Goal: Task Accomplishment & Management: Use online tool/utility

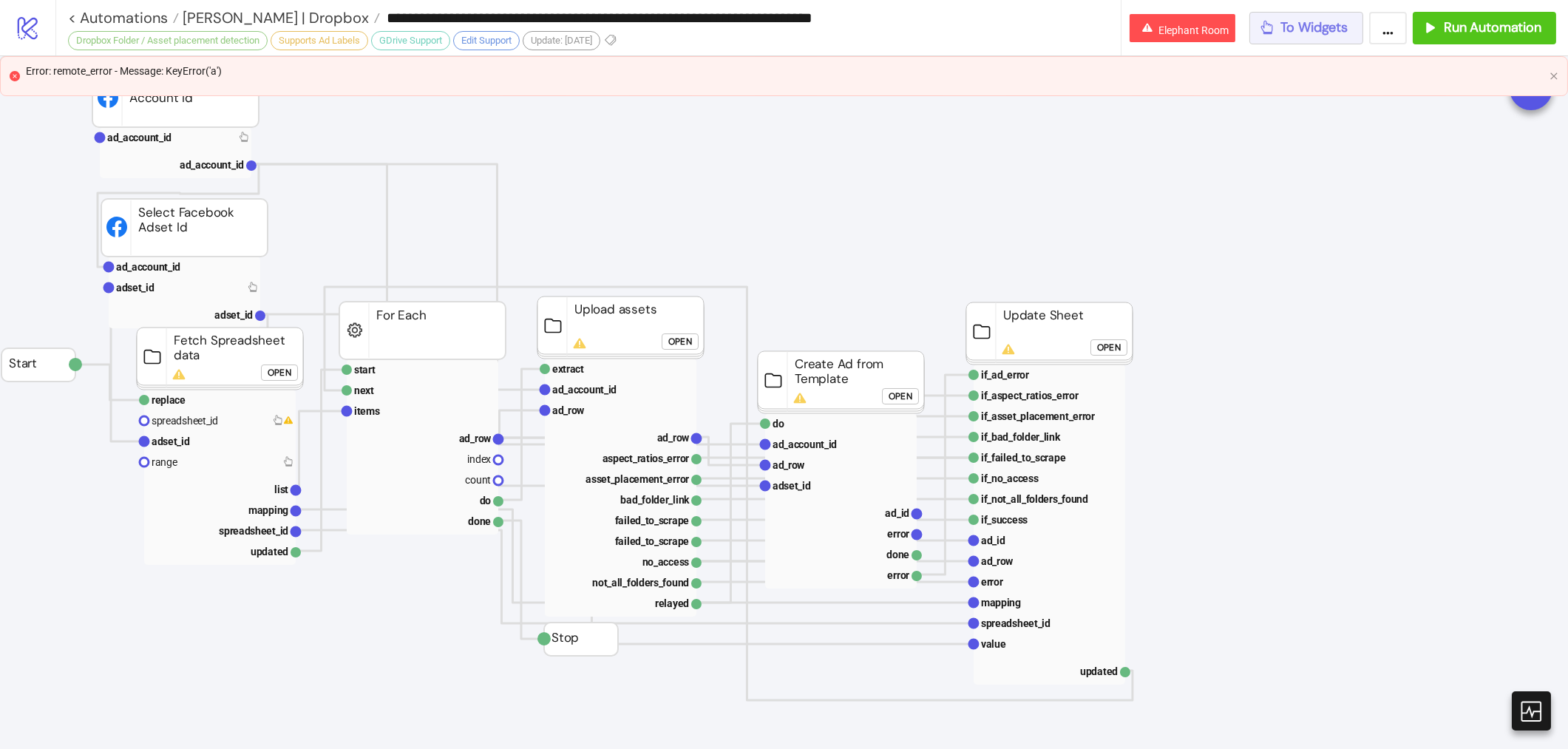
click at [1331, 35] on span "To Widgets" at bounding box center [1314, 27] width 67 height 17
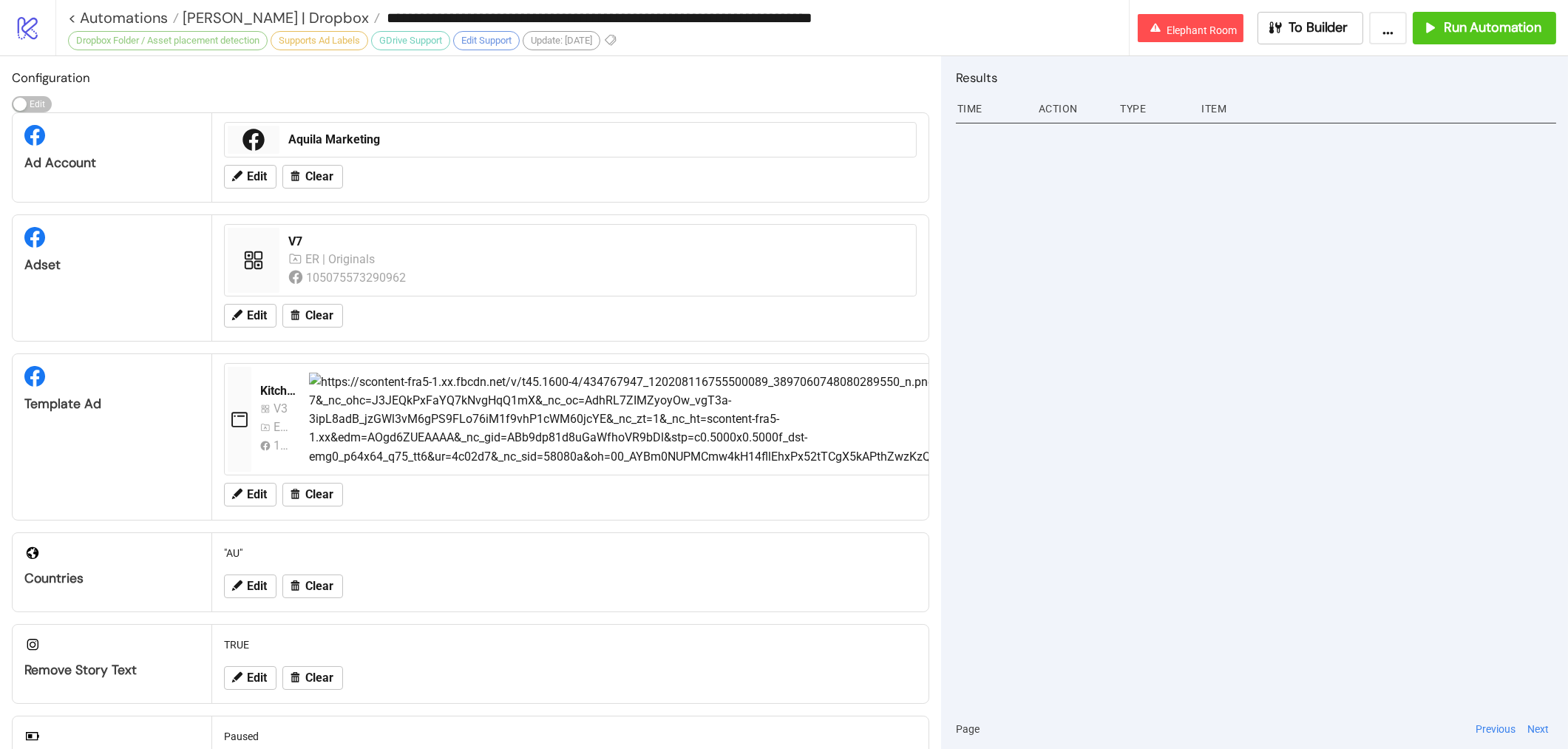
click at [595, 16] on input "**********" at bounding box center [753, 18] width 748 height 22
drag, startPoint x: 583, startPoint y: 18, endPoint x: 930, endPoint y: 19, distance: 347.0
click at [930, 19] on input "**********" at bounding box center [753, 18] width 748 height 22
type input "**********"
click at [859, 288] on div "V7 ER | Originals 105075573290962" at bounding box center [597, 259] width 630 height 65
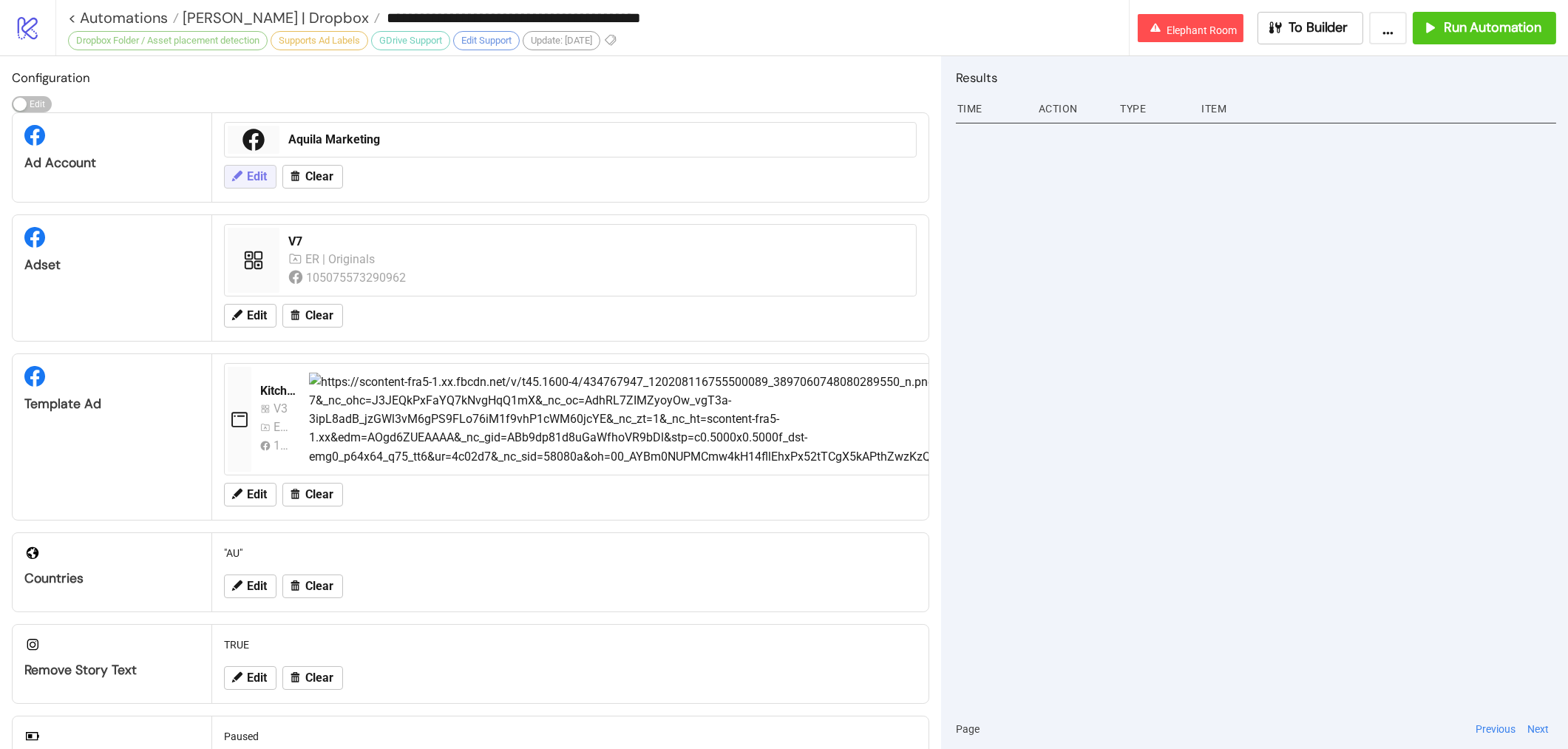
click at [230, 170] on icon at bounding box center [237, 177] width 14 height 14
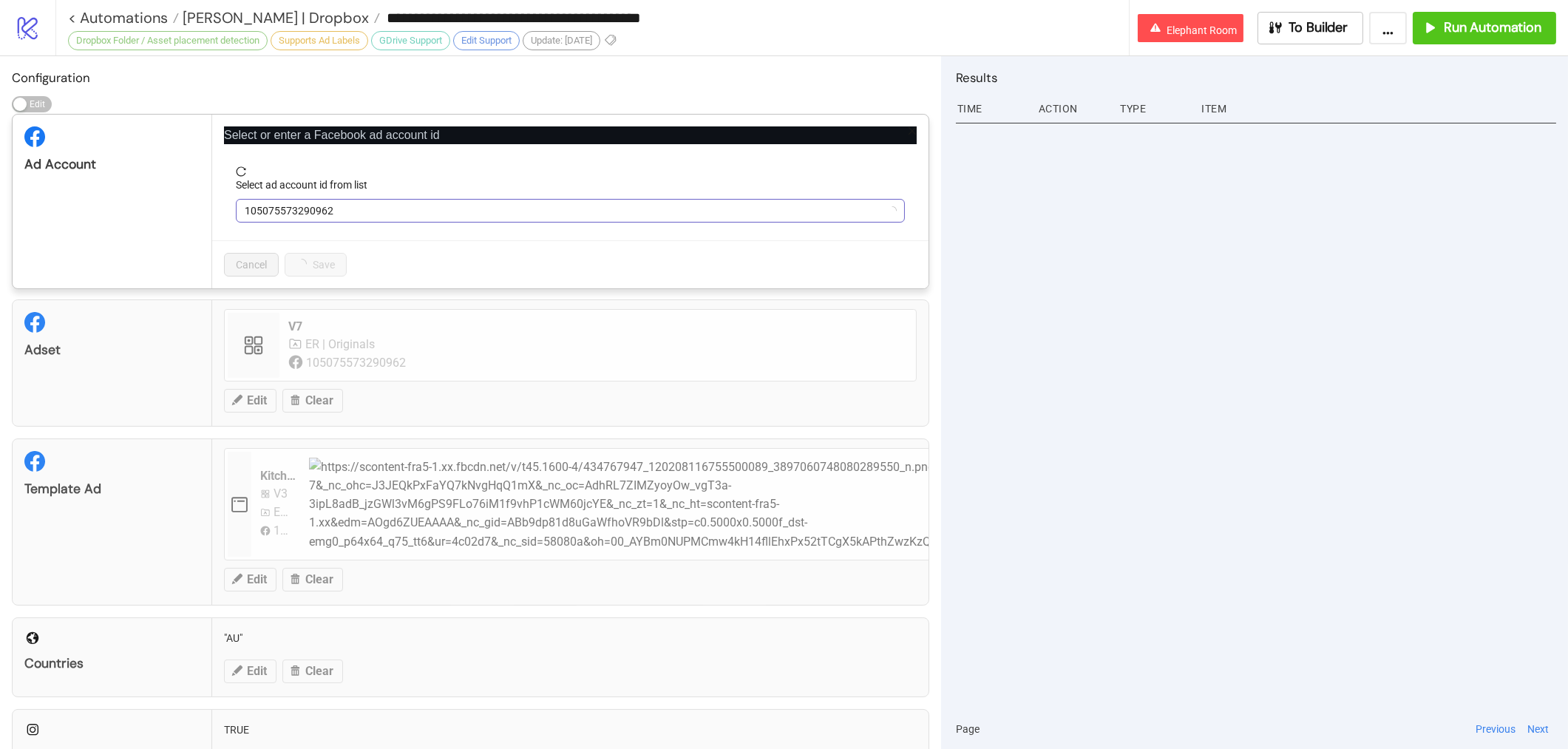
click at [389, 215] on span "105075573290962" at bounding box center [570, 211] width 651 height 22
type input "********"
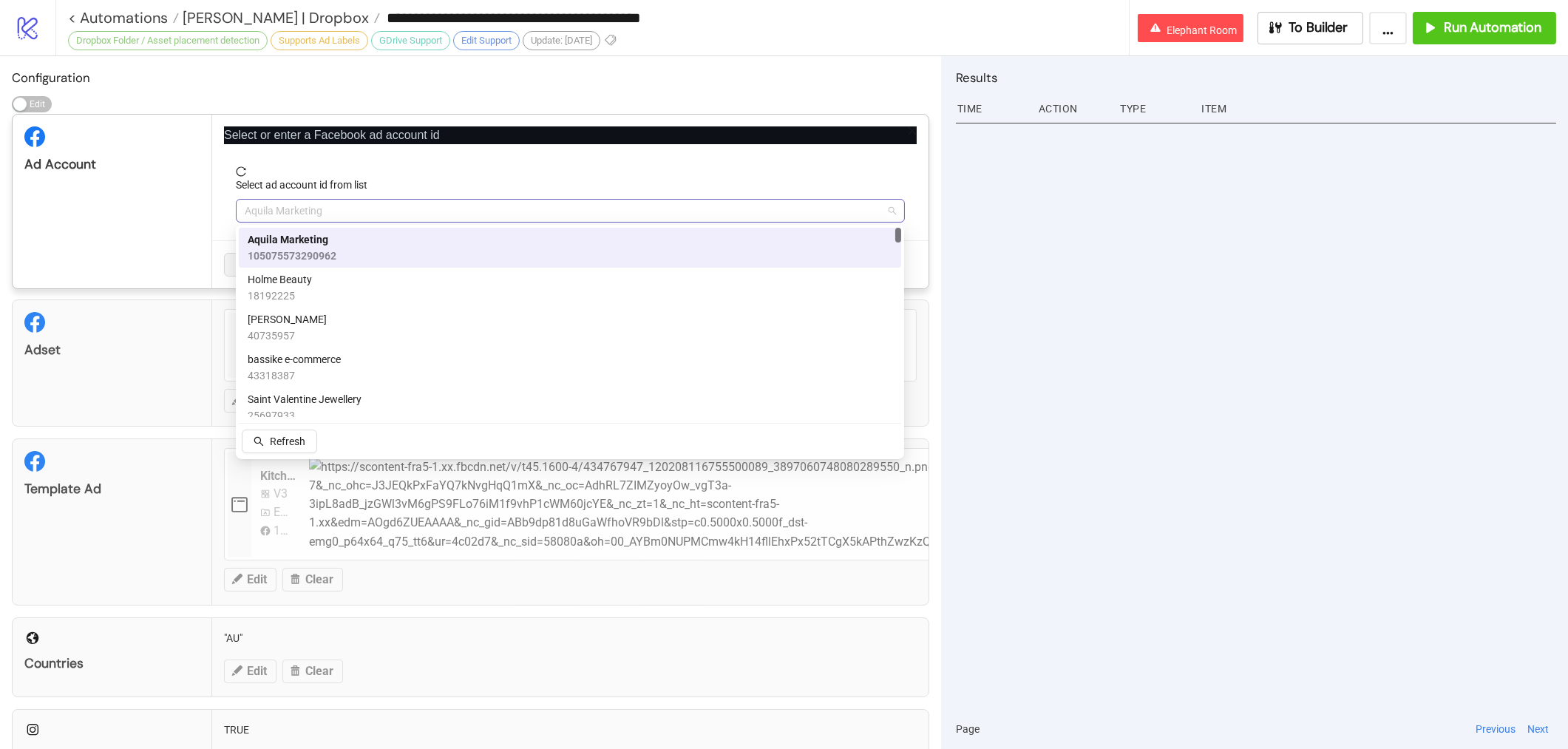
click at [330, 219] on span "Aquila Marketing" at bounding box center [570, 211] width 651 height 22
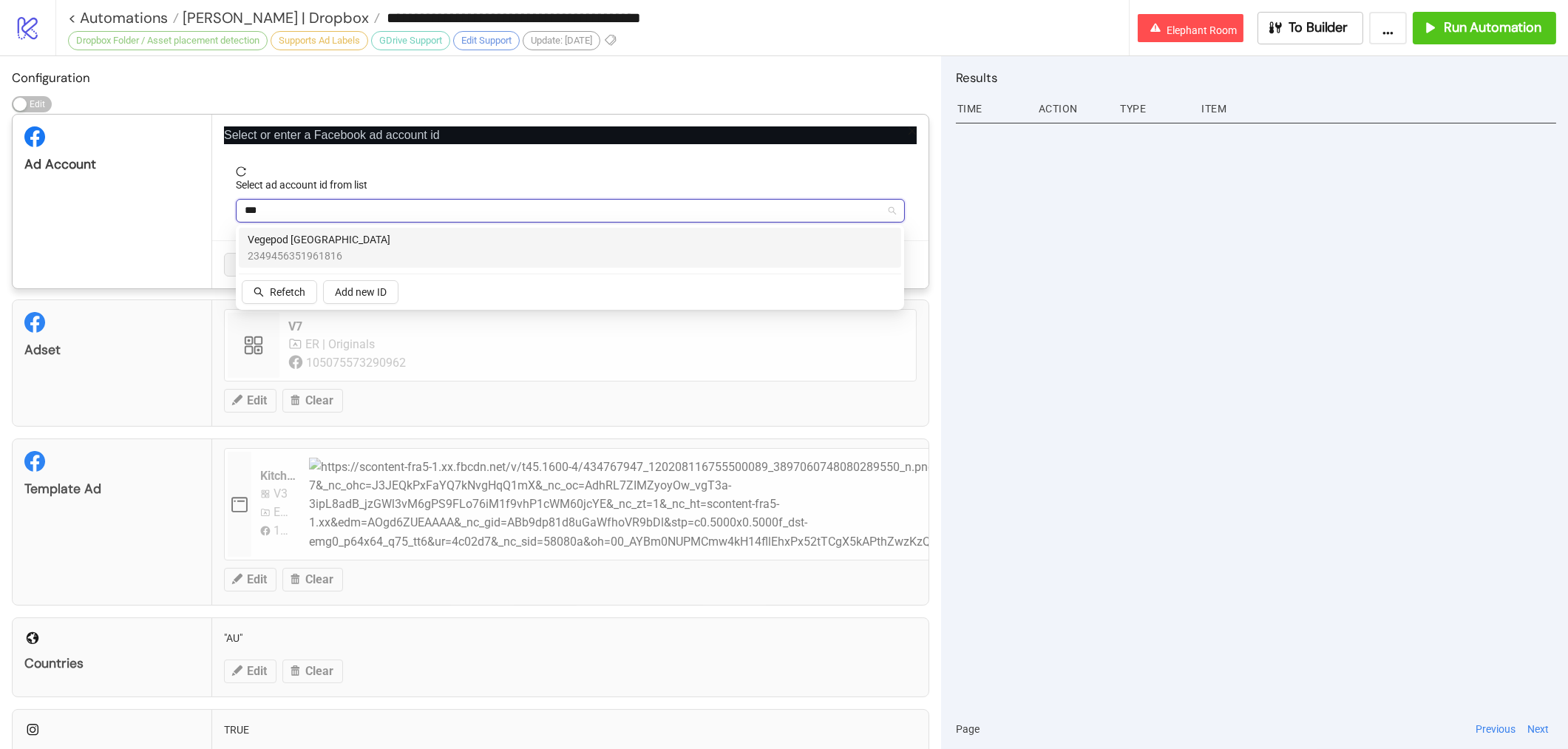
click at [310, 206] on input "***" at bounding box center [564, 211] width 638 height 22
type input "***"
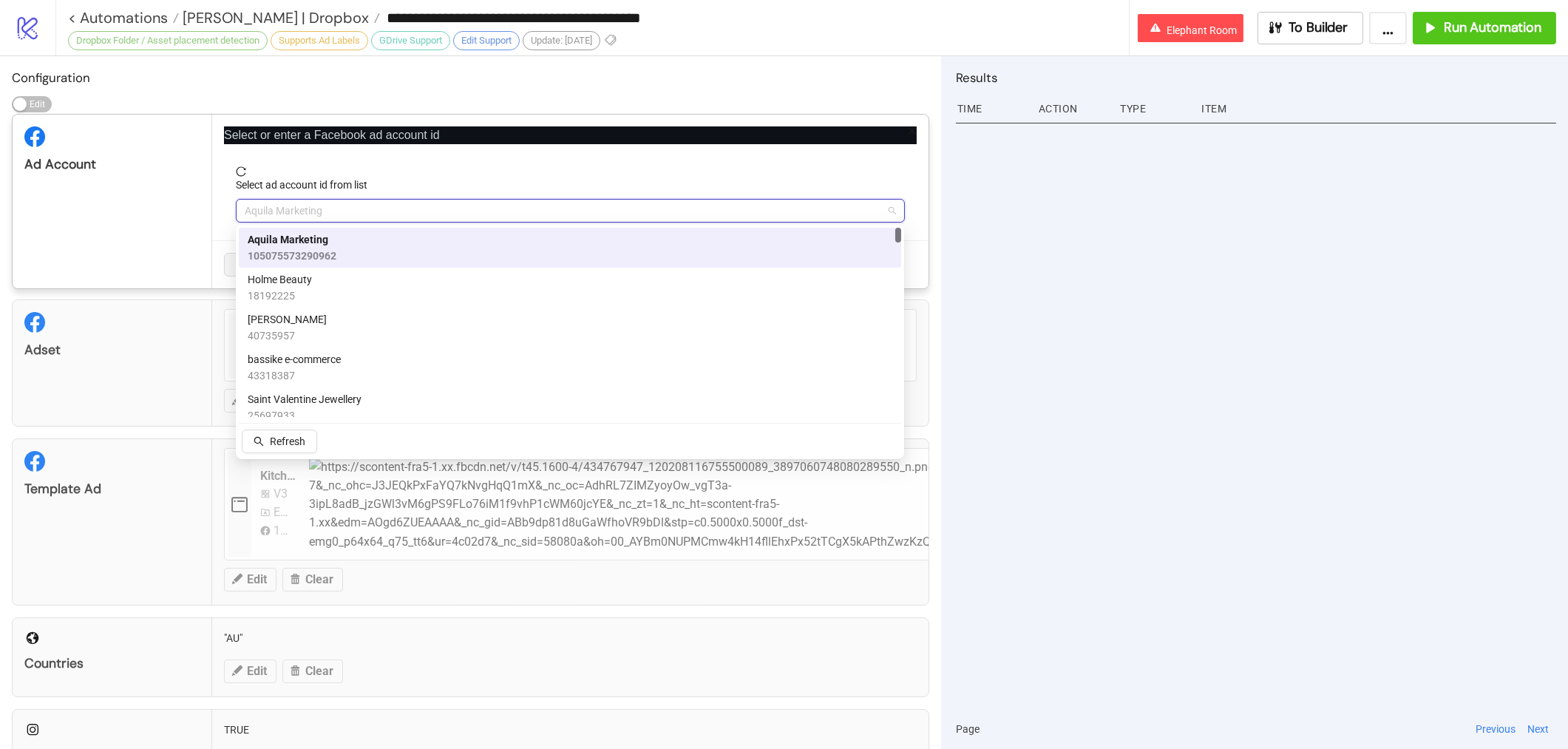
click at [280, 208] on span "Aquila Marketing" at bounding box center [570, 211] width 651 height 22
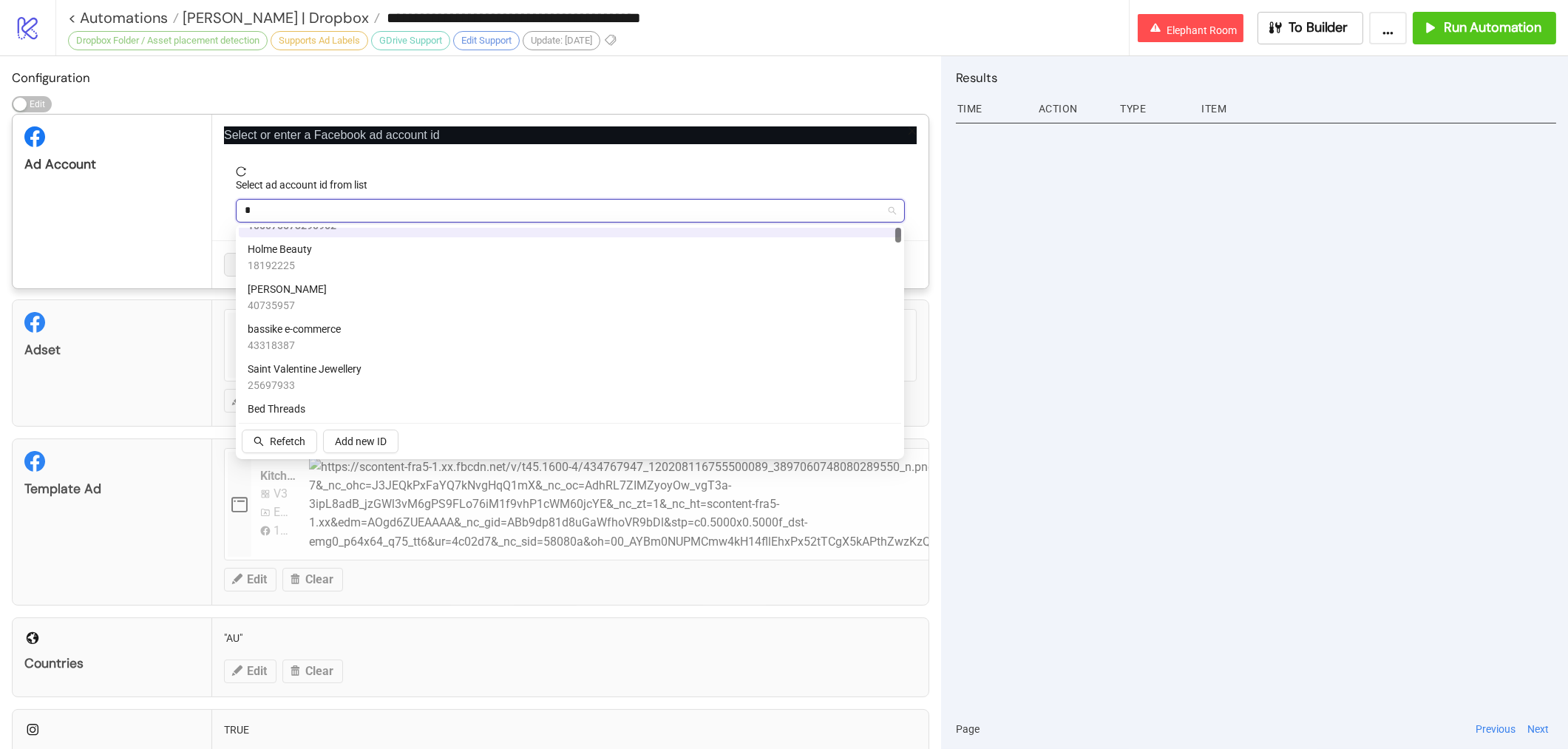
type input "**"
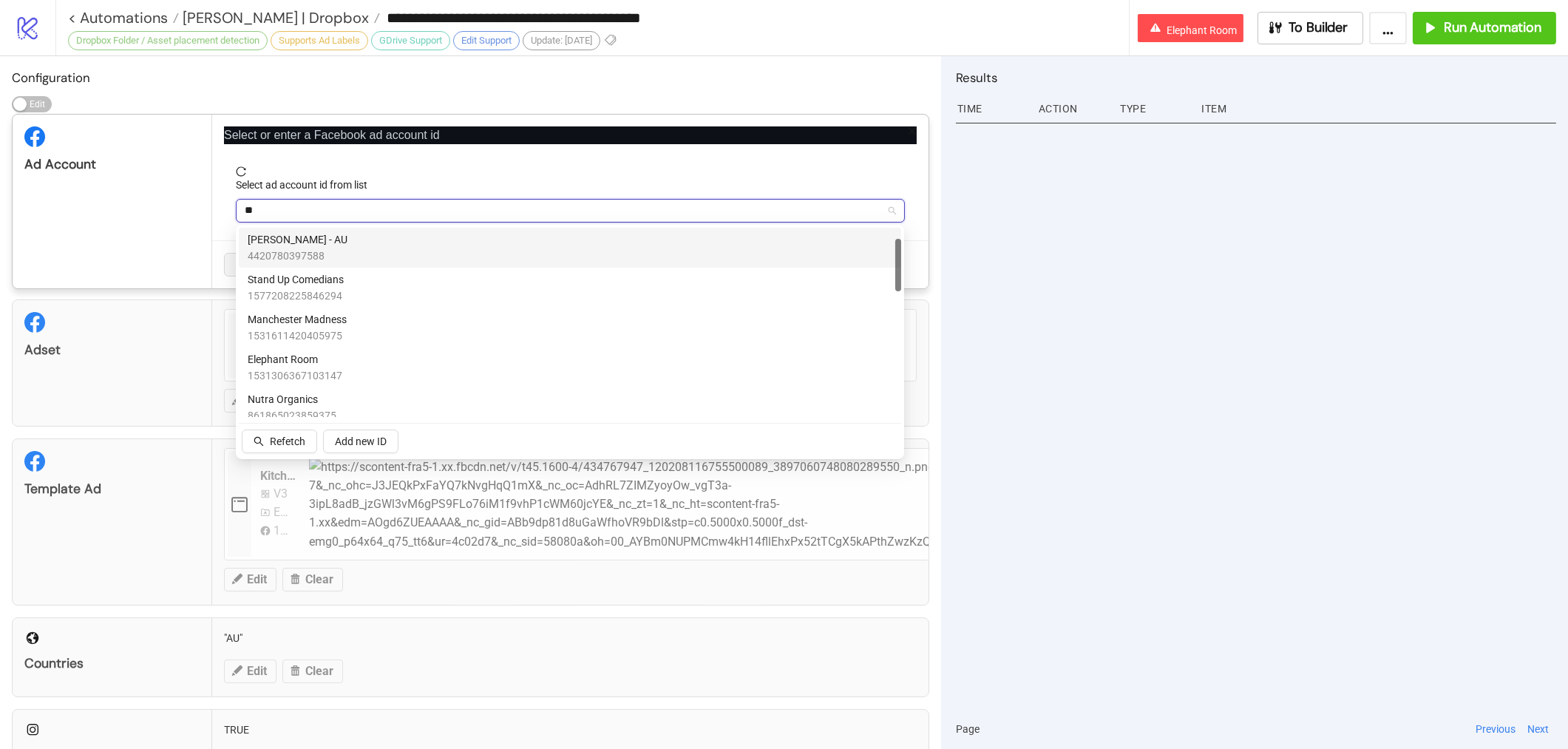
click at [290, 243] on span "Anna Quan - AU" at bounding box center [298, 239] width 100 height 17
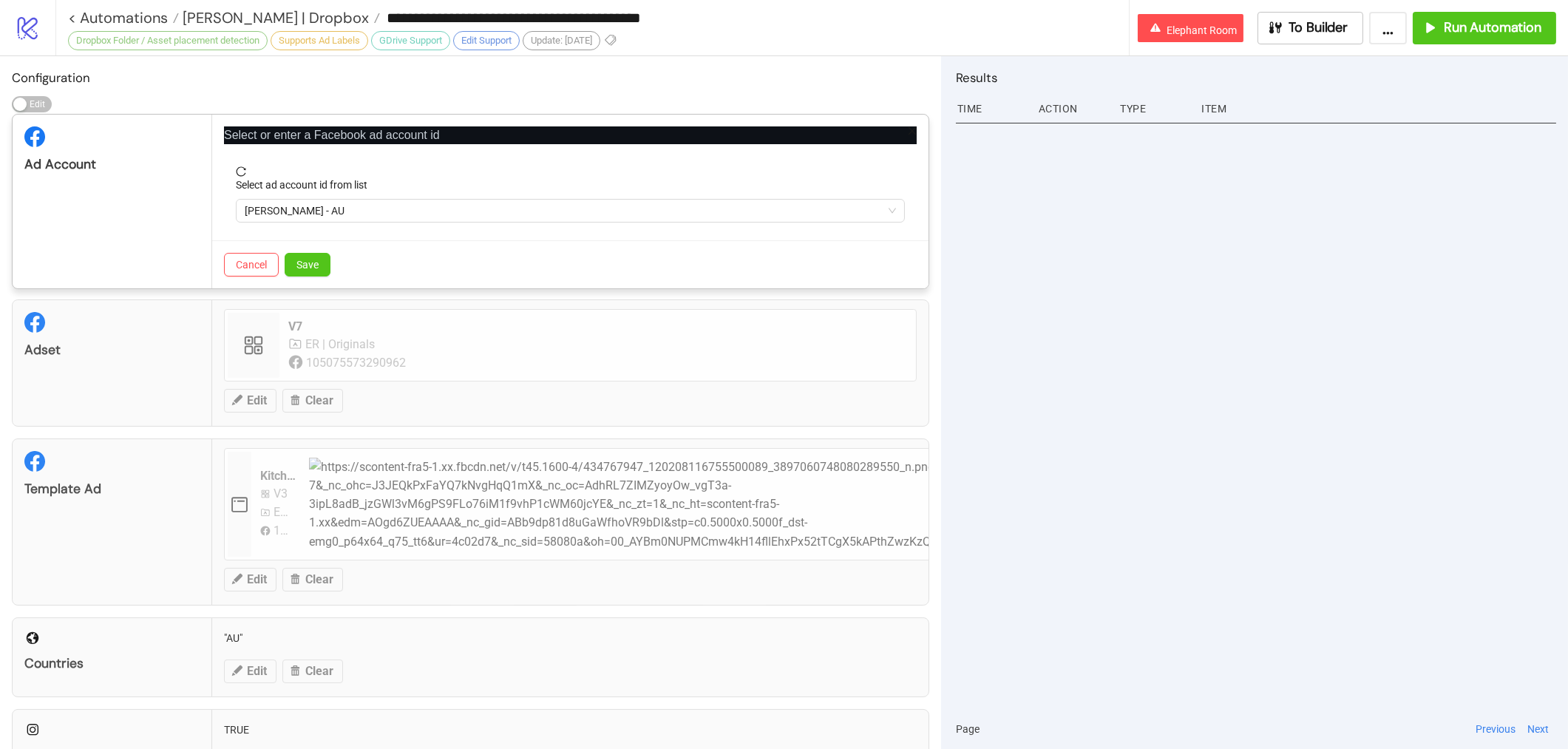
click at [321, 277] on div "Cancel Save" at bounding box center [570, 263] width 716 height 48
click at [320, 276] on div "Save" at bounding box center [307, 264] width 46 height 23
click at [319, 266] on button "Save" at bounding box center [307, 264] width 46 height 23
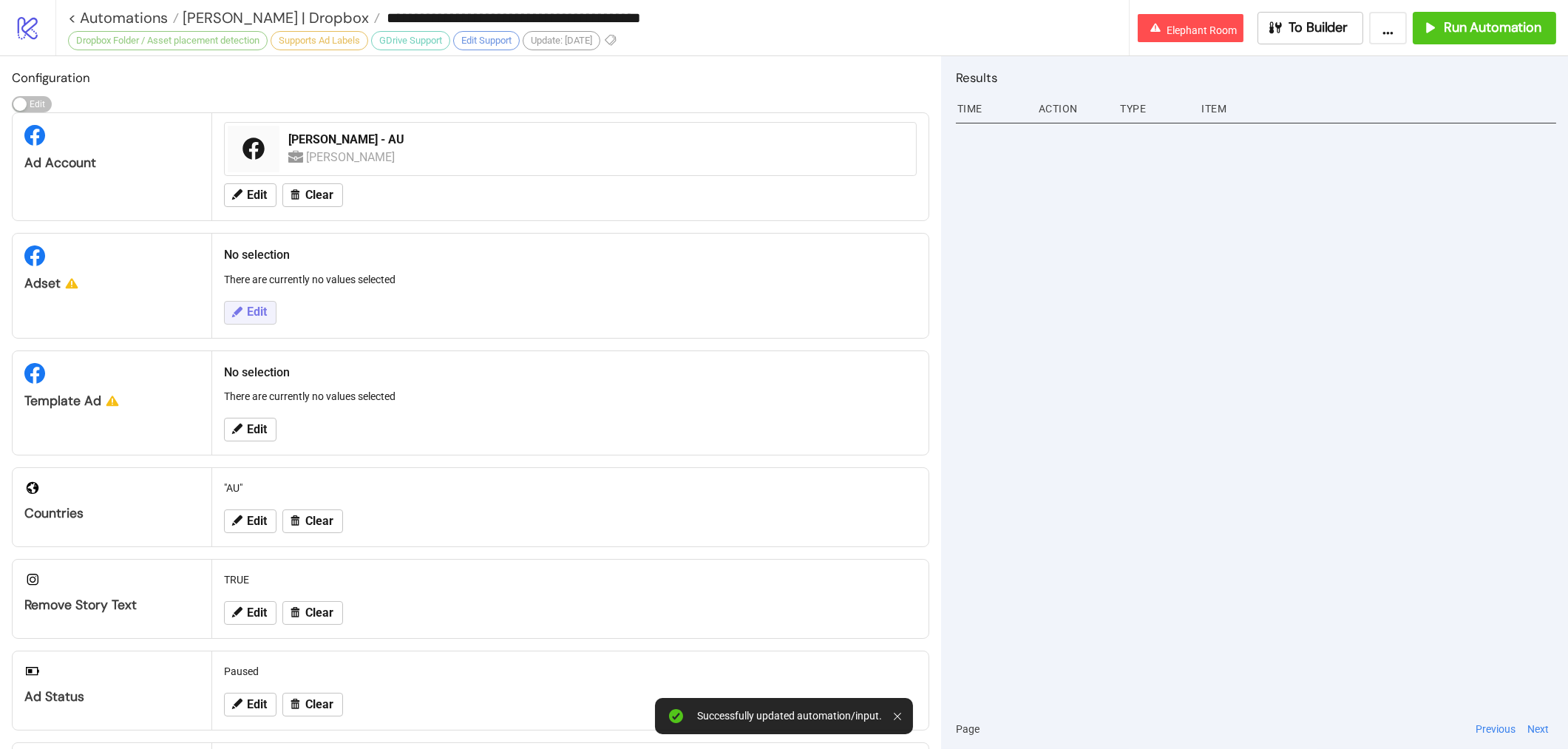
click at [263, 309] on span "Edit" at bounding box center [257, 312] width 20 height 14
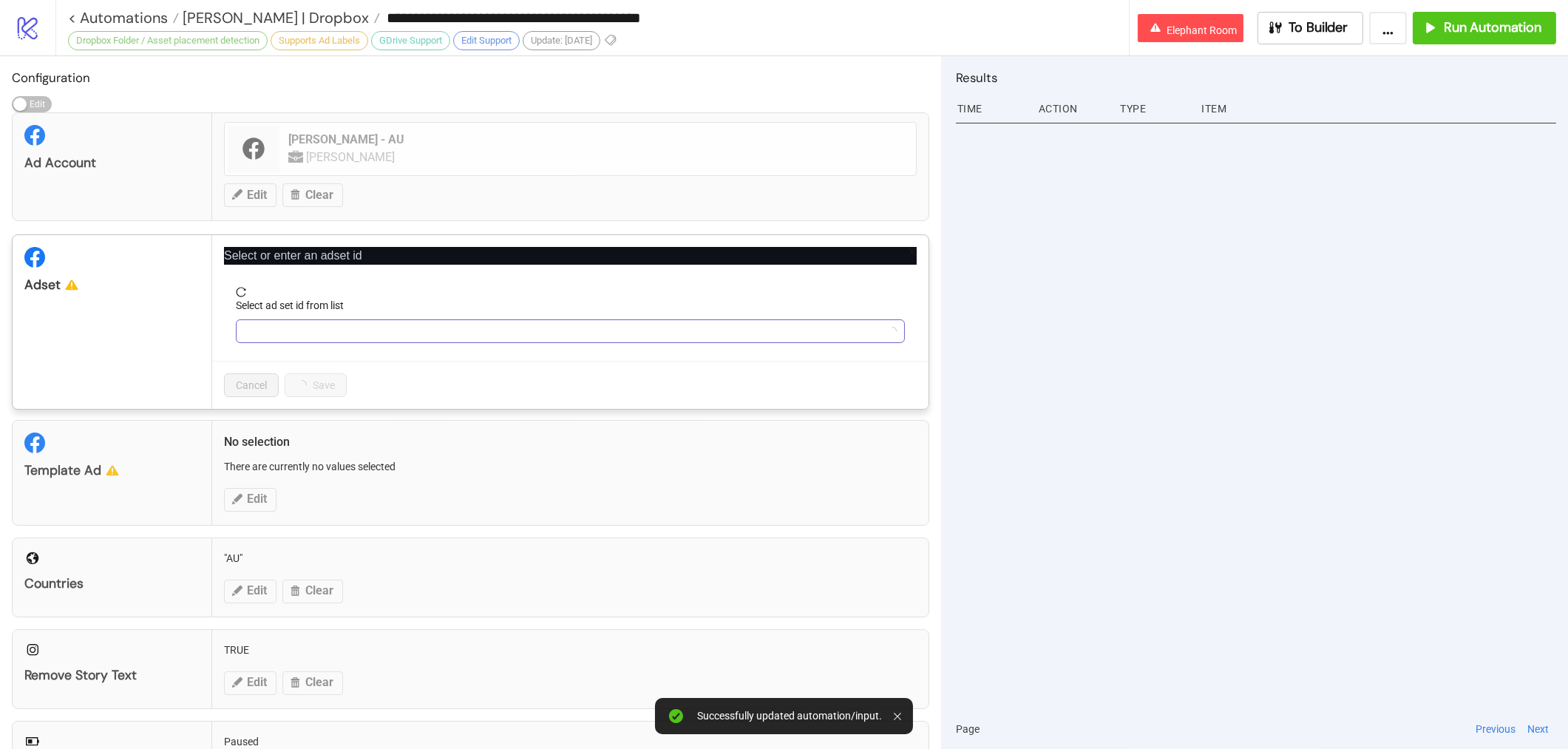
click at [282, 338] on input "Select ad set id from list" at bounding box center [564, 331] width 638 height 22
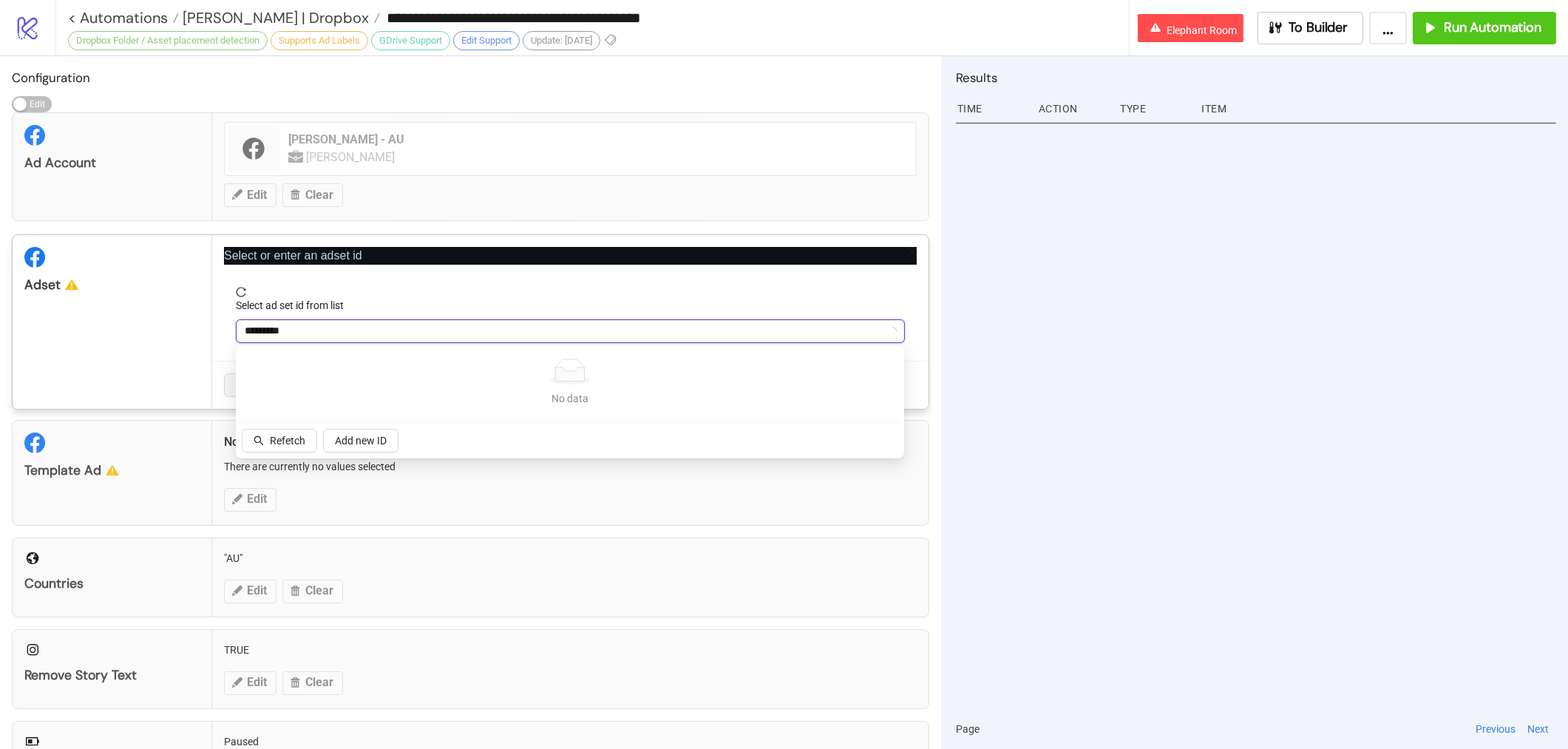
type input "*********"
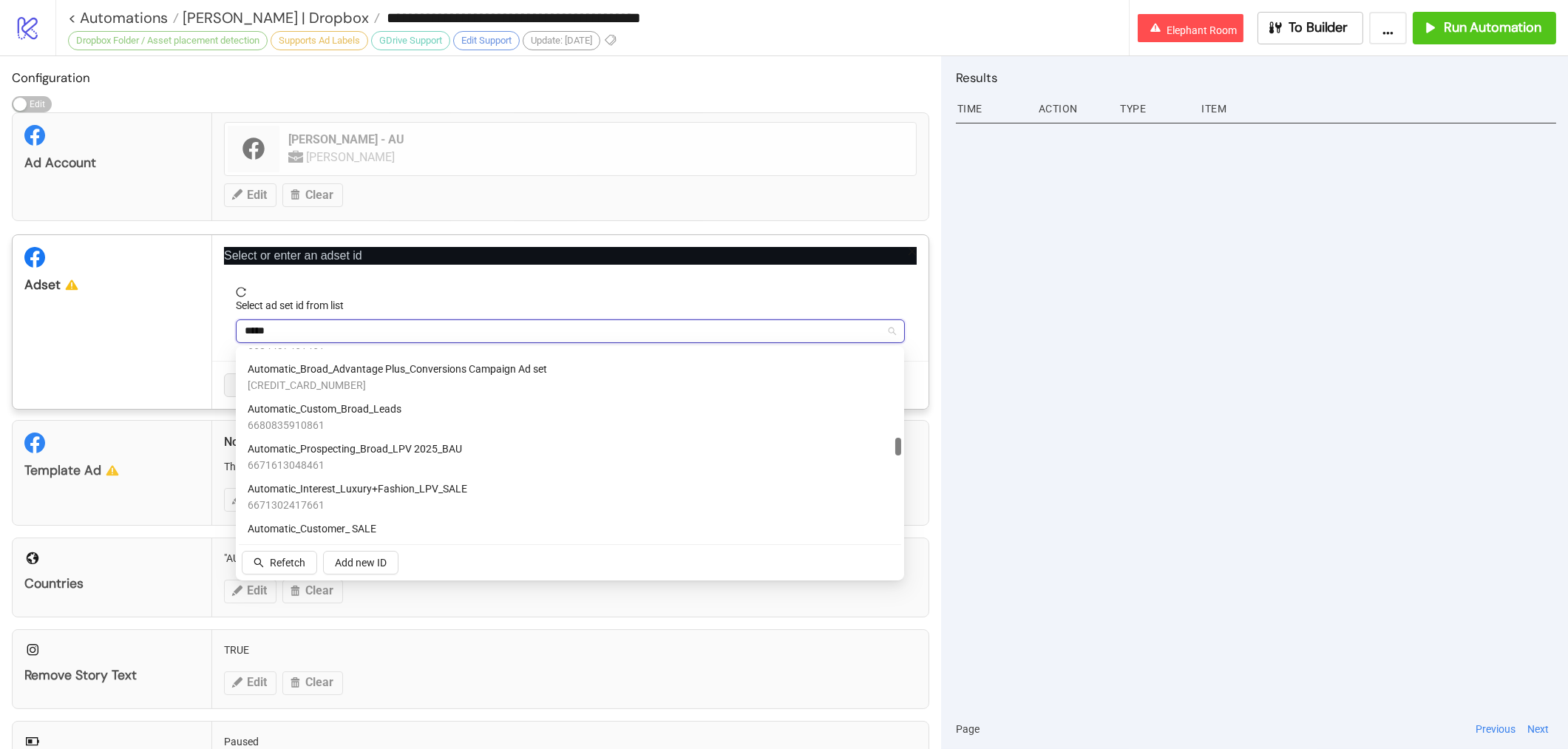
scroll to position [911, 0]
type input "*"
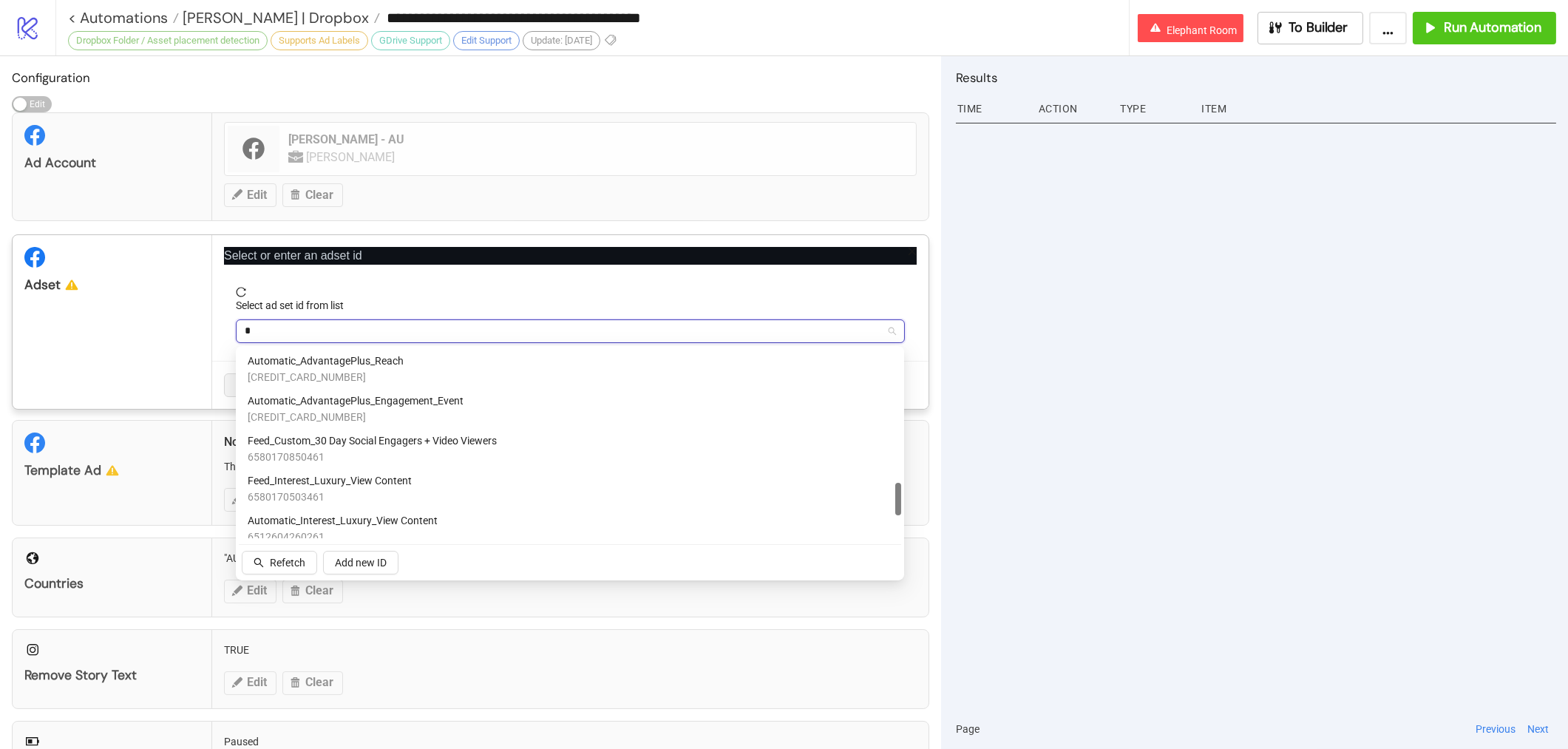
type input "**"
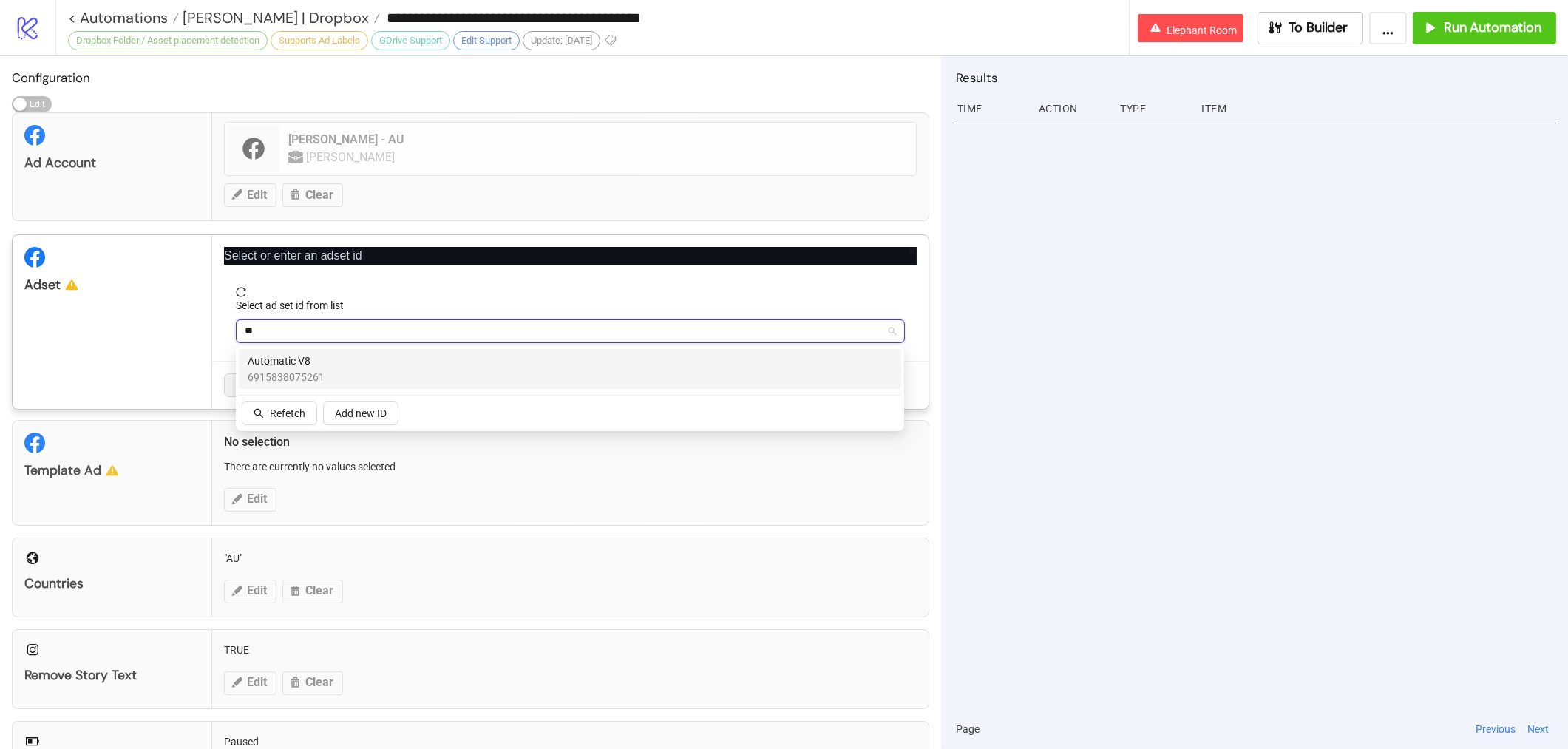
click at [334, 377] on div "Automatic V8 6915838075261" at bounding box center [570, 368] width 645 height 32
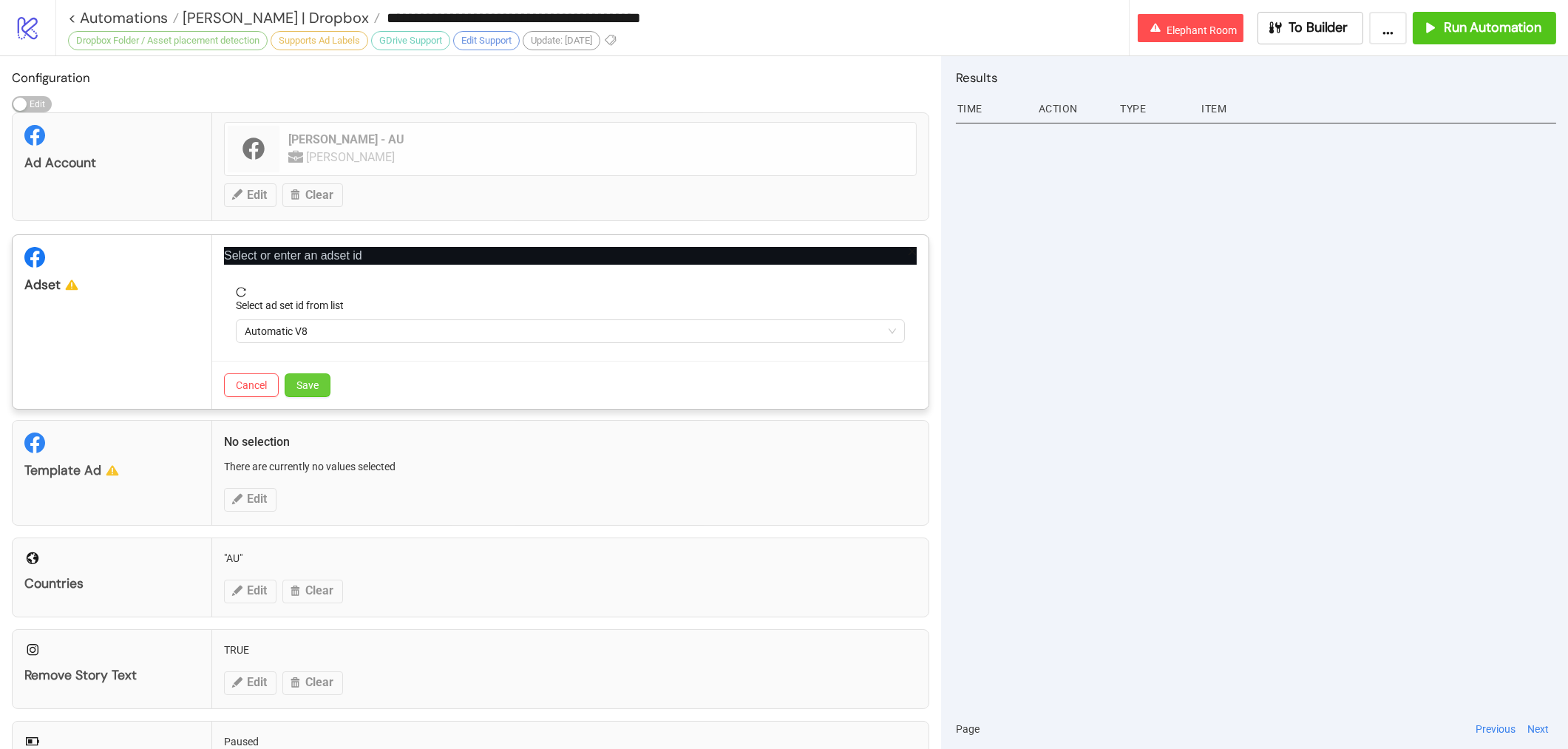
click at [314, 382] on span "Save" at bounding box center [307, 385] width 22 height 12
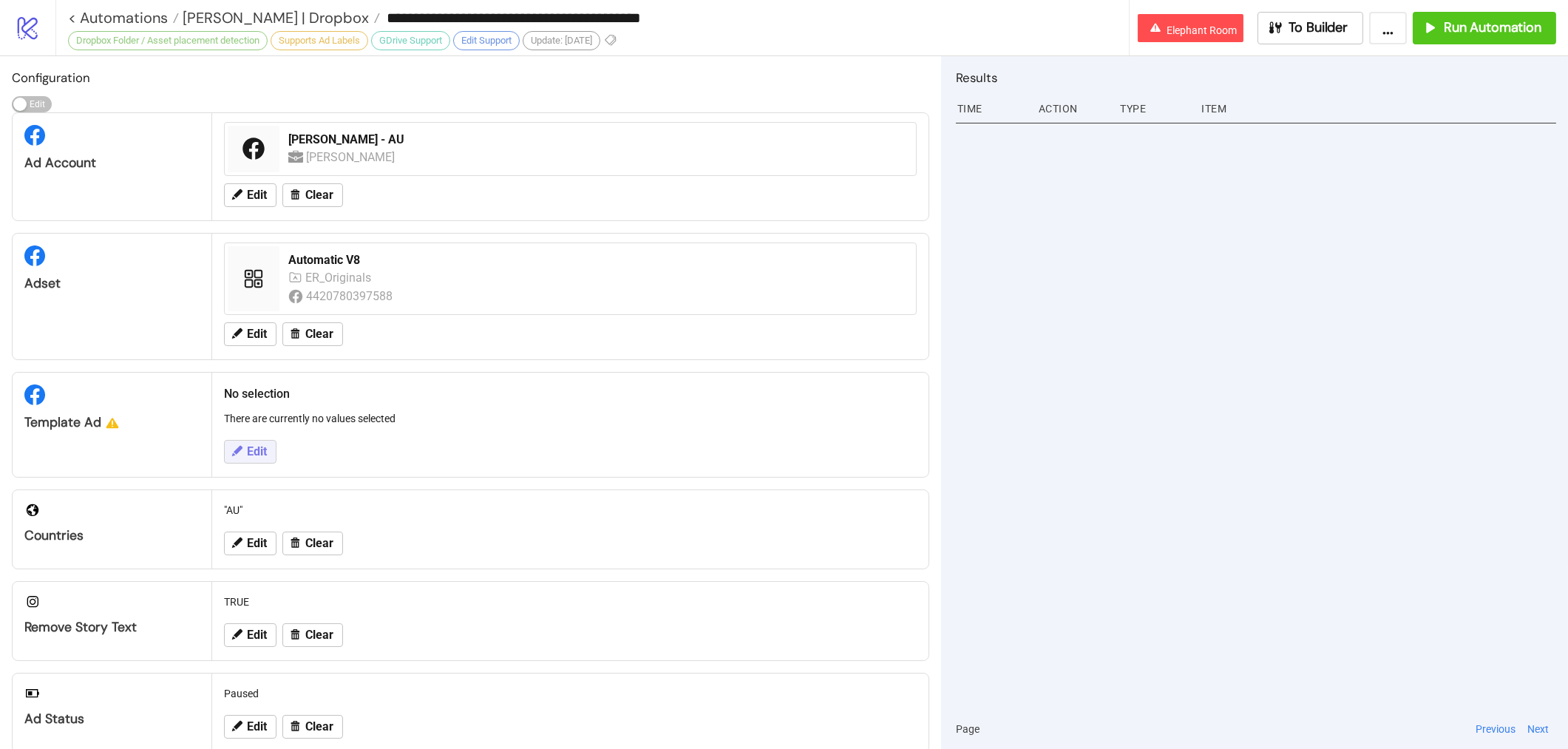
click at [246, 444] on button "Edit" at bounding box center [251, 452] width 53 height 23
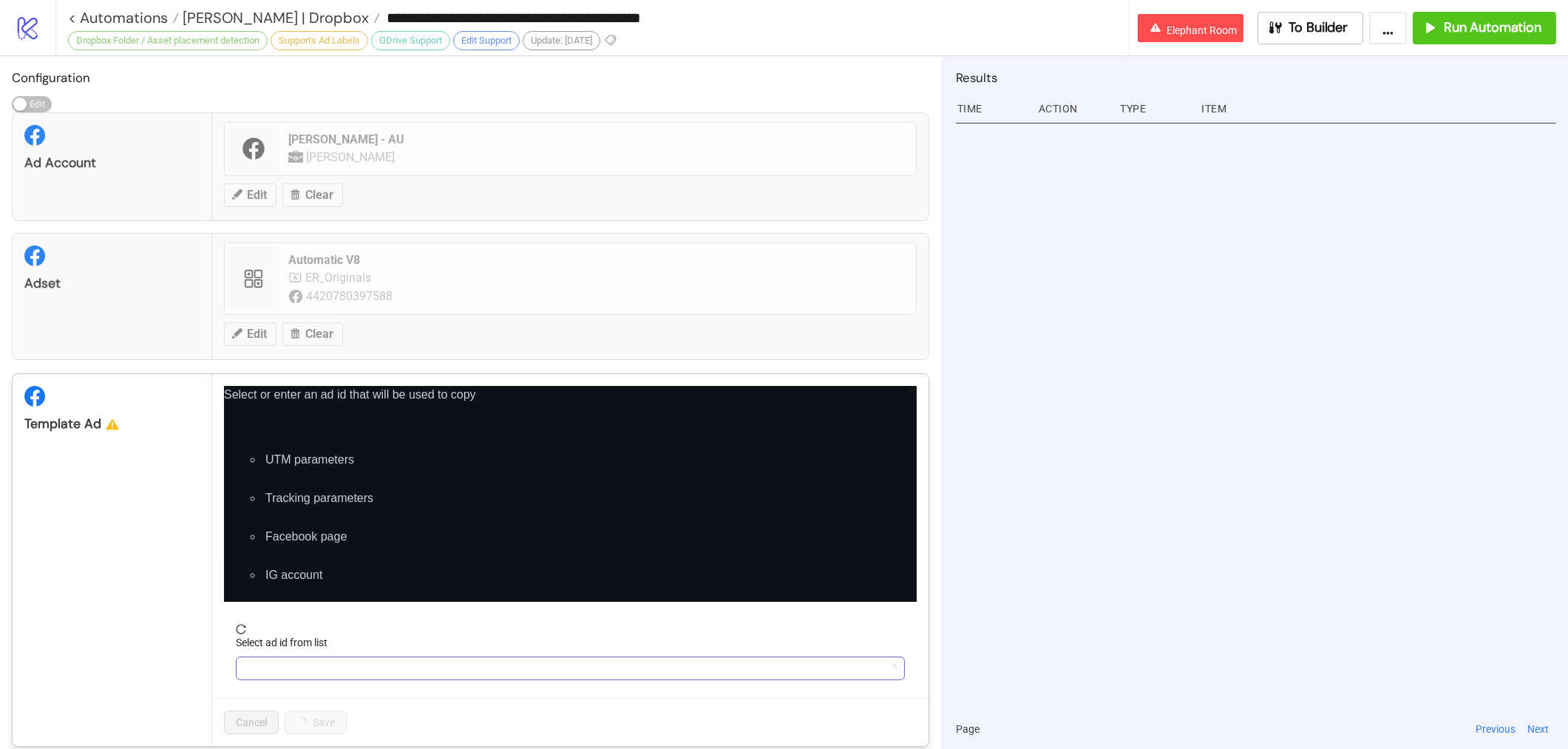
click at [266, 659] on input "Select ad id from list" at bounding box center [564, 668] width 638 height 22
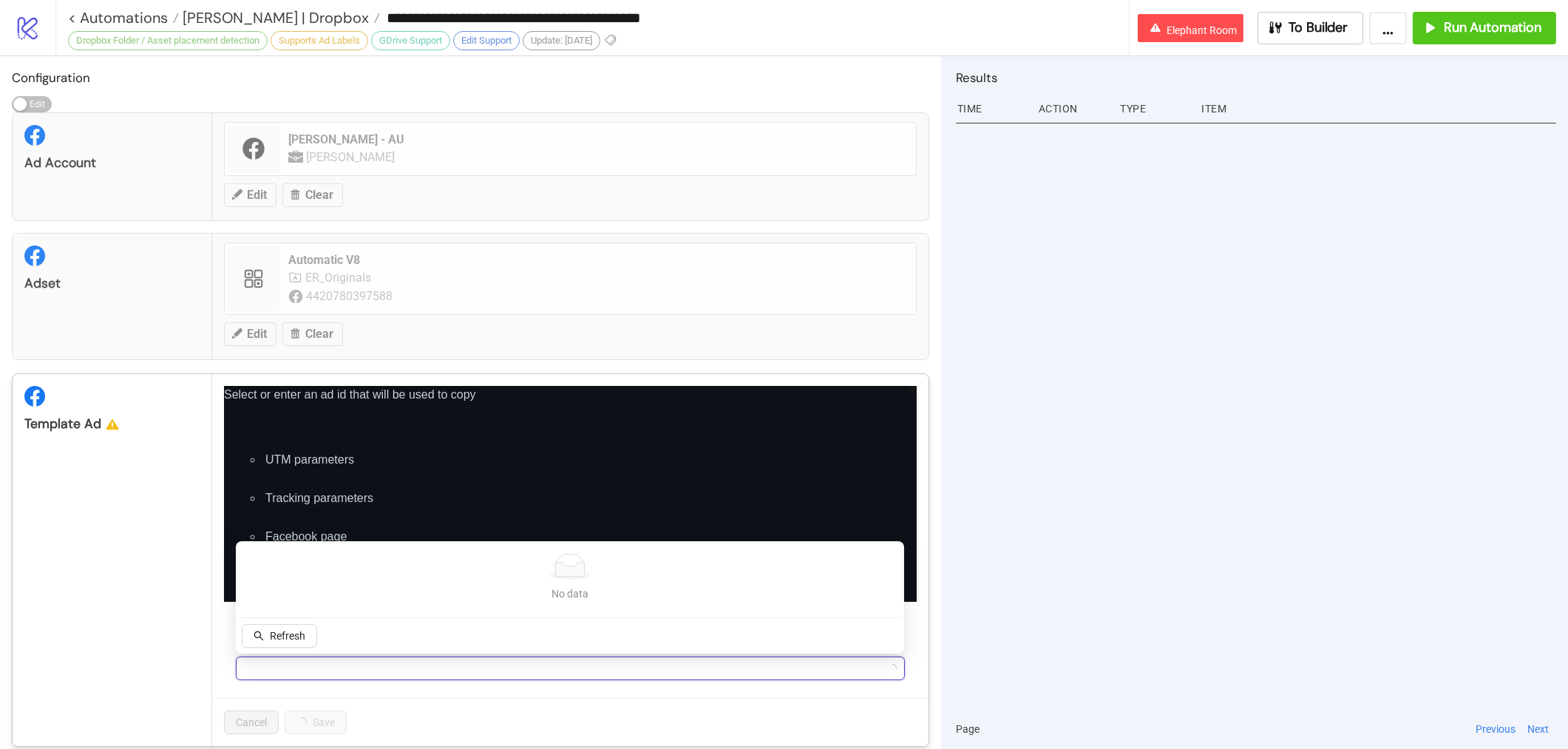
paste input "**********"
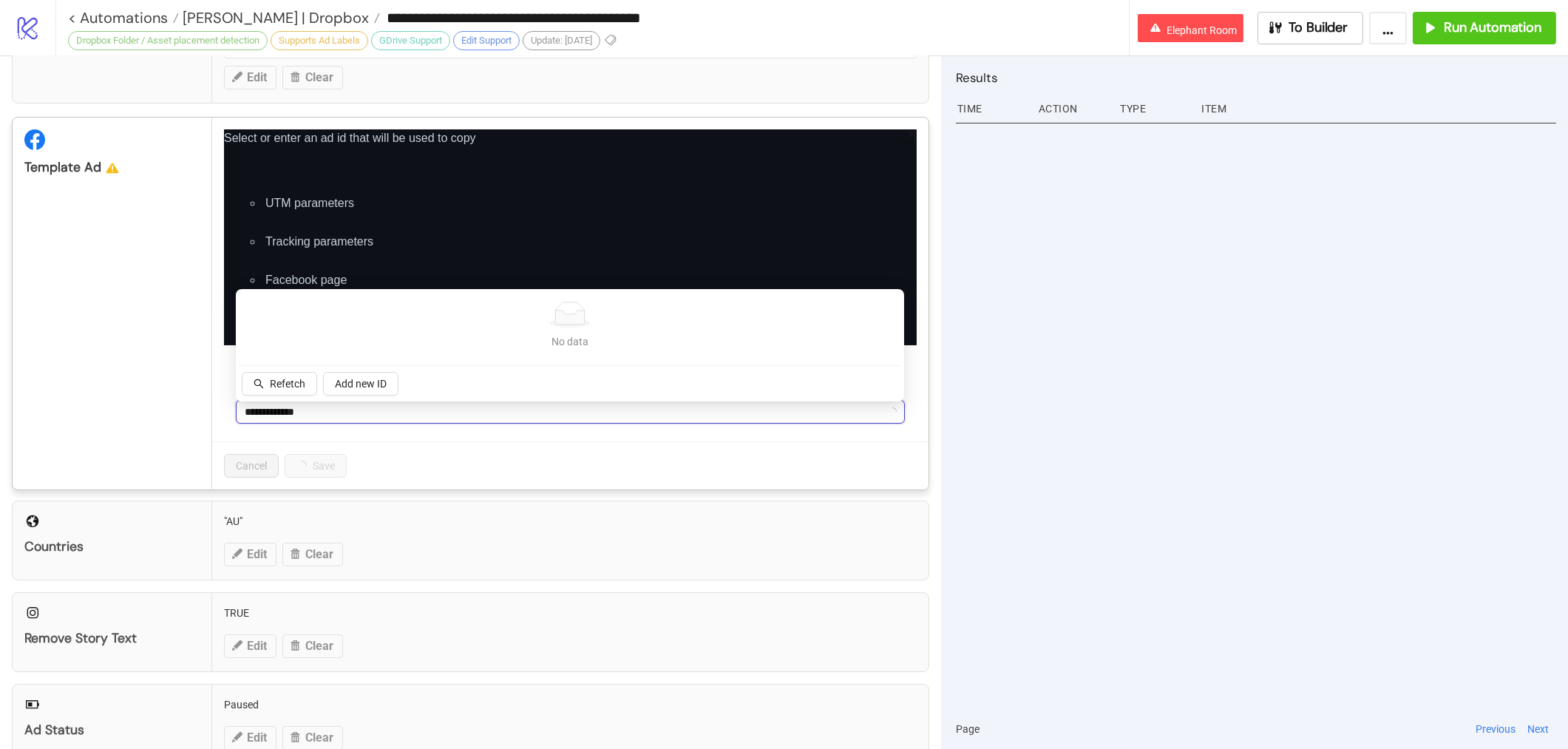
scroll to position [257, 0]
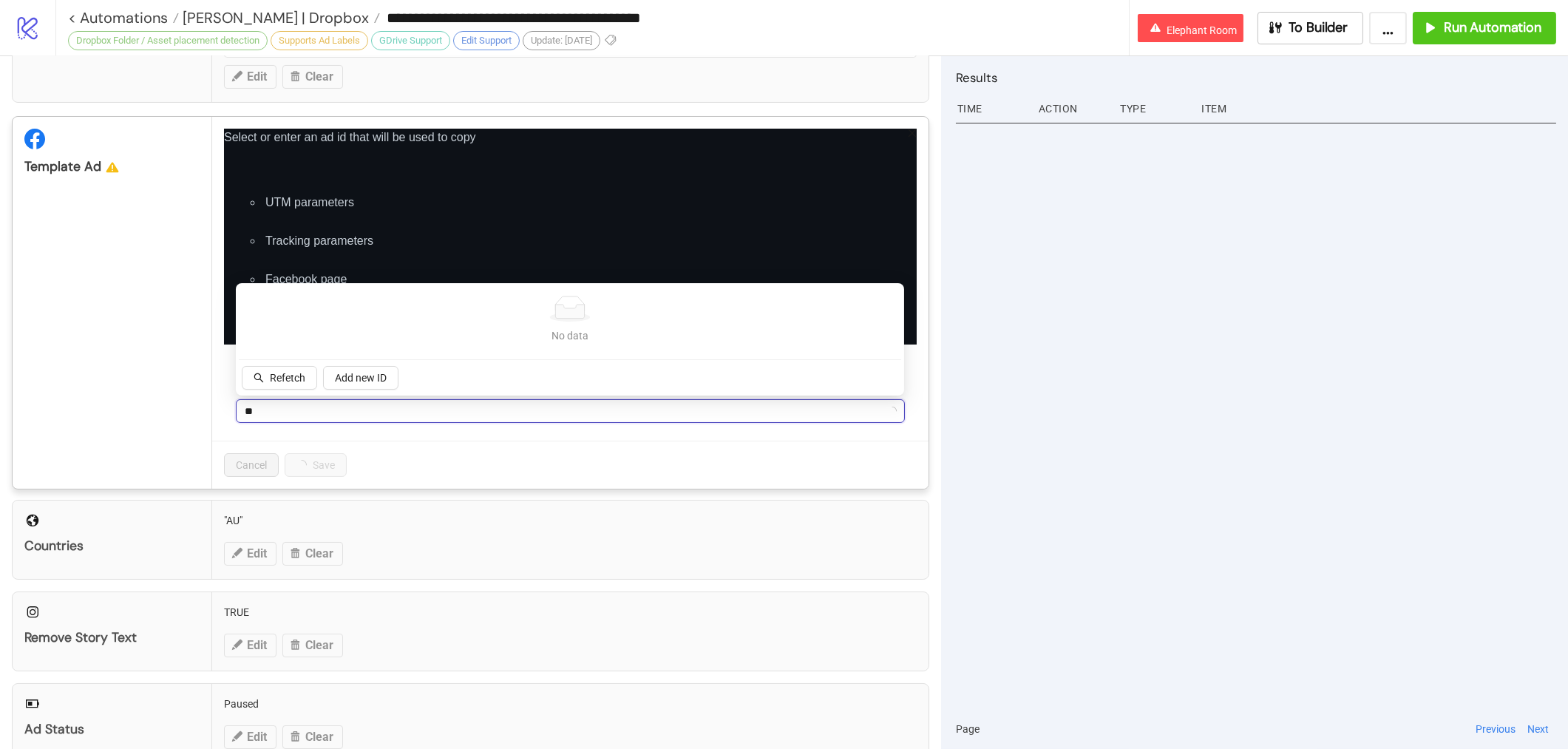
type input "*"
type input "******"
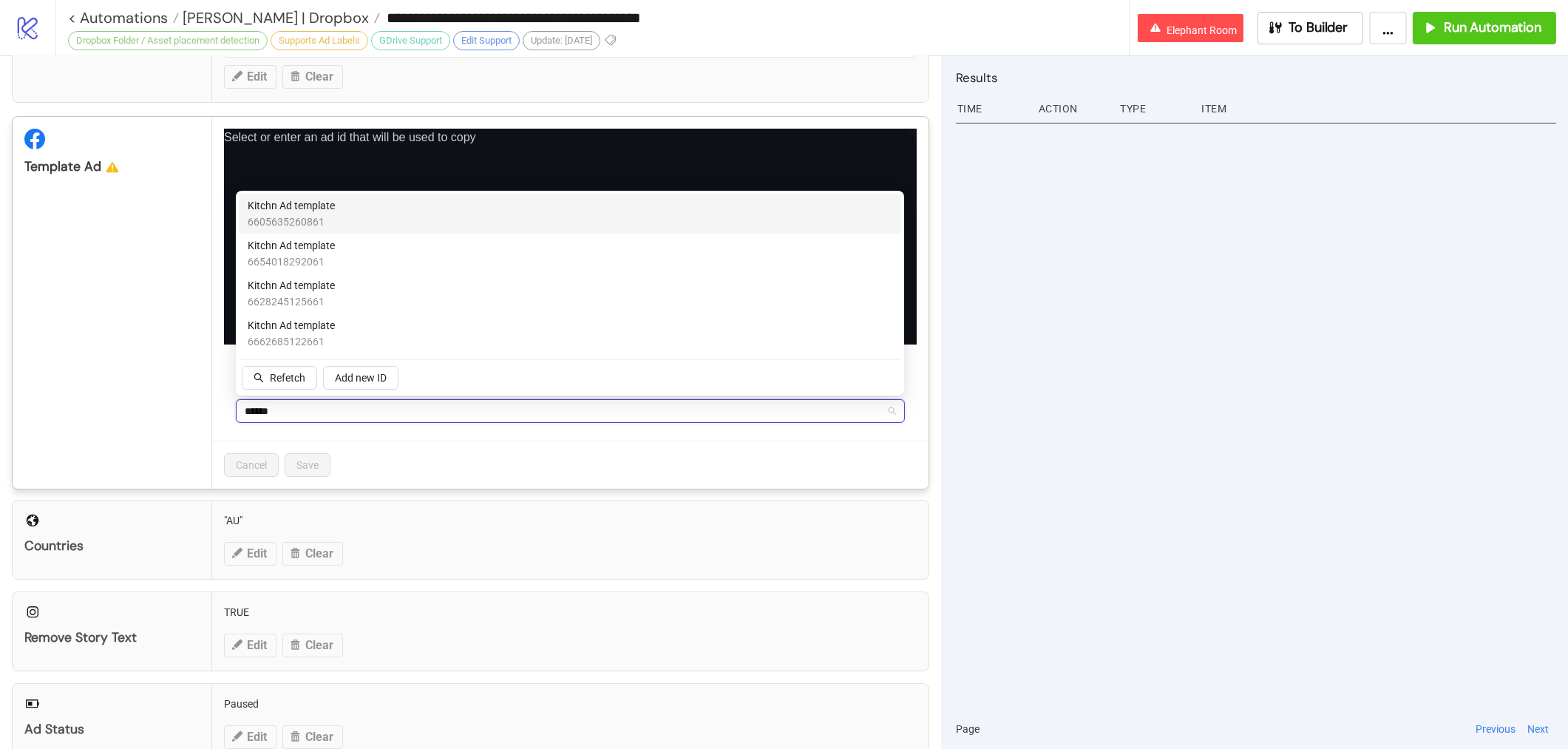
click at [349, 403] on input "******" at bounding box center [564, 411] width 638 height 22
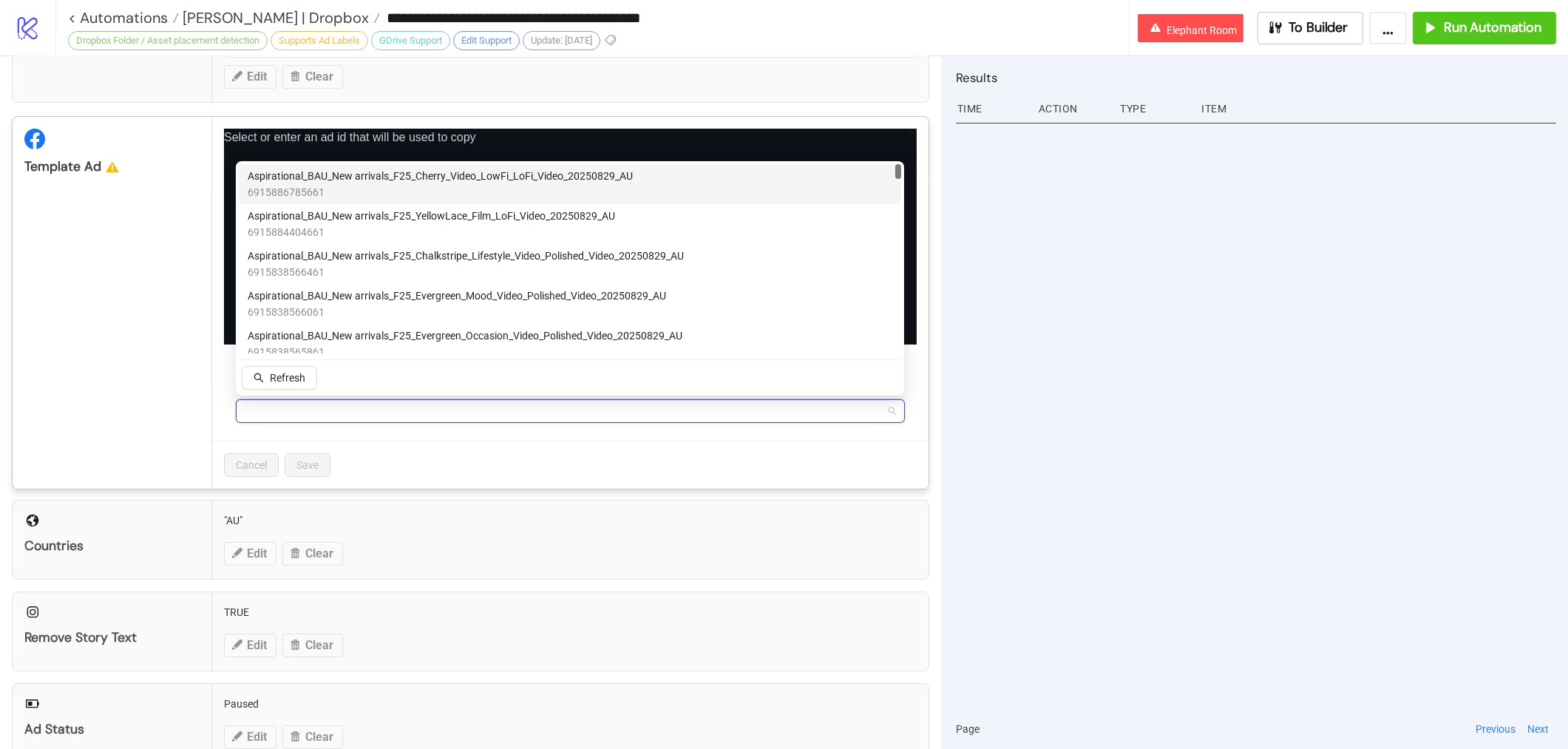
paste input "**********"
type input "**********"
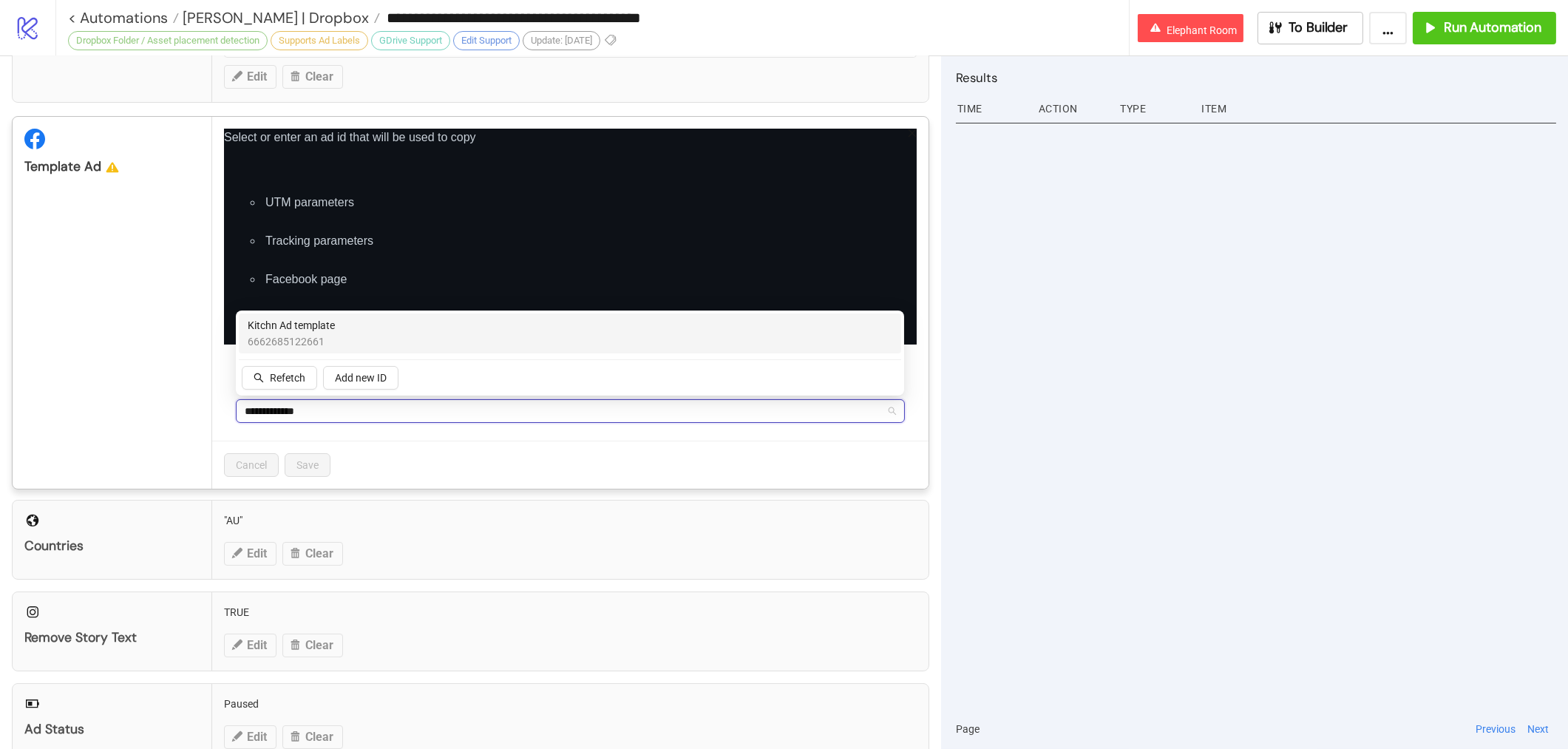
click at [317, 334] on span "6662685122661" at bounding box center [291, 341] width 87 height 17
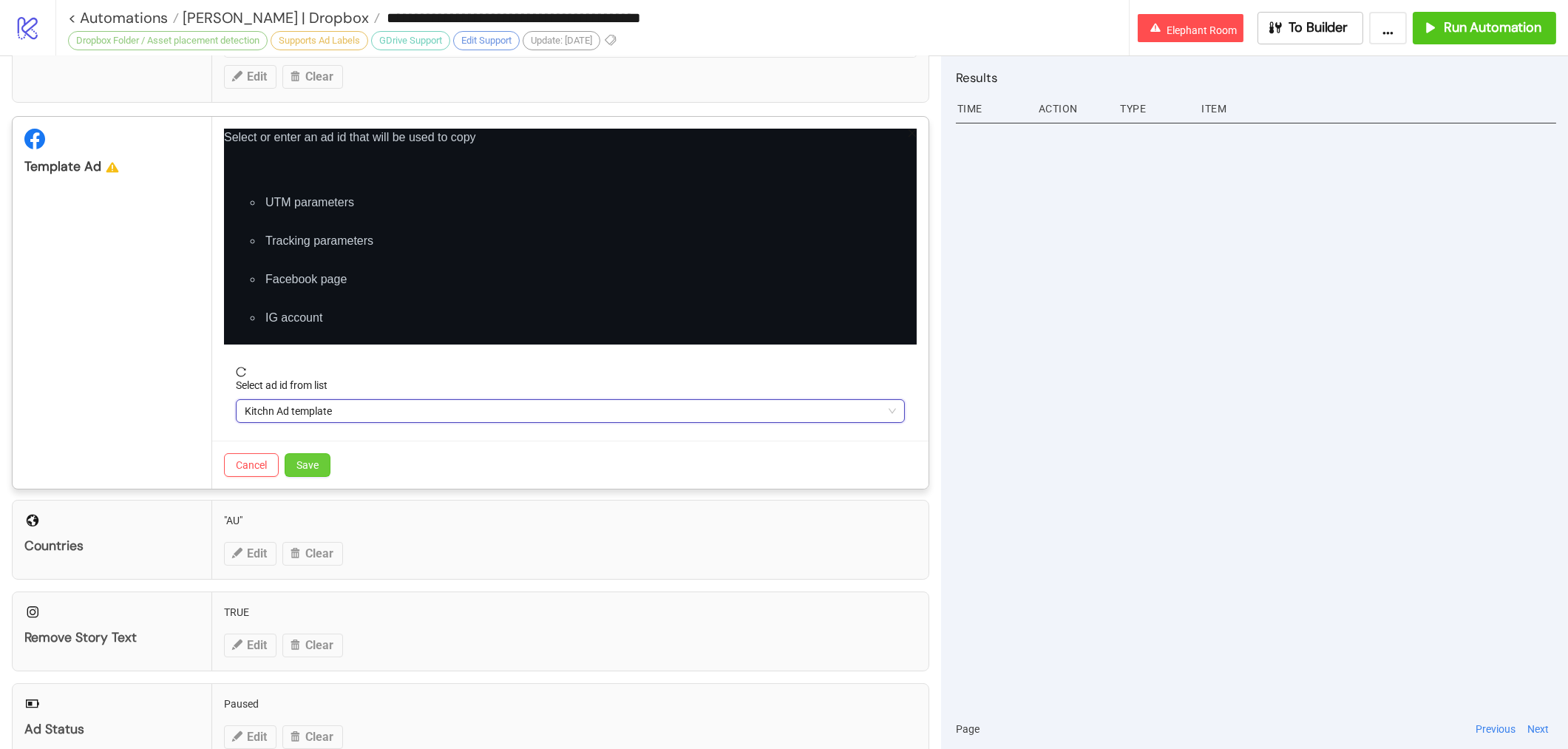
click at [322, 462] on button "Save" at bounding box center [307, 464] width 46 height 23
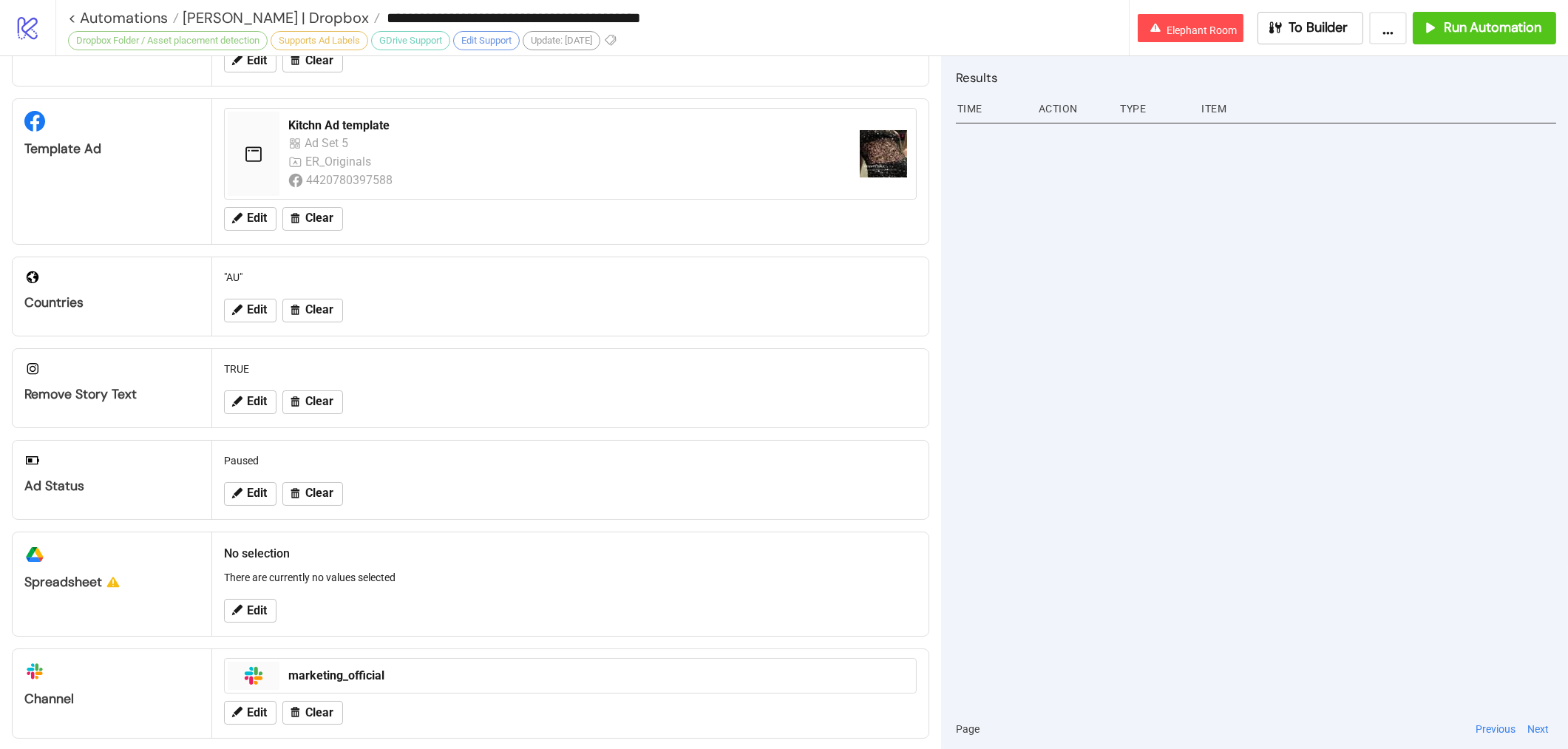
scroll to position [404, 0]
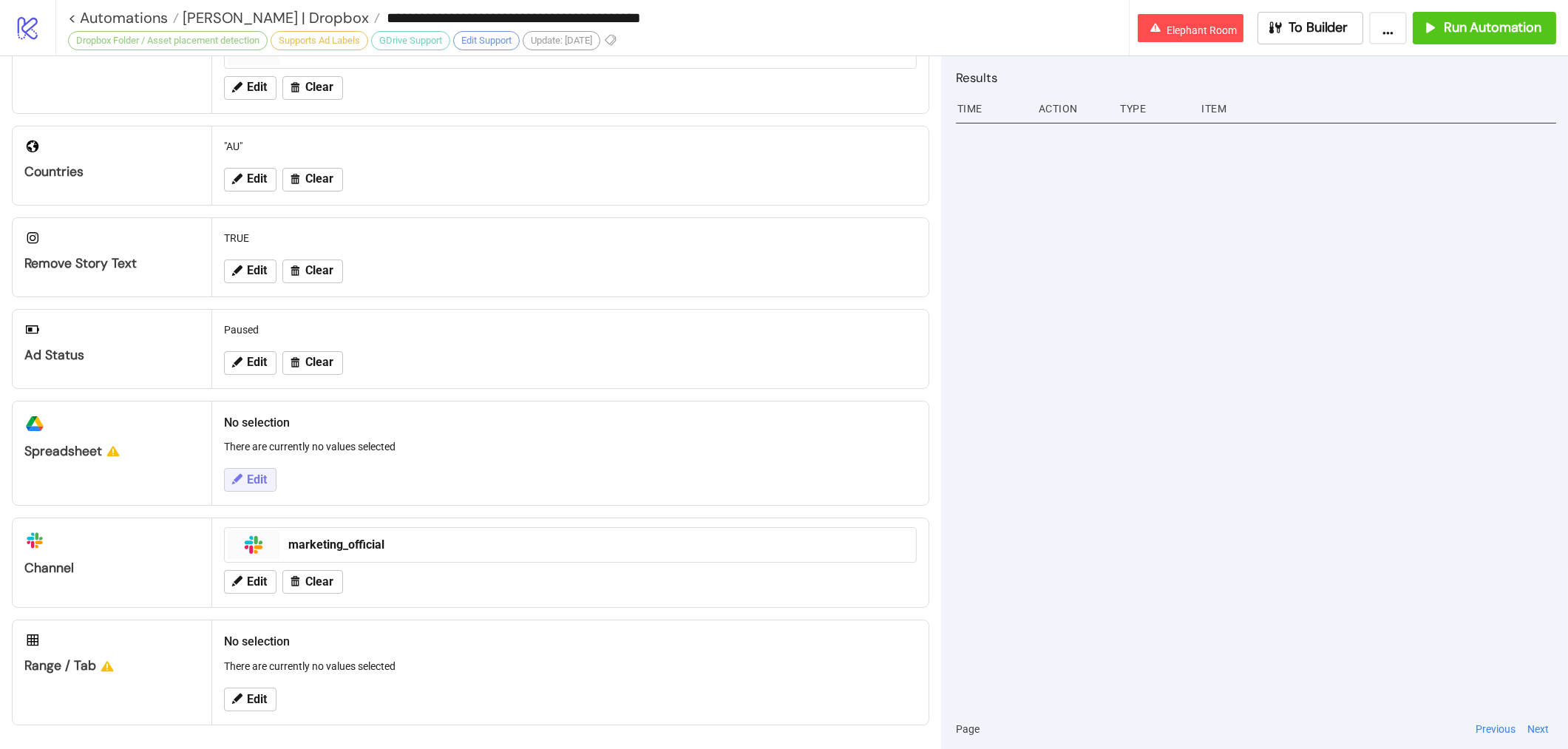
click at [233, 476] on icon at bounding box center [237, 479] width 14 height 14
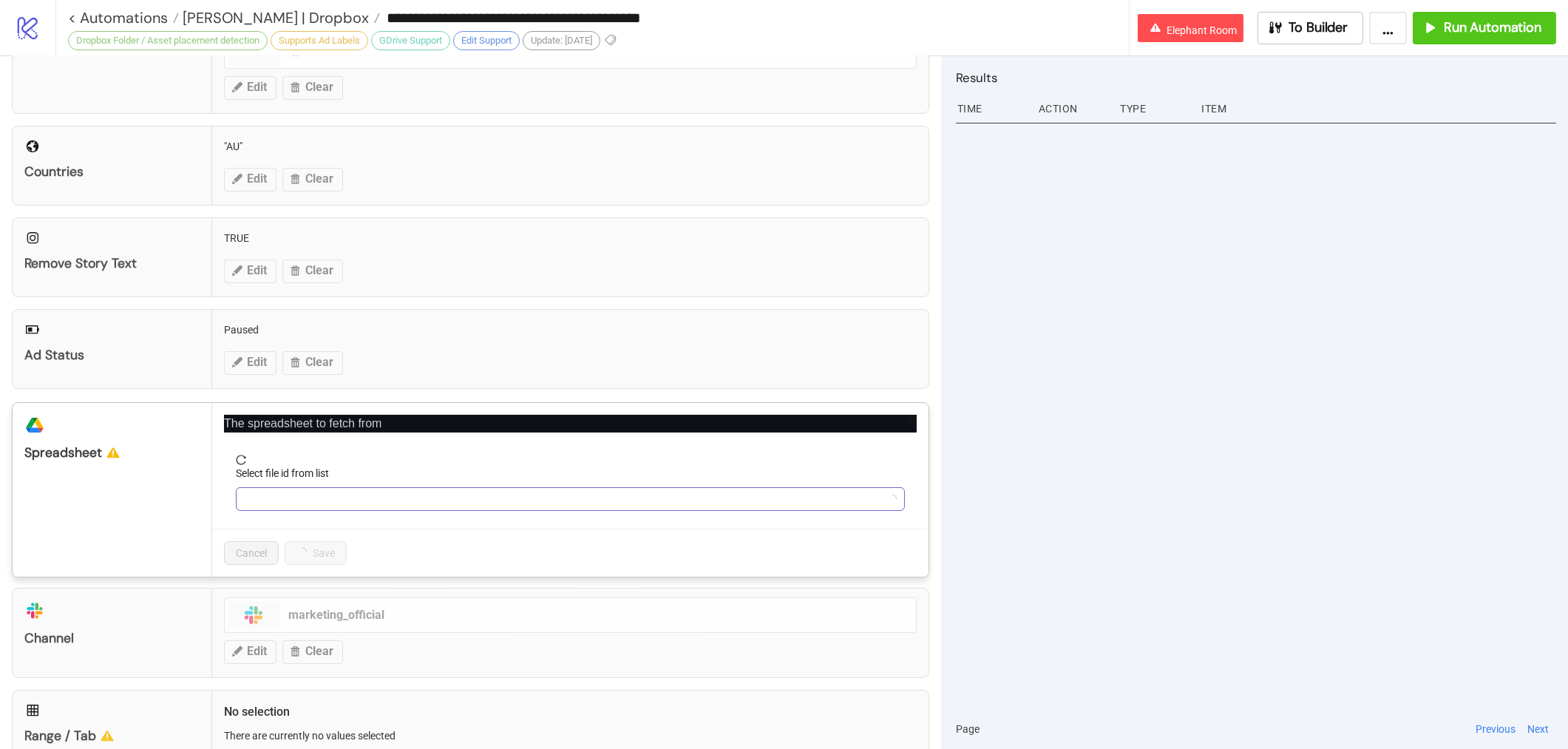
click at [322, 495] on input "Select file id from list" at bounding box center [564, 498] width 638 height 22
type input "****"
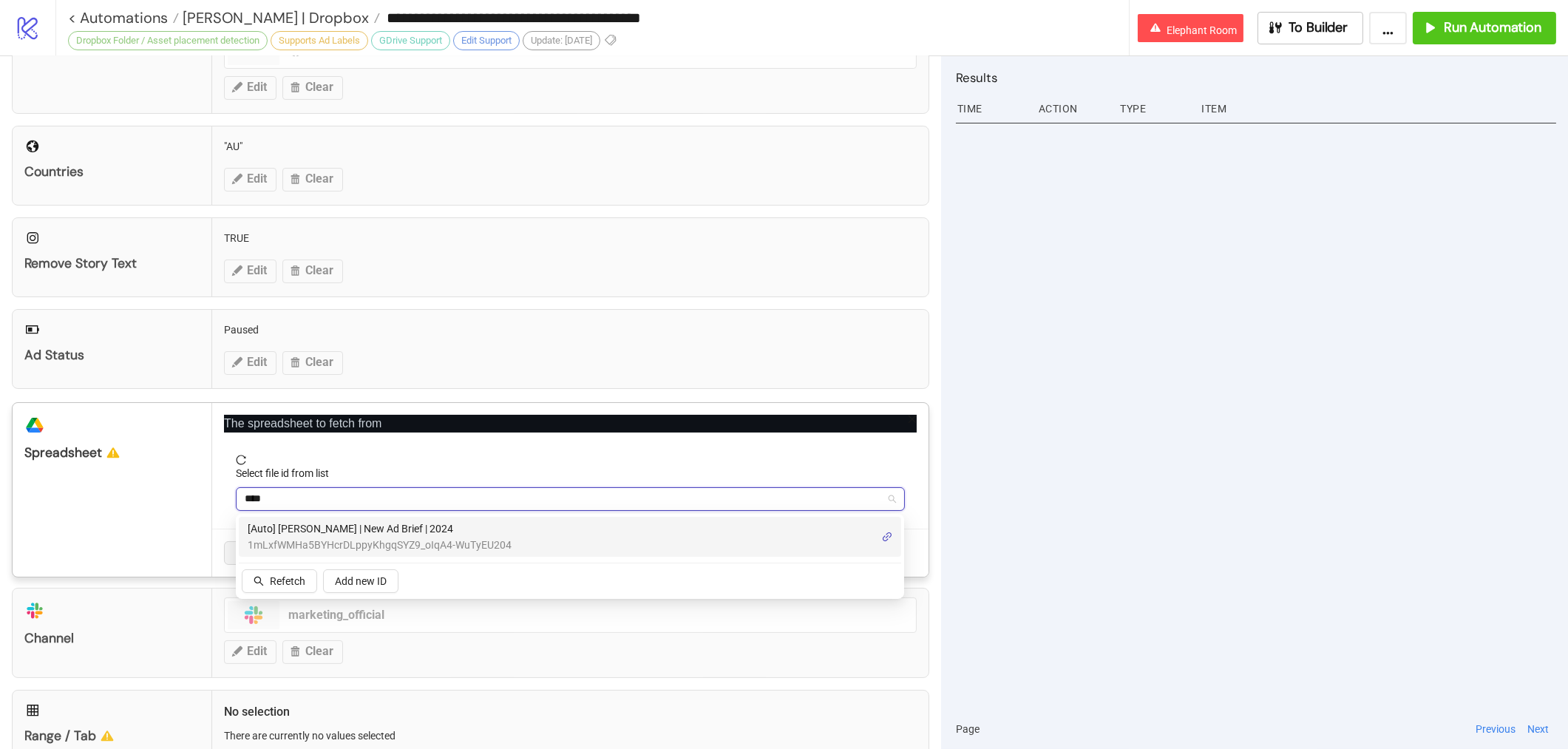
click at [324, 537] on span "1mLxfWMHa5BYHcrDLppyKhgqSYZ9_oIqA4-WuTyEU204" at bounding box center [380, 544] width 263 height 17
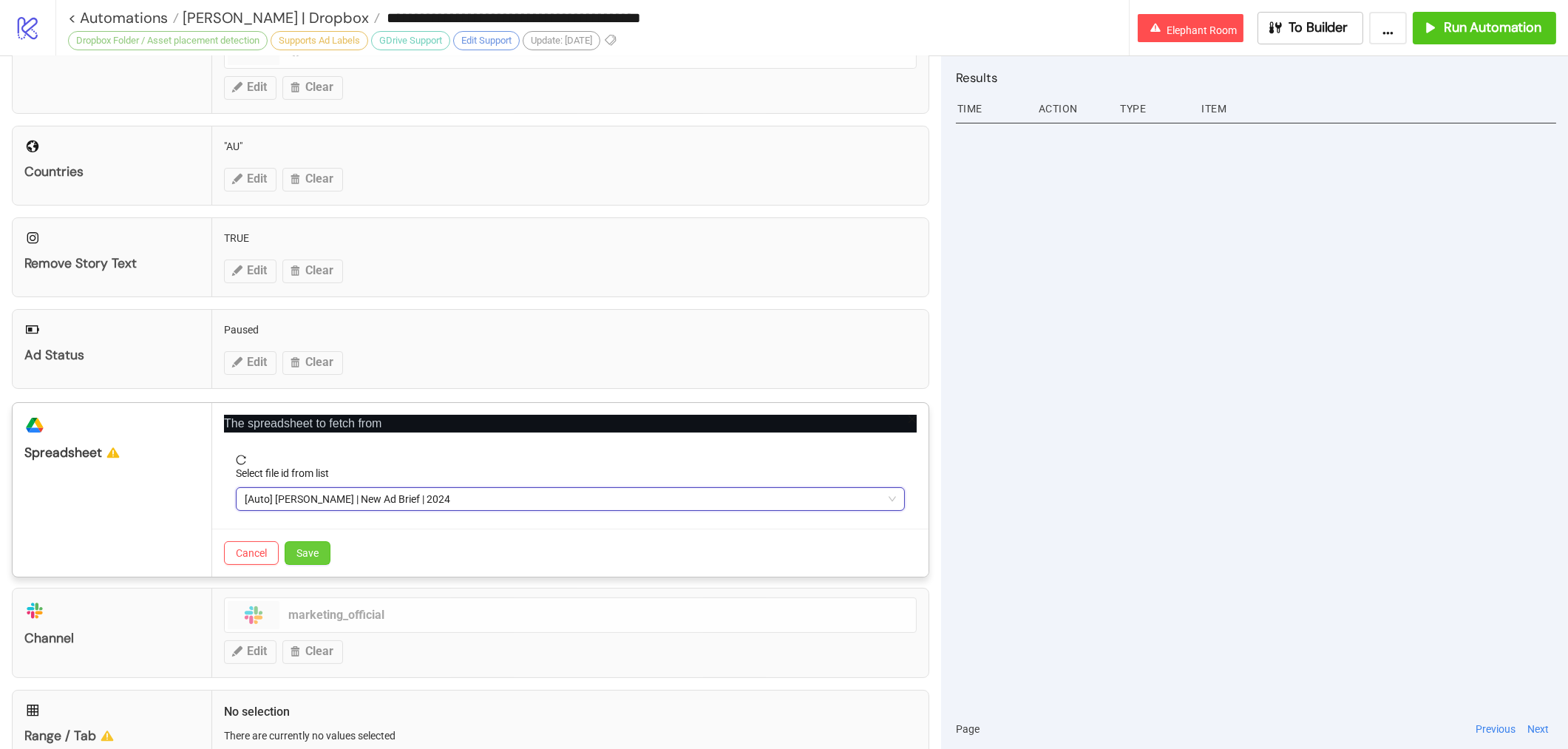
click at [312, 547] on span "Save" at bounding box center [307, 553] width 22 height 12
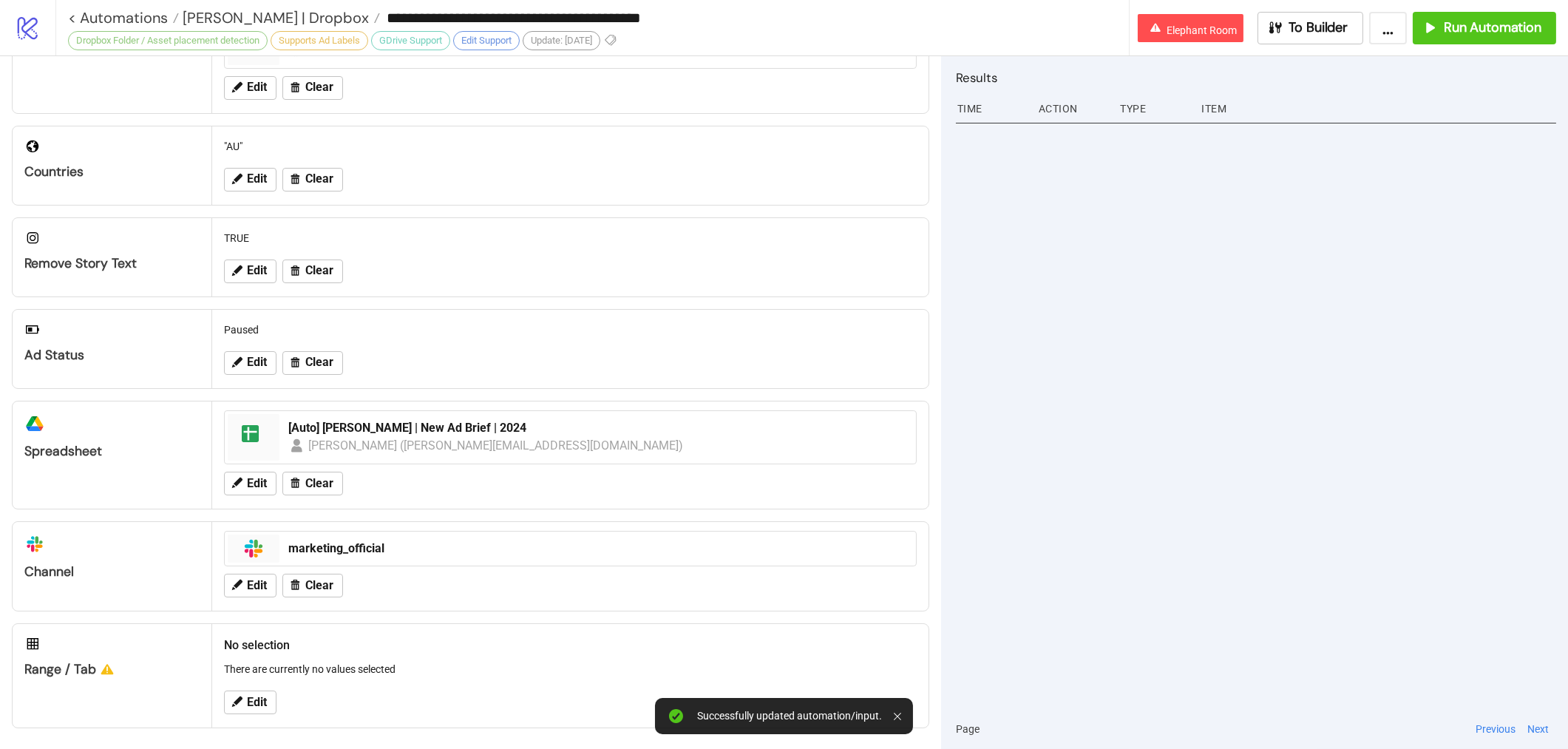
scroll to position [408, 0]
click at [248, 705] on span "Edit" at bounding box center [257, 699] width 20 height 14
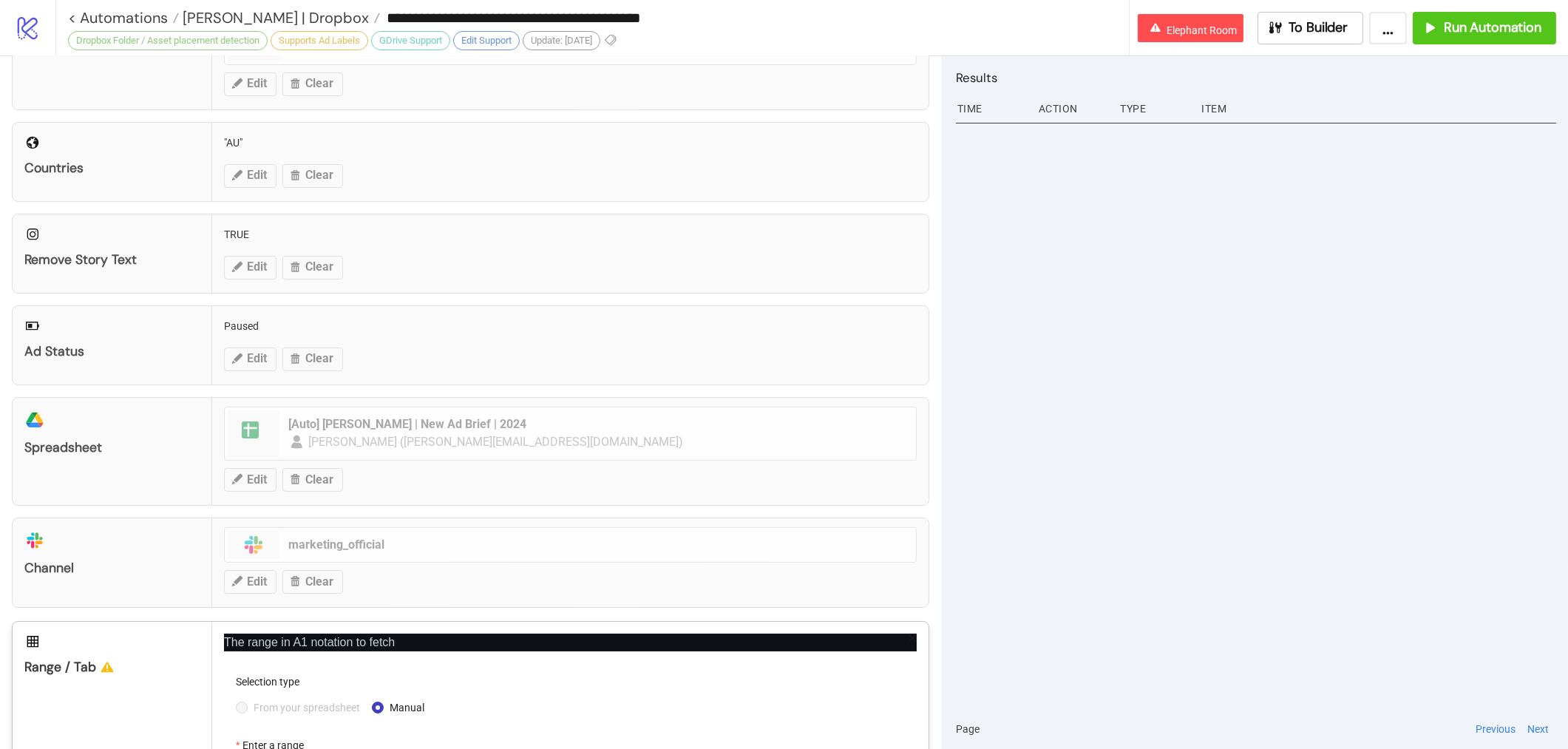
scroll to position [531, 0]
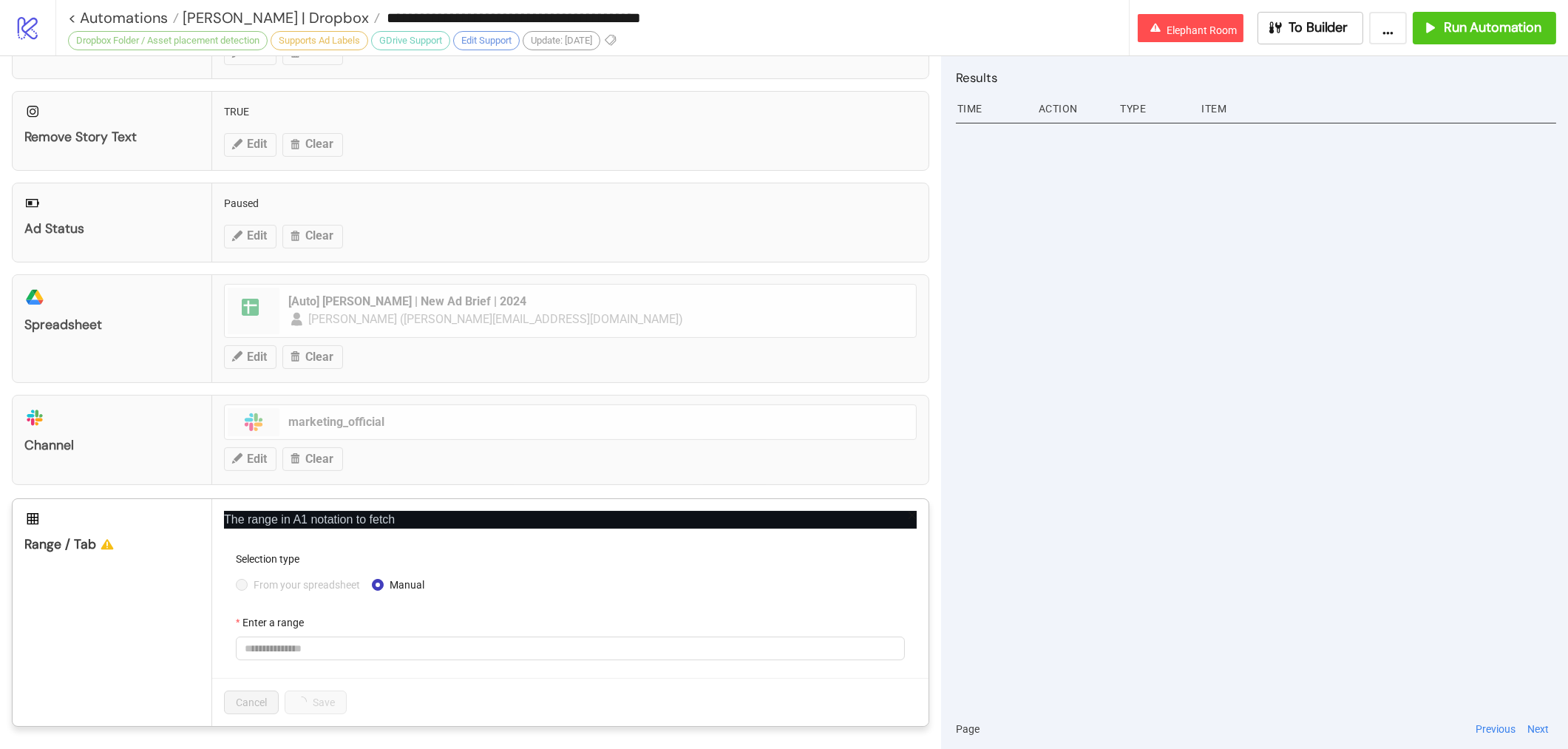
click at [261, 587] on span "From your spreadsheet" at bounding box center [306, 584] width 118 height 17
click at [325, 585] on span "From your spreadsheet" at bounding box center [306, 584] width 118 height 17
click at [335, 639] on span at bounding box center [570, 648] width 651 height 22
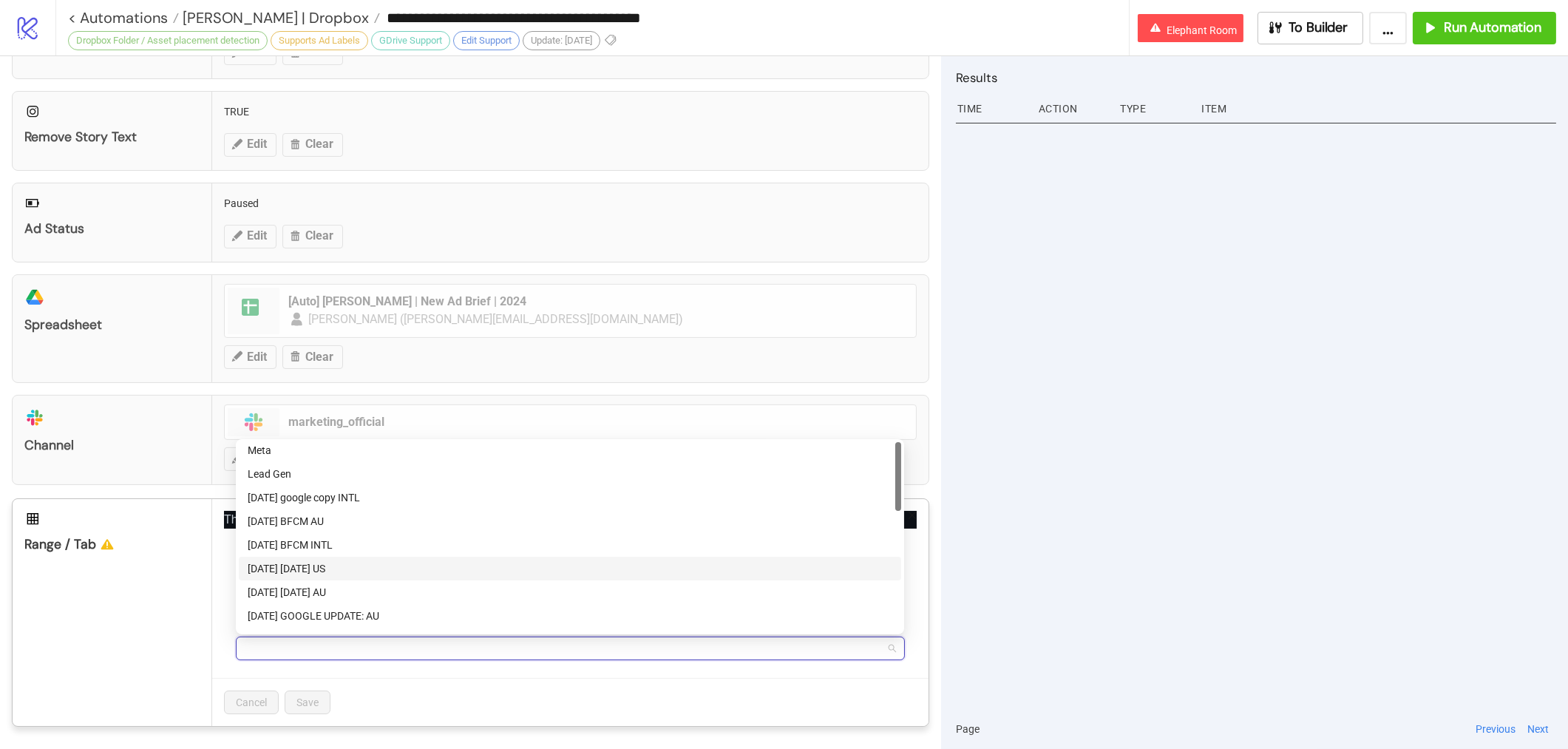
scroll to position [0, 0]
click at [319, 441] on div "Meta Lead Gen Meta Lead Gen Boxing day google copy INTL Nov 2024 BFCM AU Nov 20…" at bounding box center [570, 536] width 668 height 195
click at [305, 450] on div "Meta" at bounding box center [570, 453] width 645 height 17
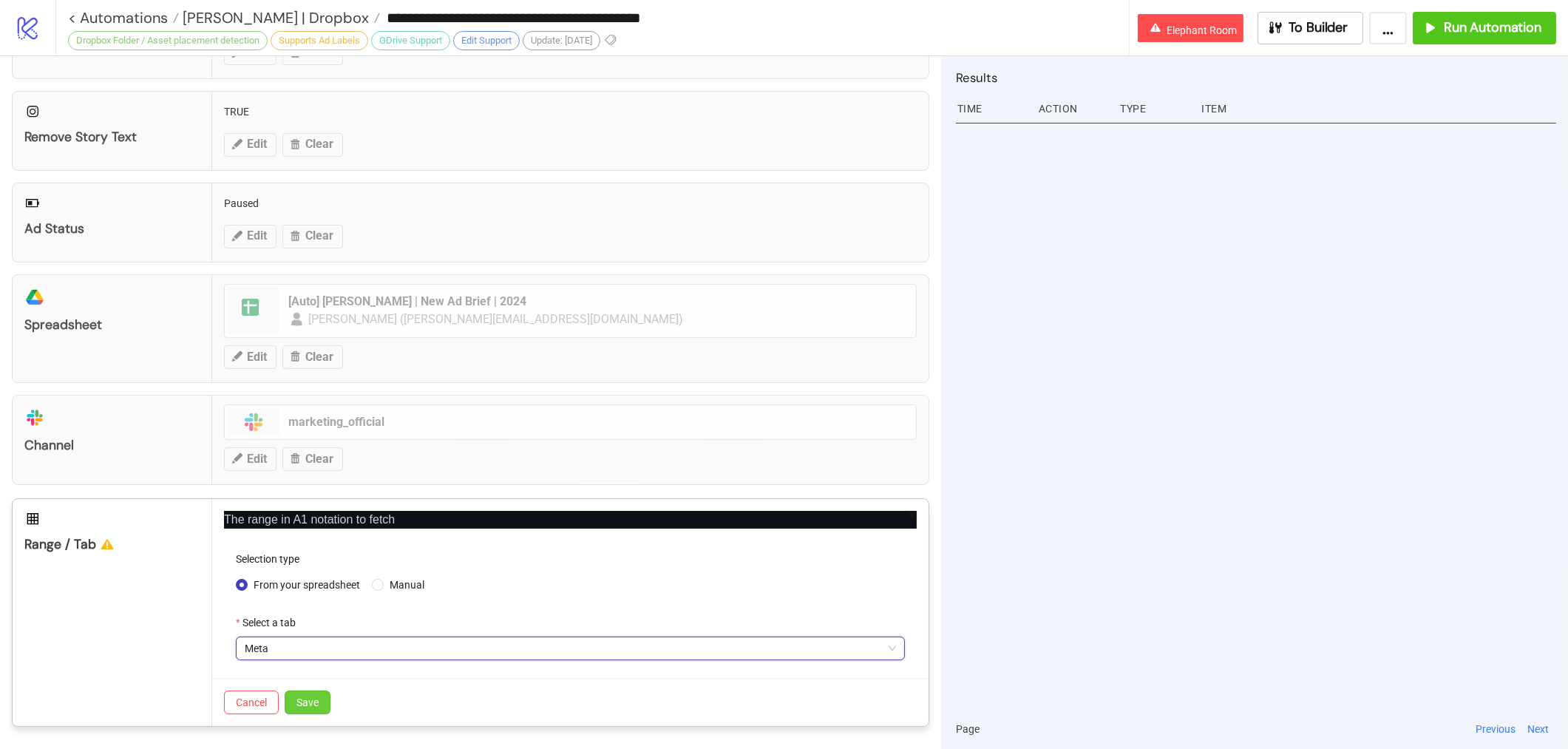
click at [296, 711] on button "Save" at bounding box center [307, 702] width 46 height 23
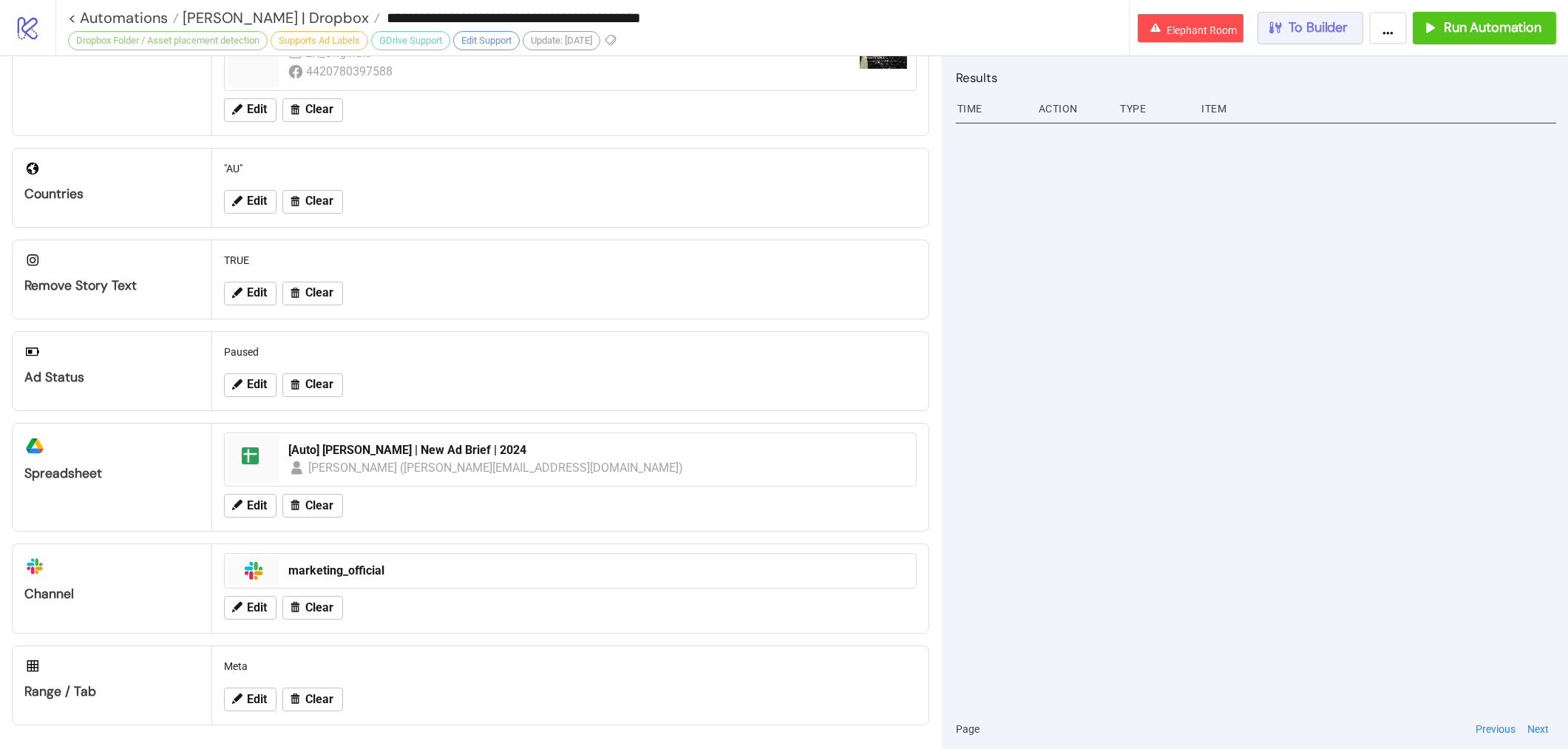
click at [1345, 20] on span "To Builder" at bounding box center [1318, 27] width 60 height 17
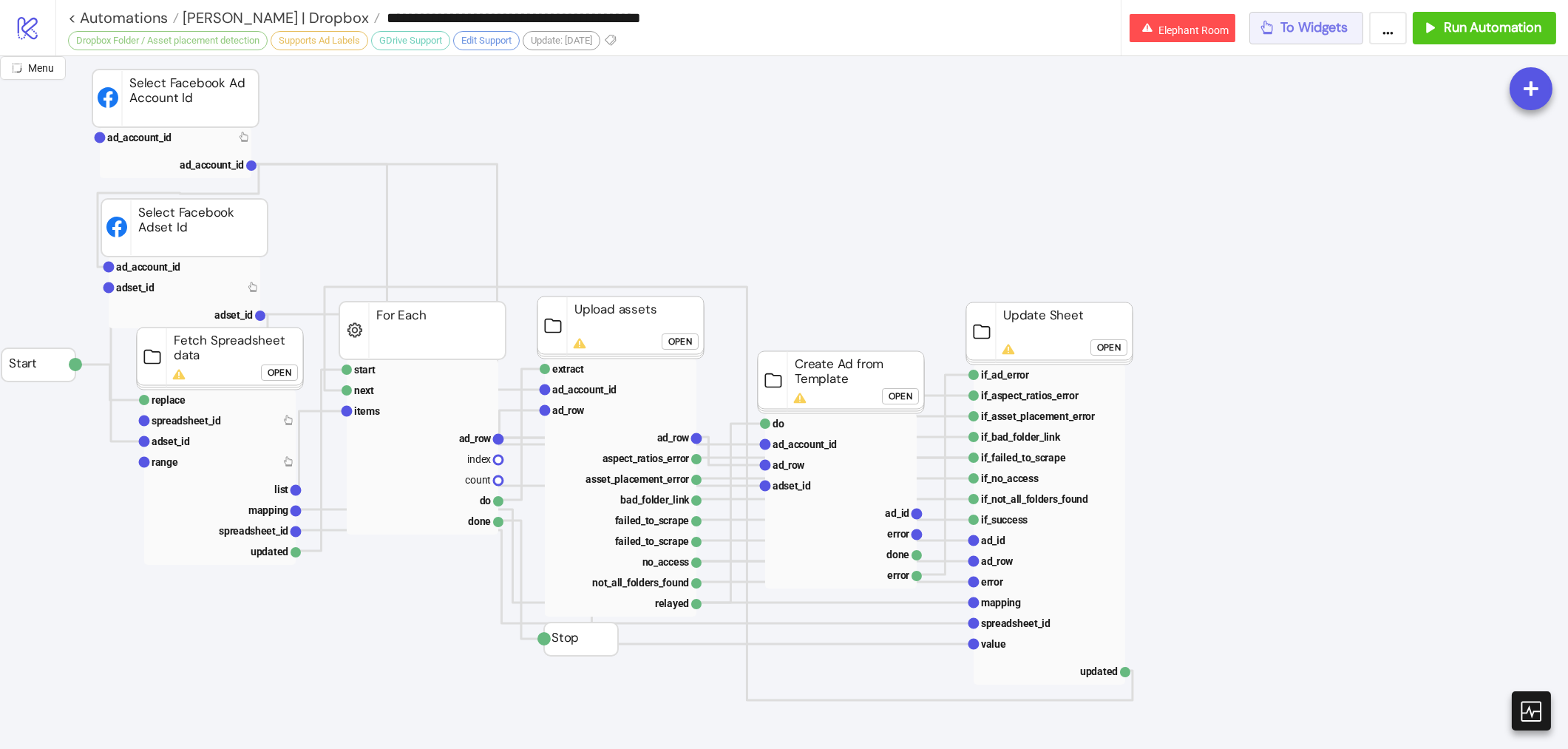
click at [1307, 20] on span "To Widgets" at bounding box center [1314, 27] width 67 height 17
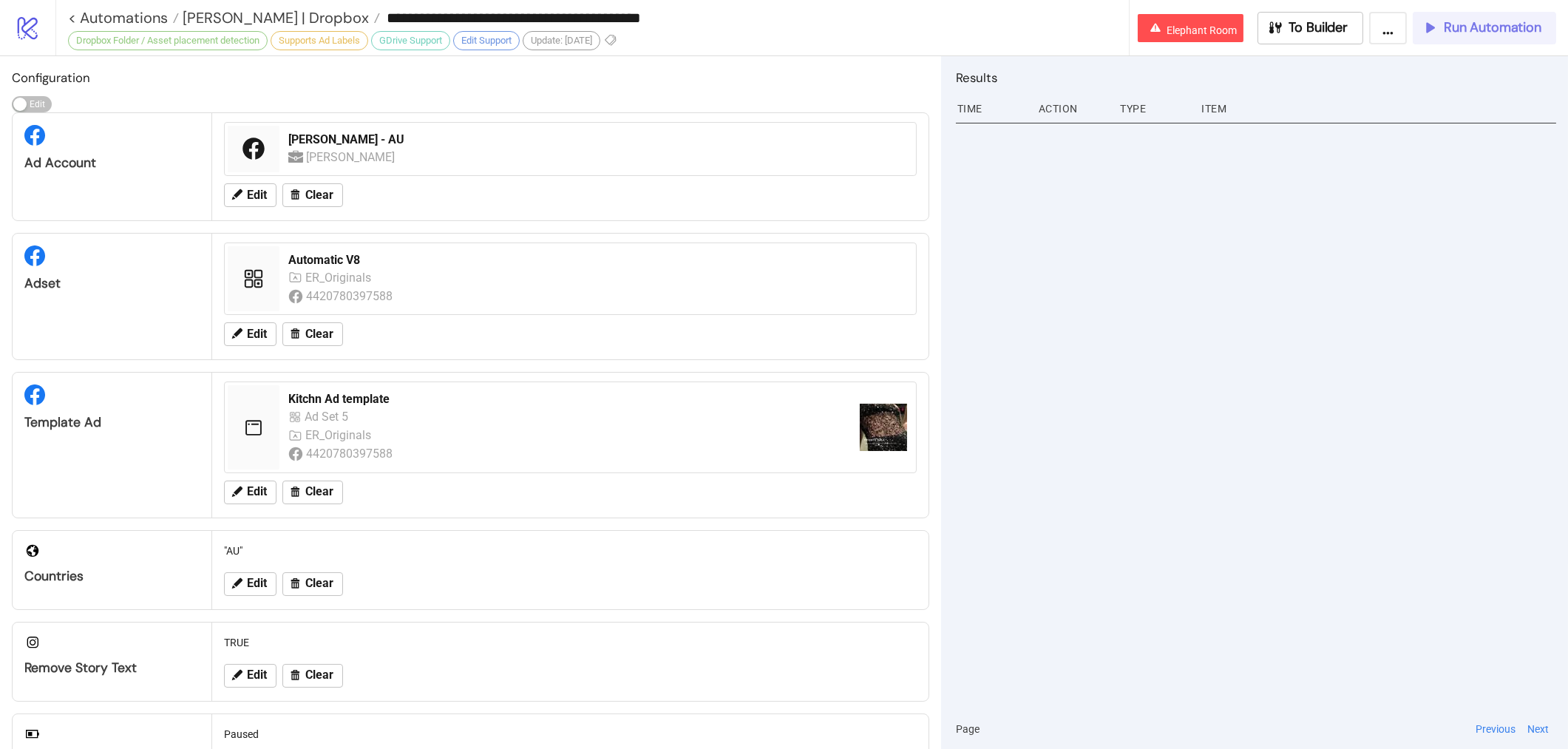
click at [1460, 31] on span "Run Automation" at bounding box center [1493, 27] width 98 height 17
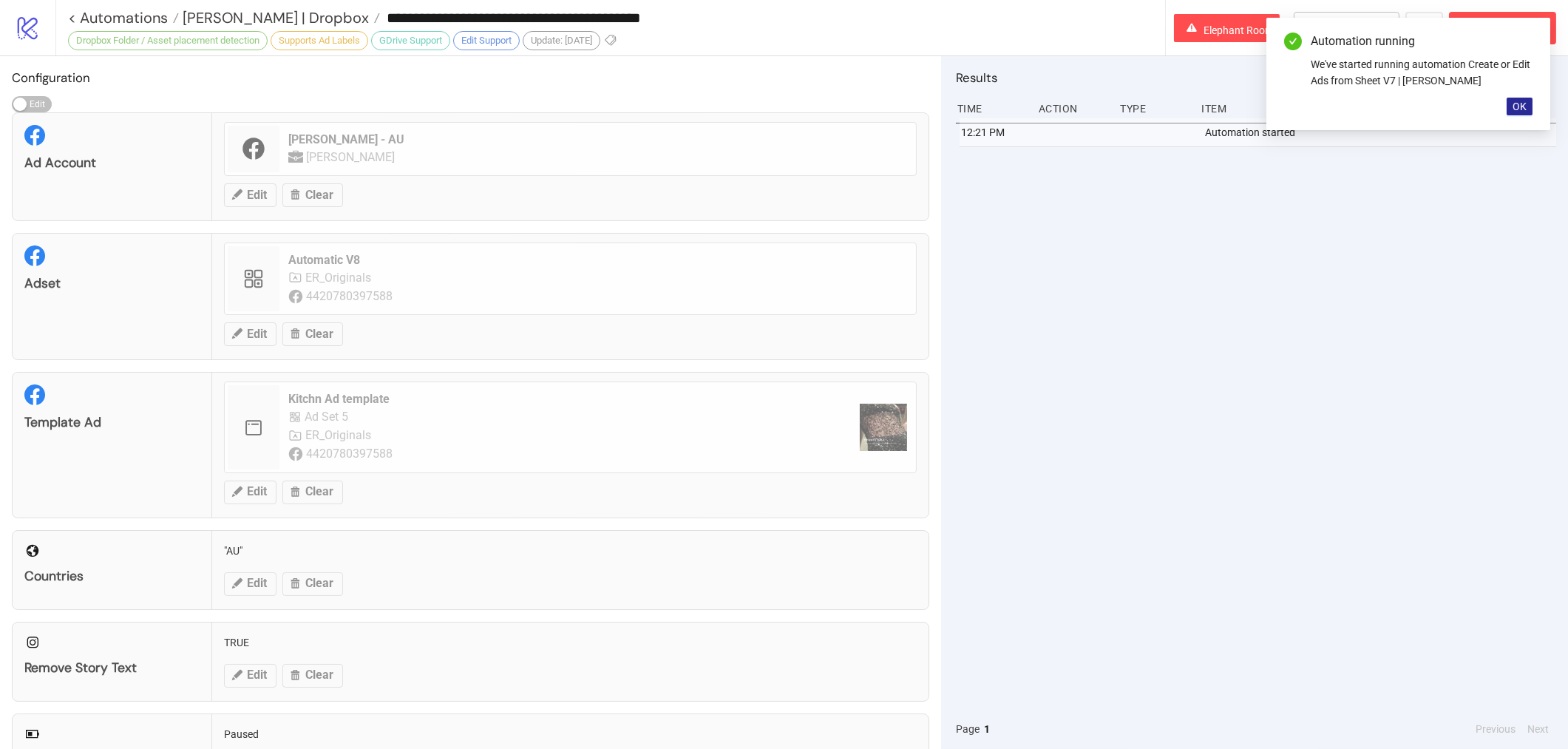
click at [1522, 109] on span "OK" at bounding box center [1519, 106] width 14 height 12
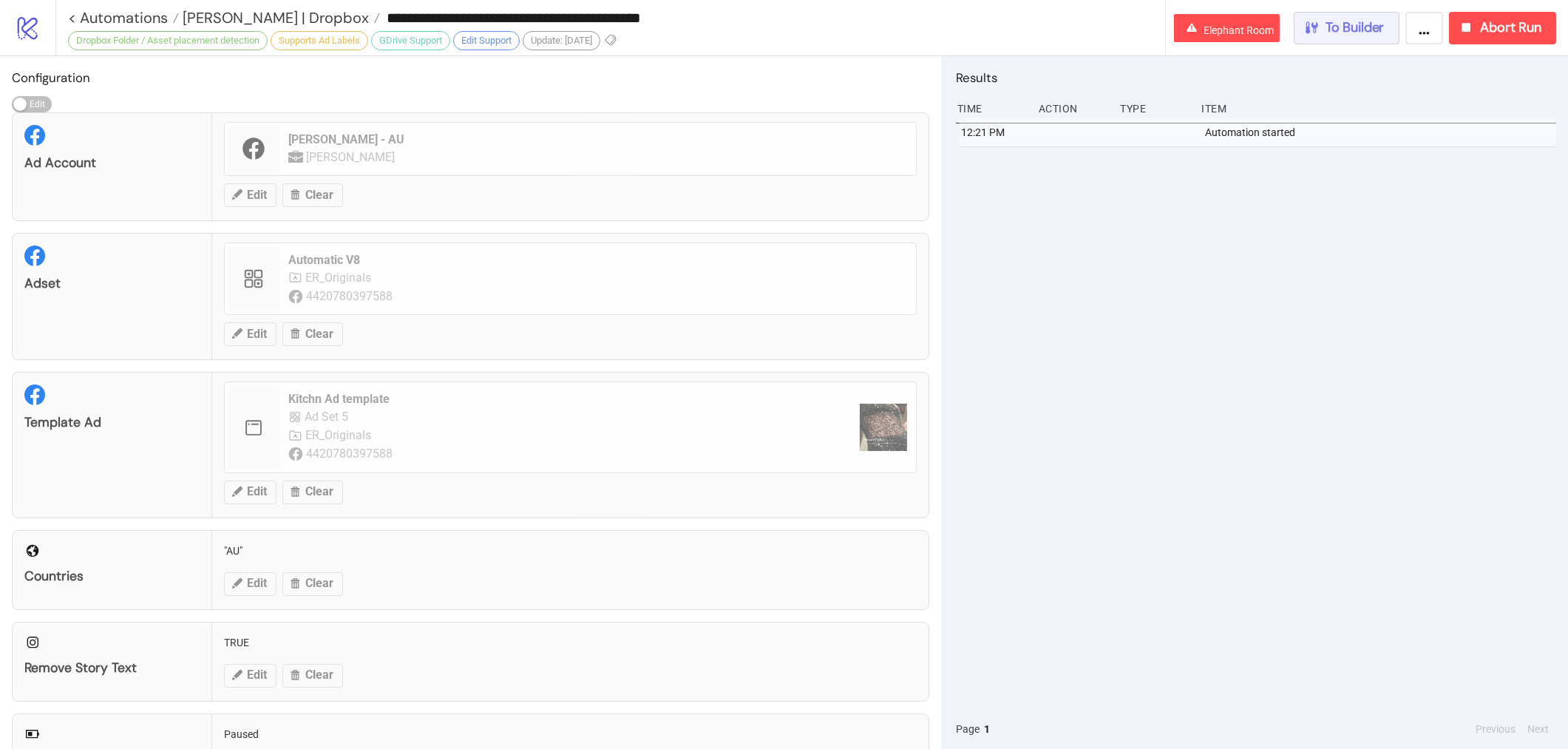
click at [1359, 20] on span "To Builder" at bounding box center [1354, 27] width 60 height 17
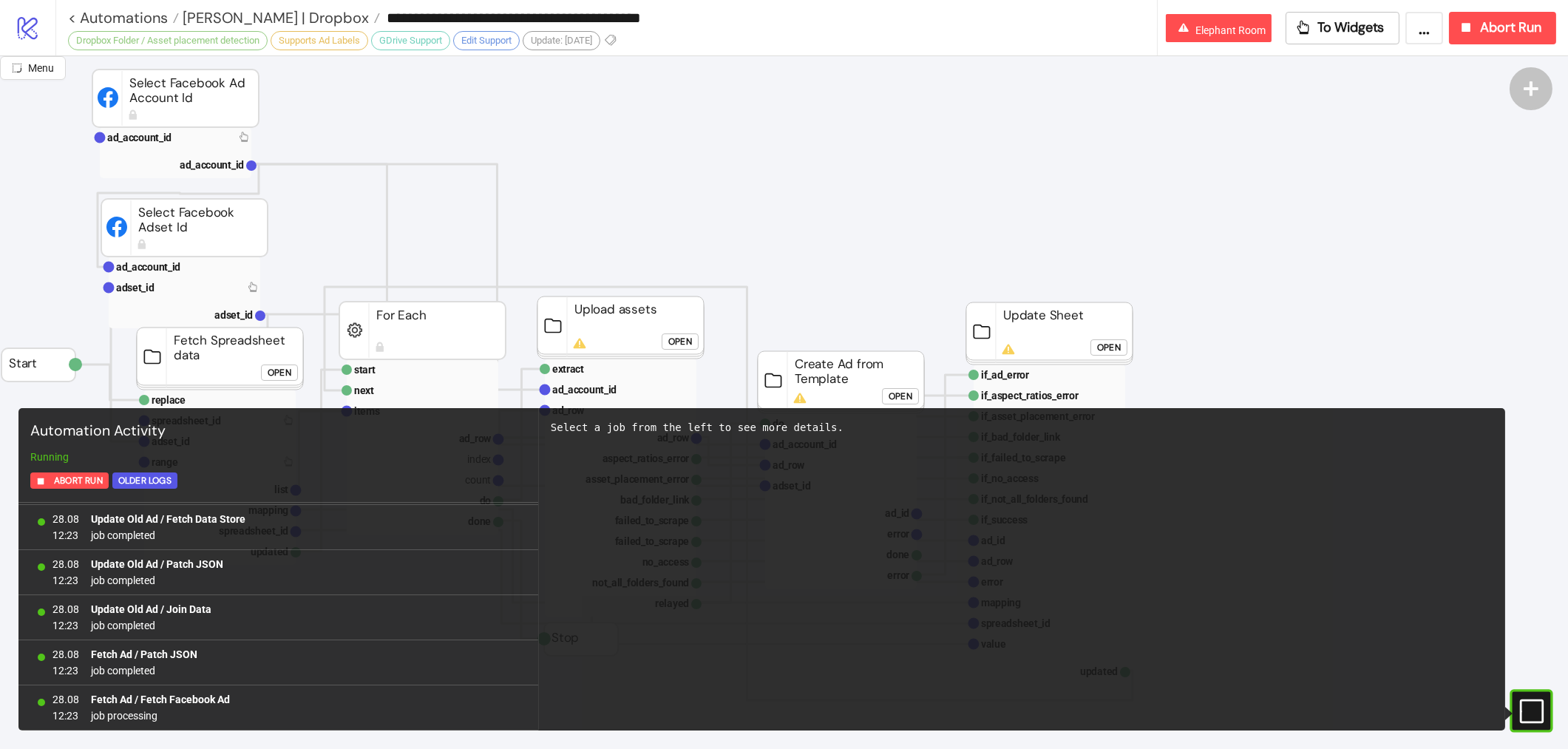
scroll to position [3471, 0]
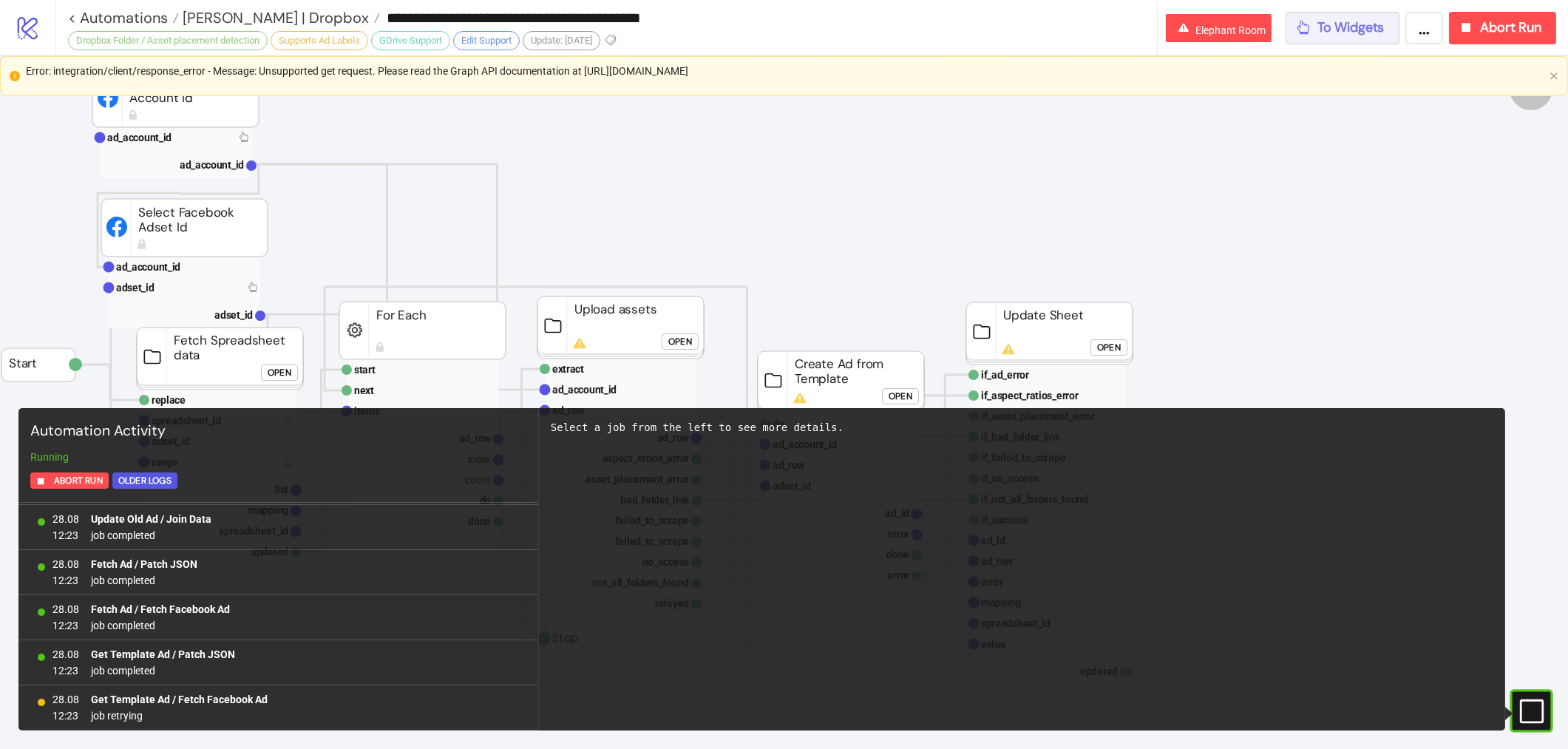
click at [1336, 29] on span "To Widgets" at bounding box center [1350, 27] width 67 height 17
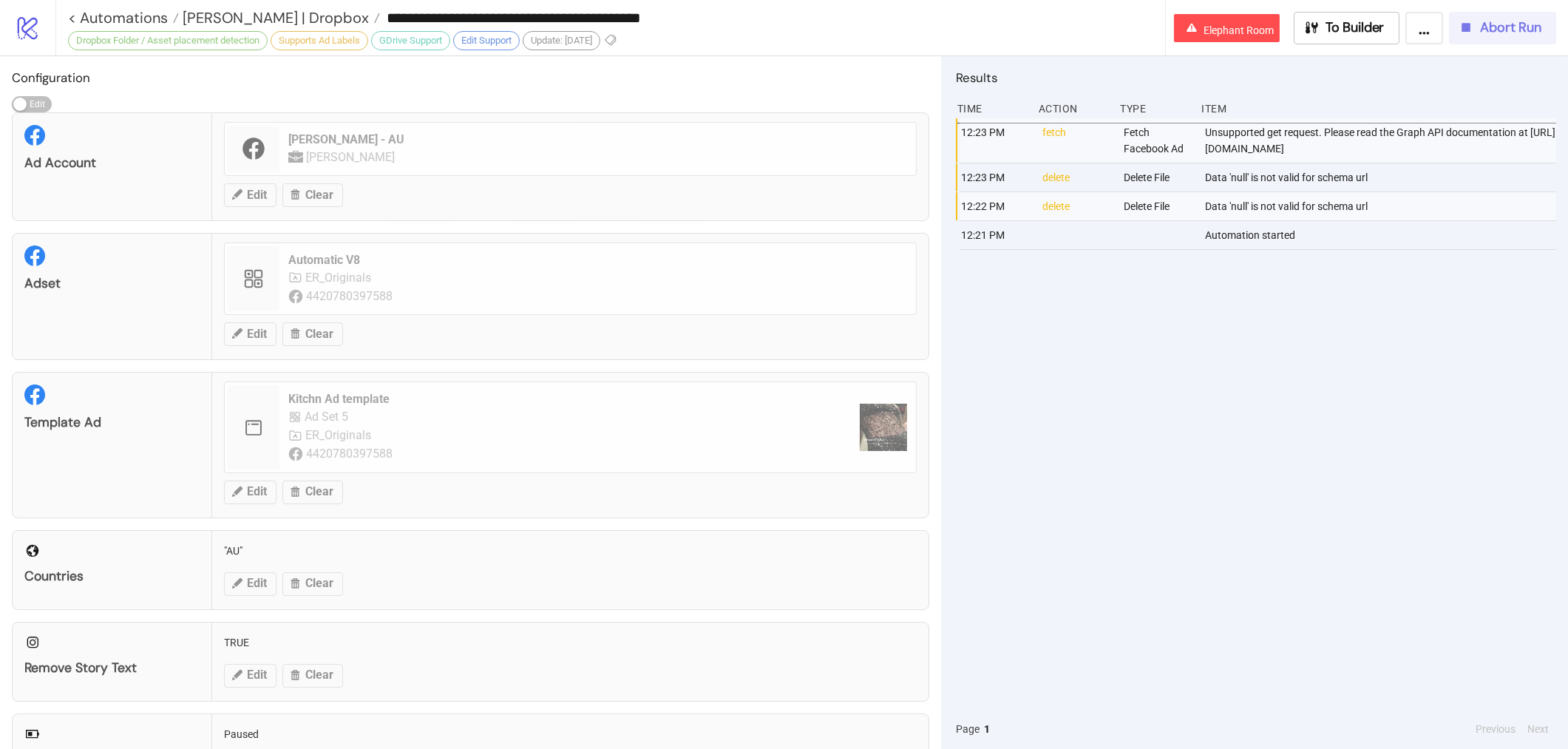
click at [1487, 32] on span "Abort Run" at bounding box center [1510, 27] width 61 height 17
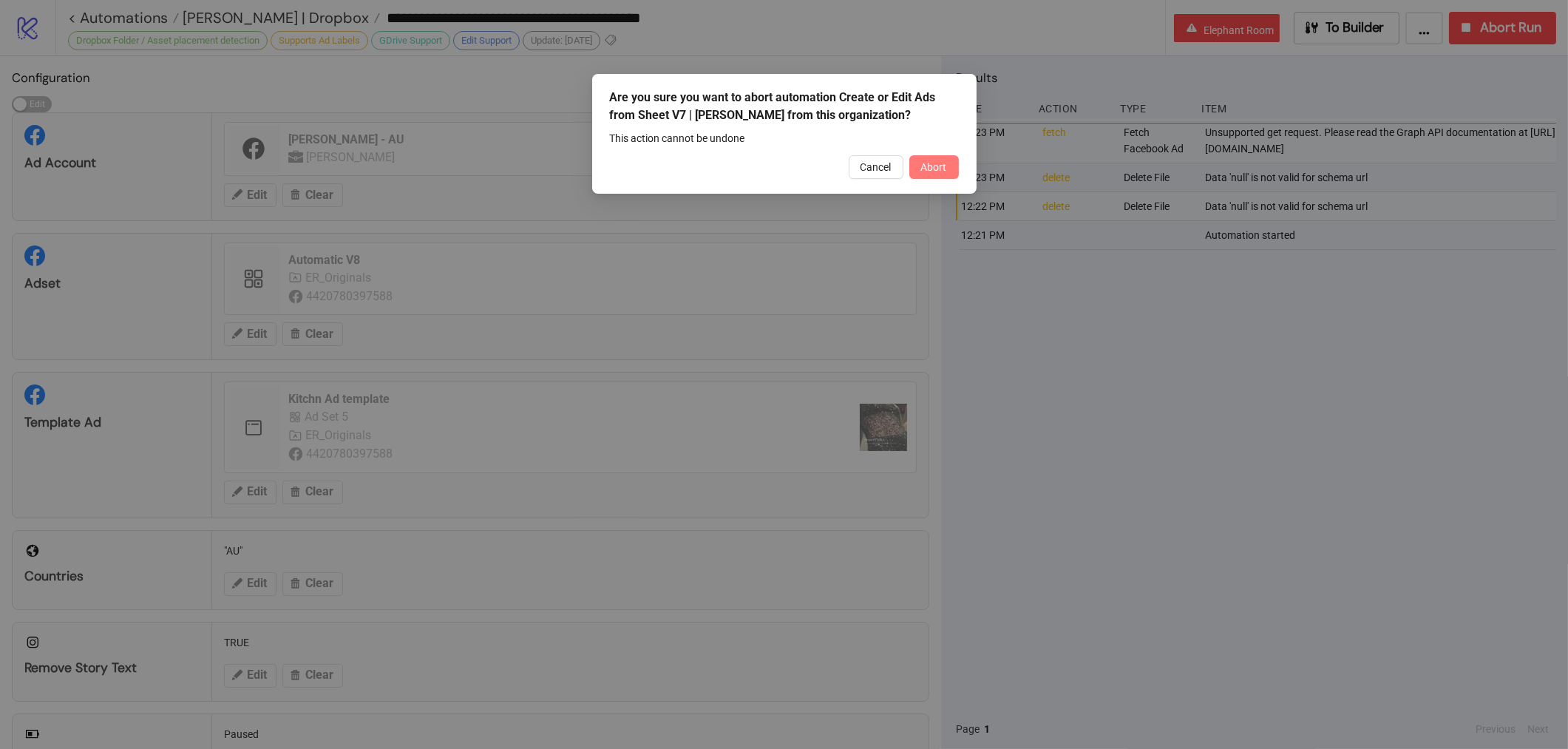
click at [948, 177] on button "Abort" at bounding box center [934, 167] width 50 height 23
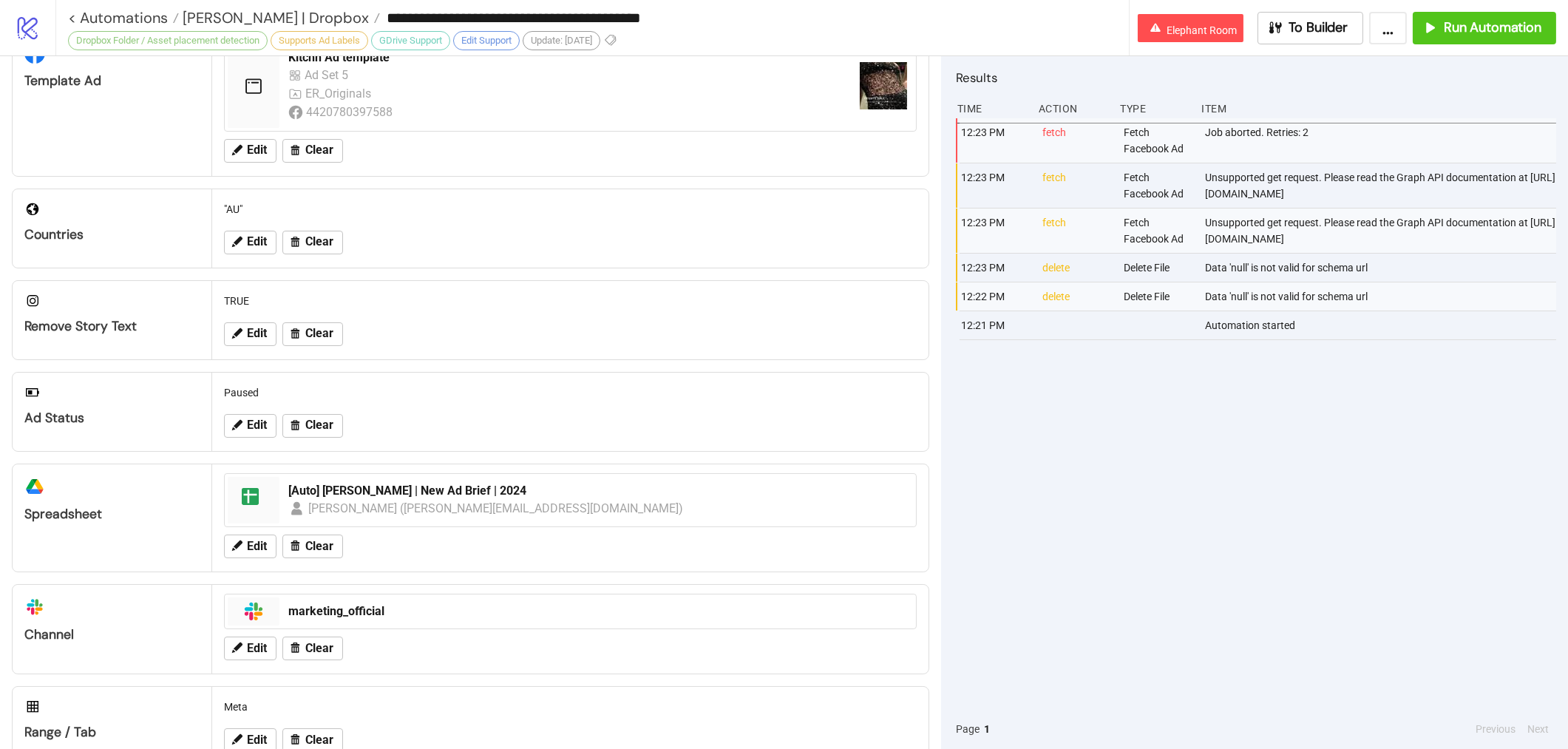
scroll to position [348, 0]
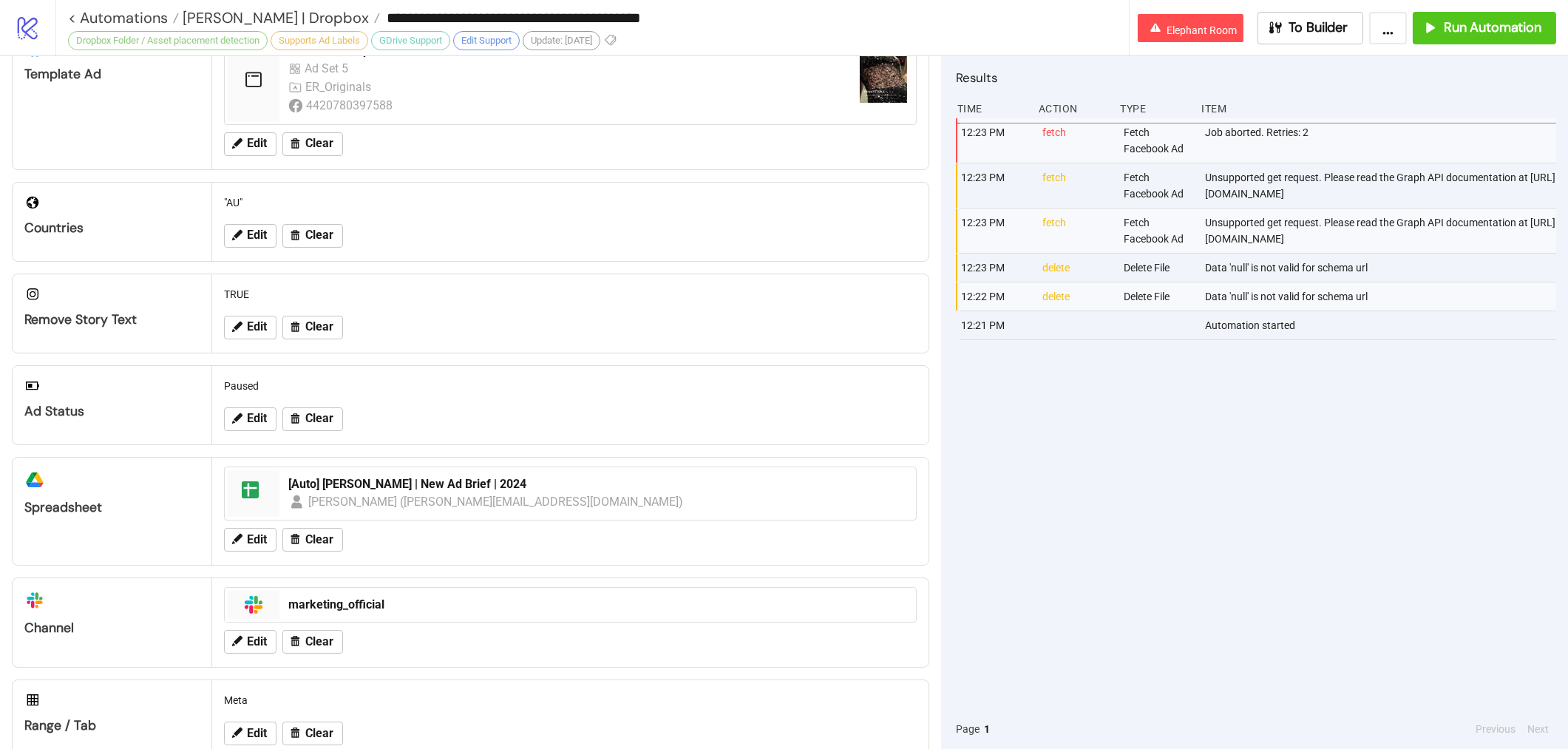
click at [384, 487] on div "[Auto] Anna Quan | New Ad Brief | 2024" at bounding box center [597, 484] width 619 height 17
click at [721, 24] on input "**********" at bounding box center [753, 18] width 748 height 22
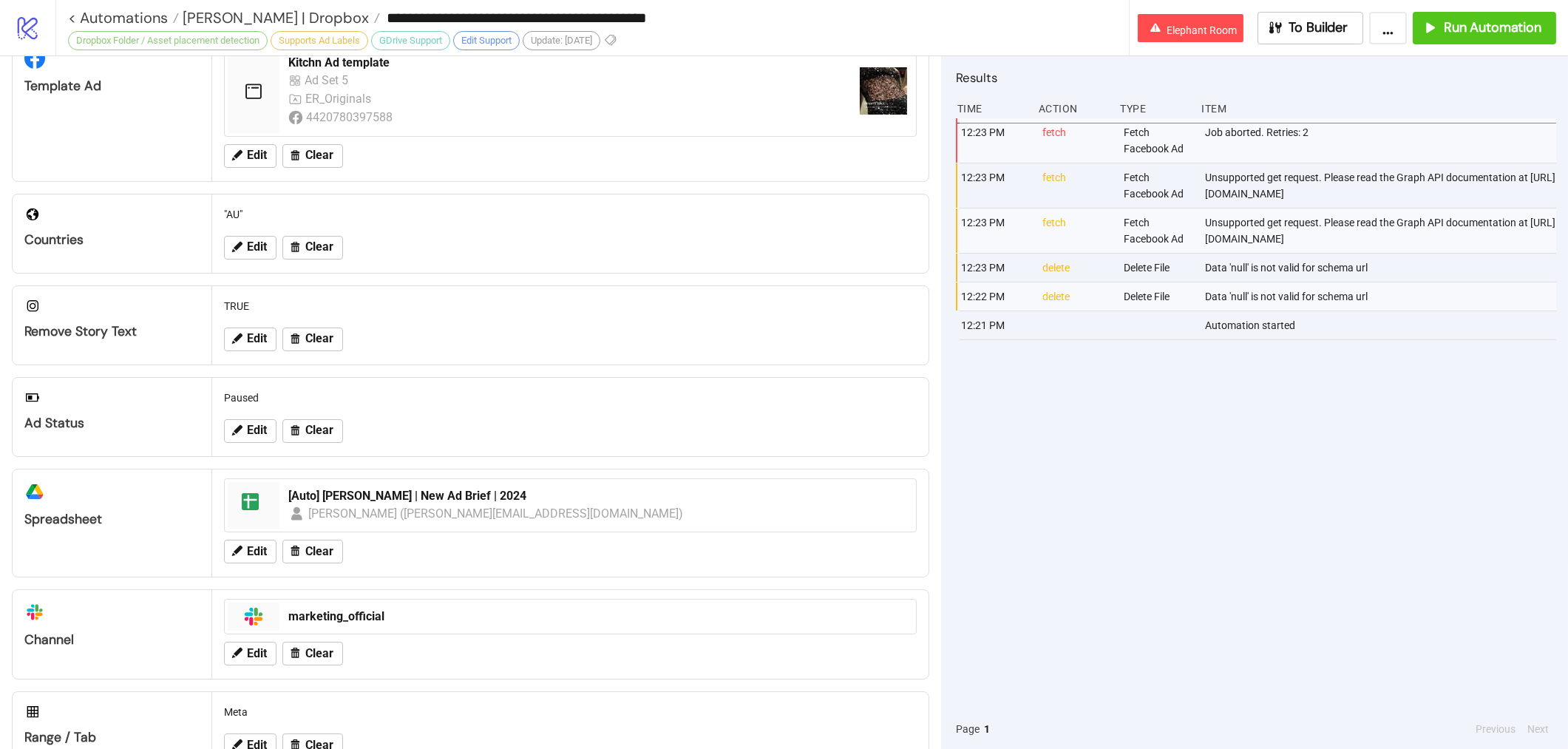
scroll to position [329, 0]
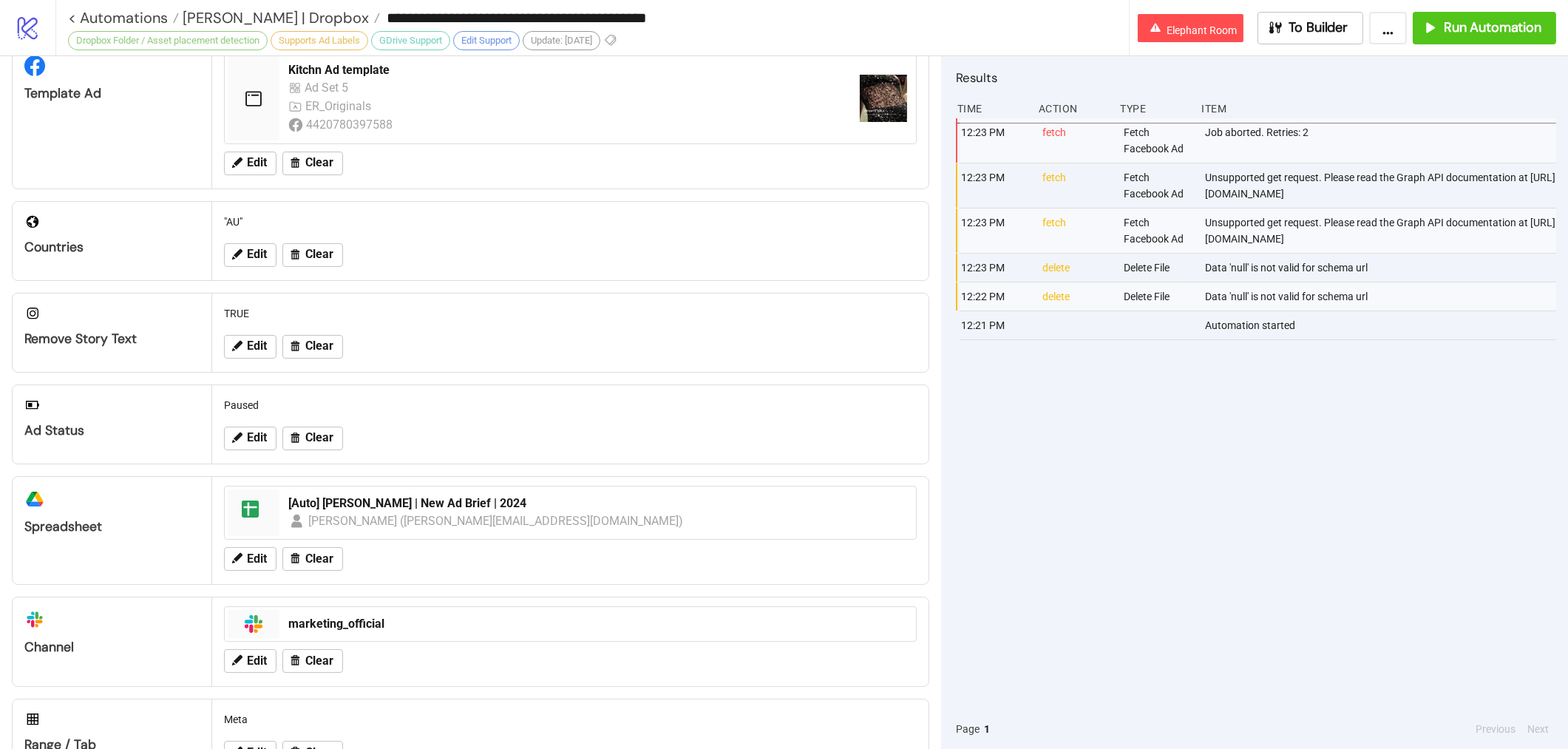
type input "**********"
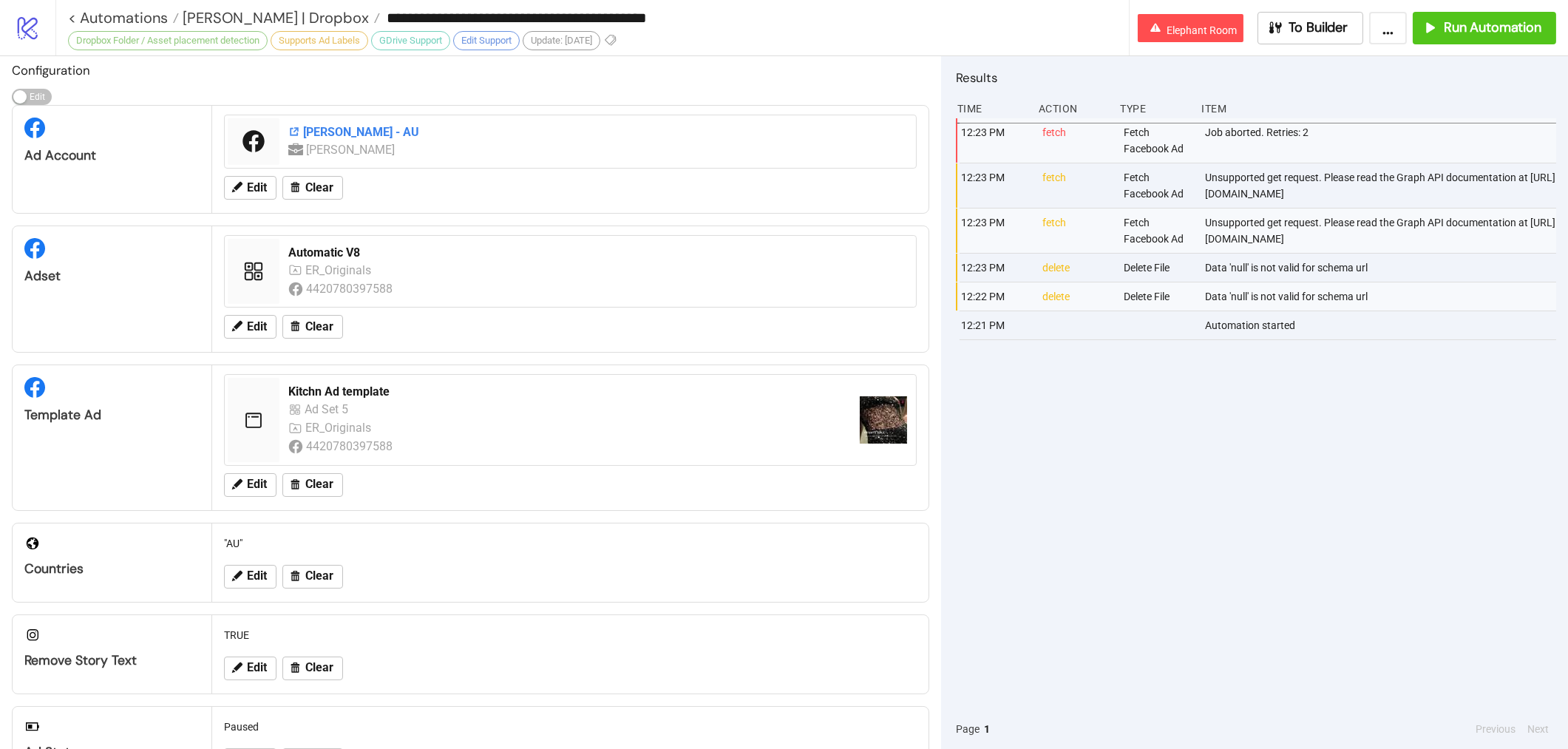
scroll to position [0, 0]
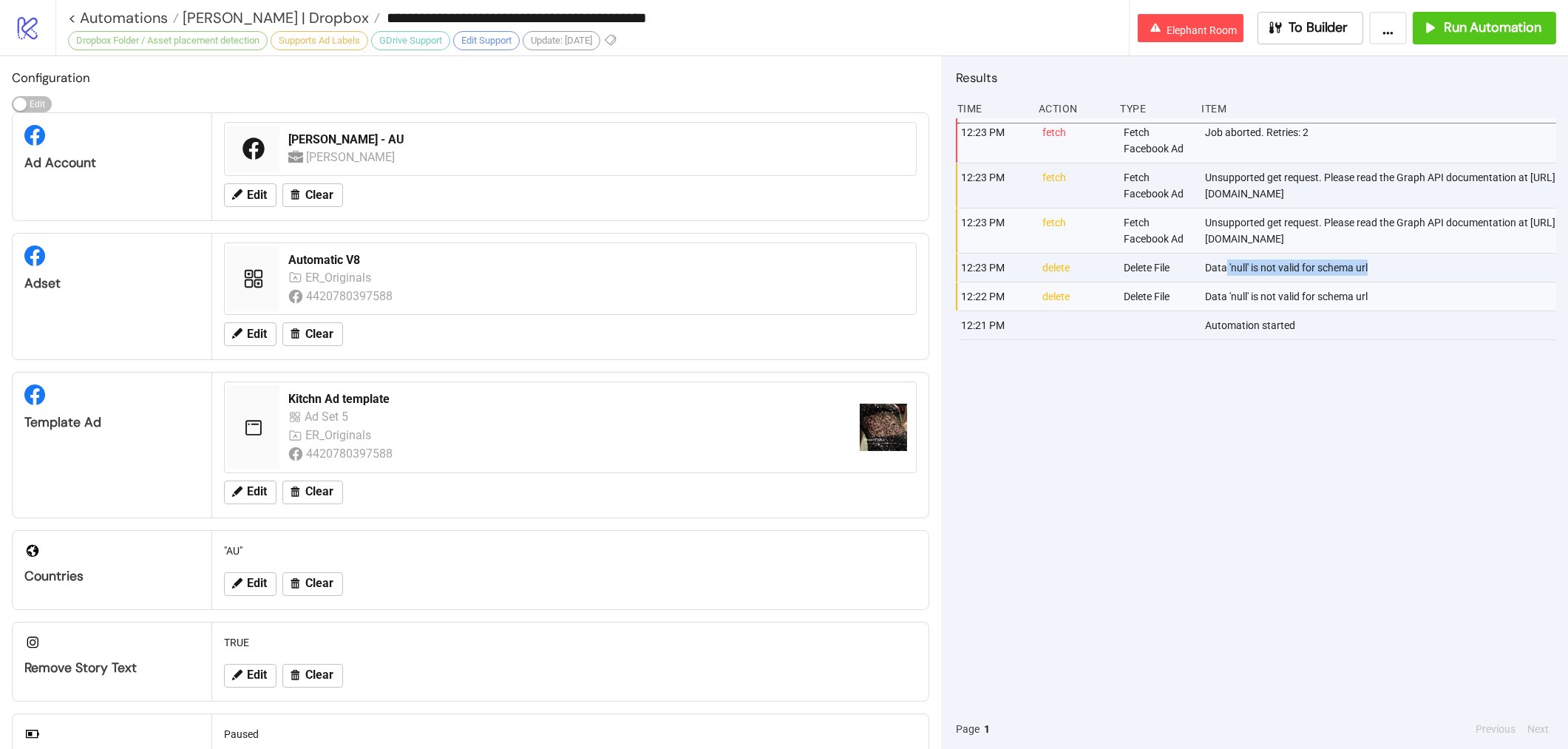
drag, startPoint x: 1227, startPoint y: 270, endPoint x: 1378, endPoint y: 263, distance: 151.2
click at [1378, 263] on div "Data 'null' is not valid for schema url" at bounding box center [1381, 267] width 356 height 28
drag, startPoint x: 1198, startPoint y: 177, endPoint x: 1475, endPoint y: 190, distance: 277.3
click at [1475, 190] on div "12:23 PM fetch Fetch Facebook Ad Unsupported get request. Please read the Graph…" at bounding box center [1259, 185] width 600 height 45
click at [1475, 190] on div "Unsupported get request. Please read the Graph API documentation at https://dev…" at bounding box center [1381, 184] width 356 height 44
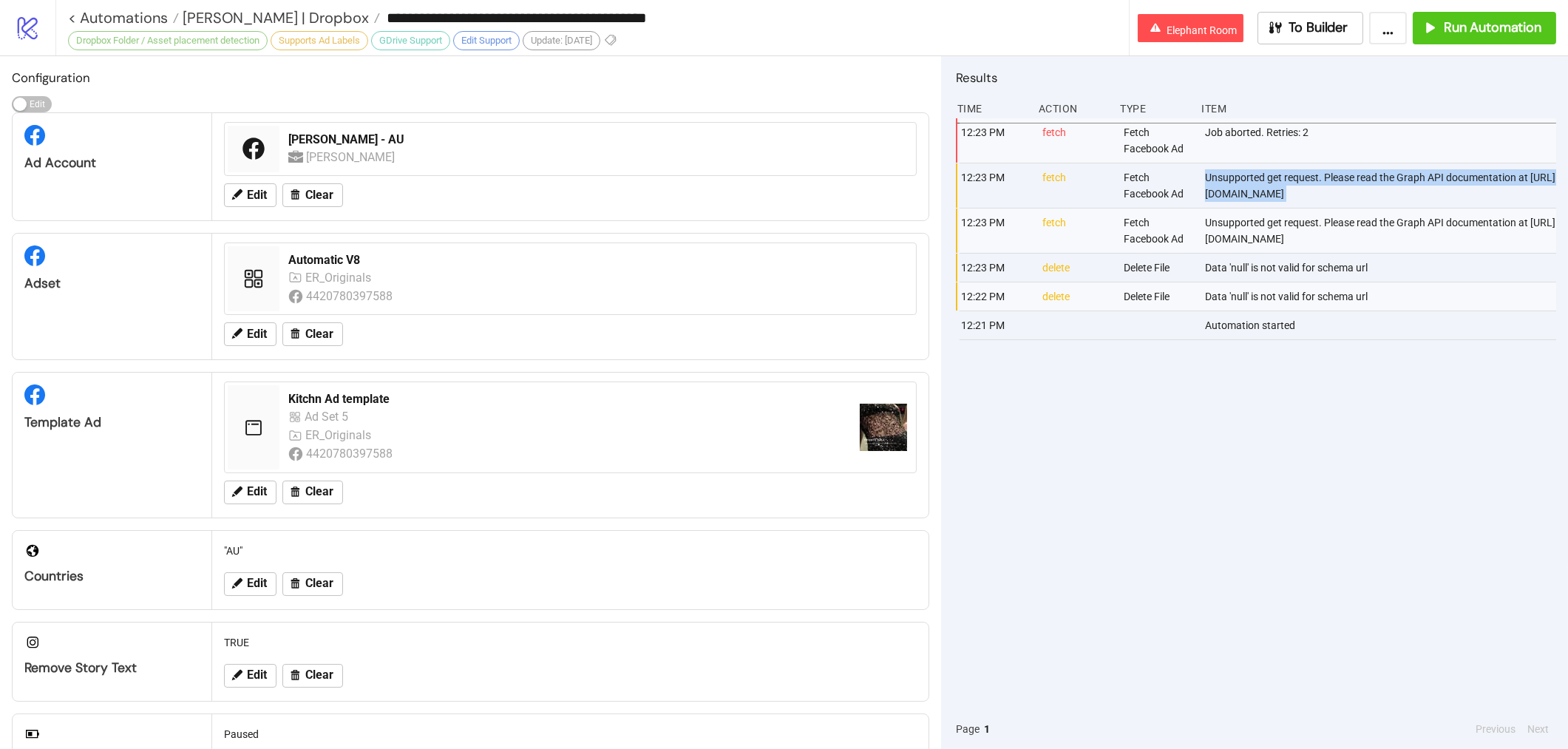
drag, startPoint x: 1475, startPoint y: 190, endPoint x: 1217, endPoint y: 167, distance: 259.0
click at [1217, 167] on div "Unsupported get request. Please read the Graph API documentation at https://dev…" at bounding box center [1381, 184] width 356 height 44
click at [1326, 34] on span "To Builder" at bounding box center [1318, 27] width 60 height 17
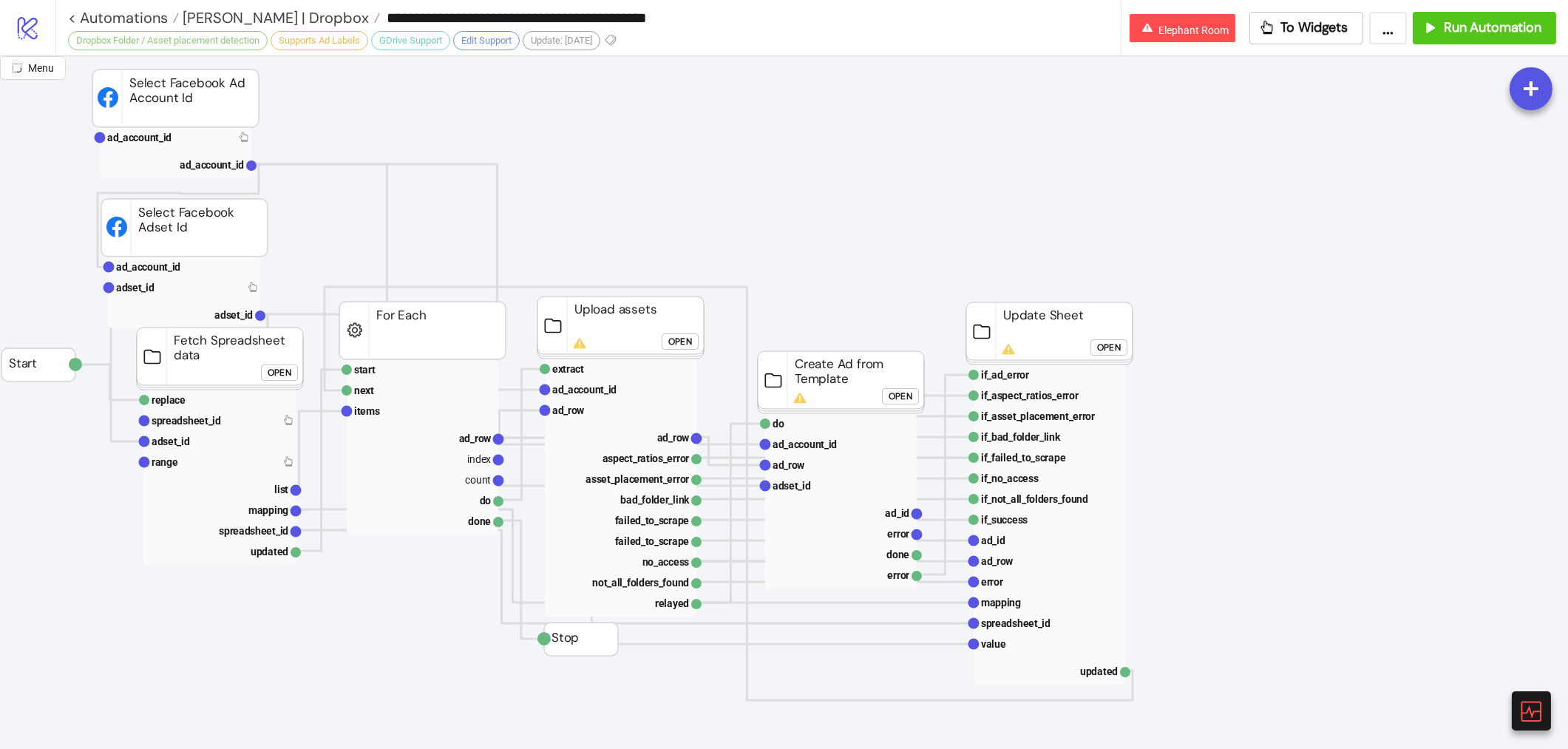
click at [1304, 47] on div "**********" at bounding box center [812, 27] width 1512 height 56
click at [1335, 30] on span "To Widgets" at bounding box center [1314, 27] width 67 height 17
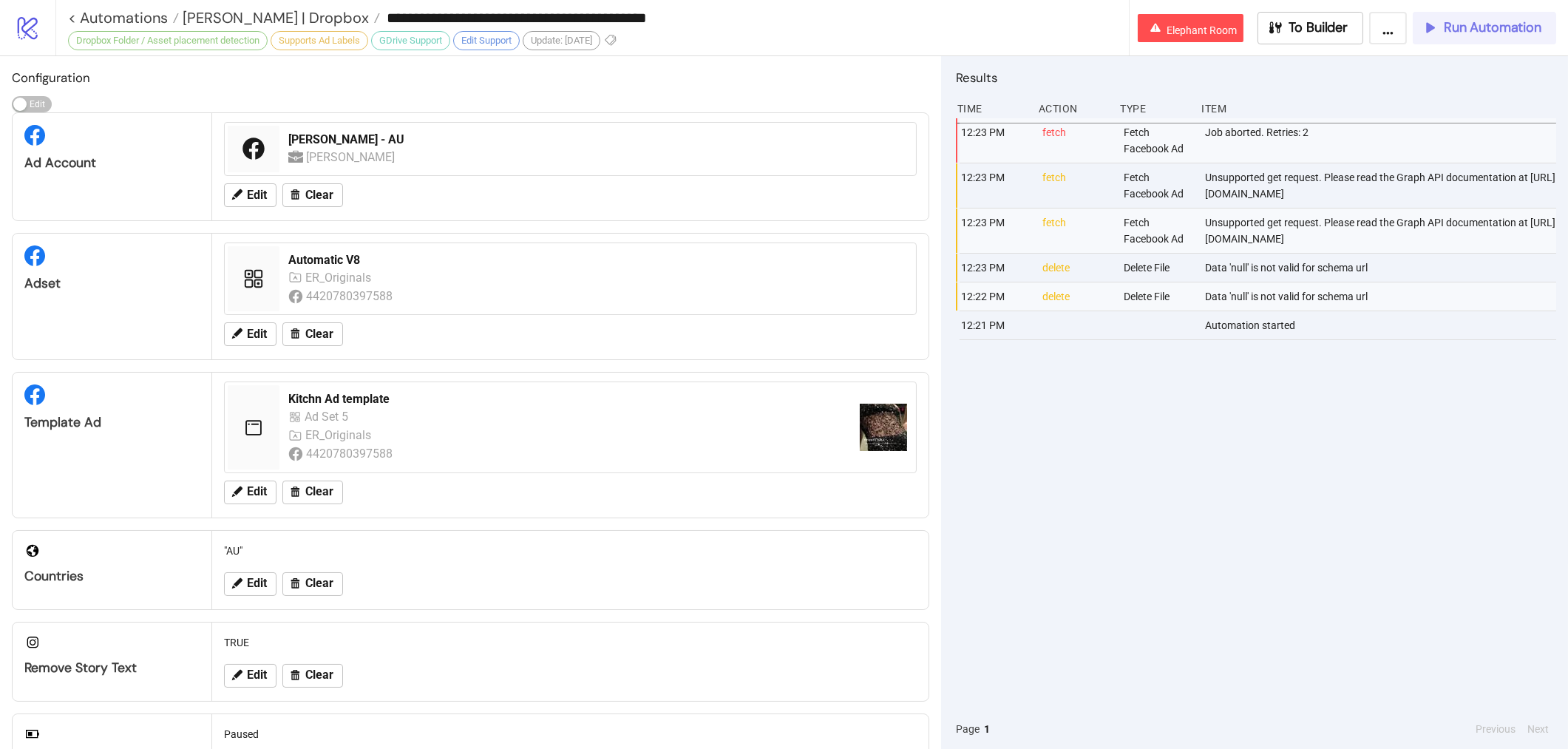
click at [1438, 22] on div "Run Automation" at bounding box center [1481, 27] width 120 height 17
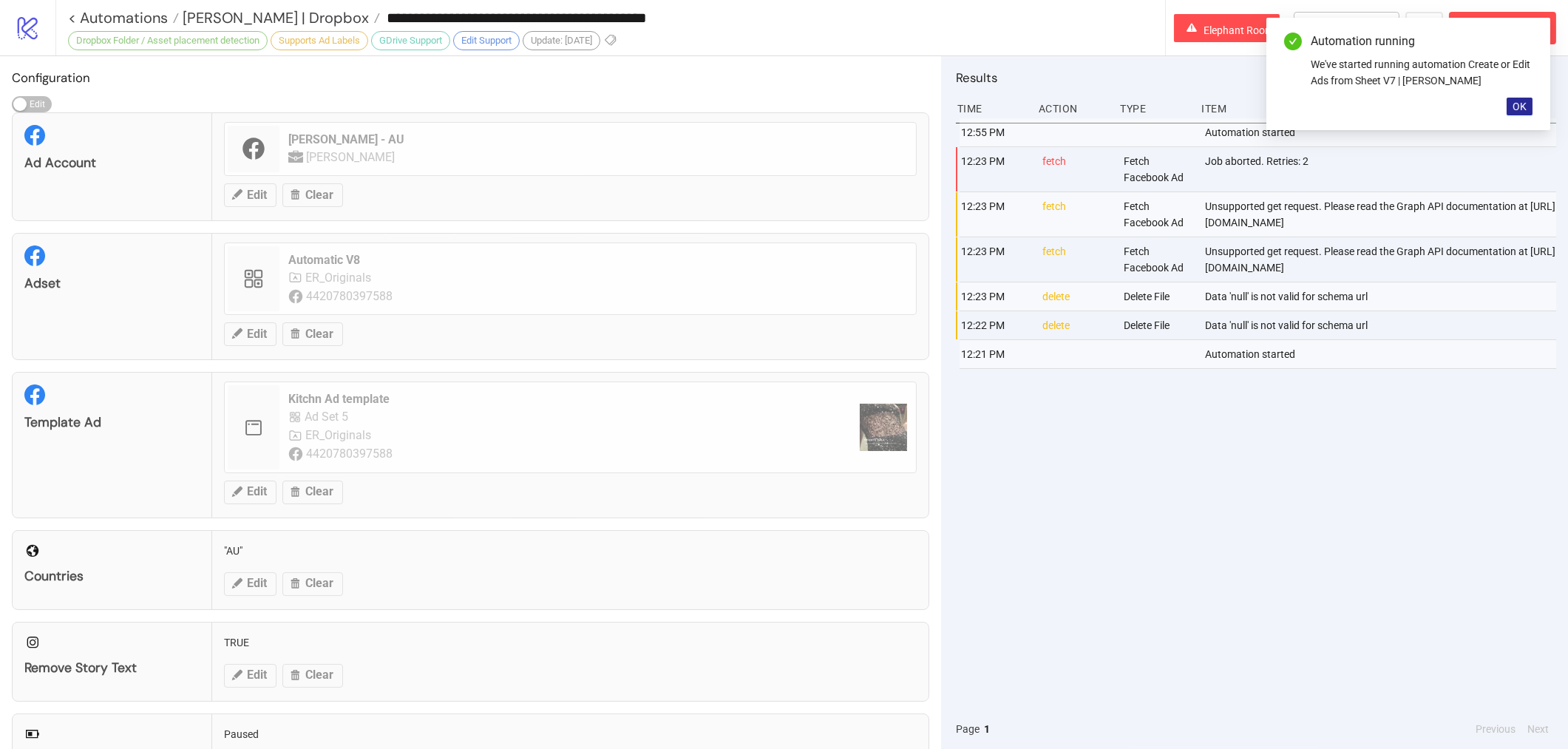
click at [1528, 103] on button "OK" at bounding box center [1519, 106] width 26 height 18
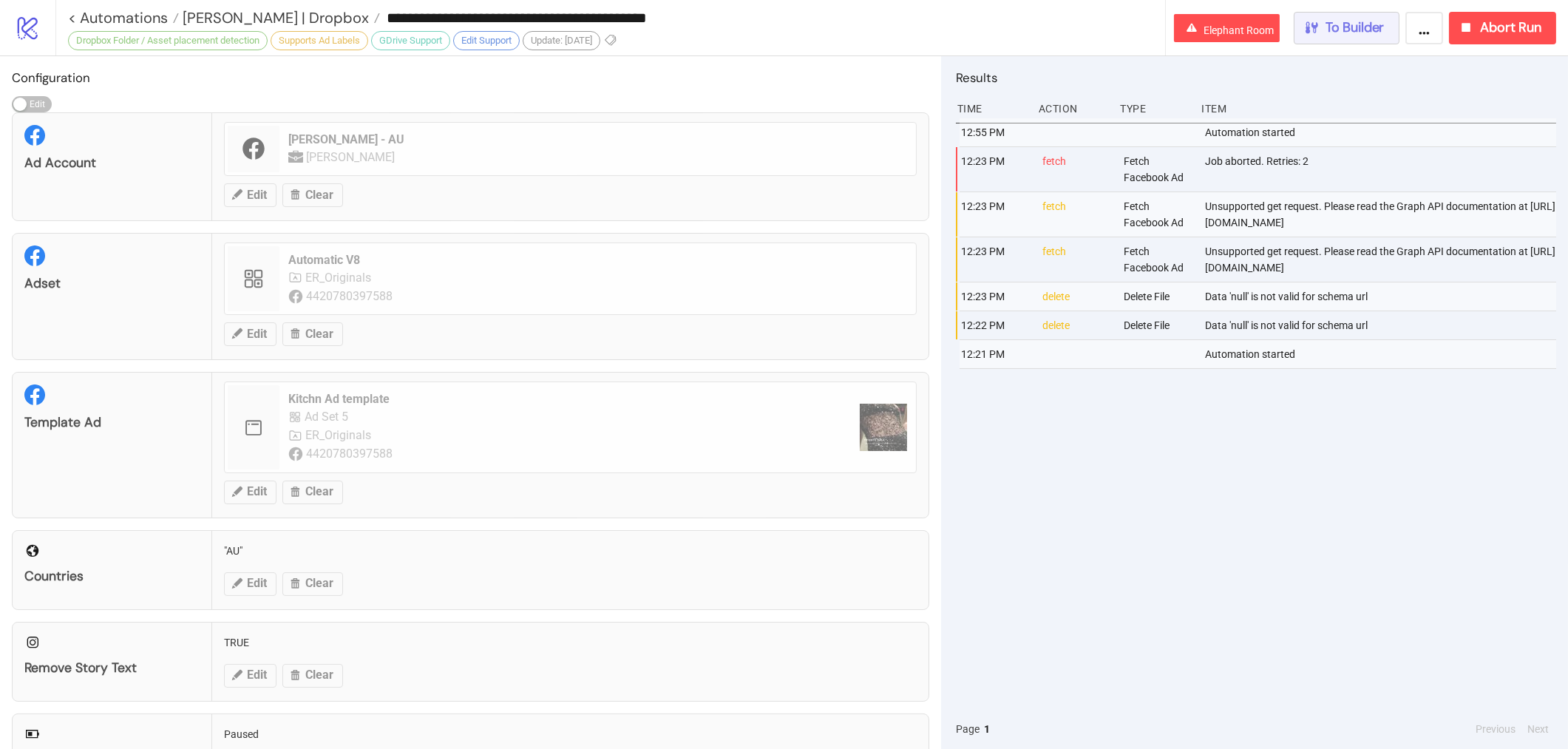
click at [1334, 27] on span "To Builder" at bounding box center [1354, 27] width 60 height 17
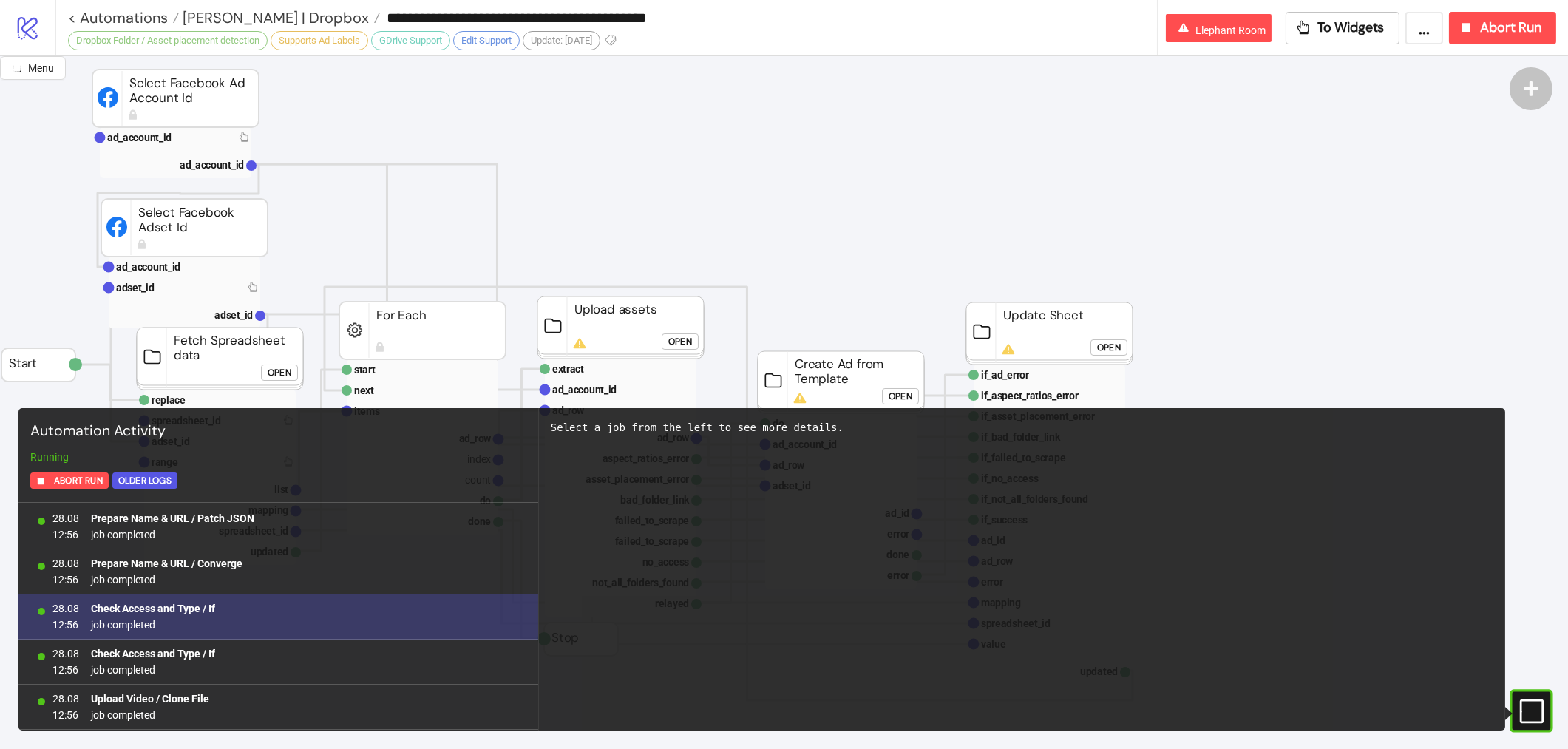
scroll to position [1712, 0]
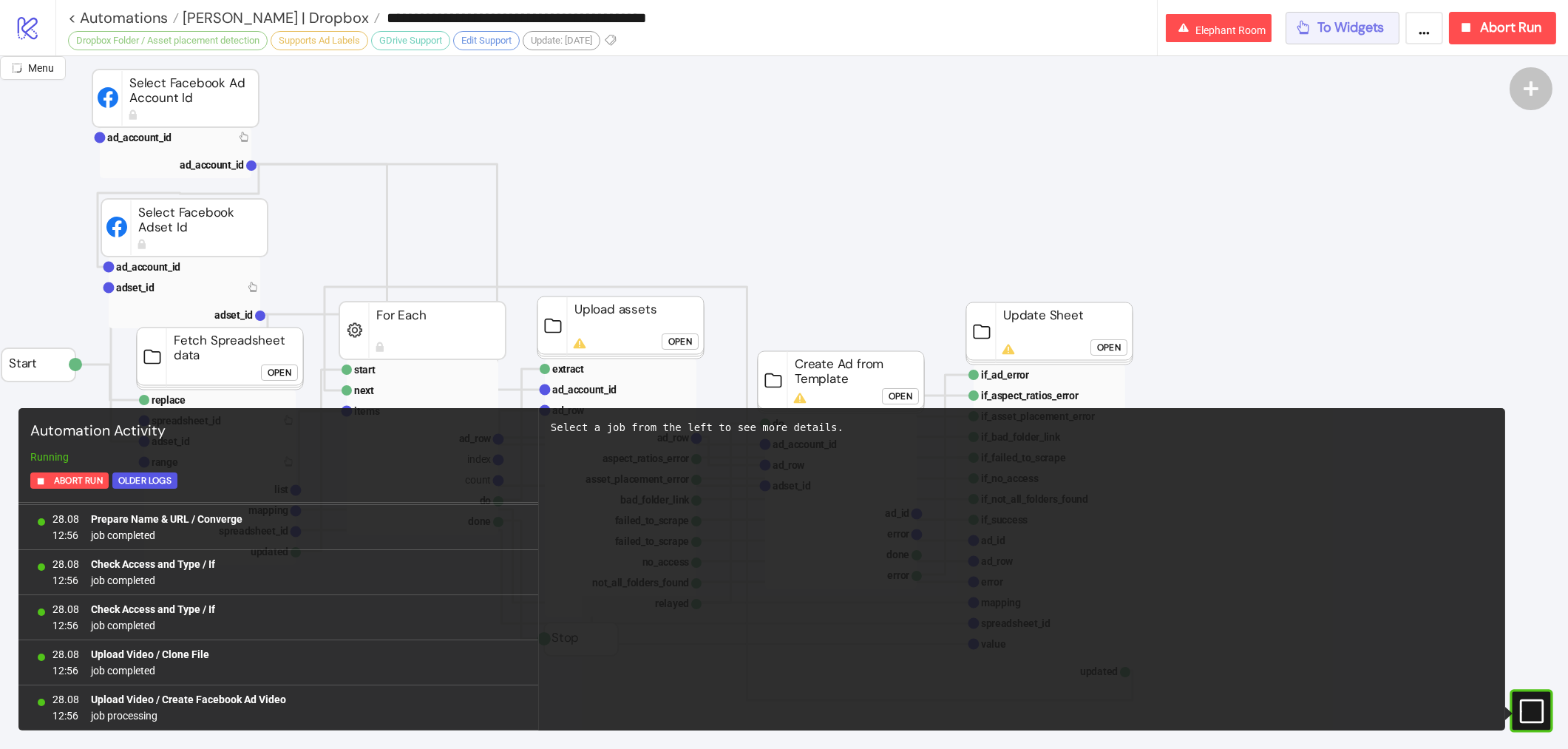
click at [1351, 30] on span "To Widgets" at bounding box center [1350, 27] width 67 height 17
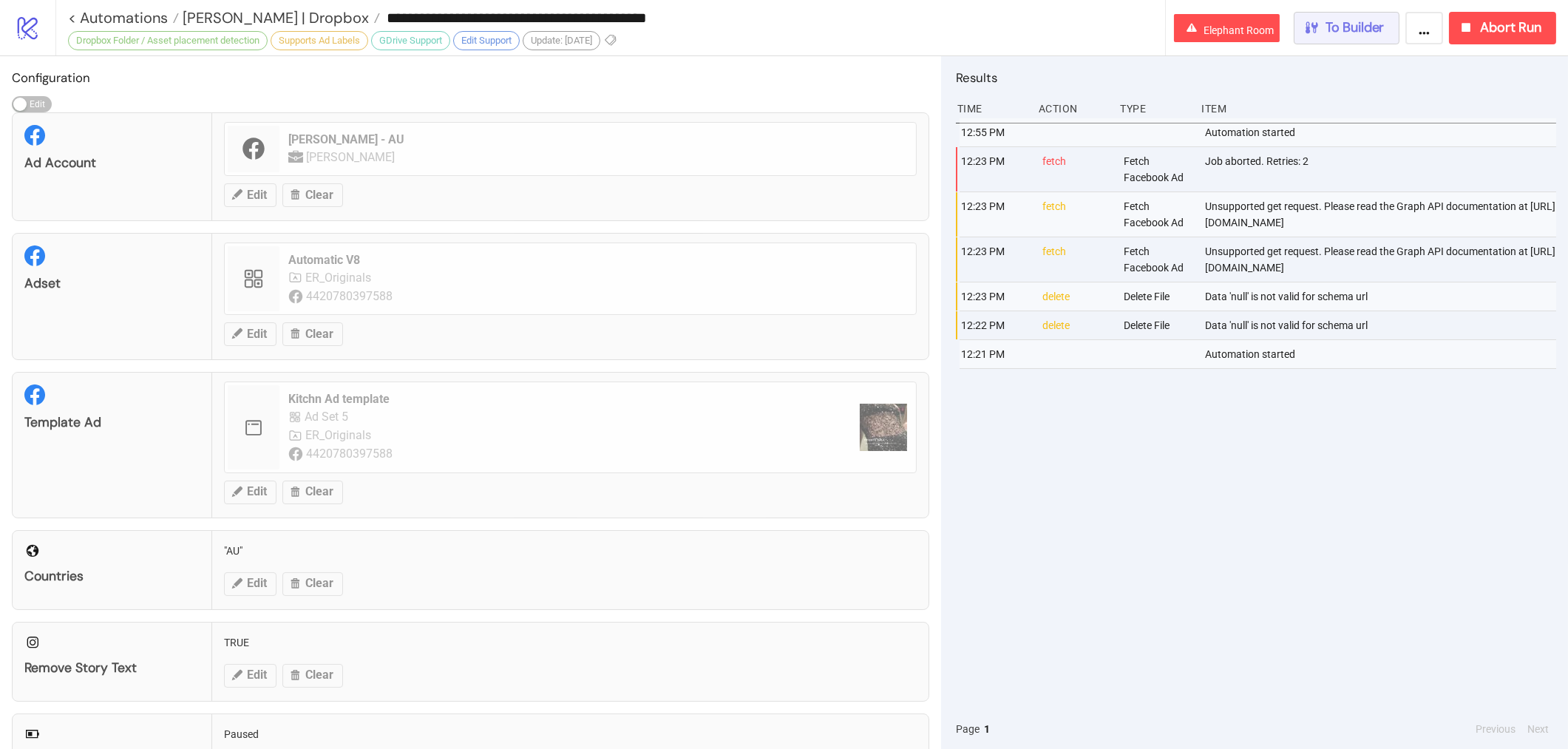
click at [1351, 30] on span "To Builder" at bounding box center [1354, 27] width 60 height 17
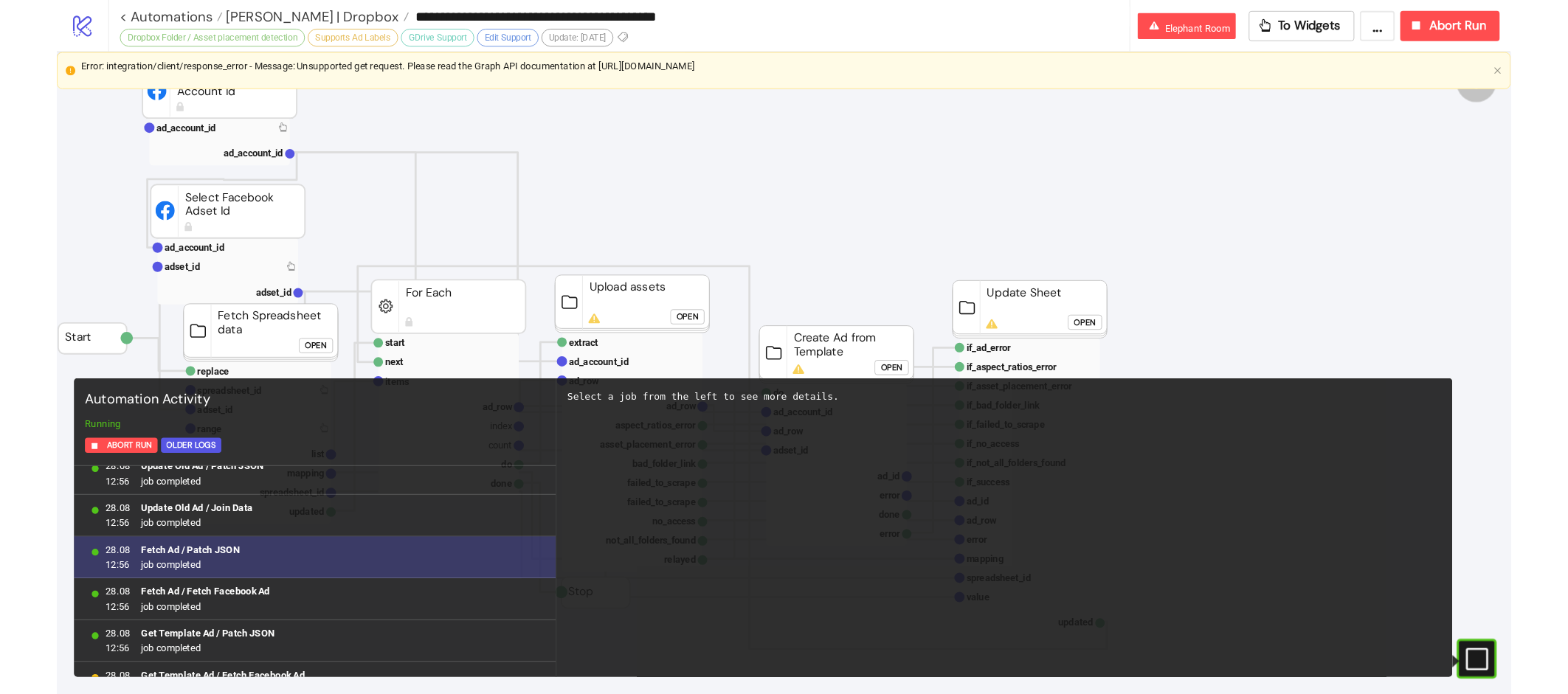
scroll to position [3463, 0]
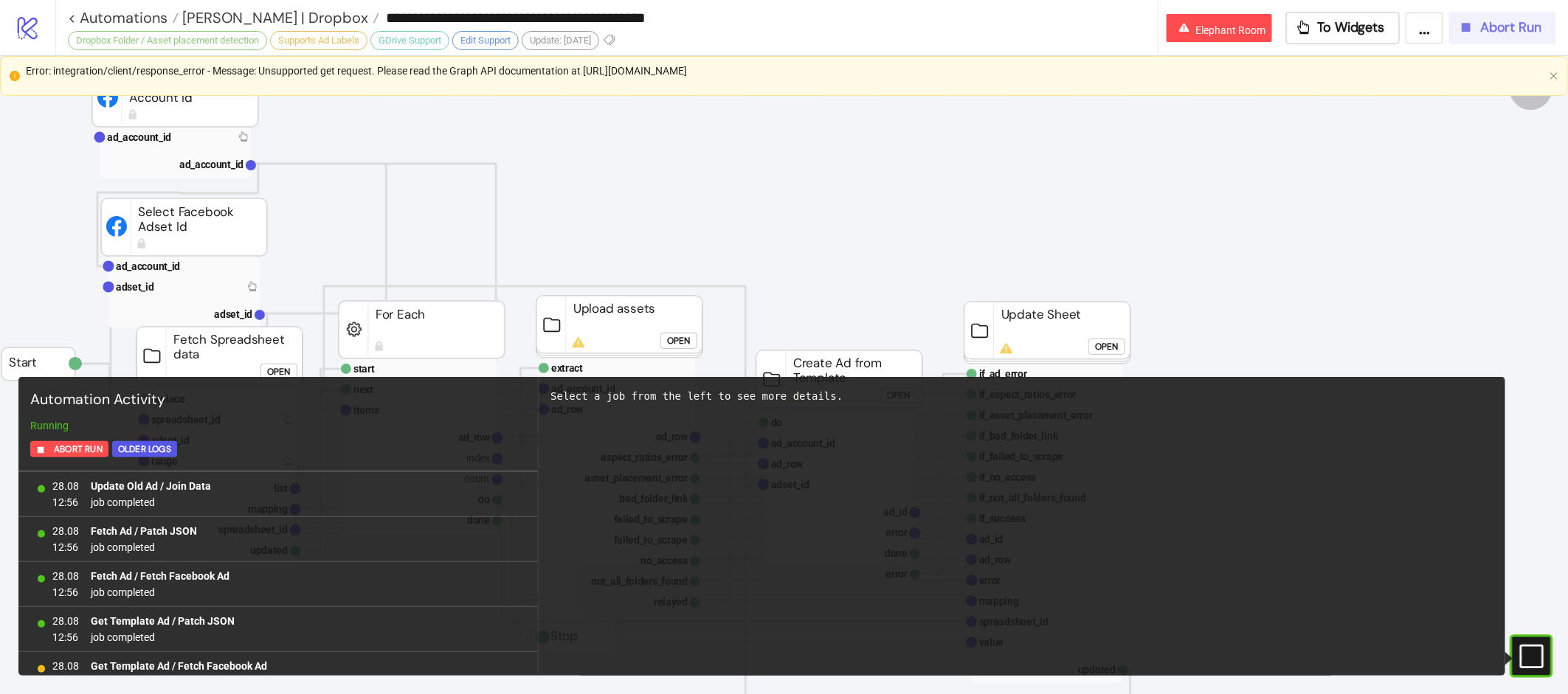
click at [1474, 26] on icon "button" at bounding box center [1466, 27] width 17 height 17
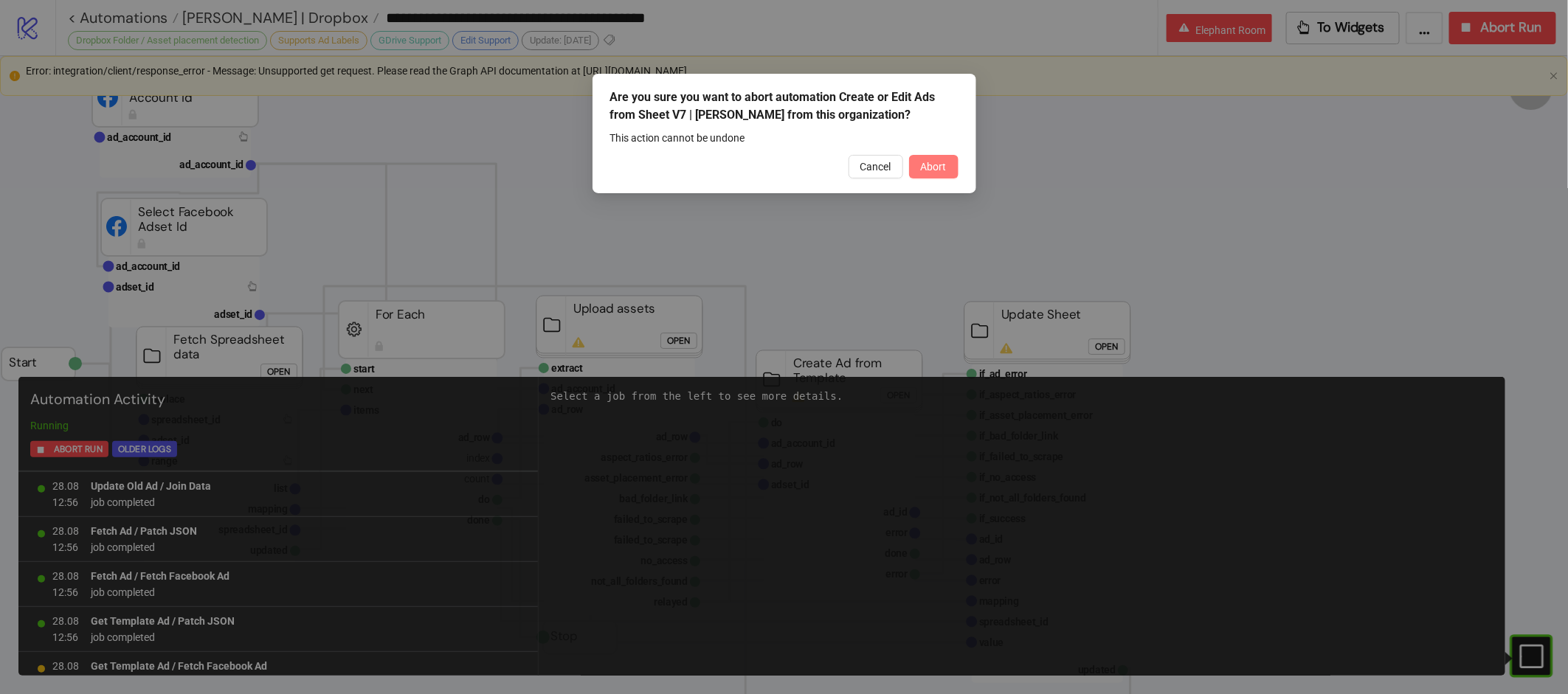
click at [926, 171] on span "Abort" at bounding box center [934, 166] width 26 height 12
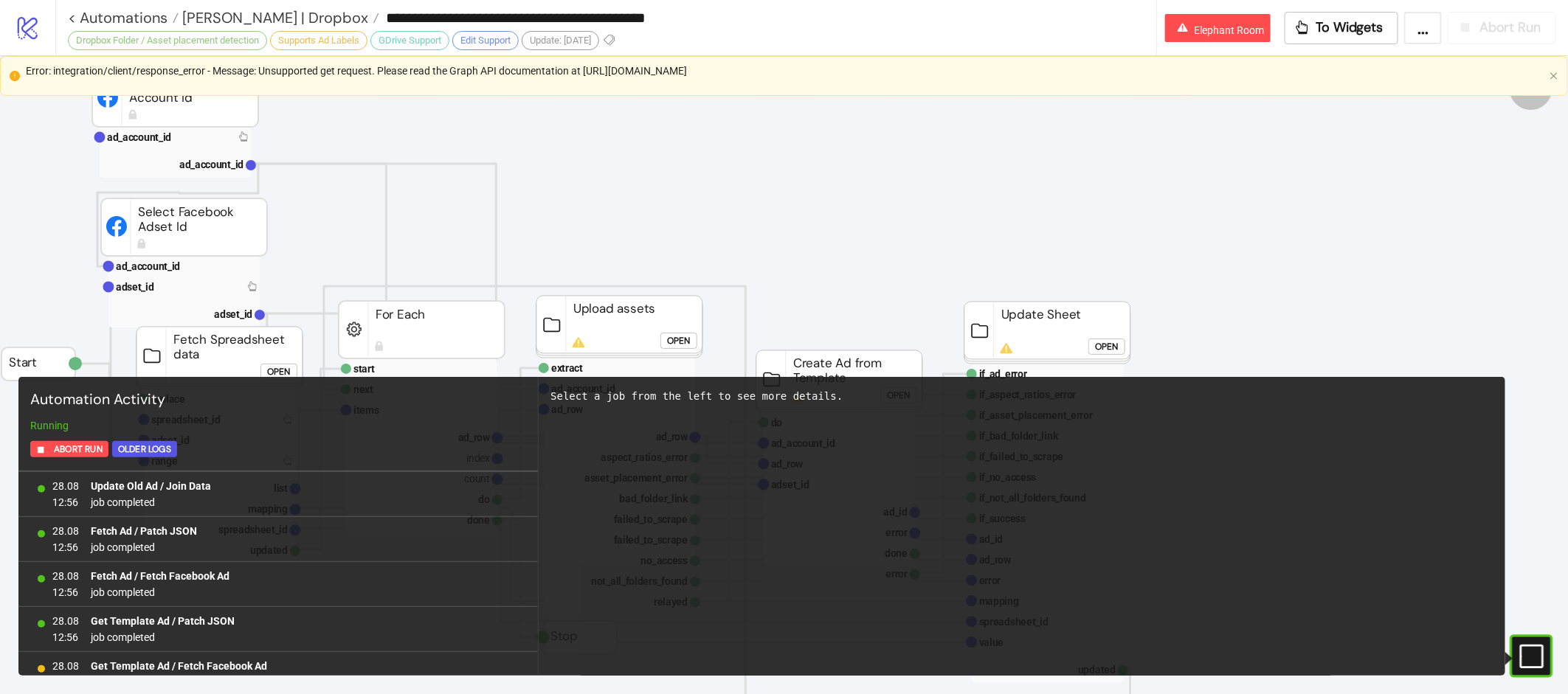
scroll to position [0, 0]
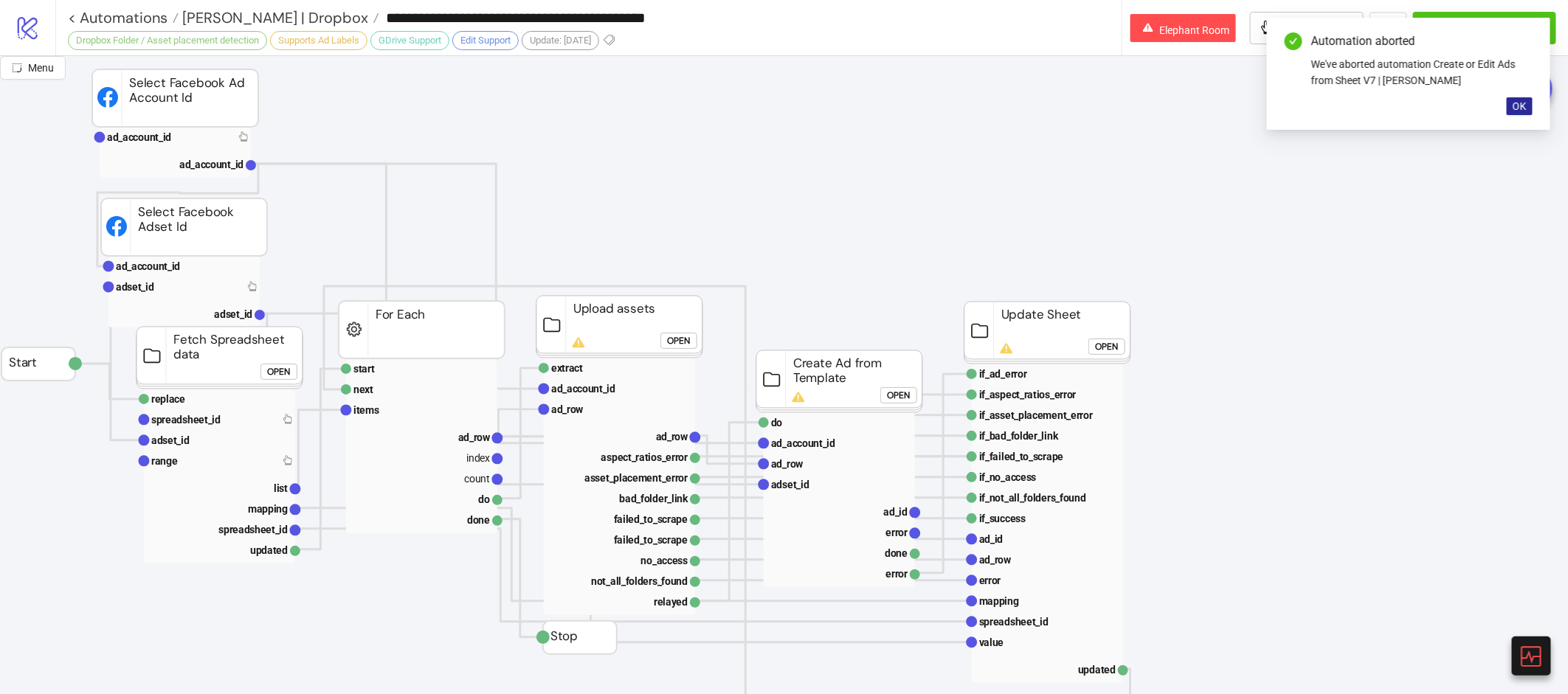
click at [1521, 104] on span "OK" at bounding box center [1519, 106] width 14 height 12
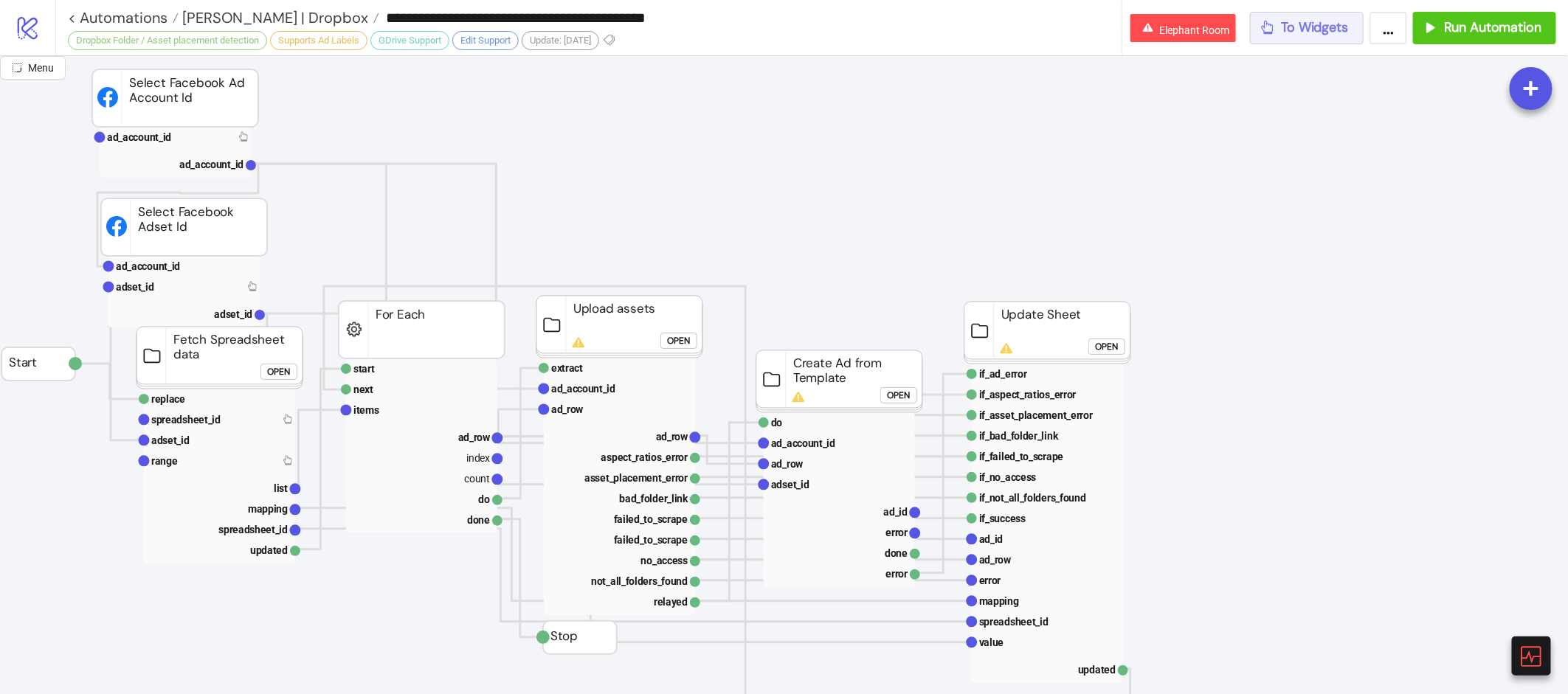
click at [1347, 29] on span "To Widgets" at bounding box center [1315, 27] width 67 height 17
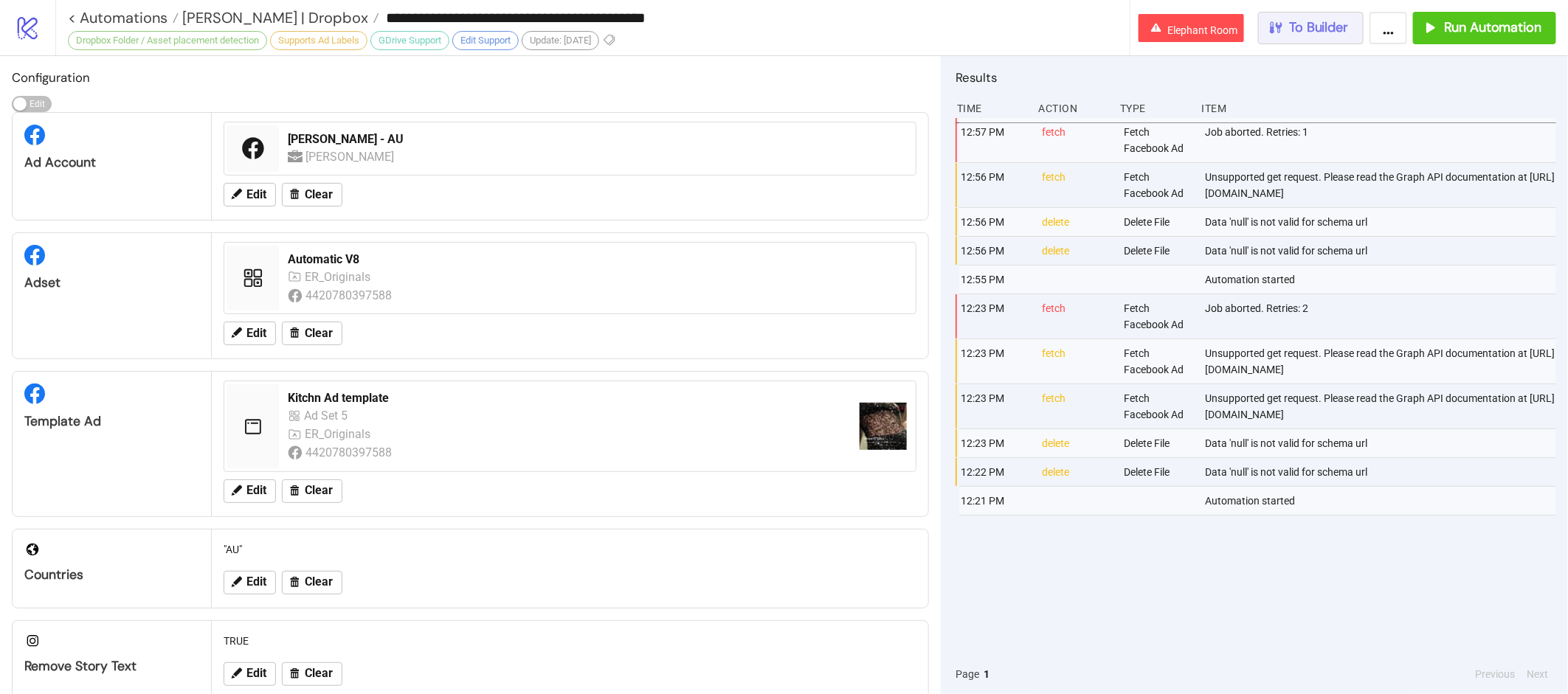
click at [1319, 38] on button "To Builder" at bounding box center [1311, 27] width 106 height 32
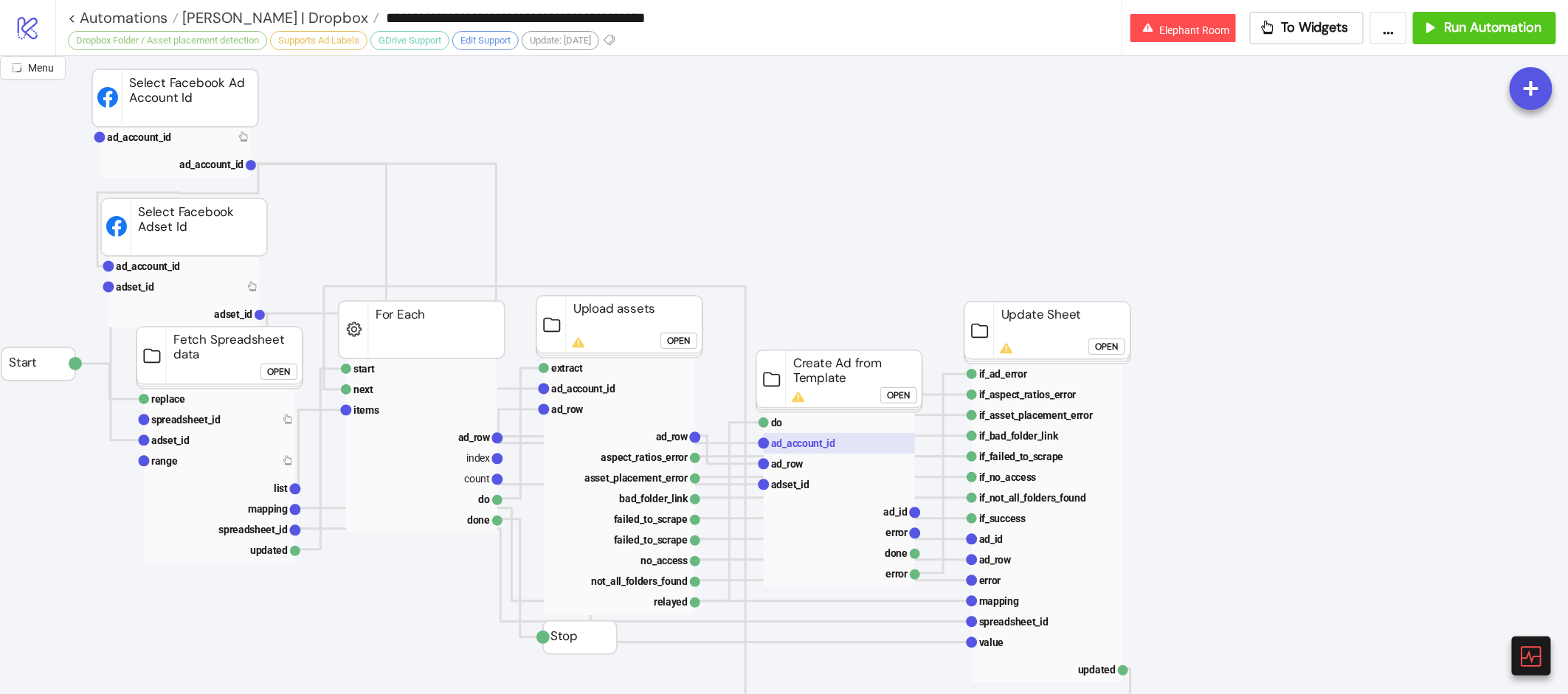
click at [857, 447] on rect at bounding box center [839, 443] width 151 height 20
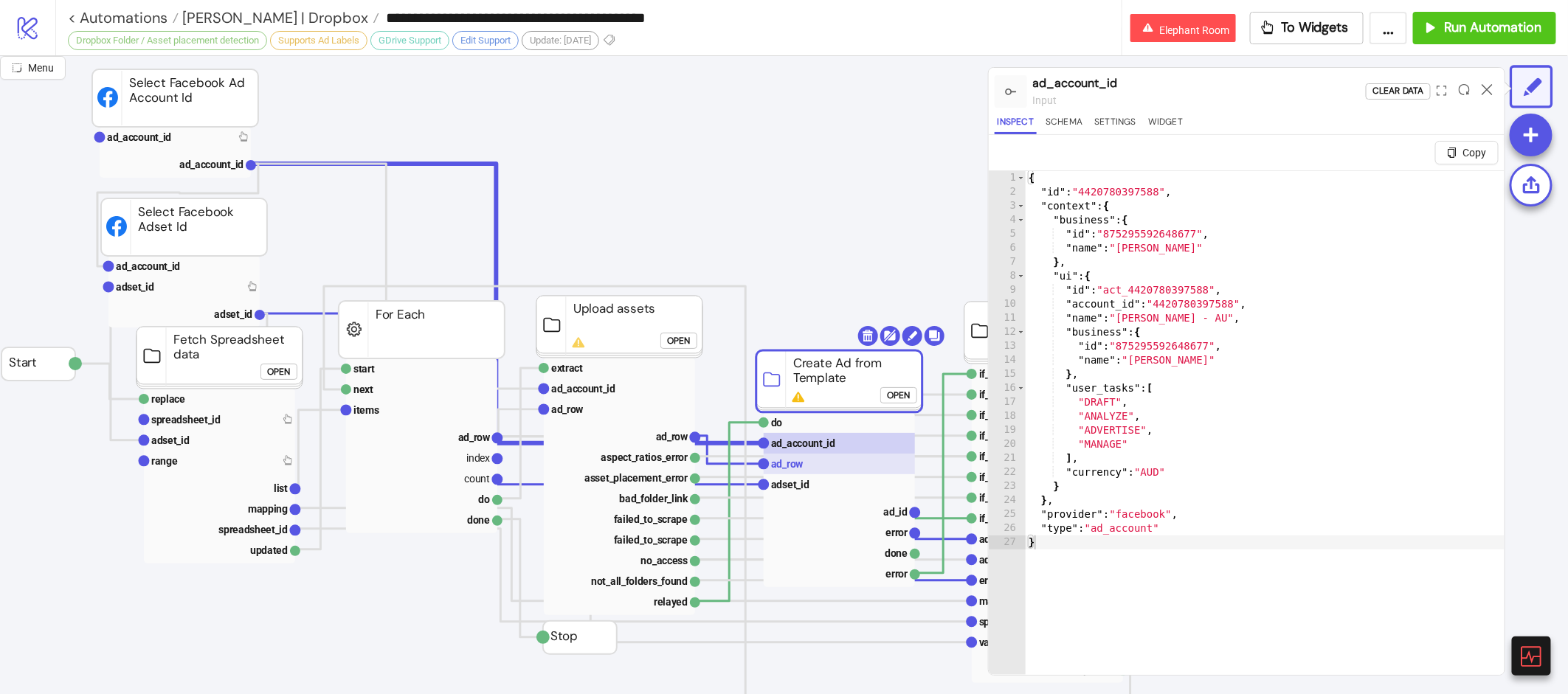
click at [835, 462] on rect at bounding box center [839, 463] width 151 height 20
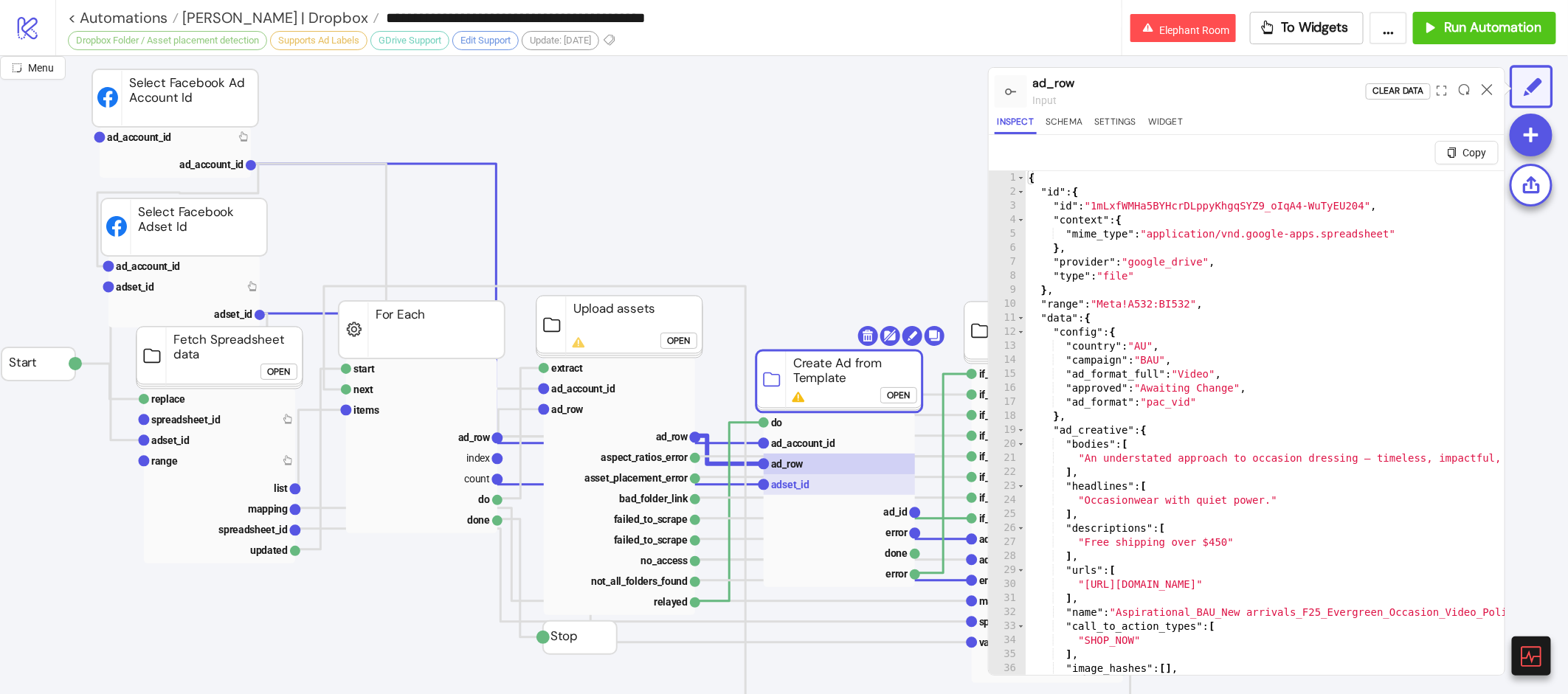
click at [791, 489] on text "adset_id" at bounding box center [790, 485] width 38 height 12
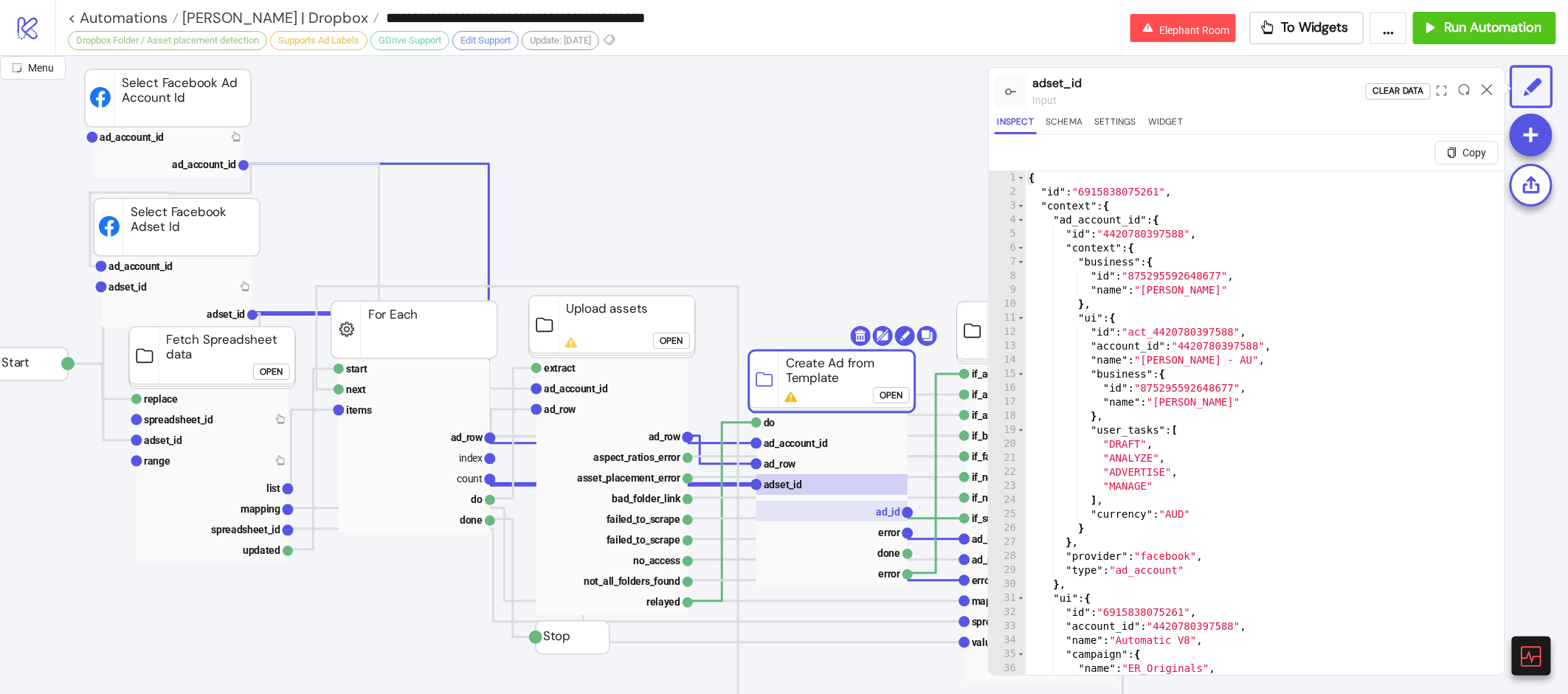
scroll to position [0, 16]
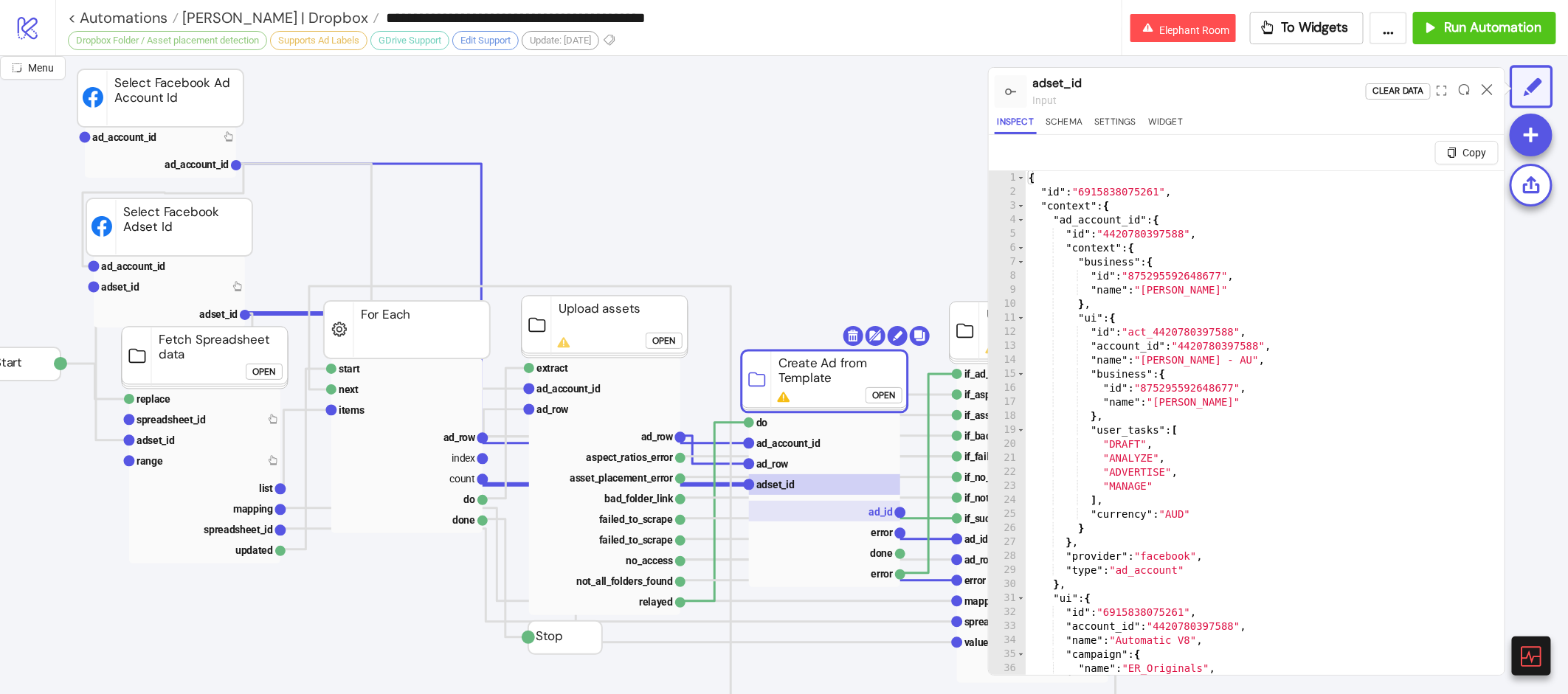
click at [848, 517] on rect at bounding box center [824, 510] width 151 height 20
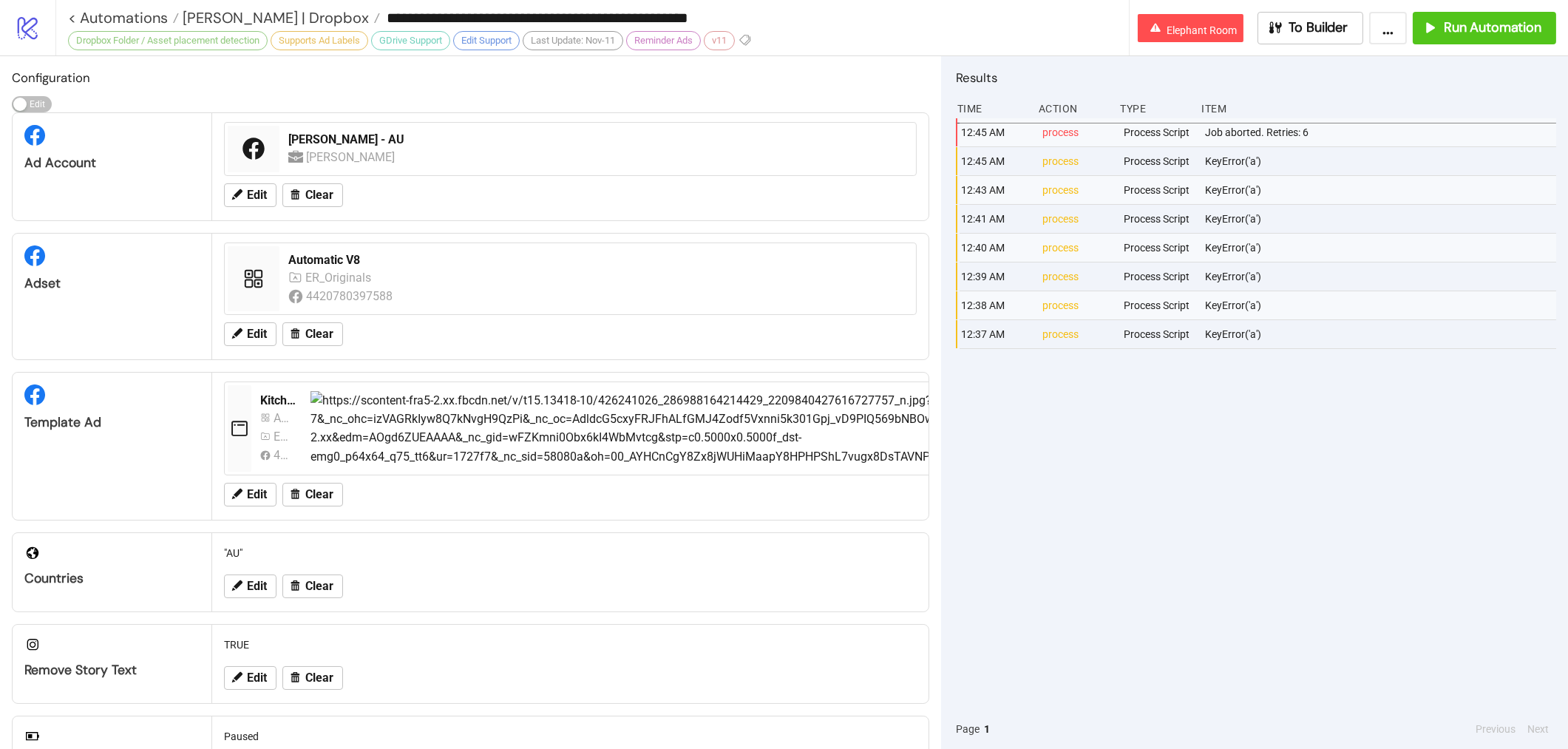
click at [252, 506] on div "Edit Clear" at bounding box center [571, 493] width 704 height 38
click at [271, 496] on button "Edit" at bounding box center [251, 494] width 53 height 23
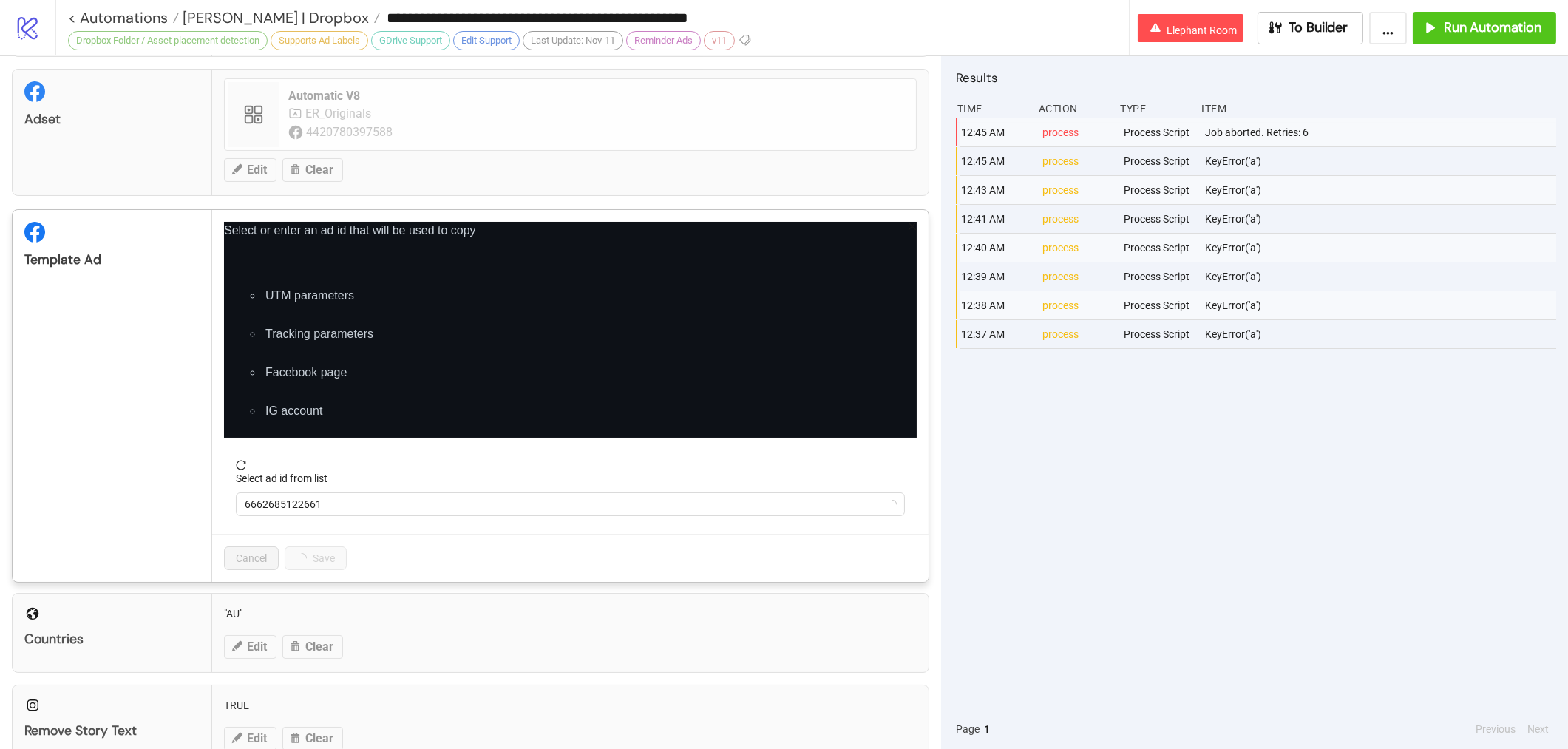
scroll to position [227, 0]
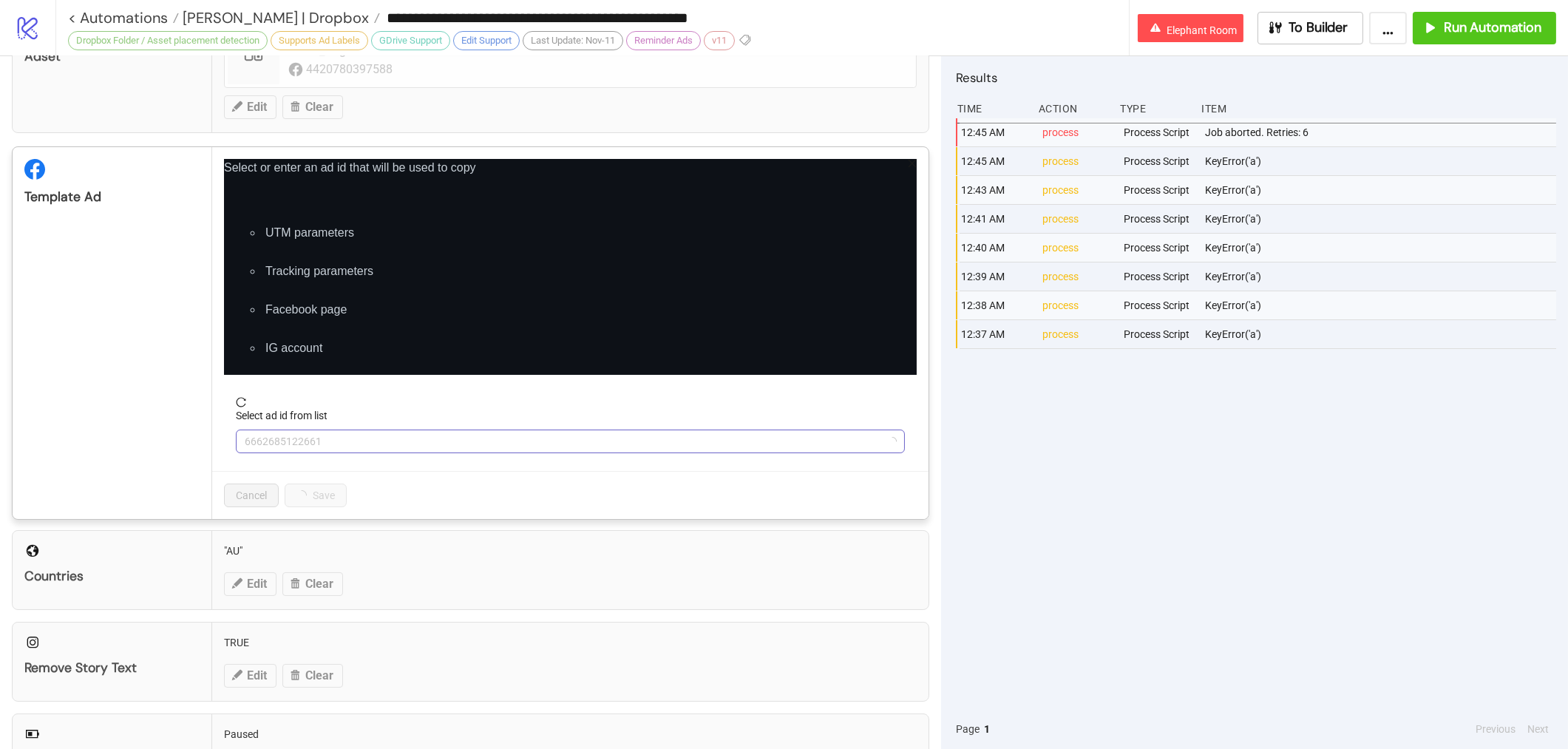
click at [465, 442] on span "6662685122661" at bounding box center [570, 441] width 651 height 22
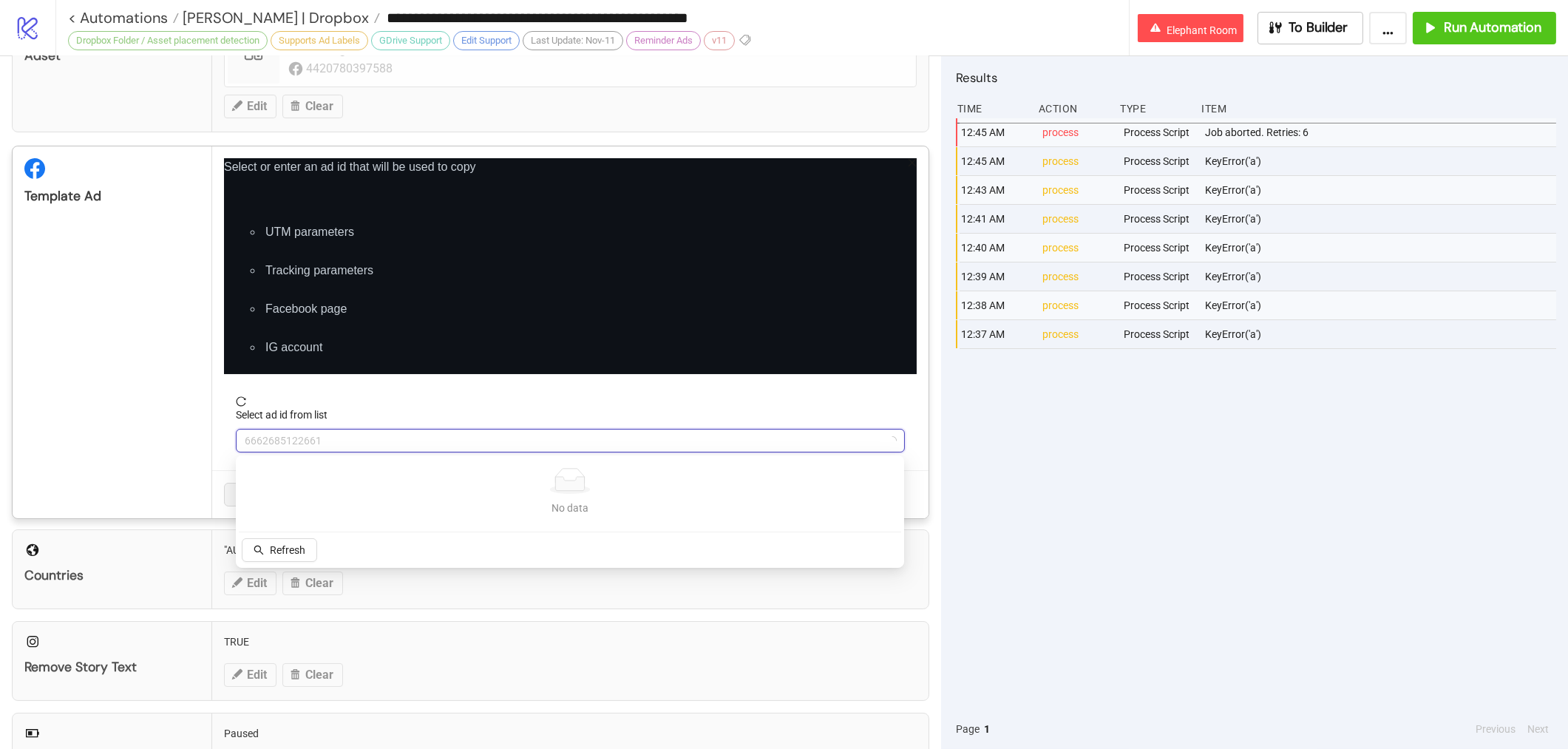
scroll to position [225, 0]
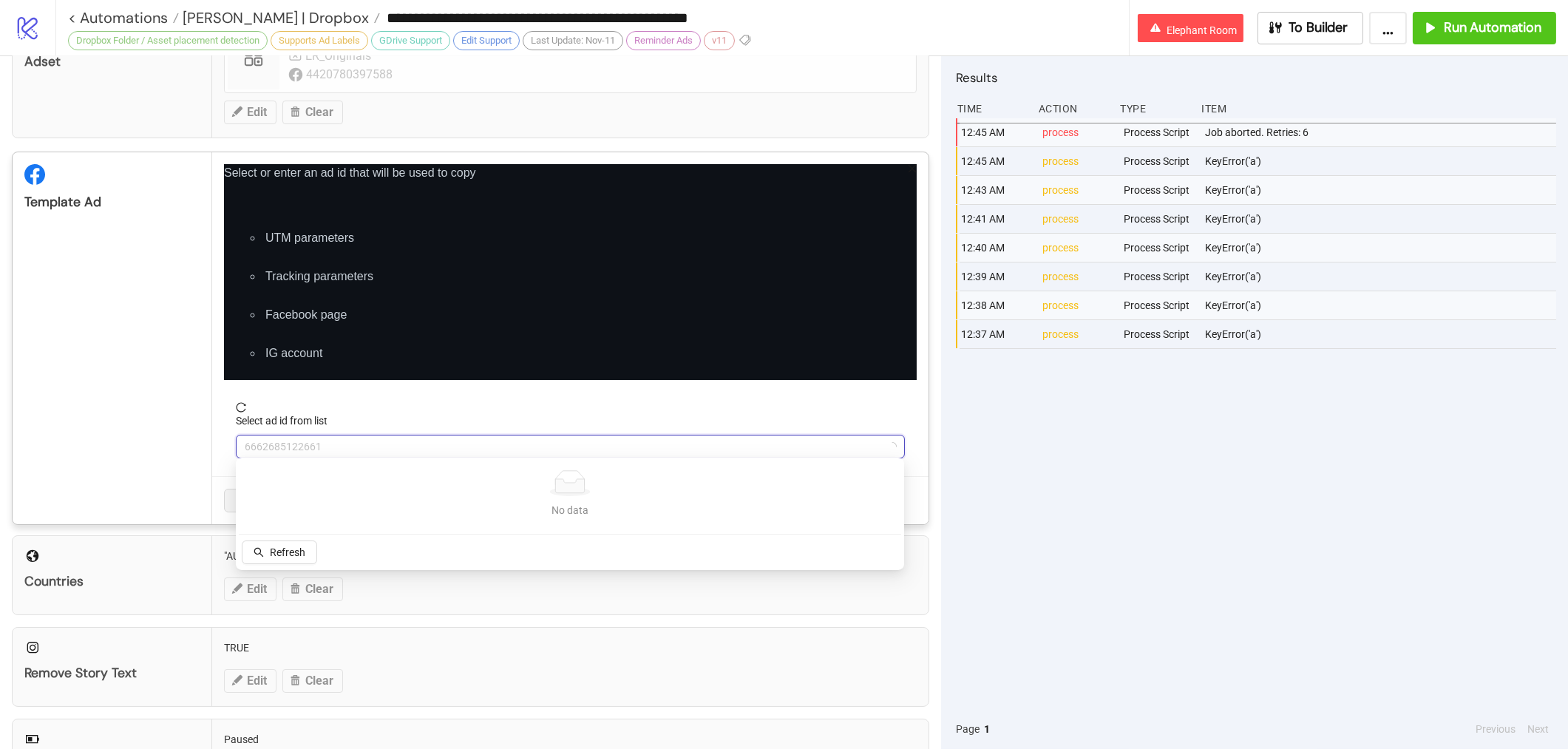
click at [484, 377] on div "Select or enter an ad id that will be used to copy UTM parameters Tracking para…" at bounding box center [570, 337] width 716 height 372
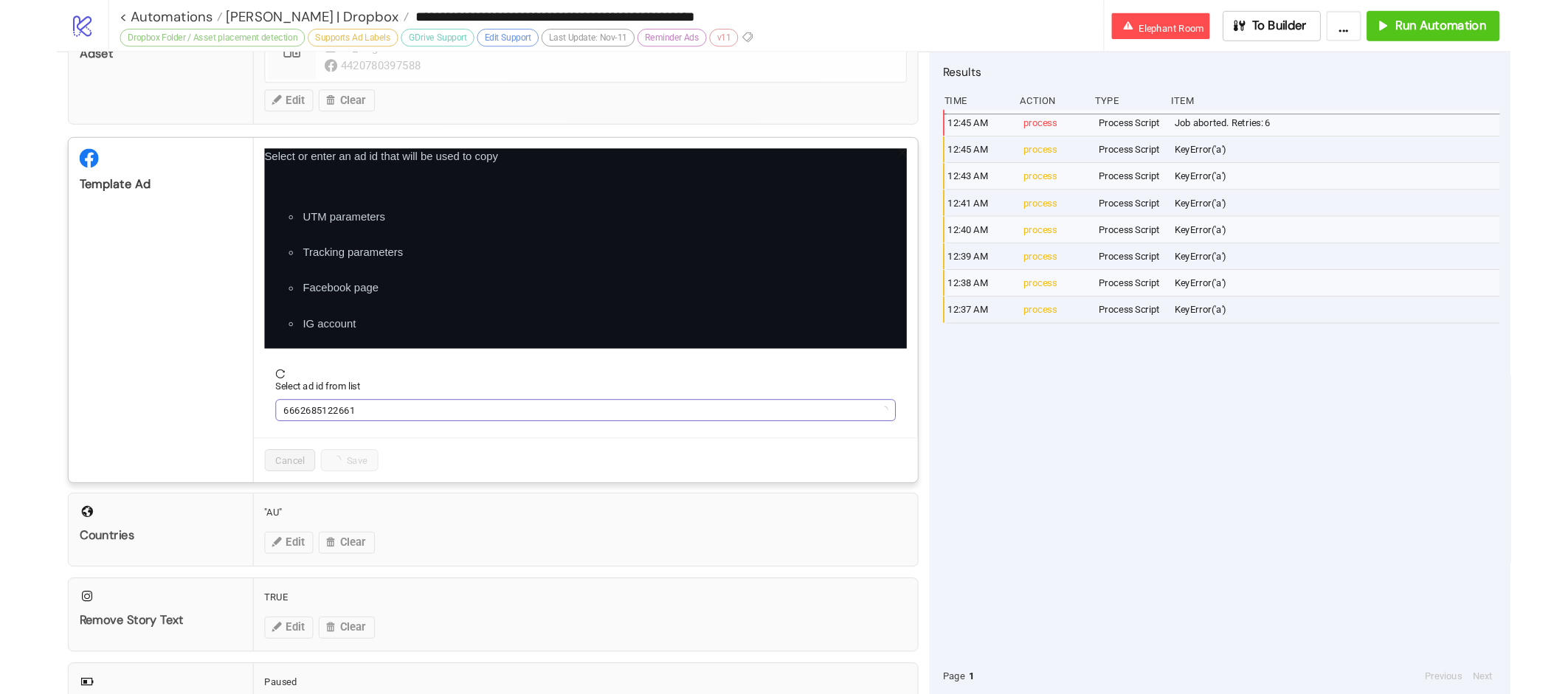
scroll to position [227, 0]
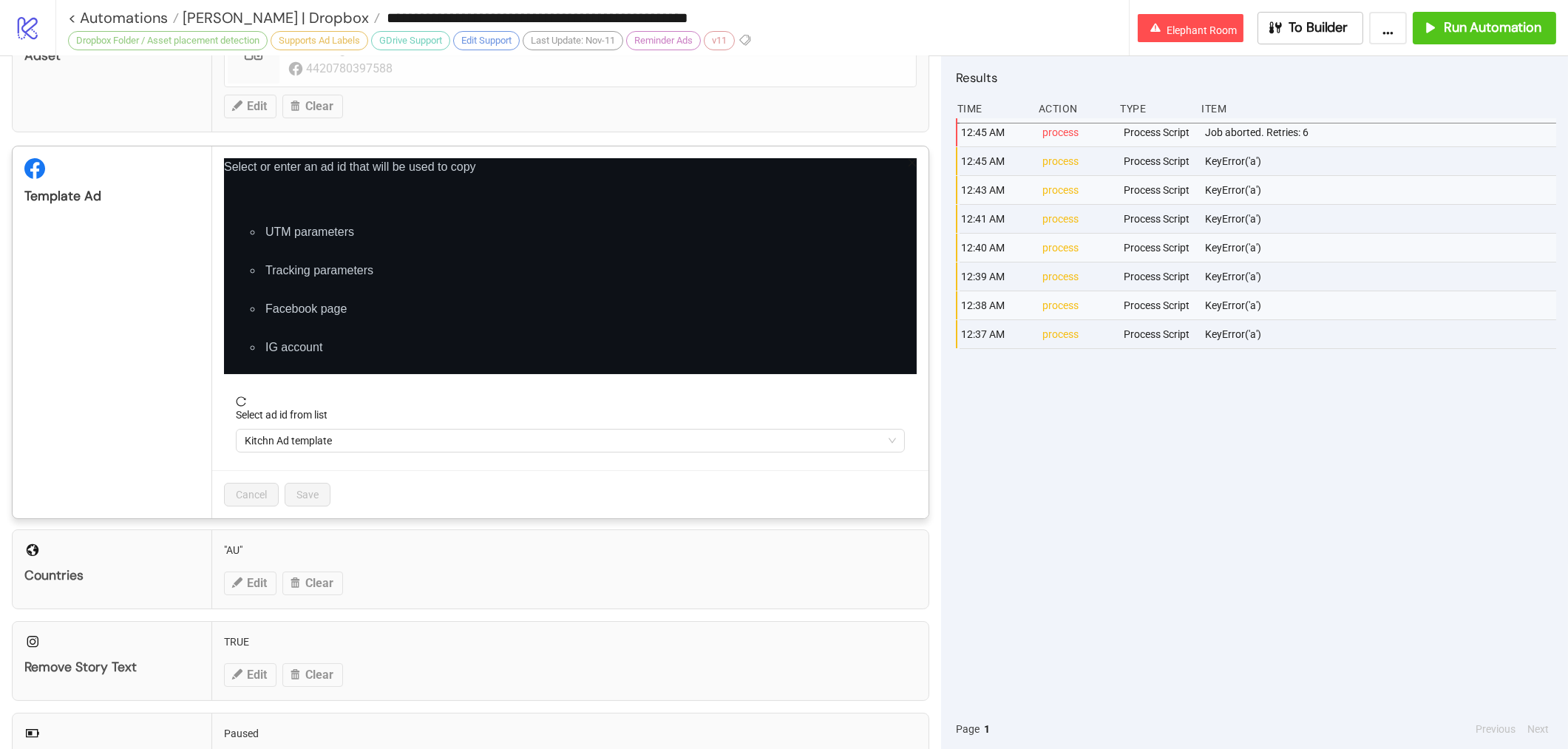
click at [913, 158] on icon "close" at bounding box center [912, 162] width 11 height 11
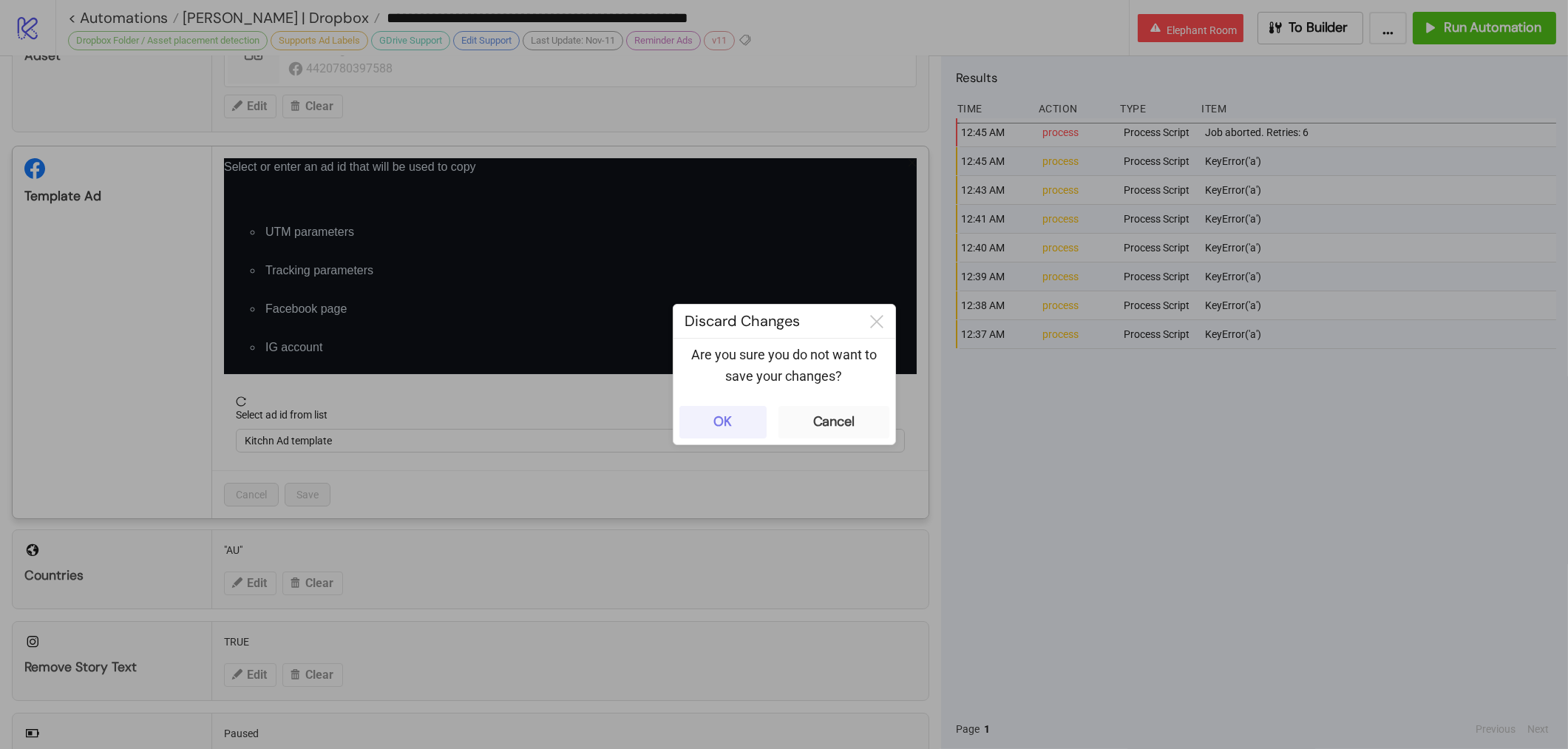
click at [682, 424] on button "OK" at bounding box center [722, 421] width 87 height 32
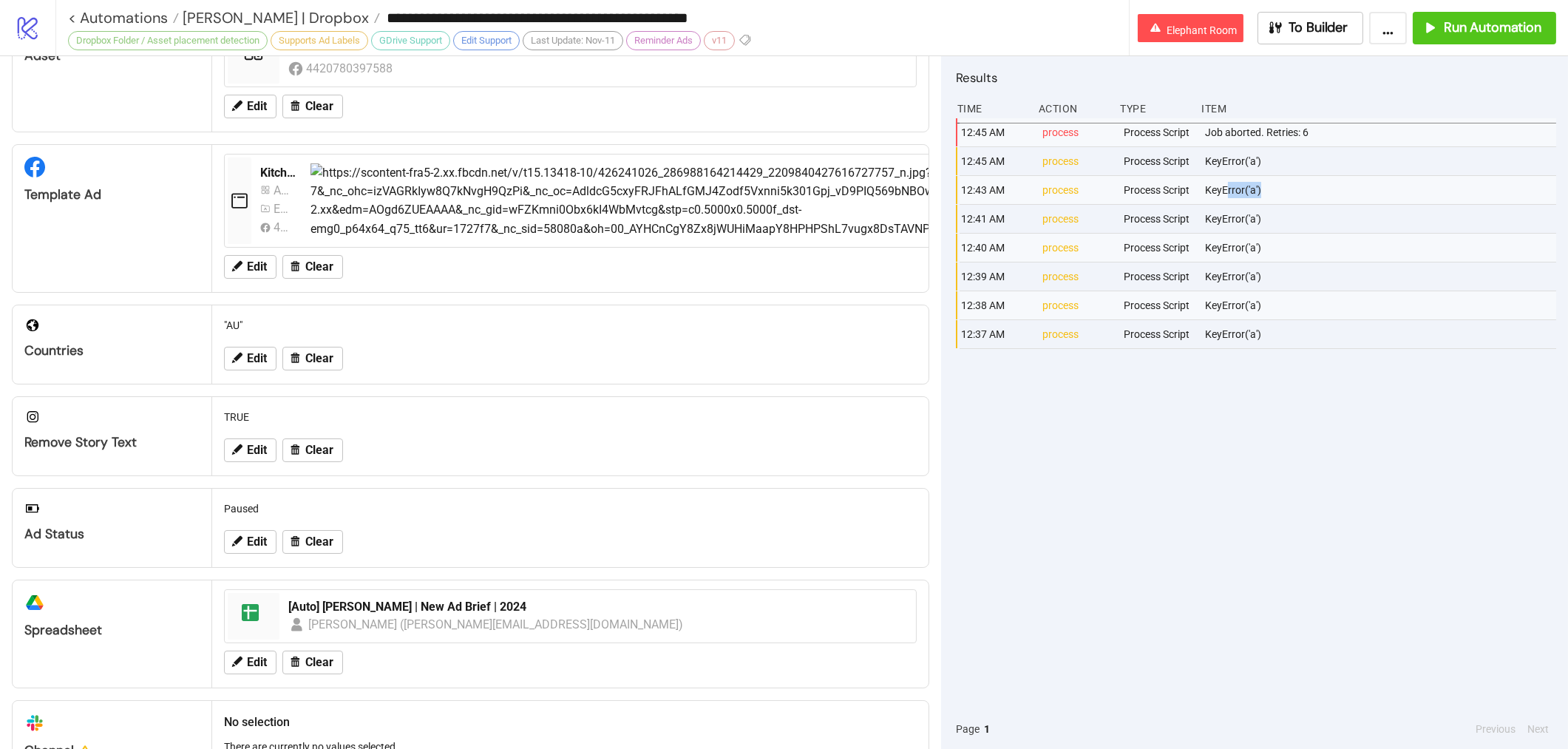
drag, startPoint x: 1225, startPoint y: 195, endPoint x: 1279, endPoint y: 193, distance: 54.0
click at [1279, 193] on div "KeyError('a')" at bounding box center [1381, 189] width 356 height 28
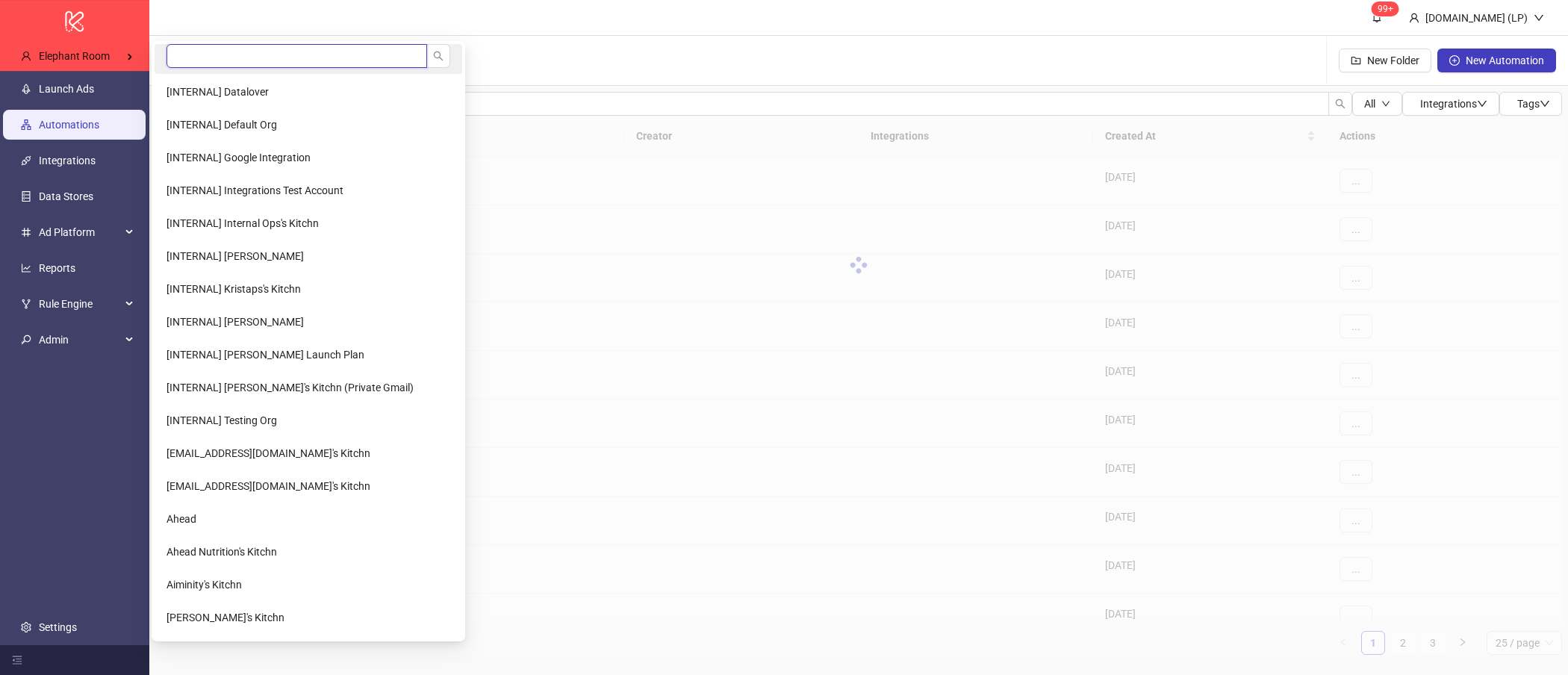
click at [214, 62] on input "search" at bounding box center [297, 56] width 260 height 24
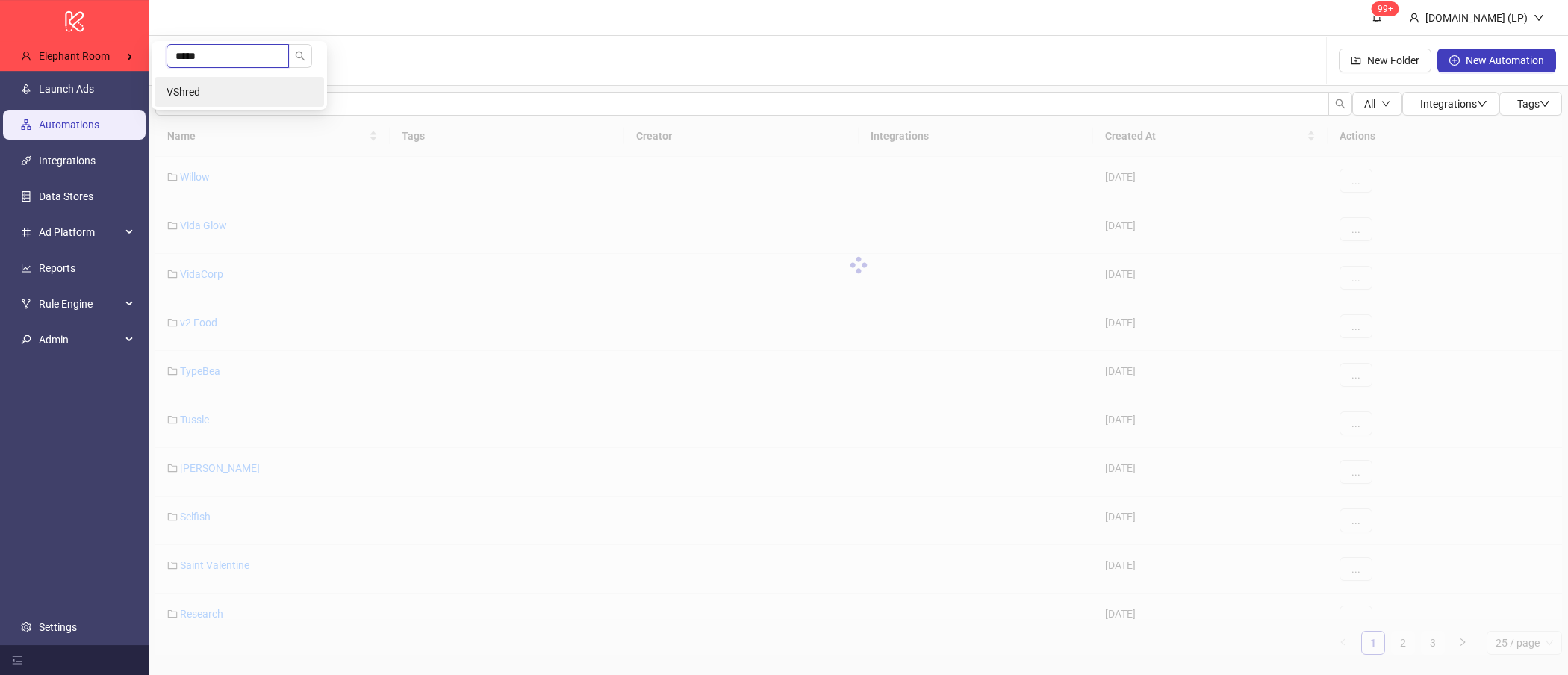
type input "*****"
click at [193, 98] on li "VShred" at bounding box center [239, 92] width 170 height 30
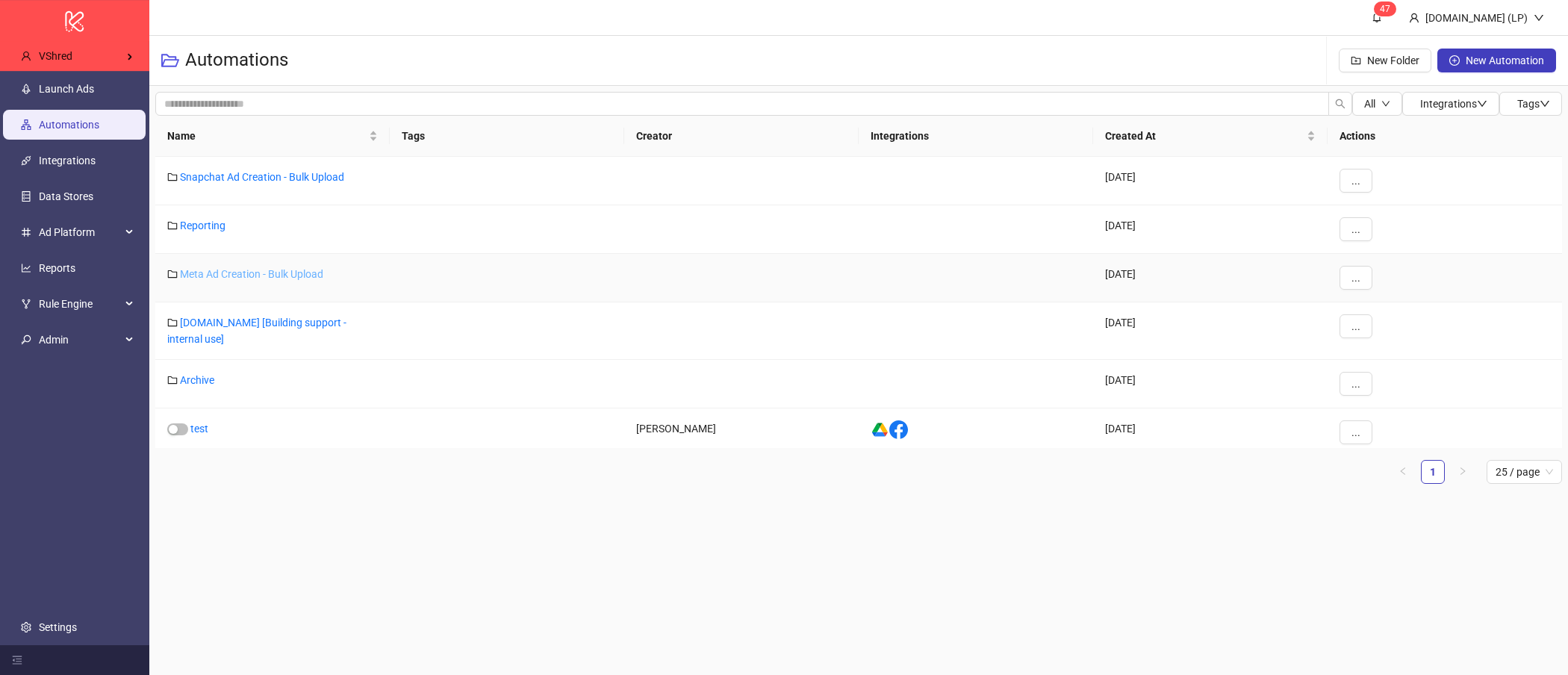
click at [236, 274] on link "Meta Ad Creation - Bulk Upload" at bounding box center [251, 274] width 143 height 12
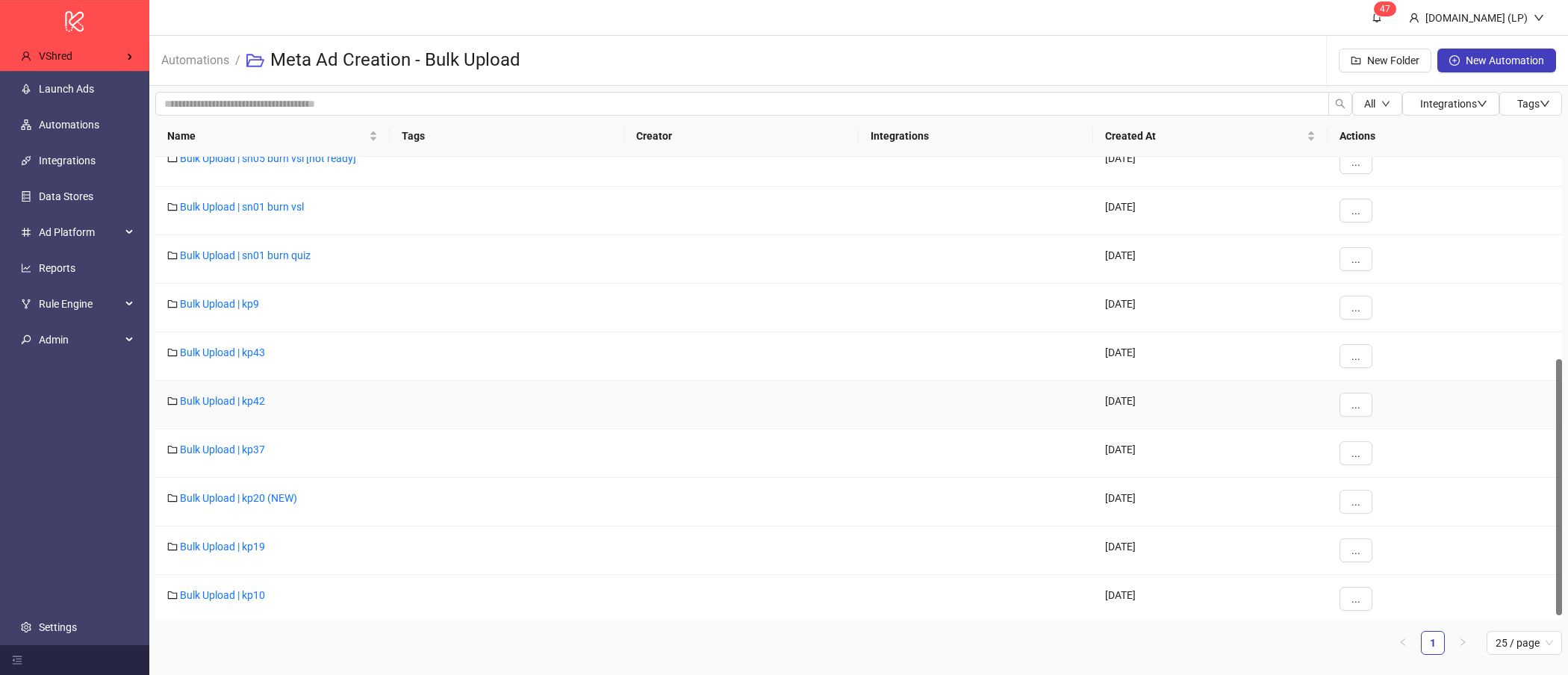
scroll to position [360, 0]
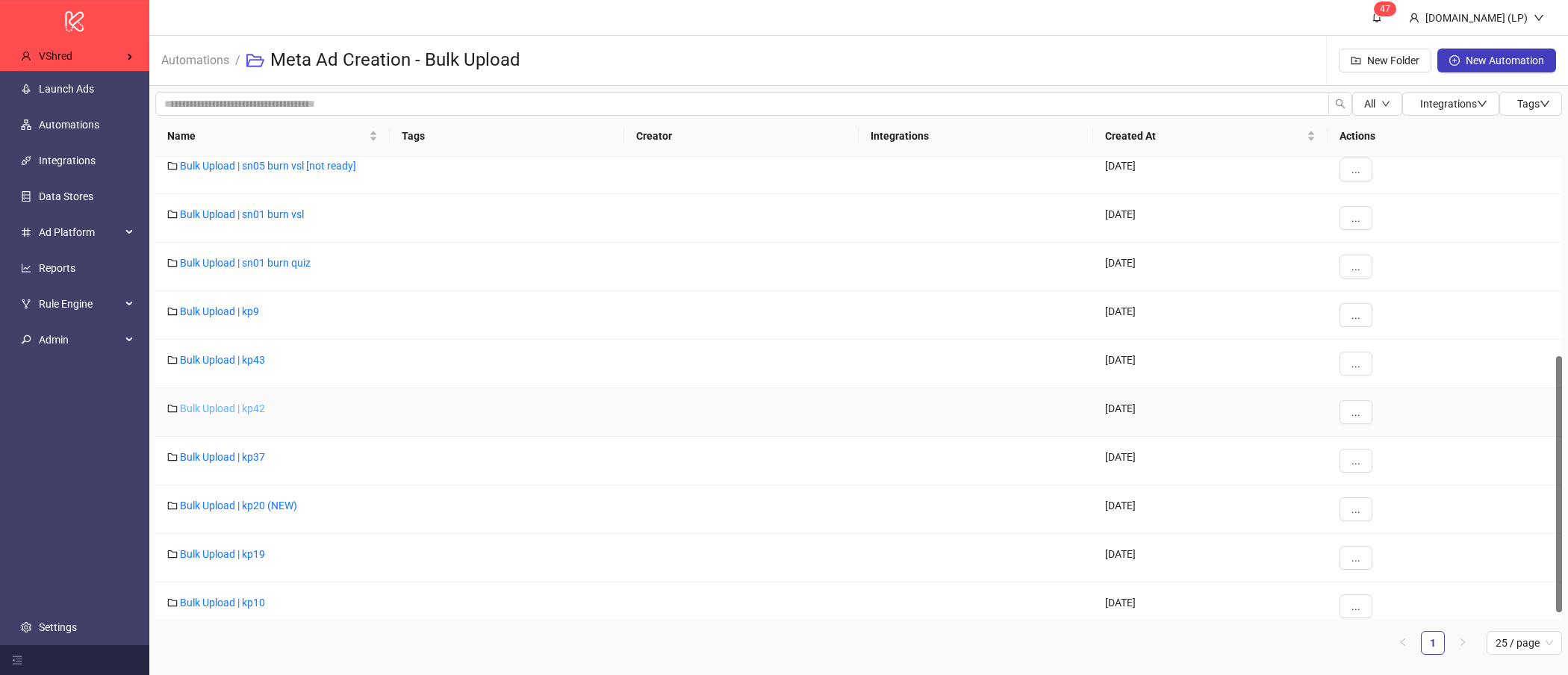
click at [245, 406] on link "Bulk Upload | kp42" at bounding box center [223, 408] width 85 height 12
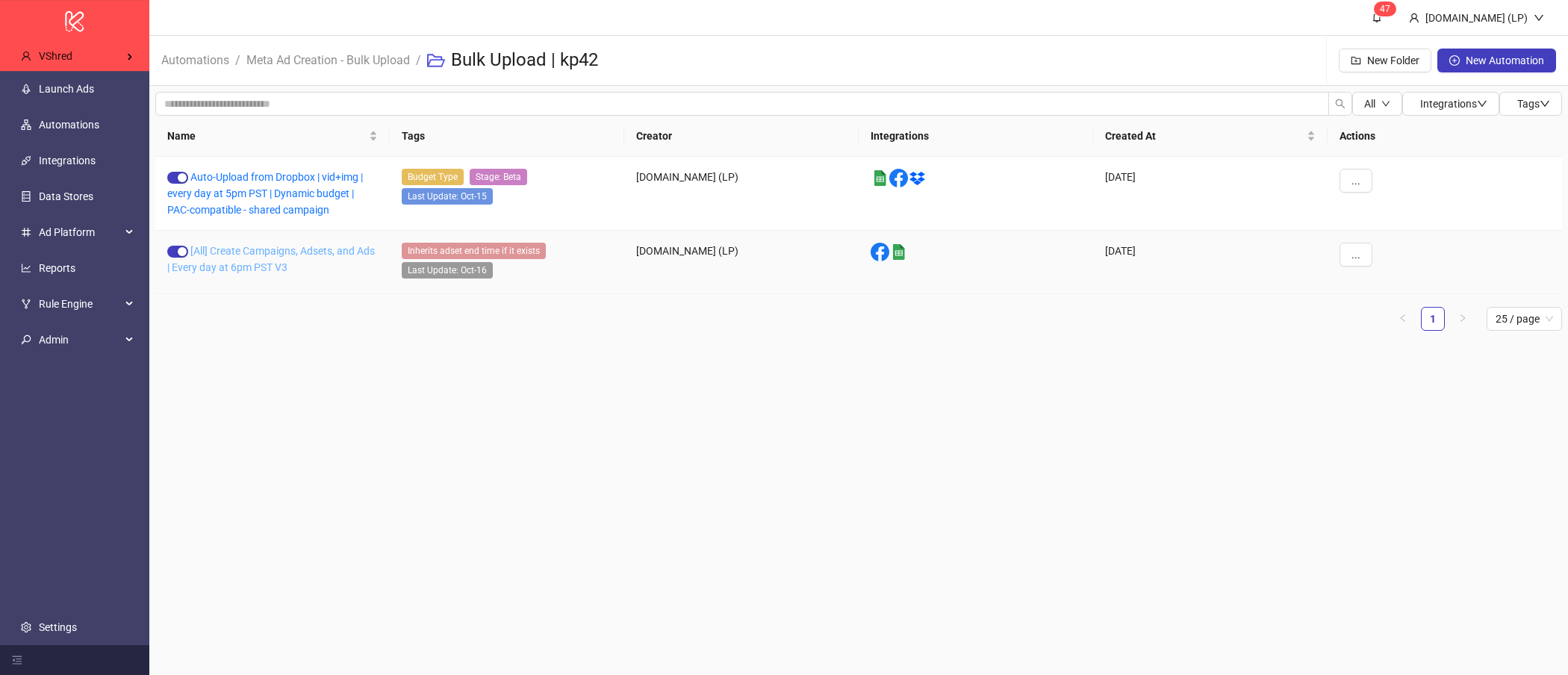
click at [260, 245] on link "[All] Create Campaigns, Adsets, and Ads | Every day at 6pm PST V3" at bounding box center [271, 259] width 208 height 29
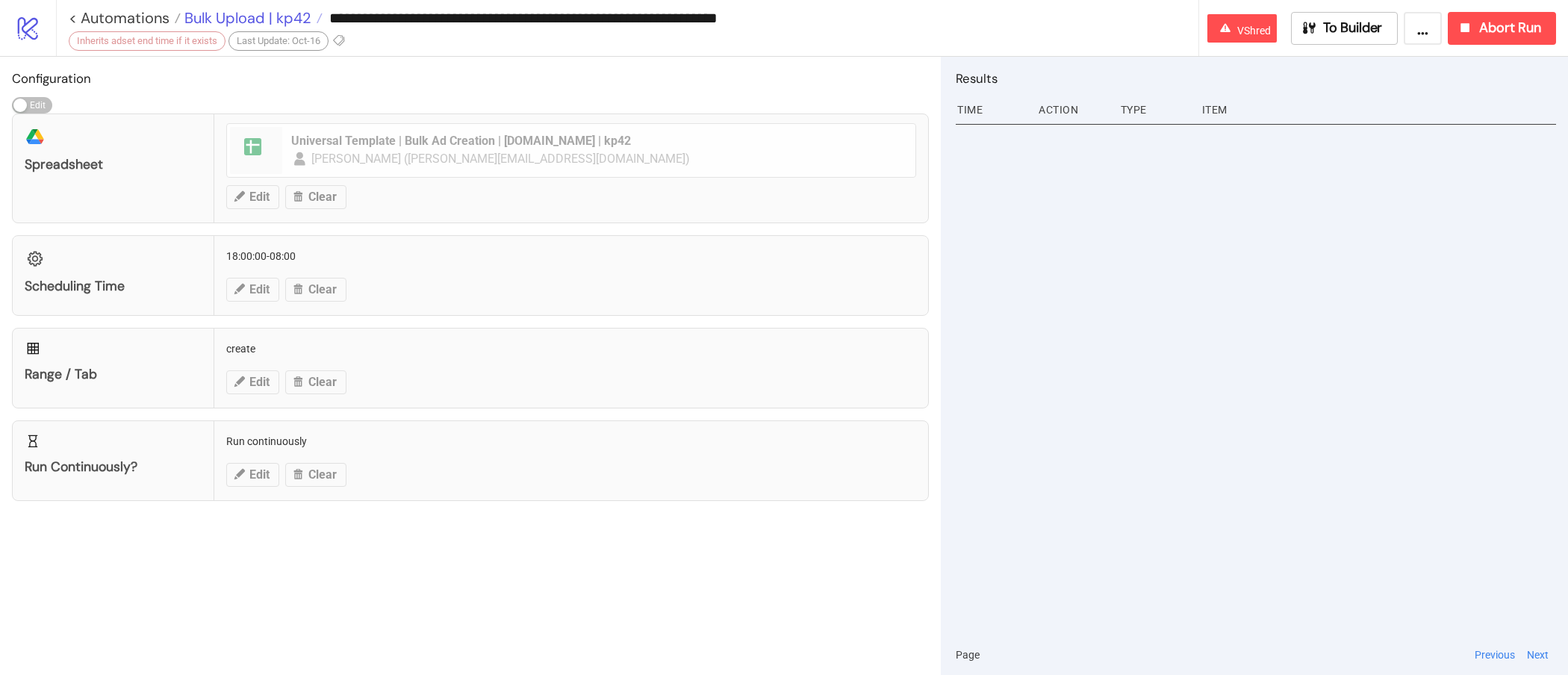
click at [290, 21] on span "Bulk Upload | kp42" at bounding box center [245, 18] width 131 height 20
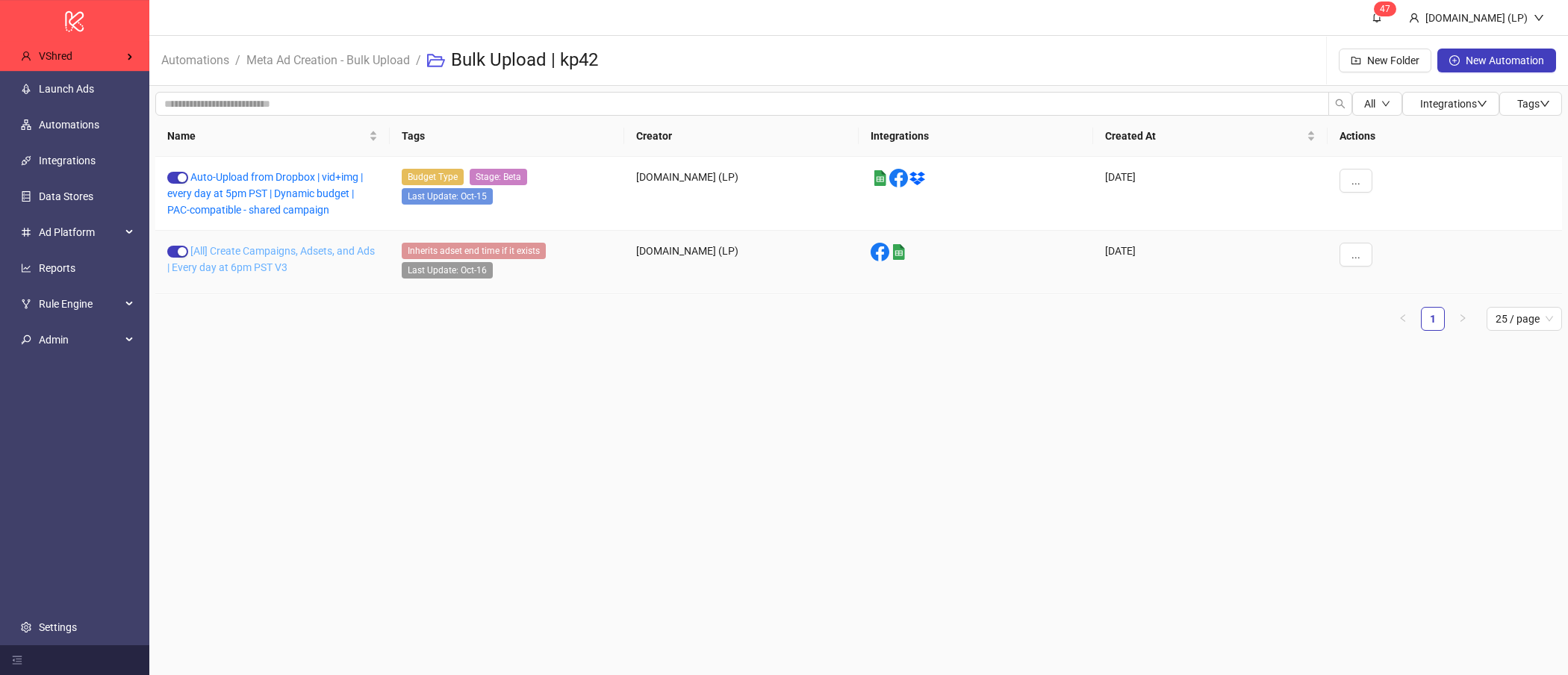
click at [334, 247] on link "[All] Create Campaigns, Adsets, and Ads | Every day at 6pm PST V3" at bounding box center [271, 259] width 208 height 29
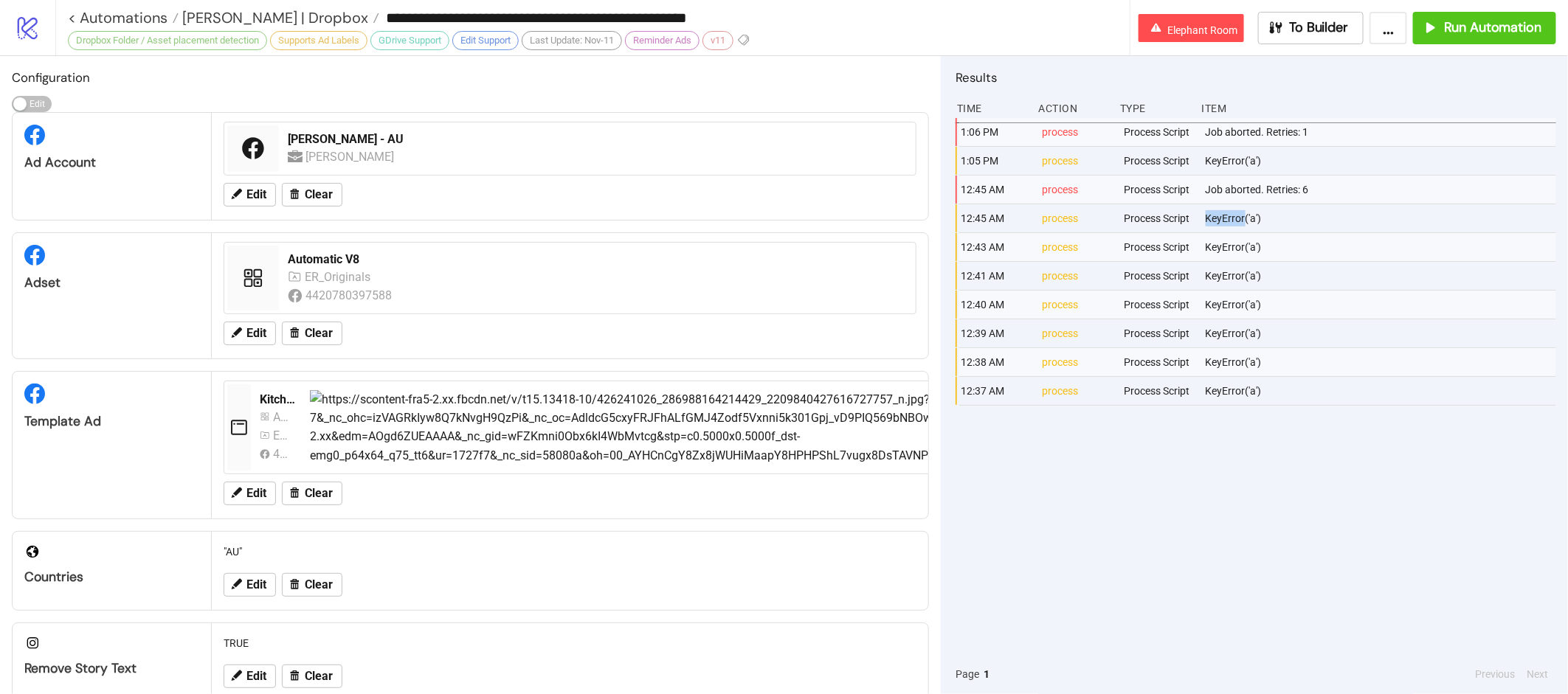
click at [1241, 221] on div "KeyError('a')" at bounding box center [1382, 218] width 356 height 28
copy div "KeyError('a')"
click at [23, 36] on icon at bounding box center [27, 27] width 19 height 22
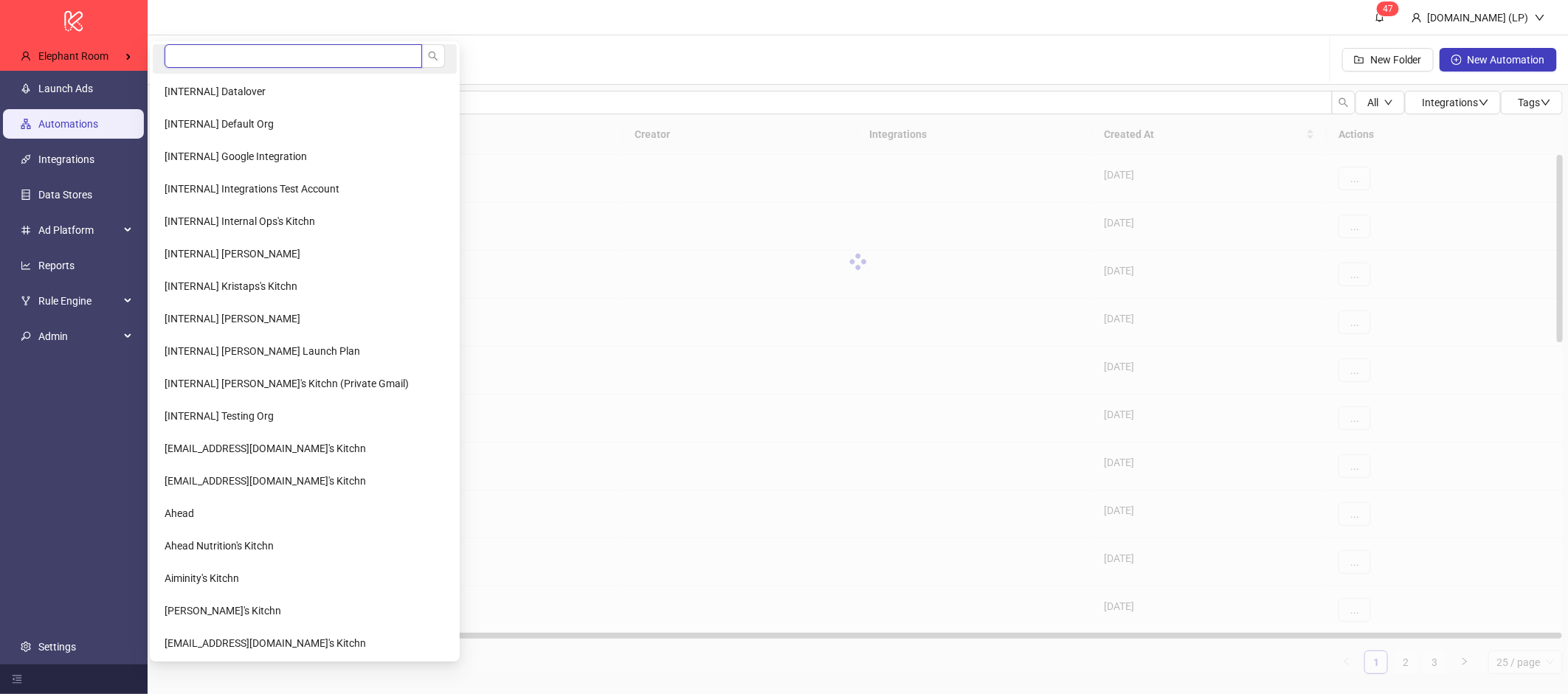
click at [223, 54] on input "search" at bounding box center [293, 55] width 257 height 23
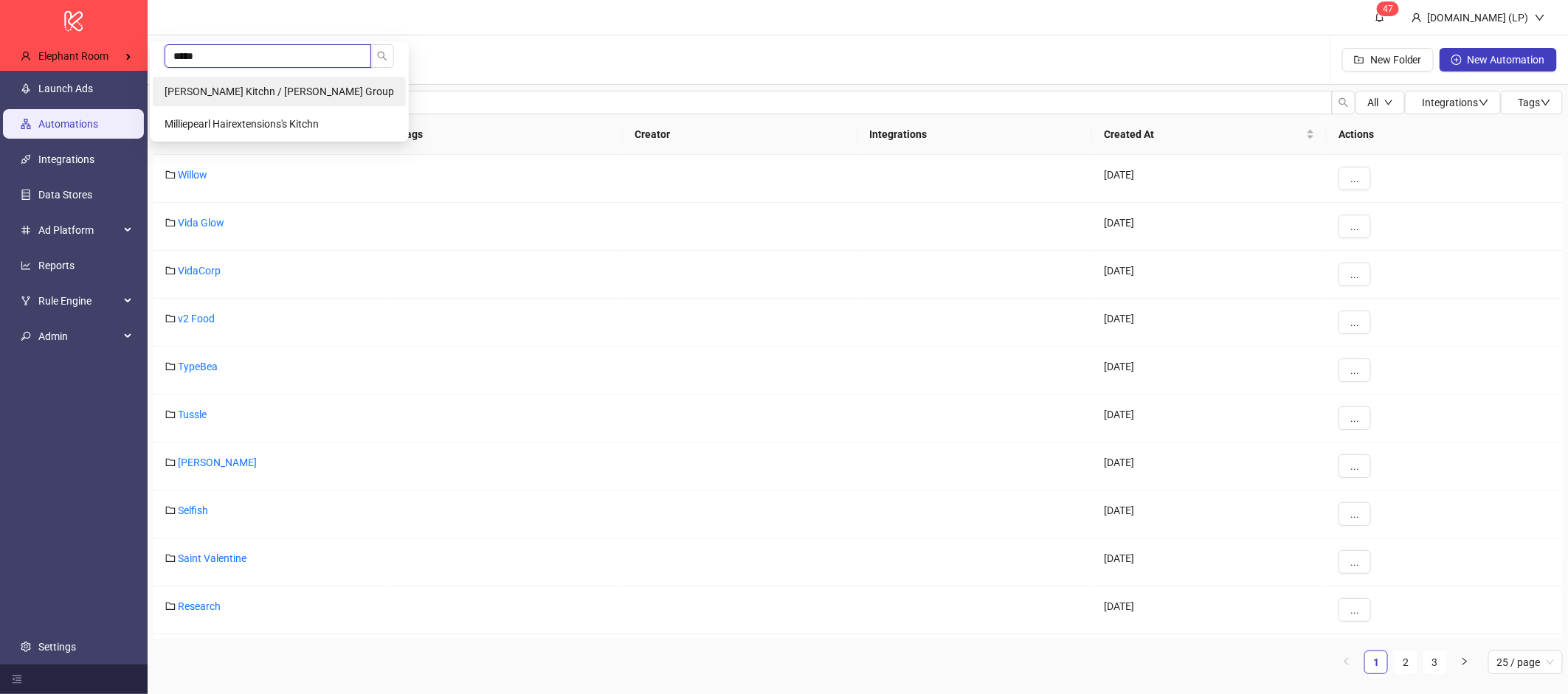
type input "*****"
click at [267, 99] on li "Christopher Murphy's Kitchn / Pearl West Group" at bounding box center [280, 91] width 253 height 29
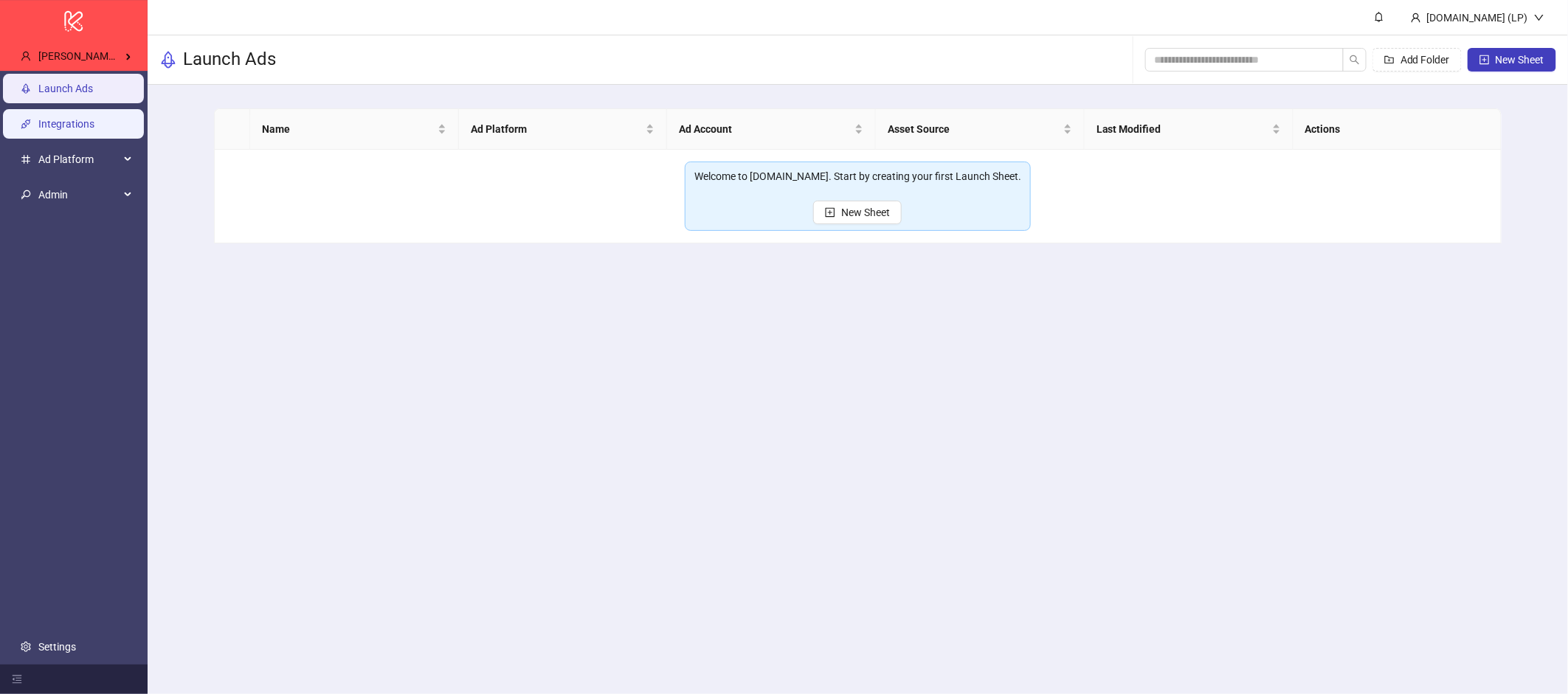
click at [68, 119] on link "Integrations" at bounding box center [66, 124] width 56 height 12
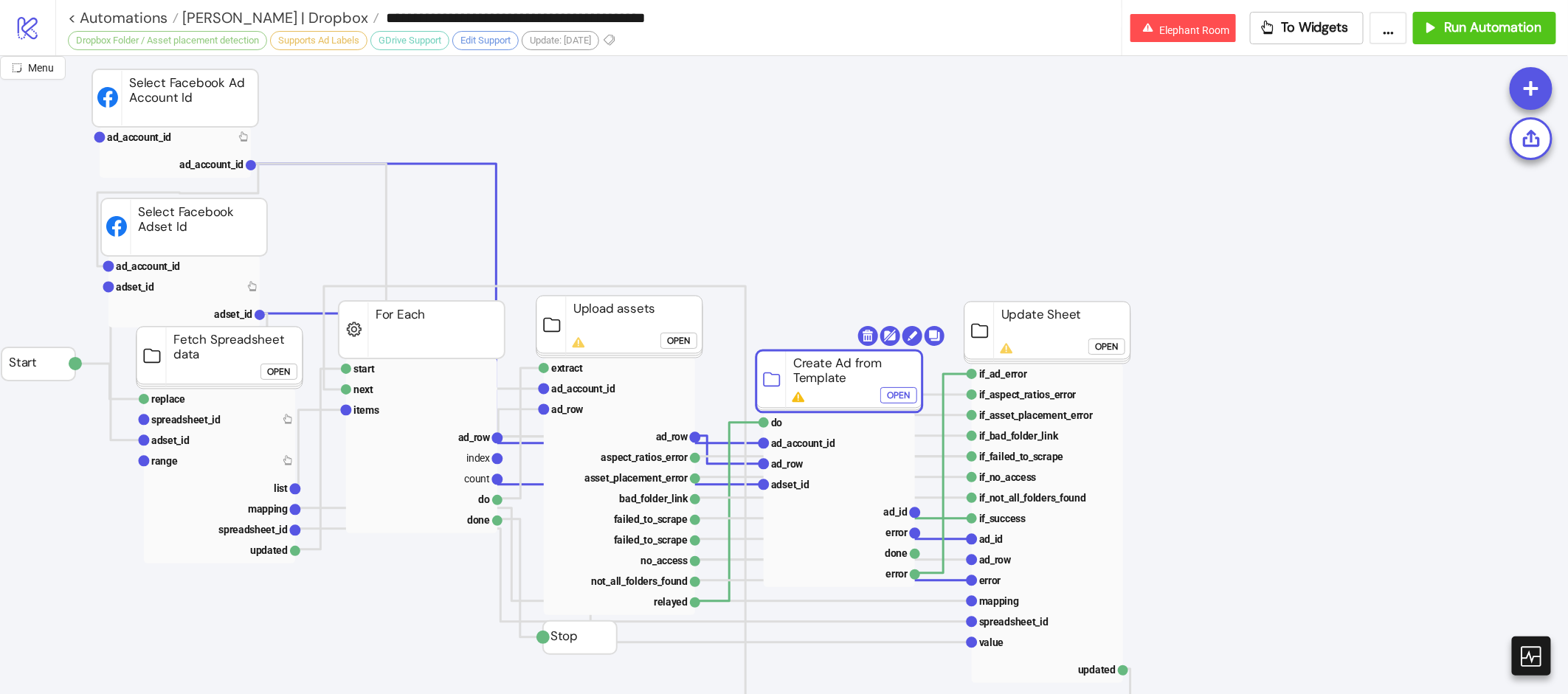
scroll to position [0, 16]
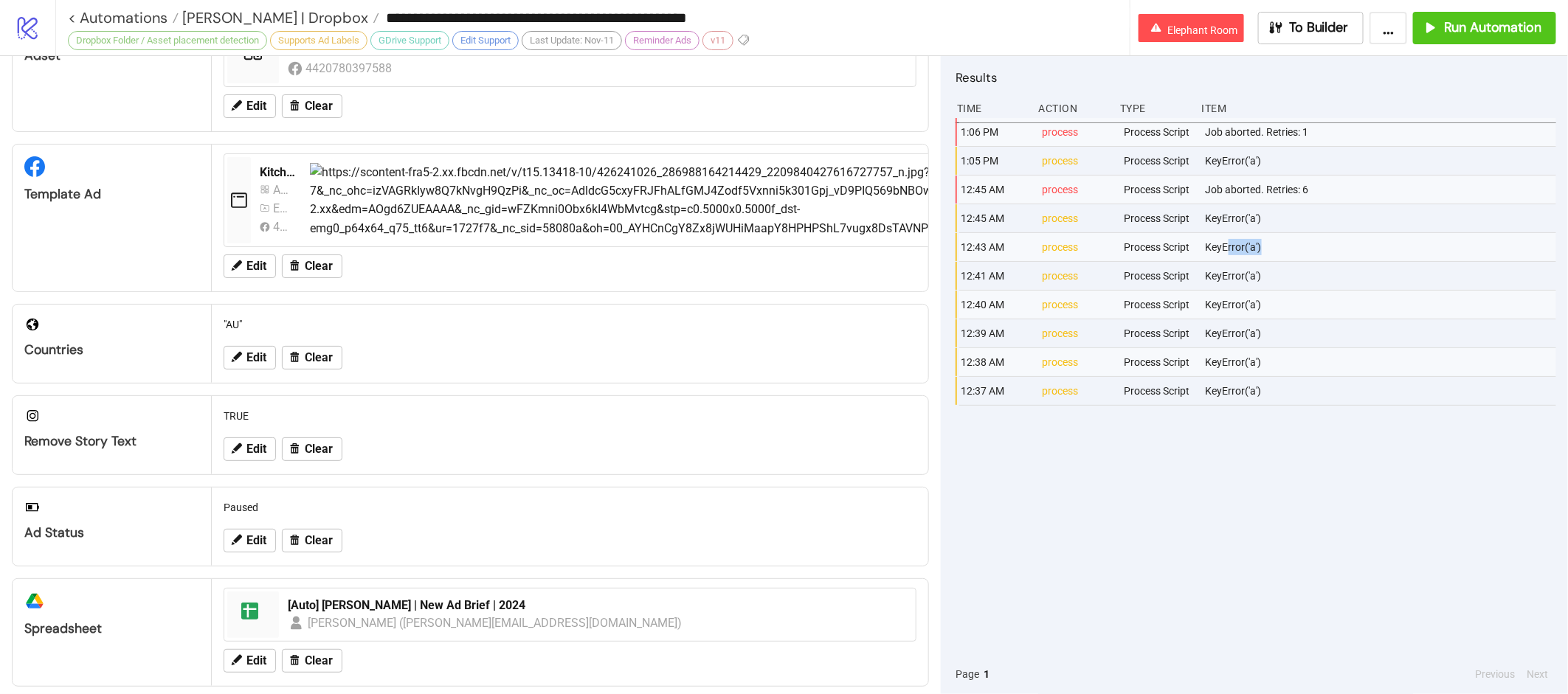
scroll to position [227, 0]
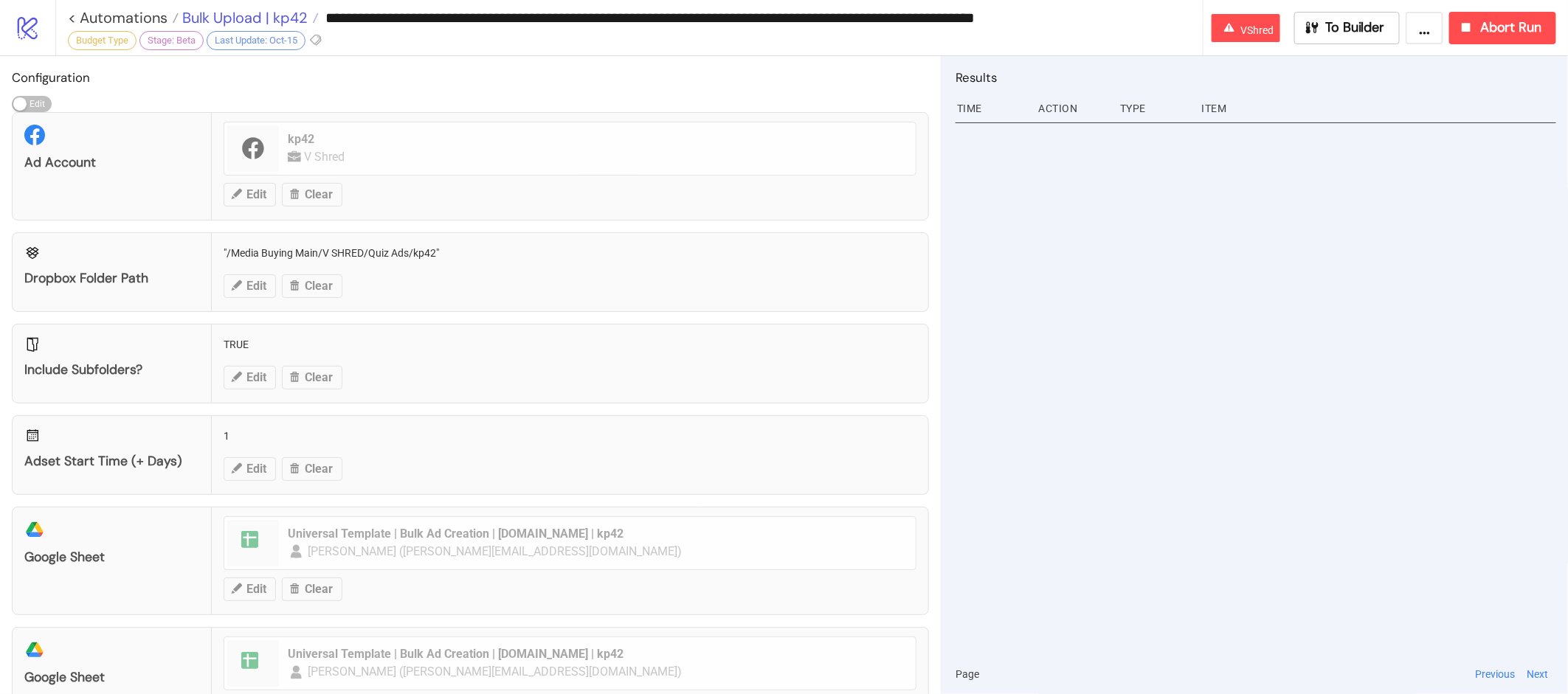
click at [281, 11] on span "Bulk Upload | kp42" at bounding box center [243, 18] width 130 height 19
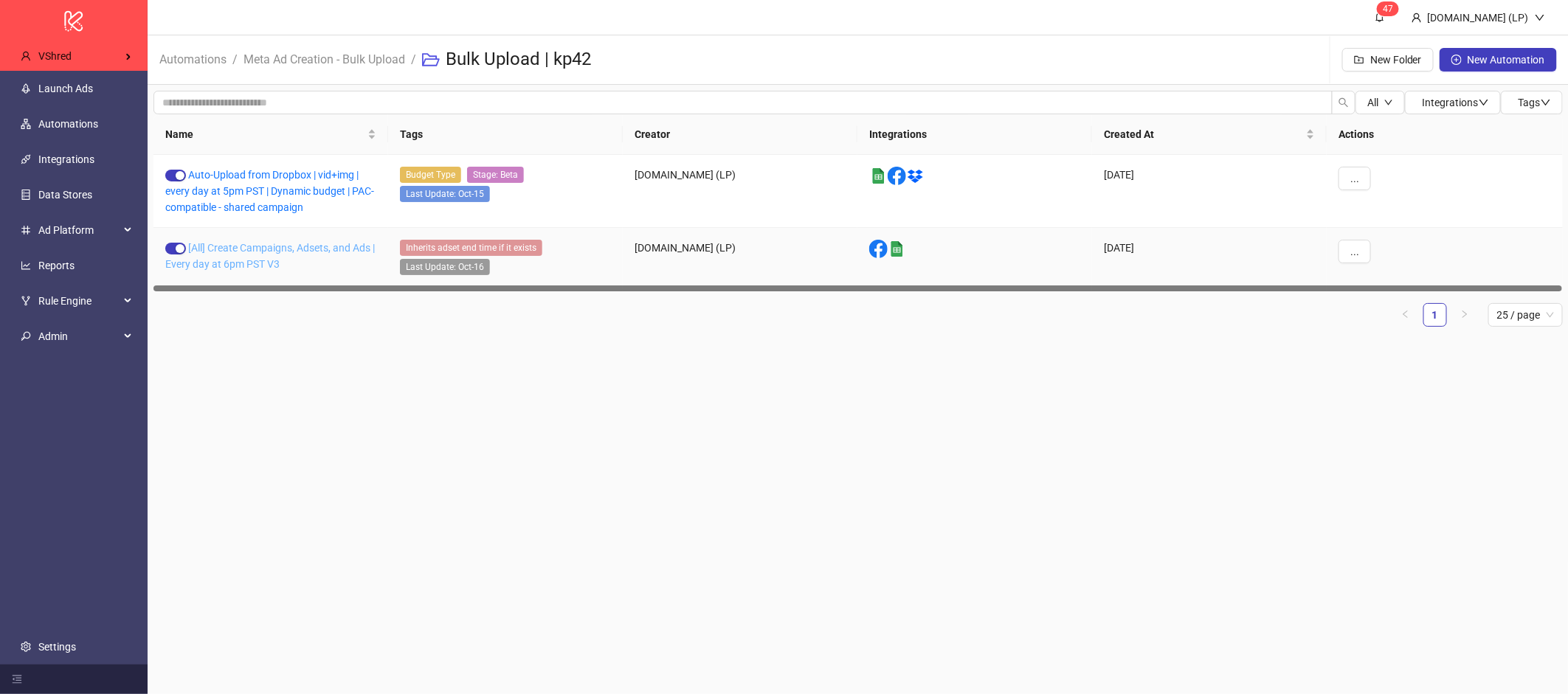
click at [294, 242] on link "[All] Create Campaigns, Adsets, and Ads | Every day at 6pm PST V3" at bounding box center [270, 256] width 209 height 28
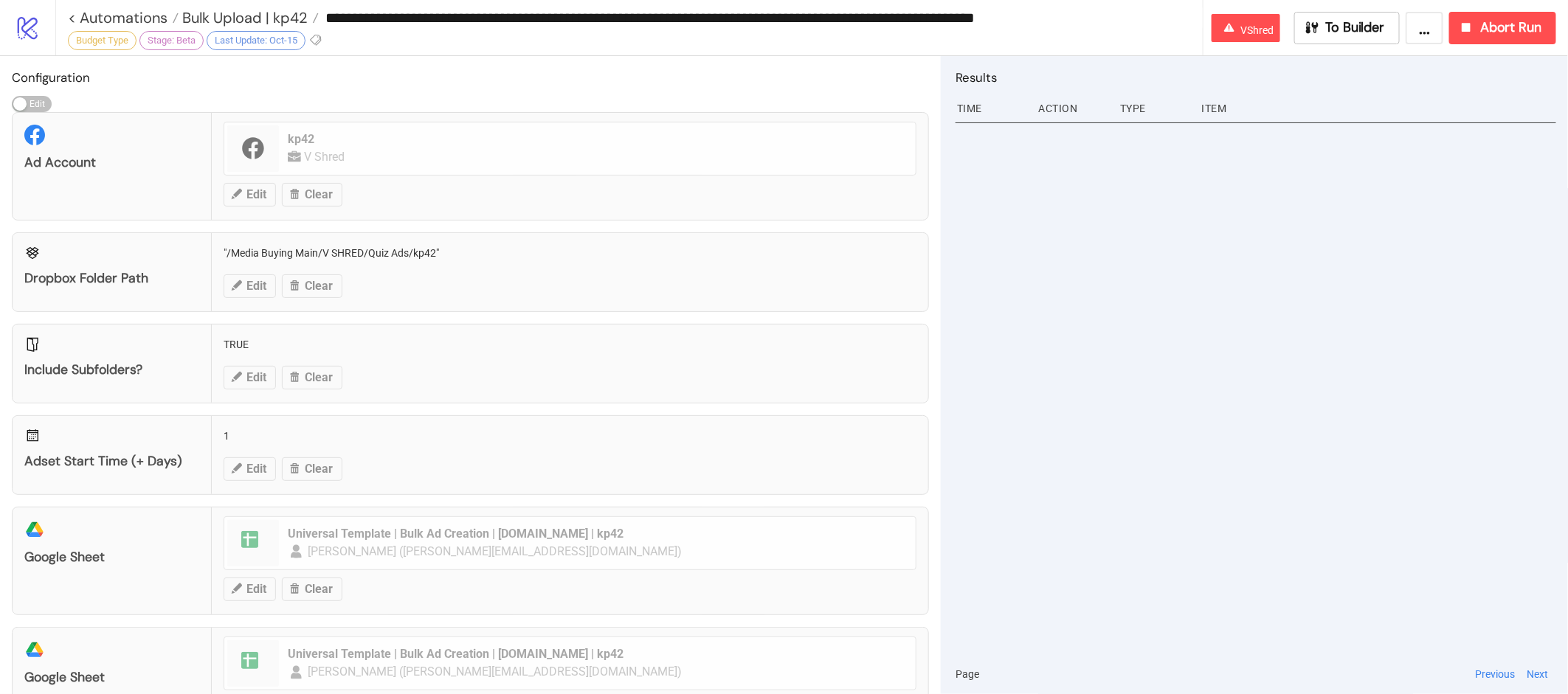
type input "**********"
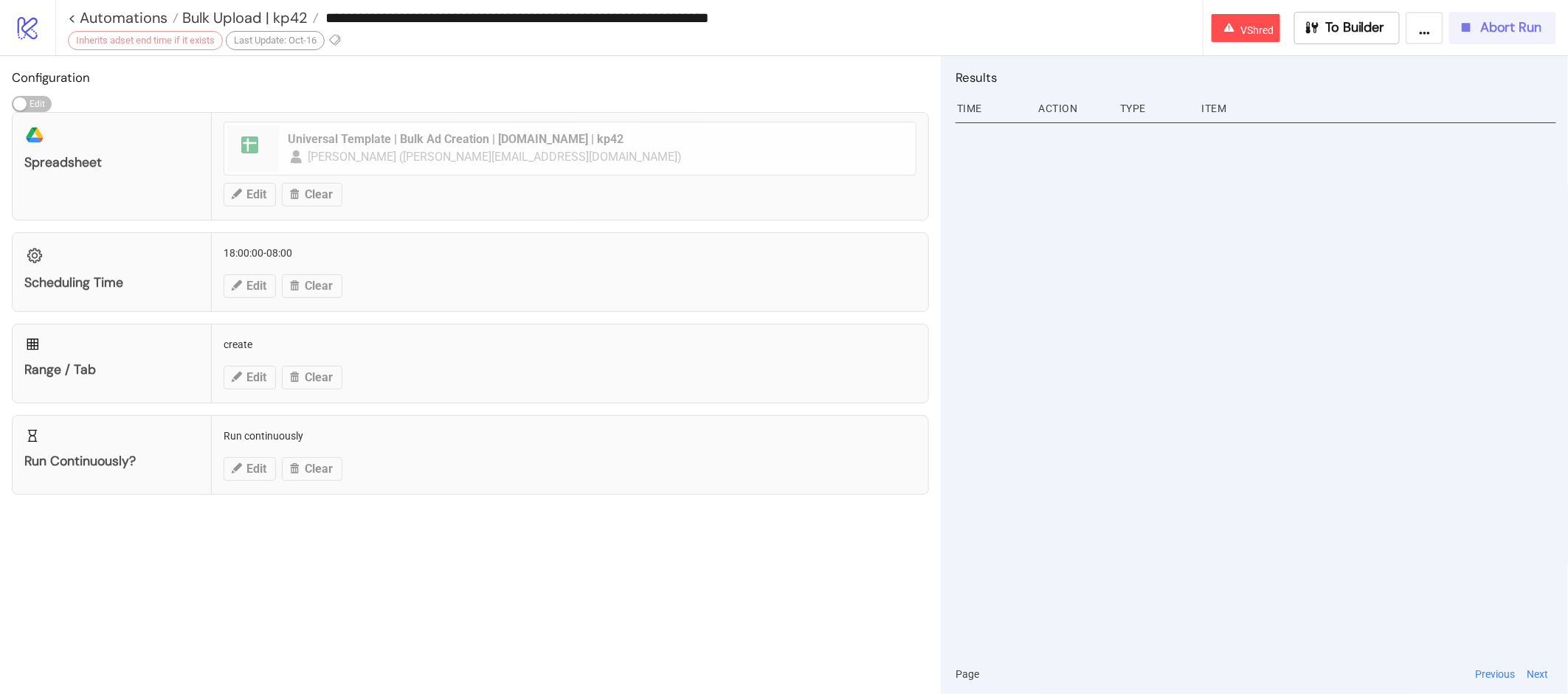
click at [1483, 31] on span "Abort Run" at bounding box center [1511, 27] width 61 height 17
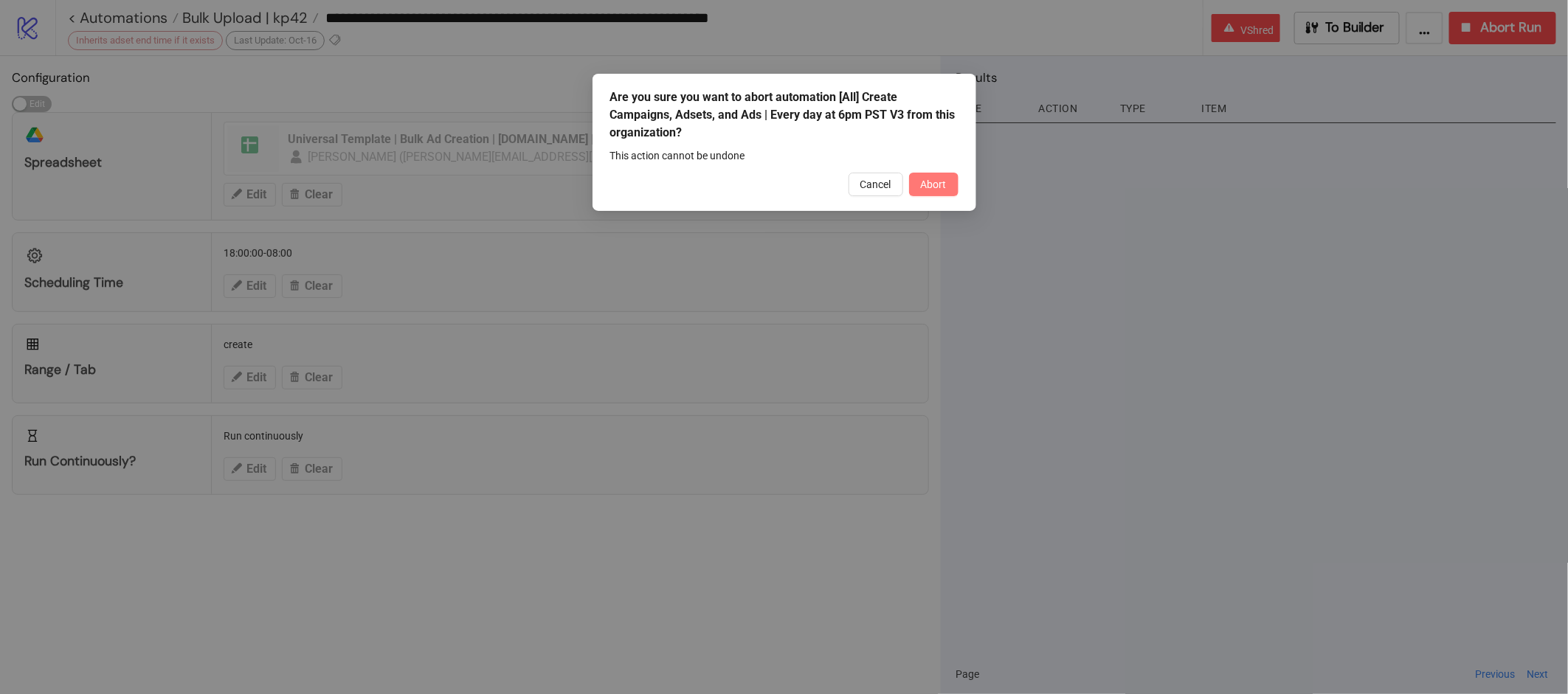
click at [930, 186] on span "Abort" at bounding box center [934, 184] width 26 height 12
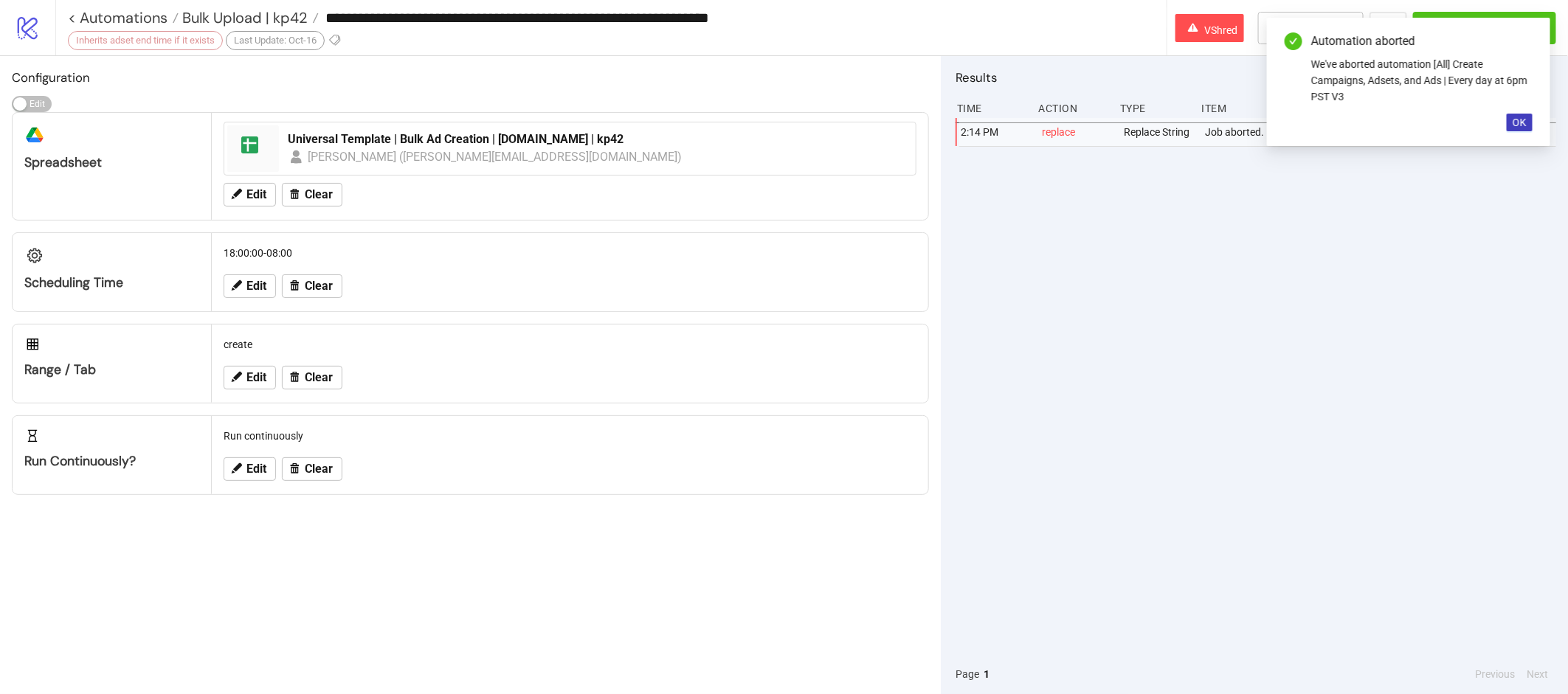
drag, startPoint x: 1514, startPoint y: 127, endPoint x: 1387, endPoint y: 73, distance: 138.0
click at [1514, 126] on span "OK" at bounding box center [1519, 123] width 14 height 12
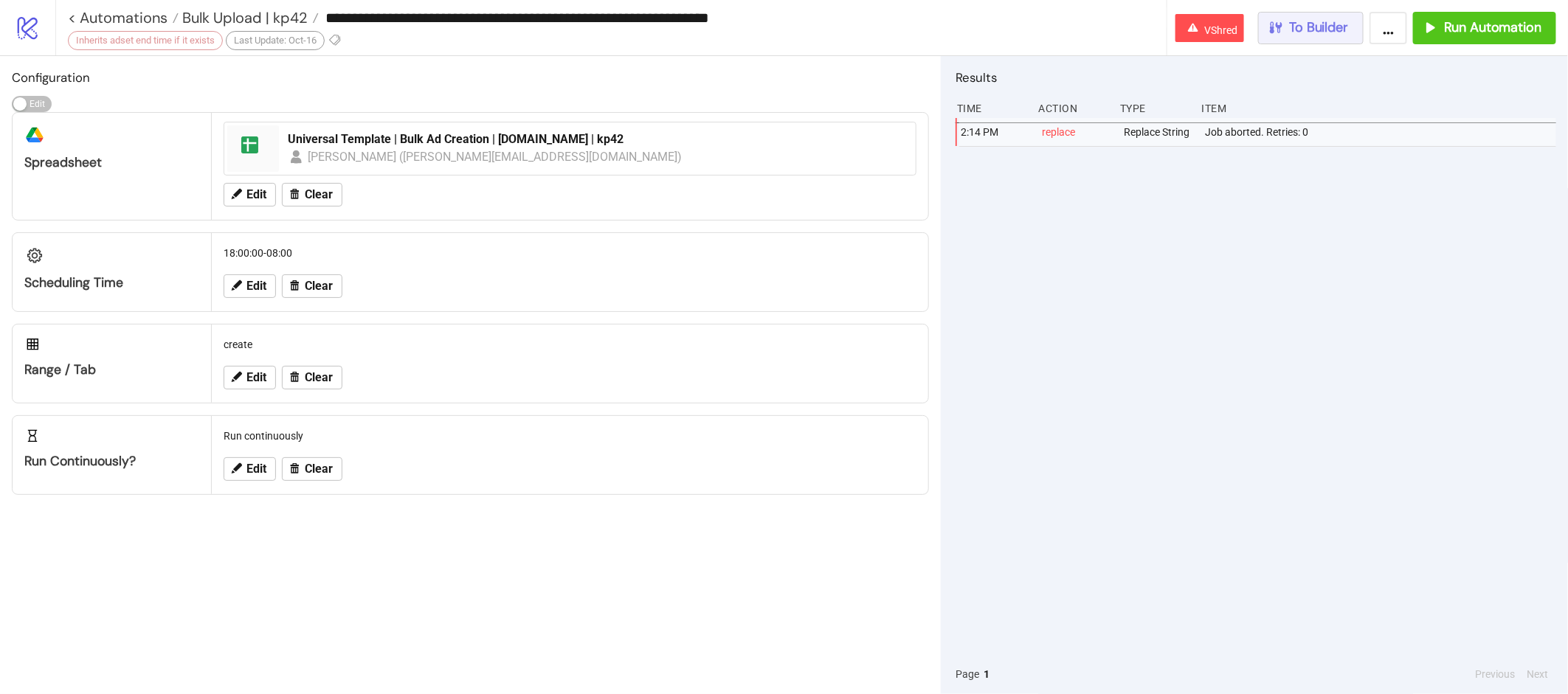
click at [1335, 38] on button "To Builder" at bounding box center [1311, 27] width 106 height 32
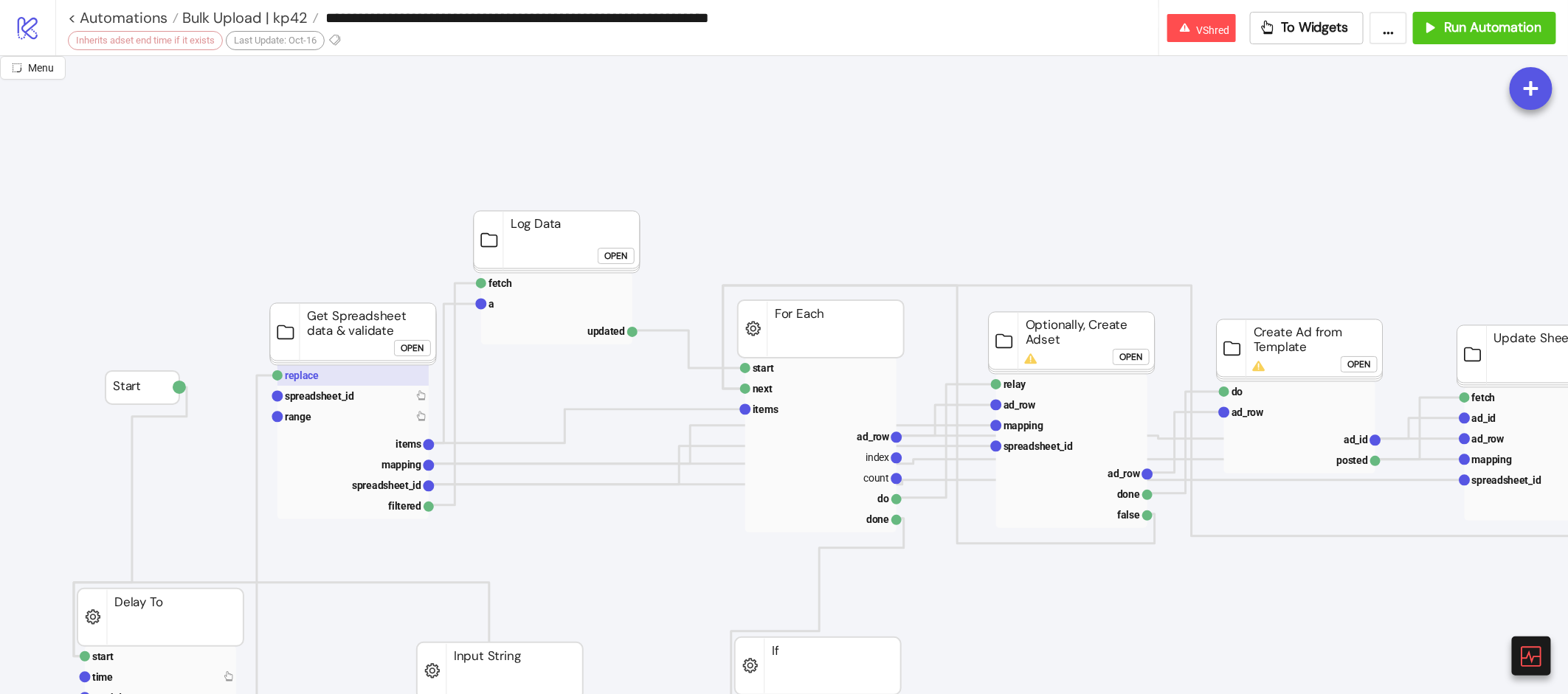
click at [395, 384] on rect at bounding box center [353, 375] width 151 height 20
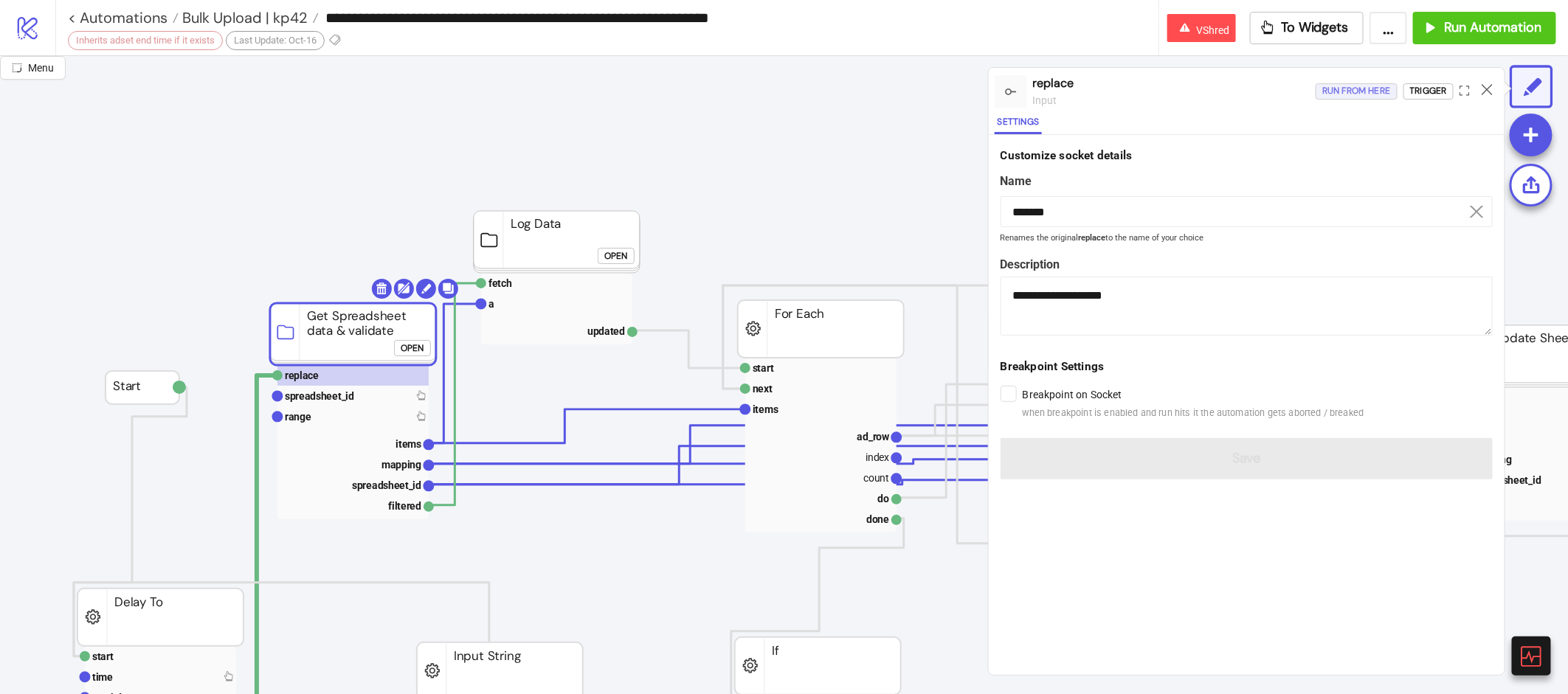
click at [1344, 89] on div "Run from here" at bounding box center [1357, 91] width 68 height 17
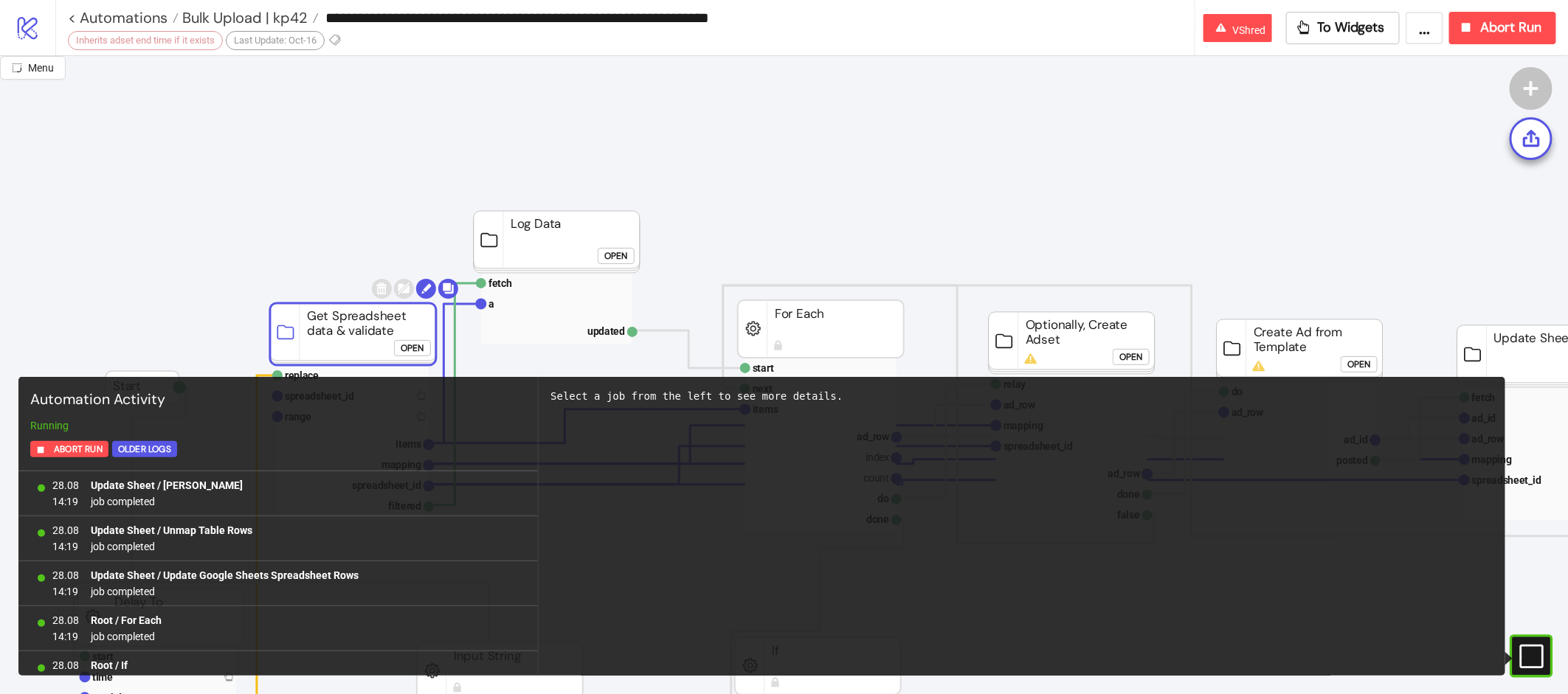
scroll to position [35809, 0]
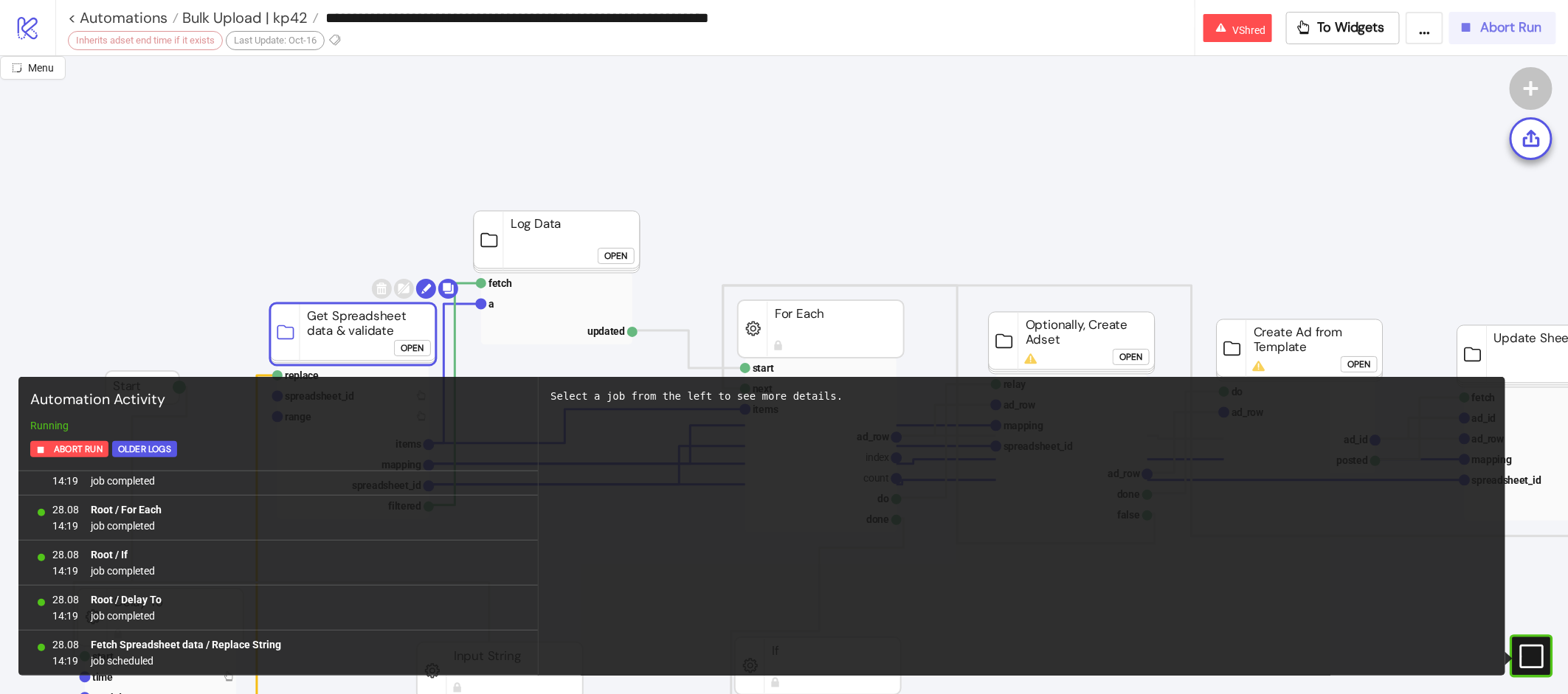
click at [1489, 22] on span "Abort Run" at bounding box center [1511, 27] width 61 height 17
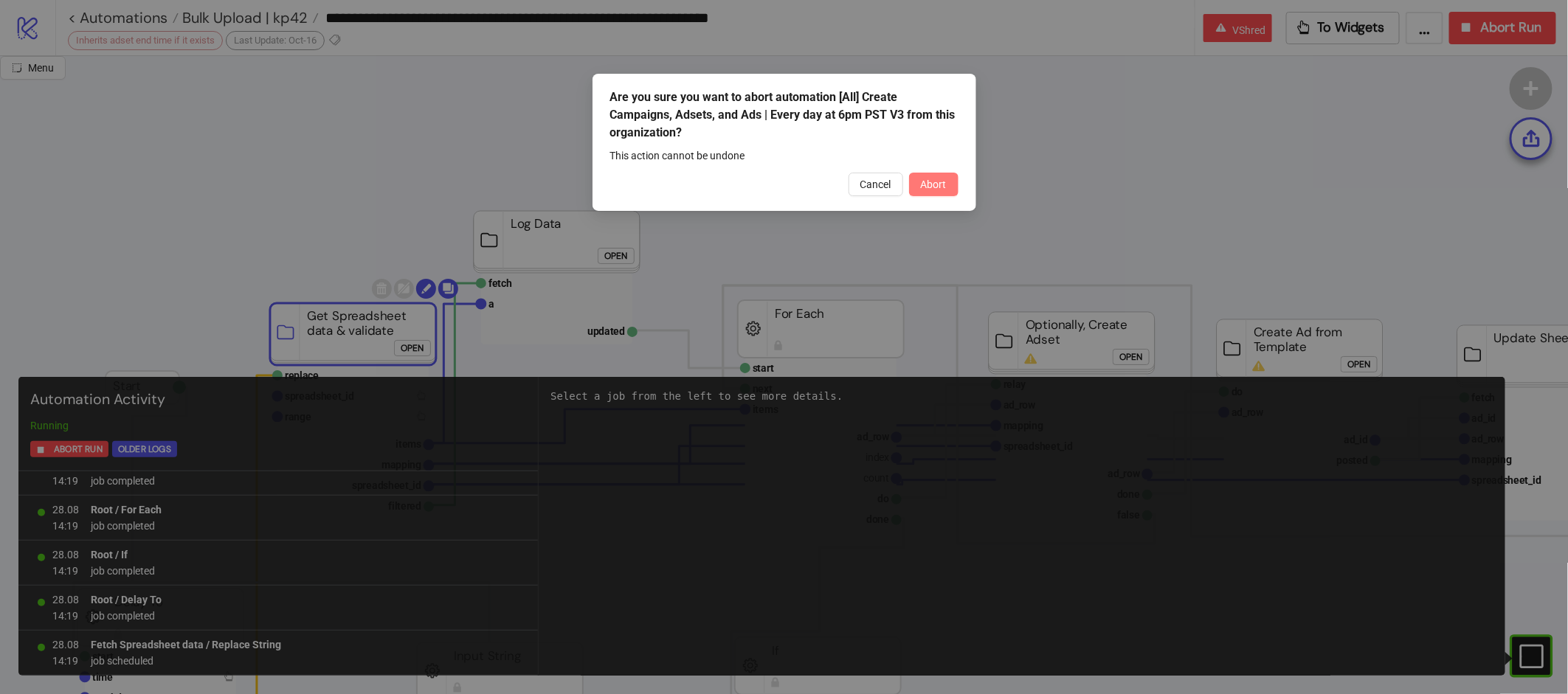
click at [952, 187] on button "Abort" at bounding box center [933, 184] width 50 height 23
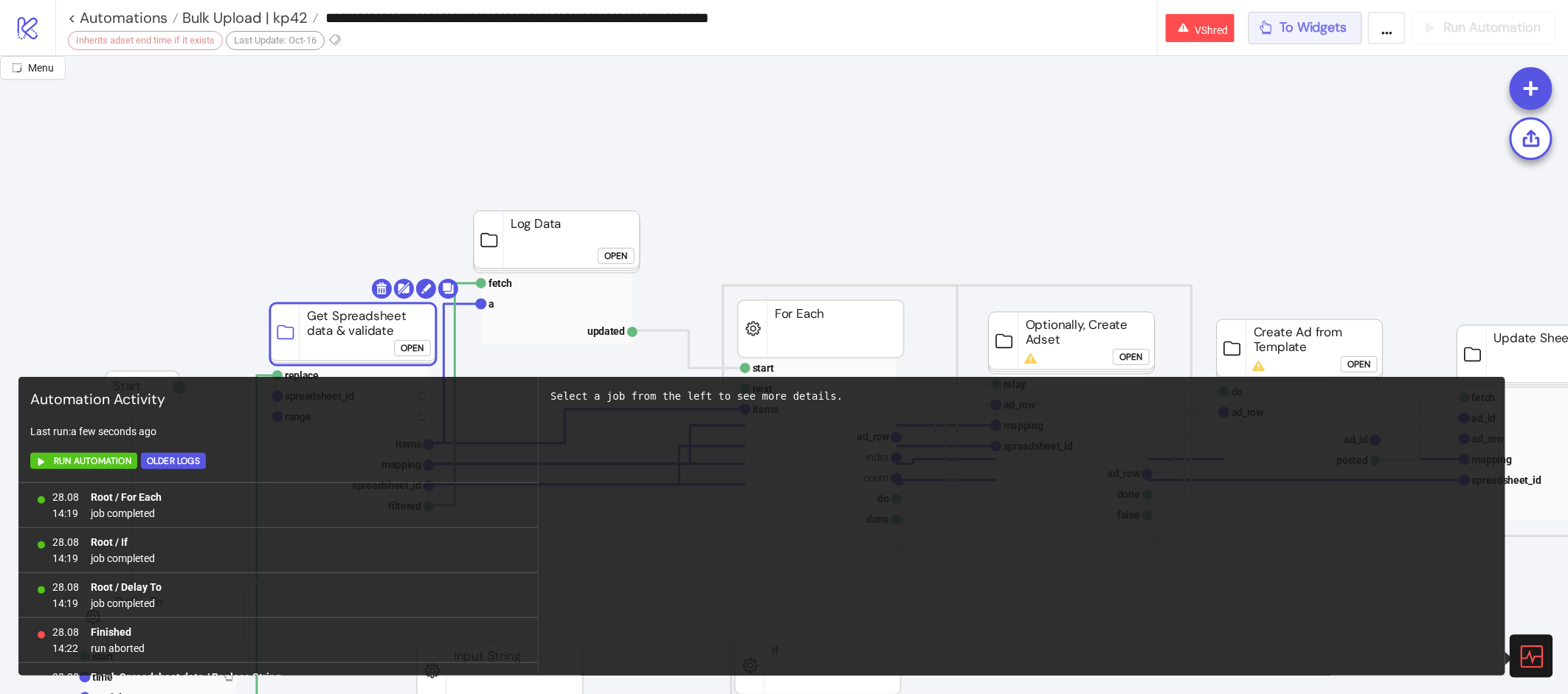
scroll to position [0, 0]
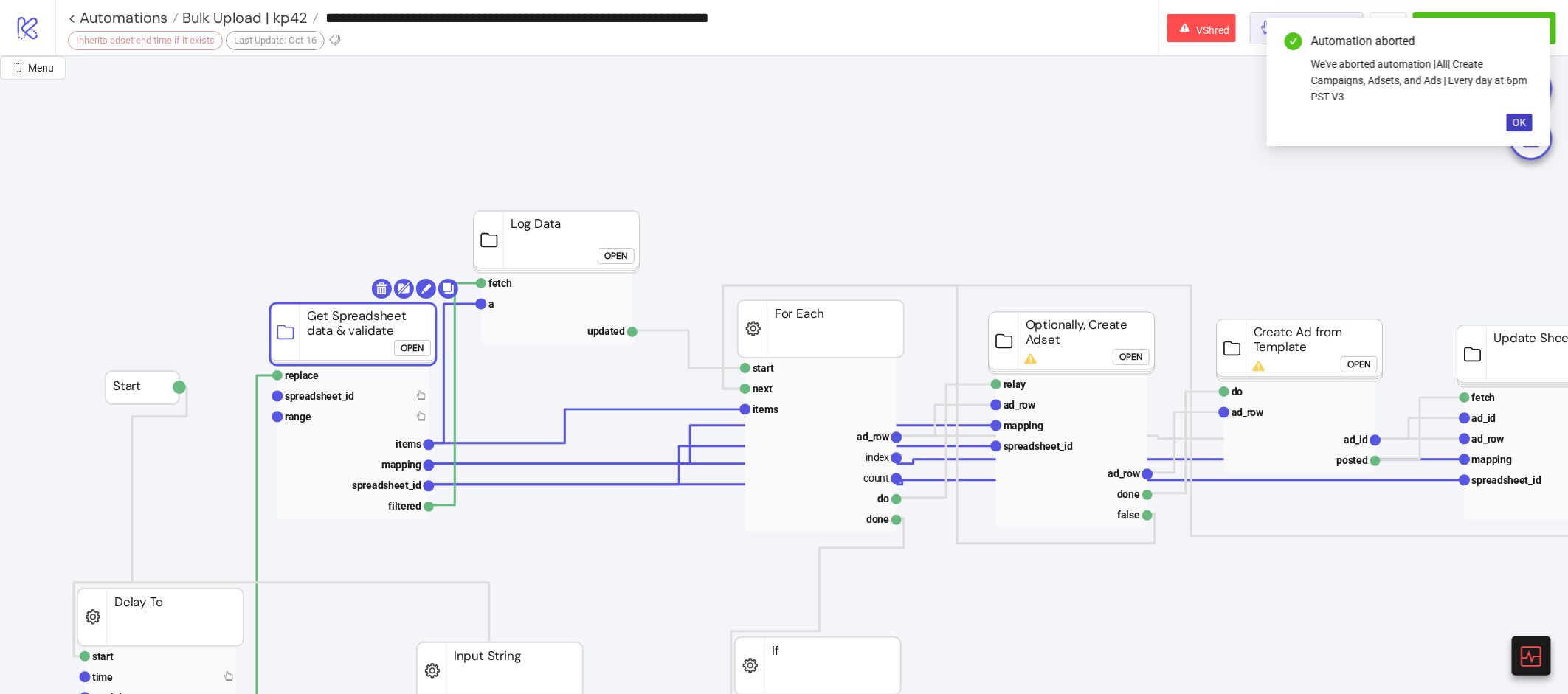
click at [1327, 19] on div "Automation aborted We've aborted automation [All] Create Campaigns, Adsets, and…" at bounding box center [1408, 82] width 283 height 128
click at [1260, 23] on icon "button" at bounding box center [1267, 27] width 17 height 17
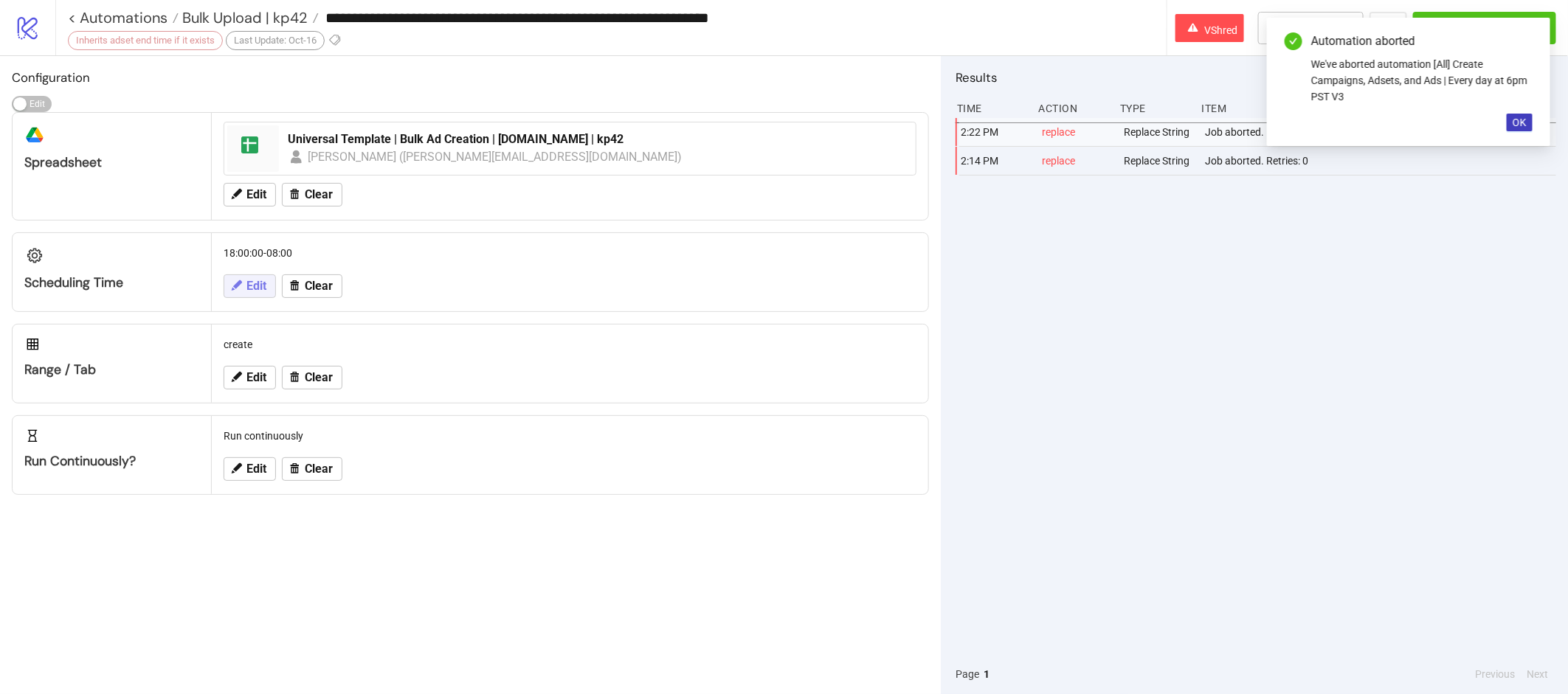
click at [257, 295] on button "Edit" at bounding box center [250, 286] width 53 height 23
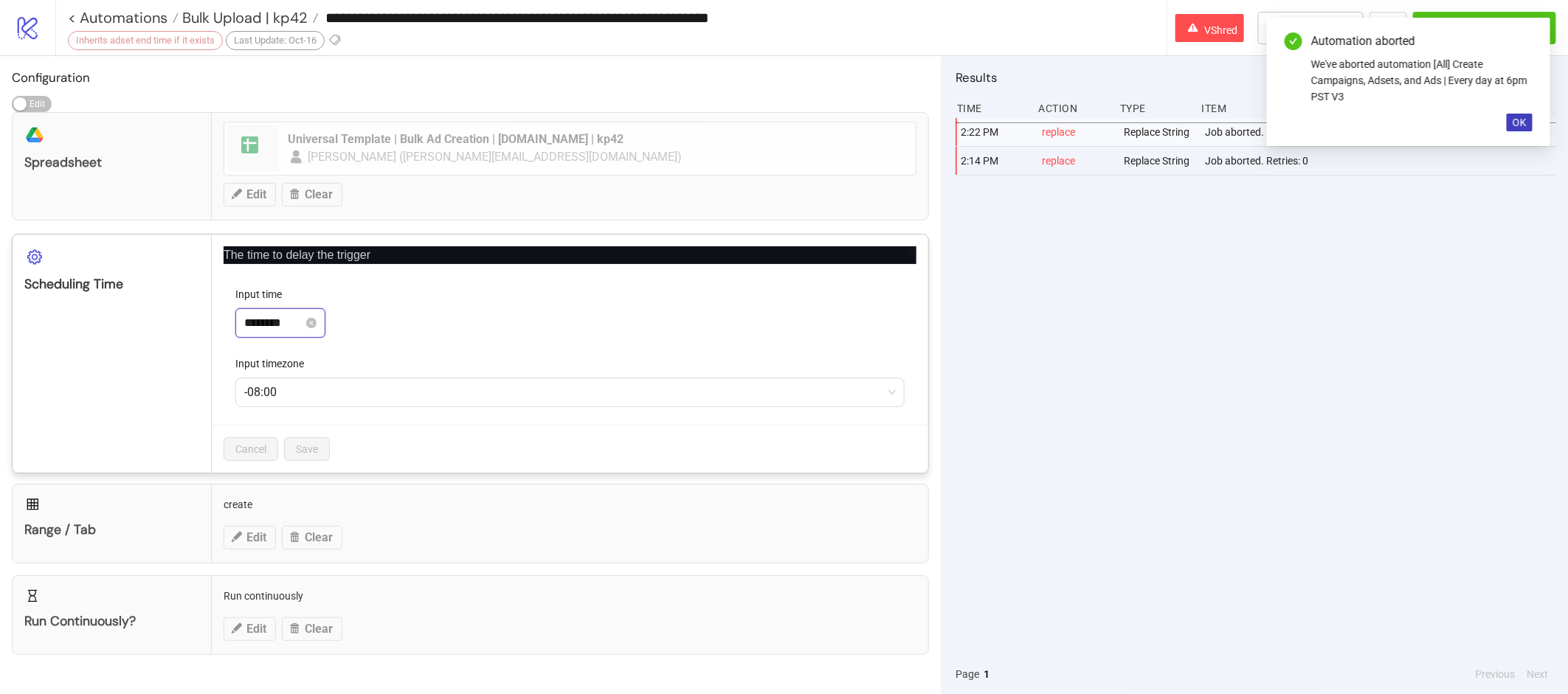
click at [282, 322] on input "********" at bounding box center [274, 323] width 59 height 18
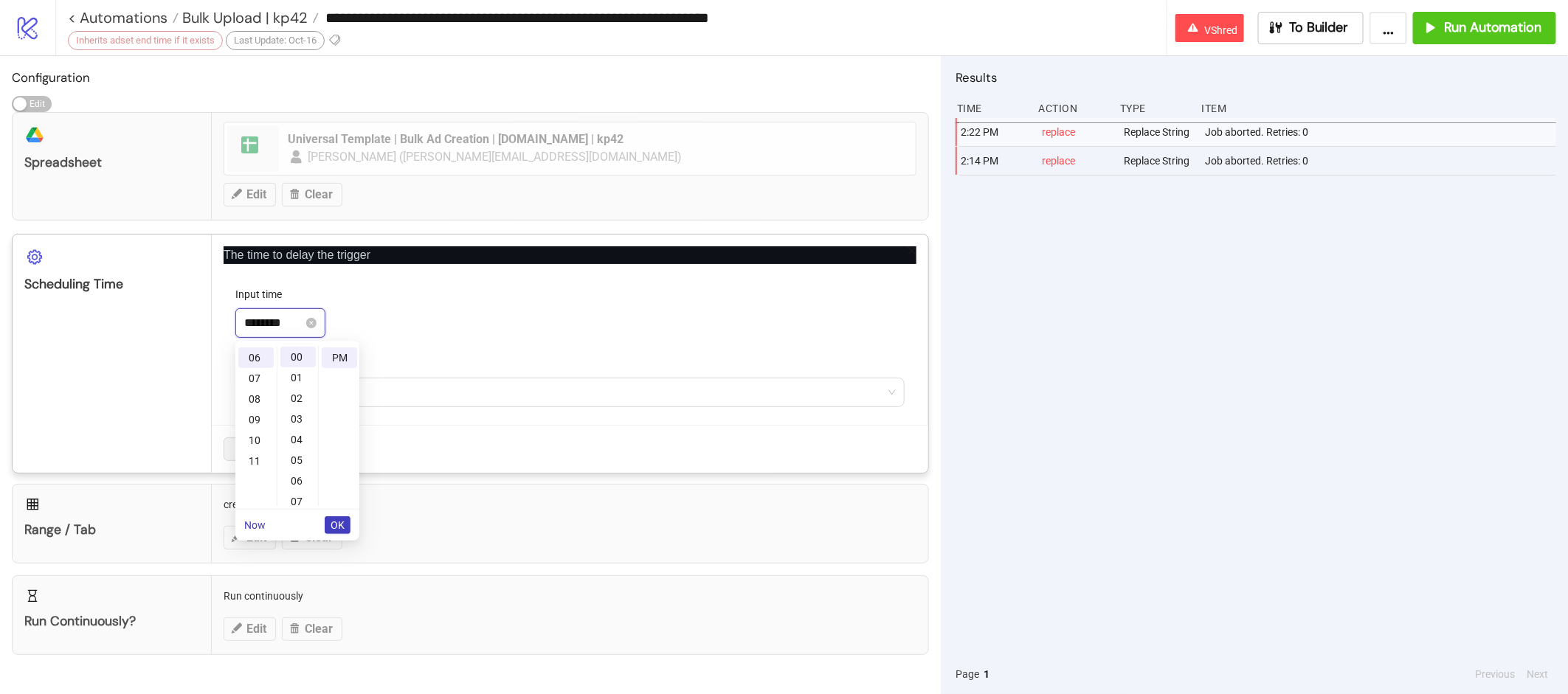
click at [255, 318] on input "********" at bounding box center [274, 323] width 59 height 18
type input "********"
click at [514, 314] on div "********" at bounding box center [570, 323] width 669 height 29
click at [325, 440] on button "Save" at bounding box center [307, 449] width 46 height 23
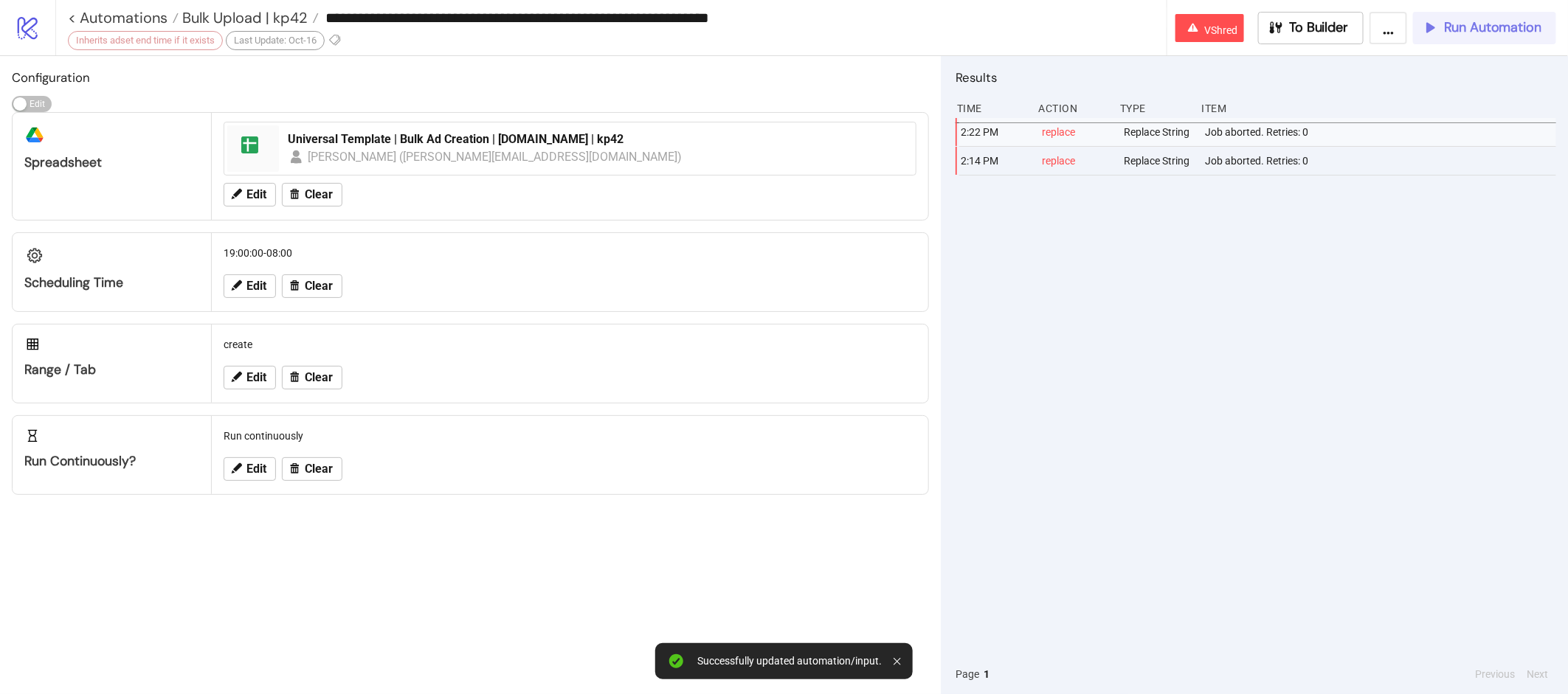
click at [1478, 16] on button "Run Automation" at bounding box center [1484, 27] width 143 height 32
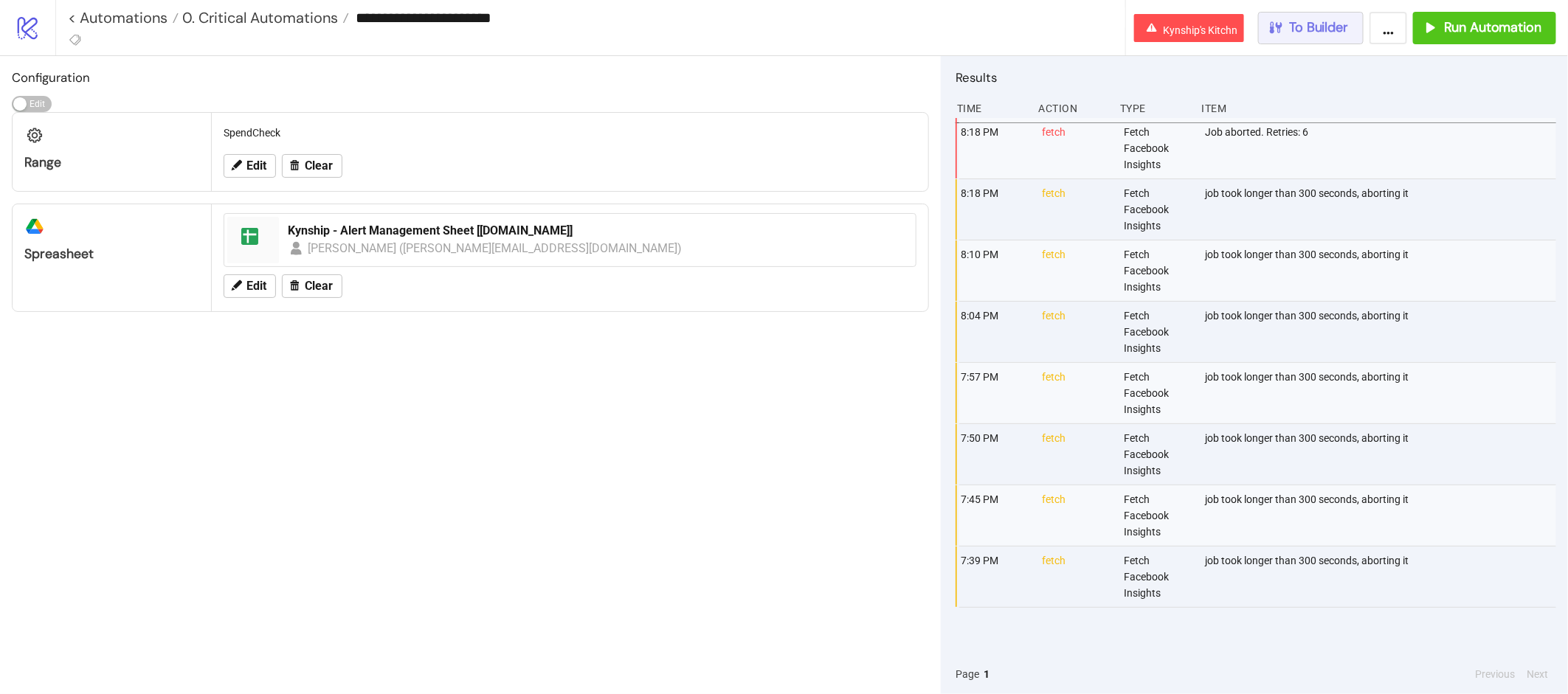
click at [1312, 17] on button "To Builder" at bounding box center [1311, 27] width 106 height 32
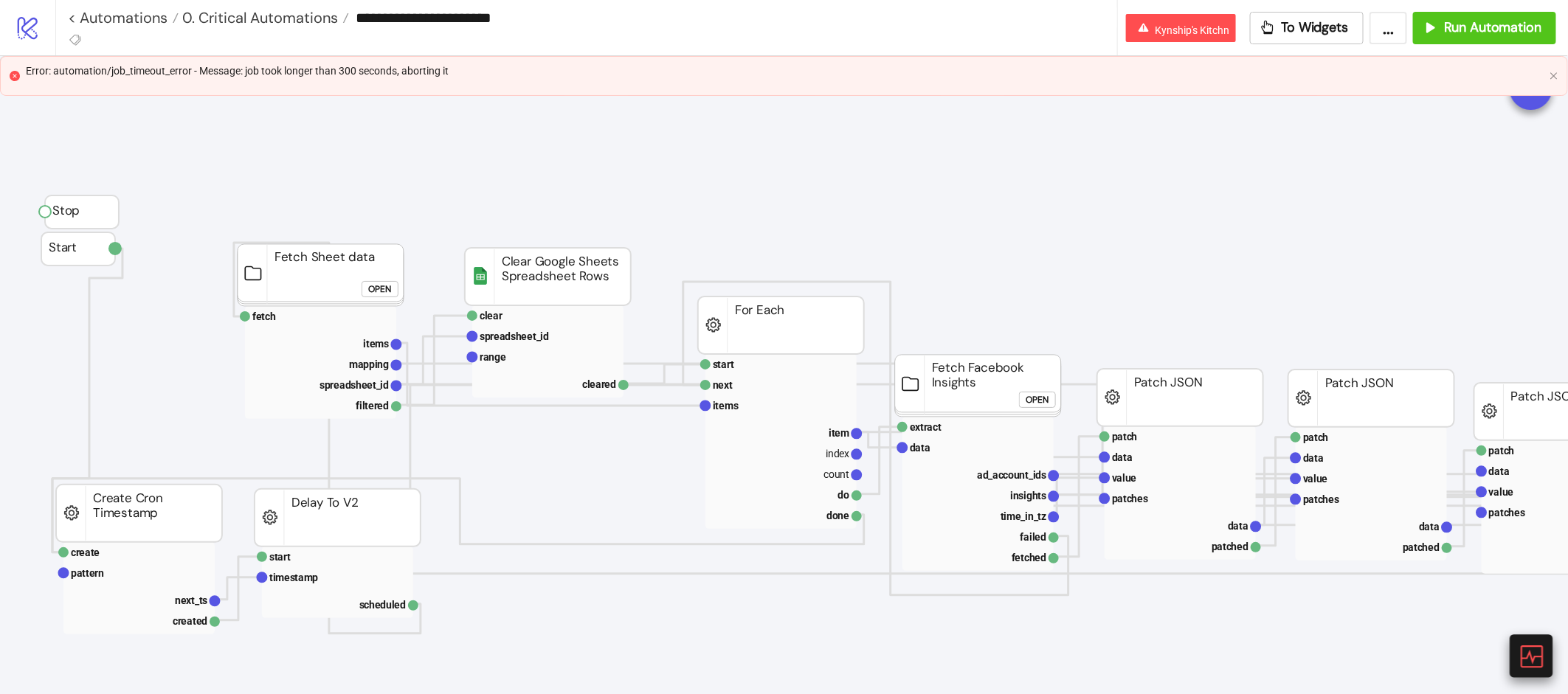
click at [1541, 664] on icon at bounding box center [1530, 656] width 26 height 26
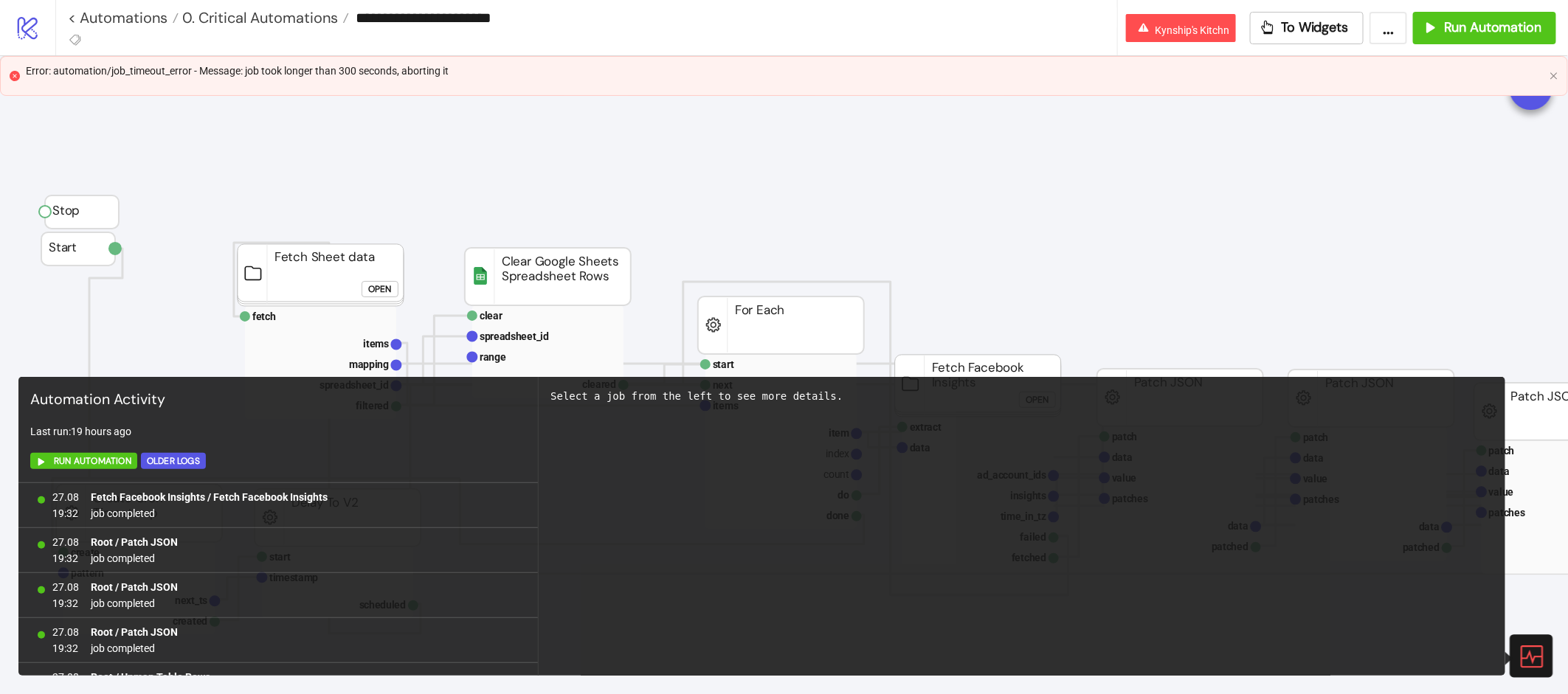
scroll to position [977, 0]
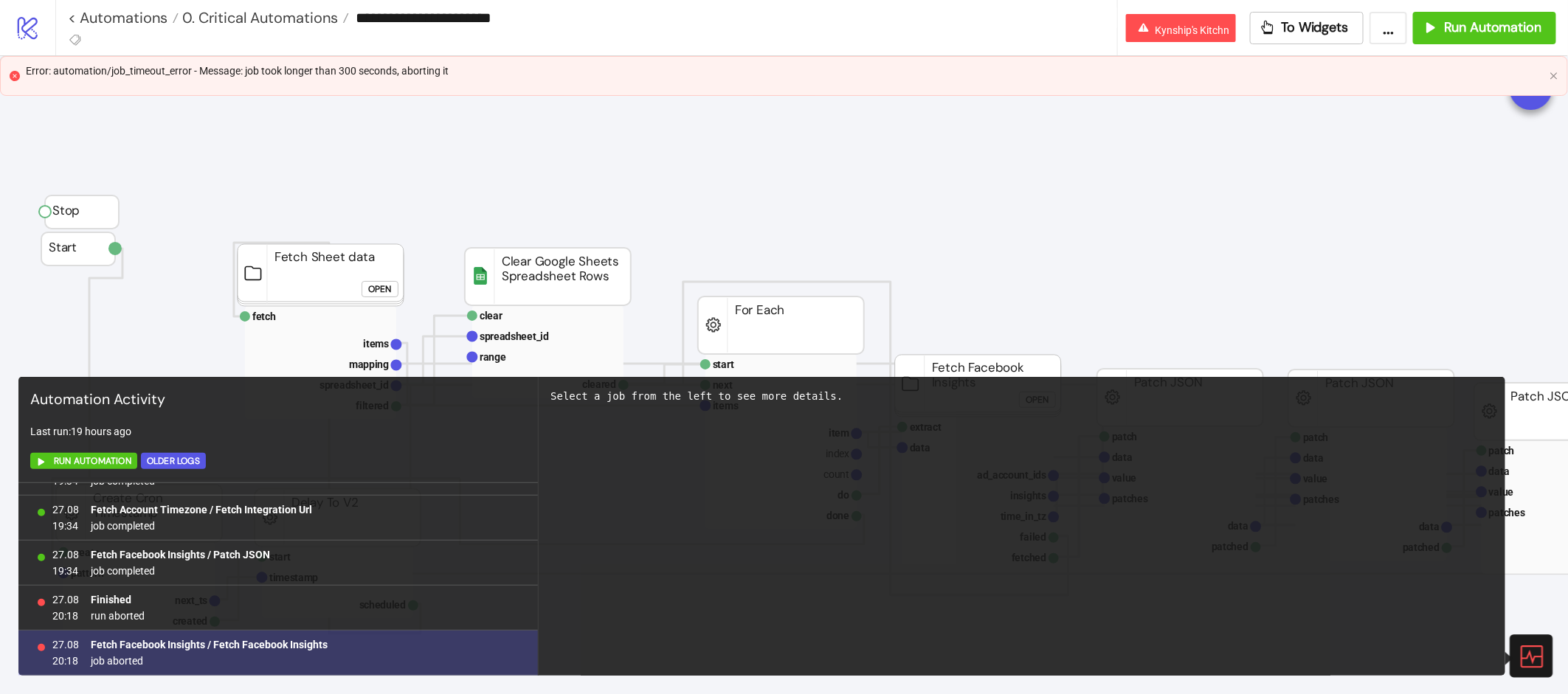
click at [221, 641] on b "Fetch Facebook Insights / Fetch Facebook Insights" at bounding box center [208, 644] width 237 height 12
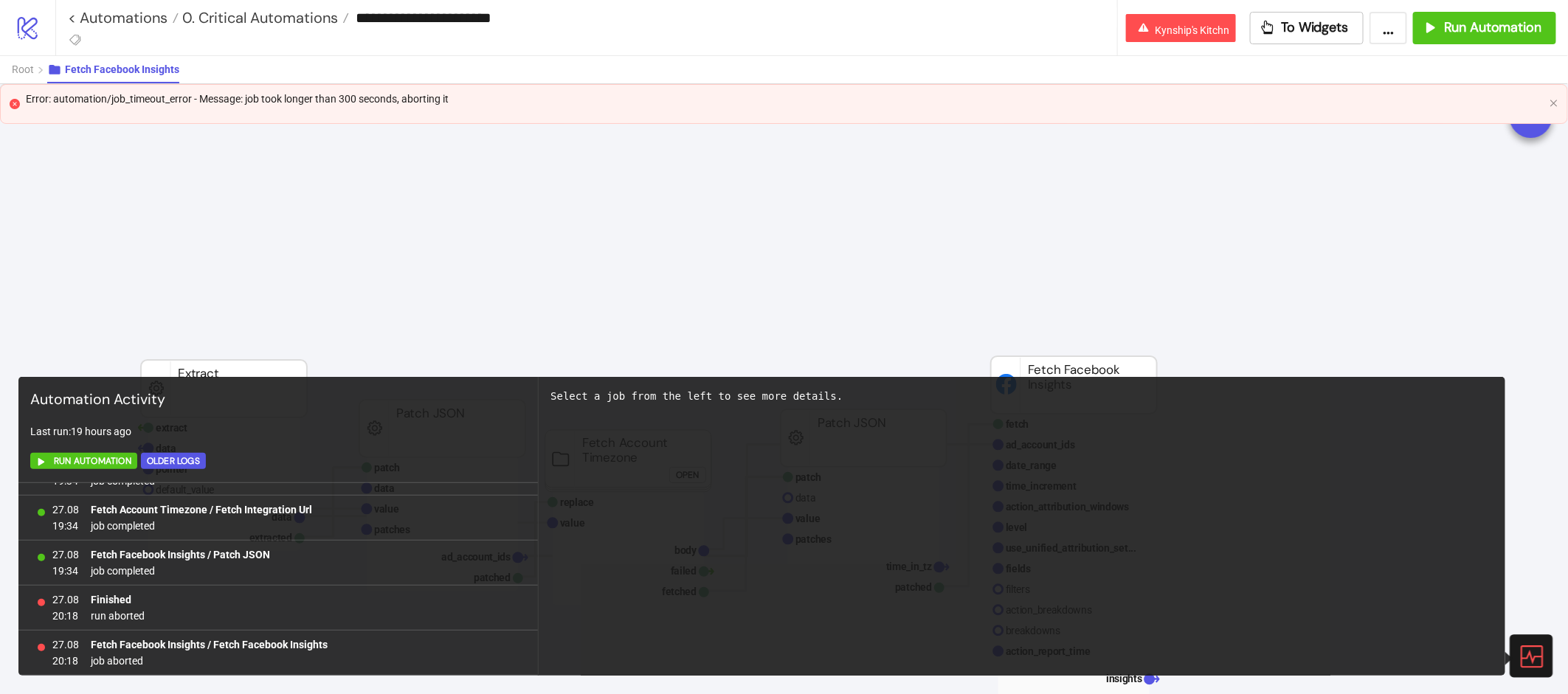
click at [1534, 650] on icon at bounding box center [1530, 656] width 26 height 26
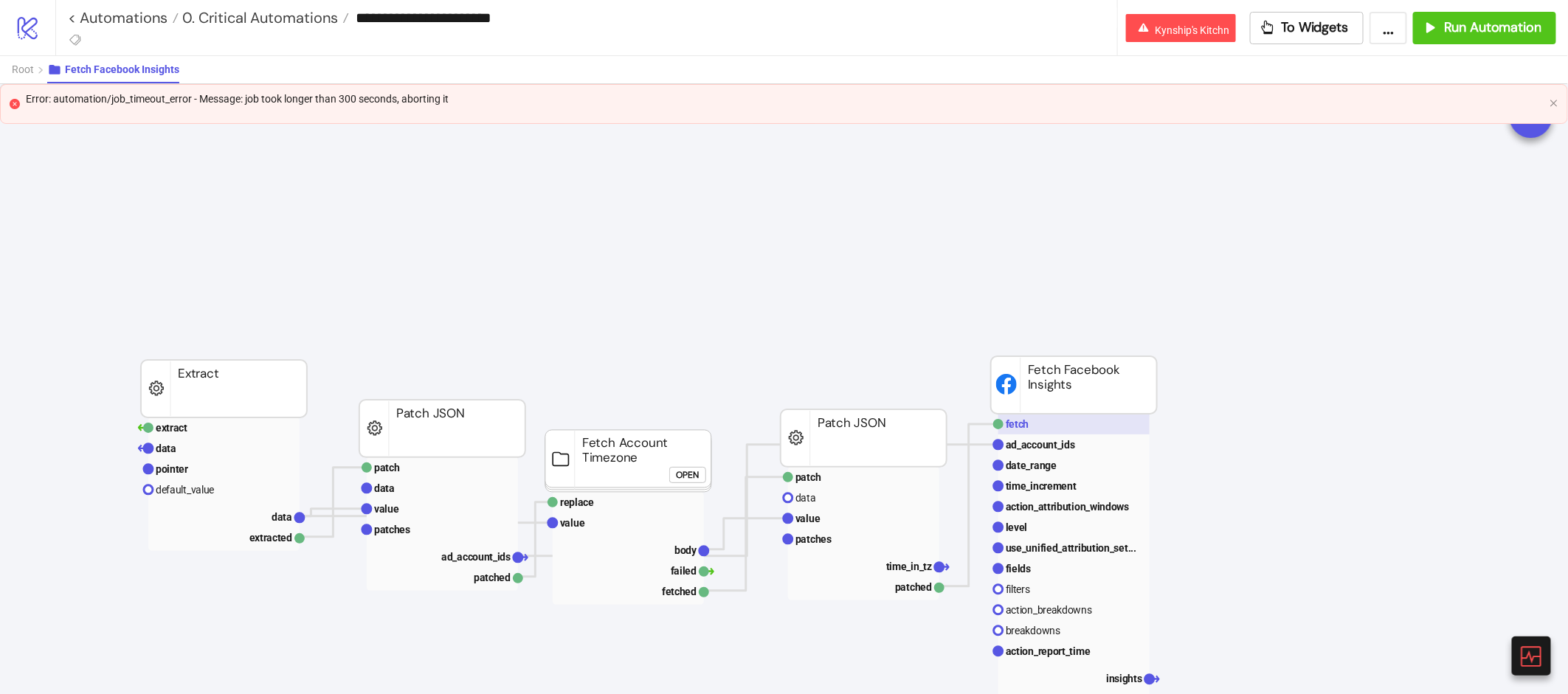
click at [1079, 421] on rect at bounding box center [1073, 423] width 151 height 20
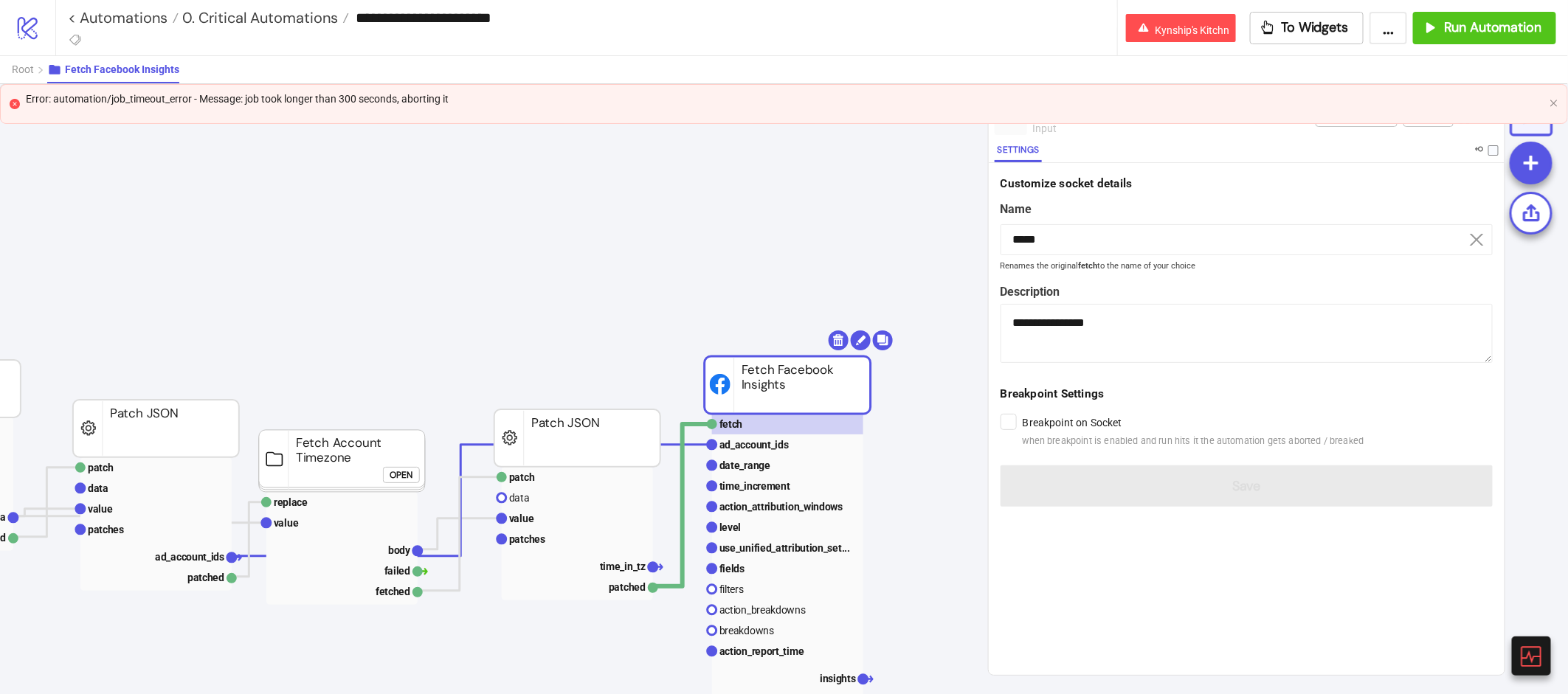
scroll to position [0, 345]
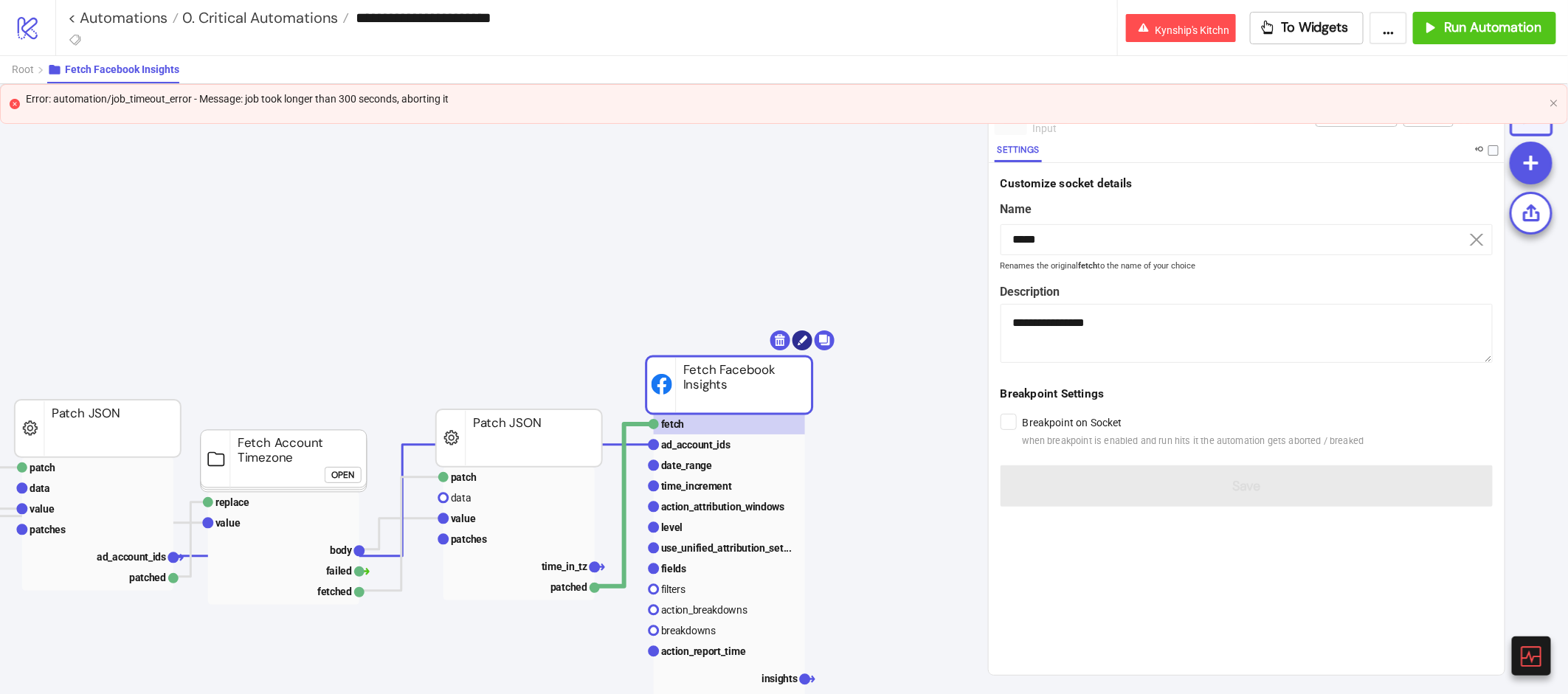
click at [802, 347] on circle at bounding box center [803, 340] width 19 height 19
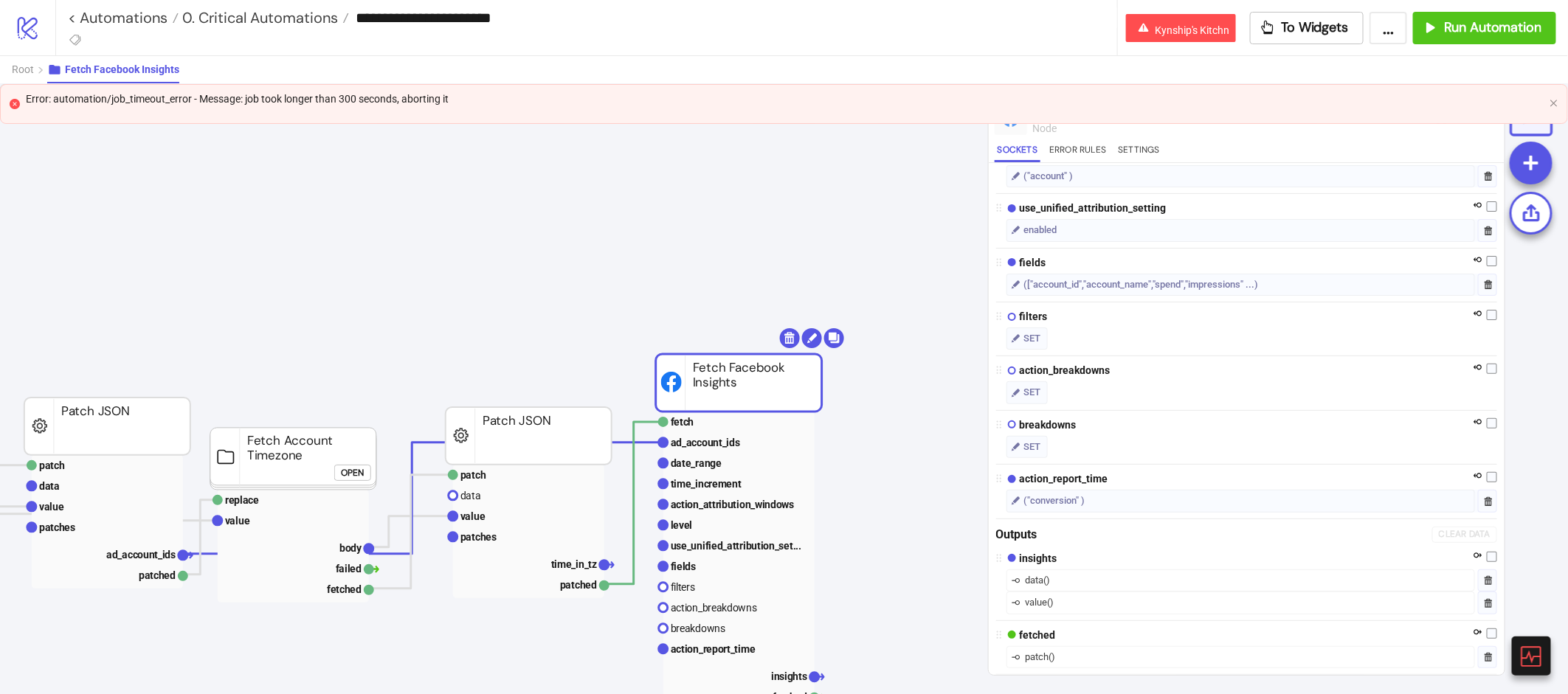
scroll to position [0, 0]
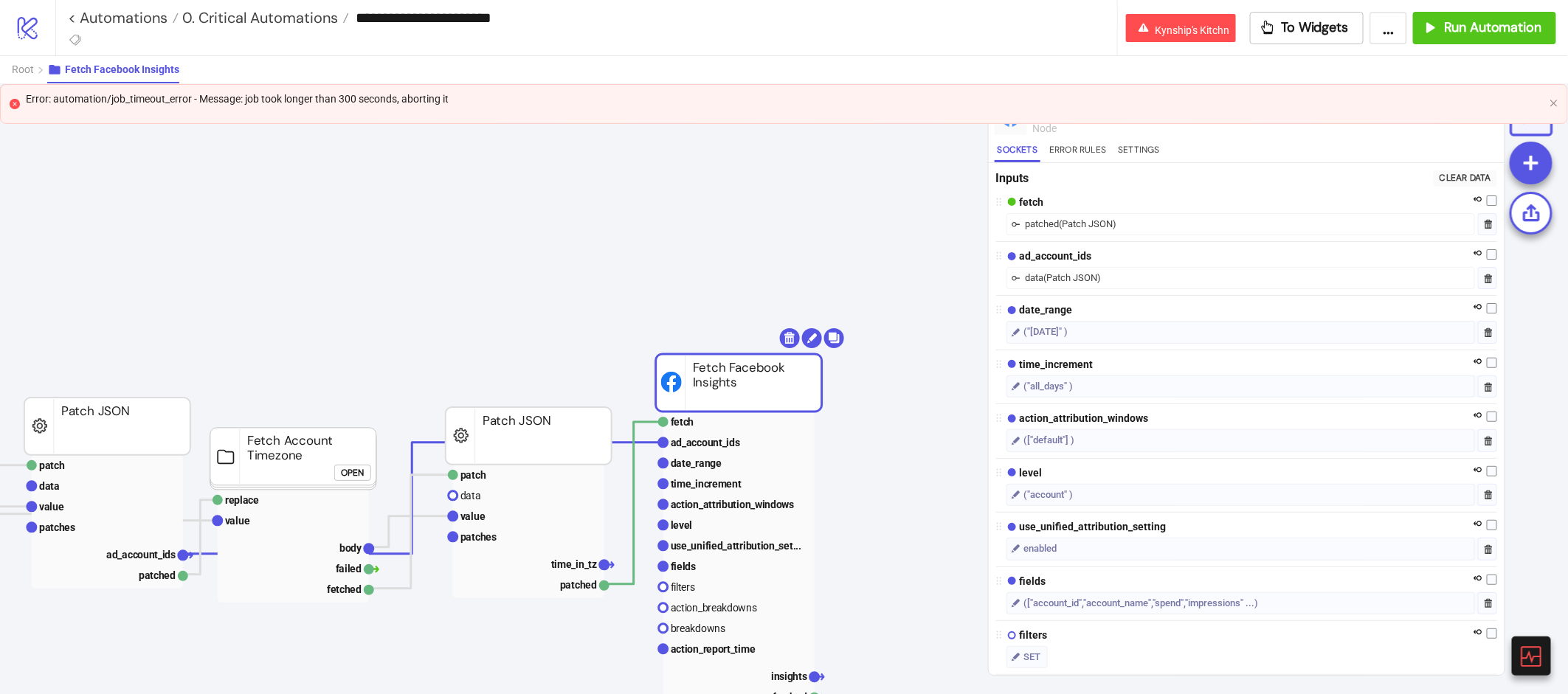
click at [1071, 137] on div "Fetch Facebook Insights node" at bounding box center [1232, 119] width 397 height 47
click at [1126, 142] on button "Settings" at bounding box center [1139, 152] width 48 height 19
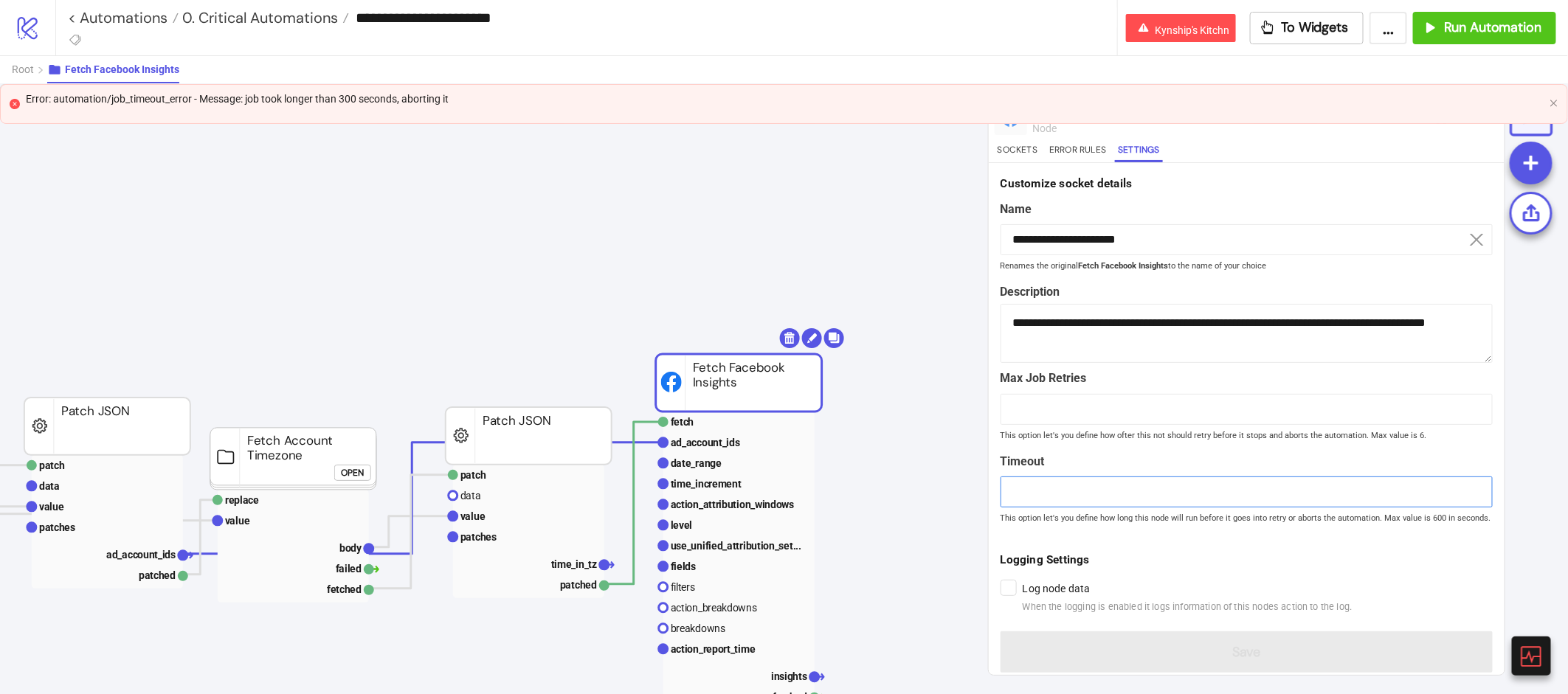
click at [1013, 492] on input "***" at bounding box center [1246, 492] width 492 height 31
click at [1021, 493] on input "***" at bounding box center [1246, 492] width 492 height 31
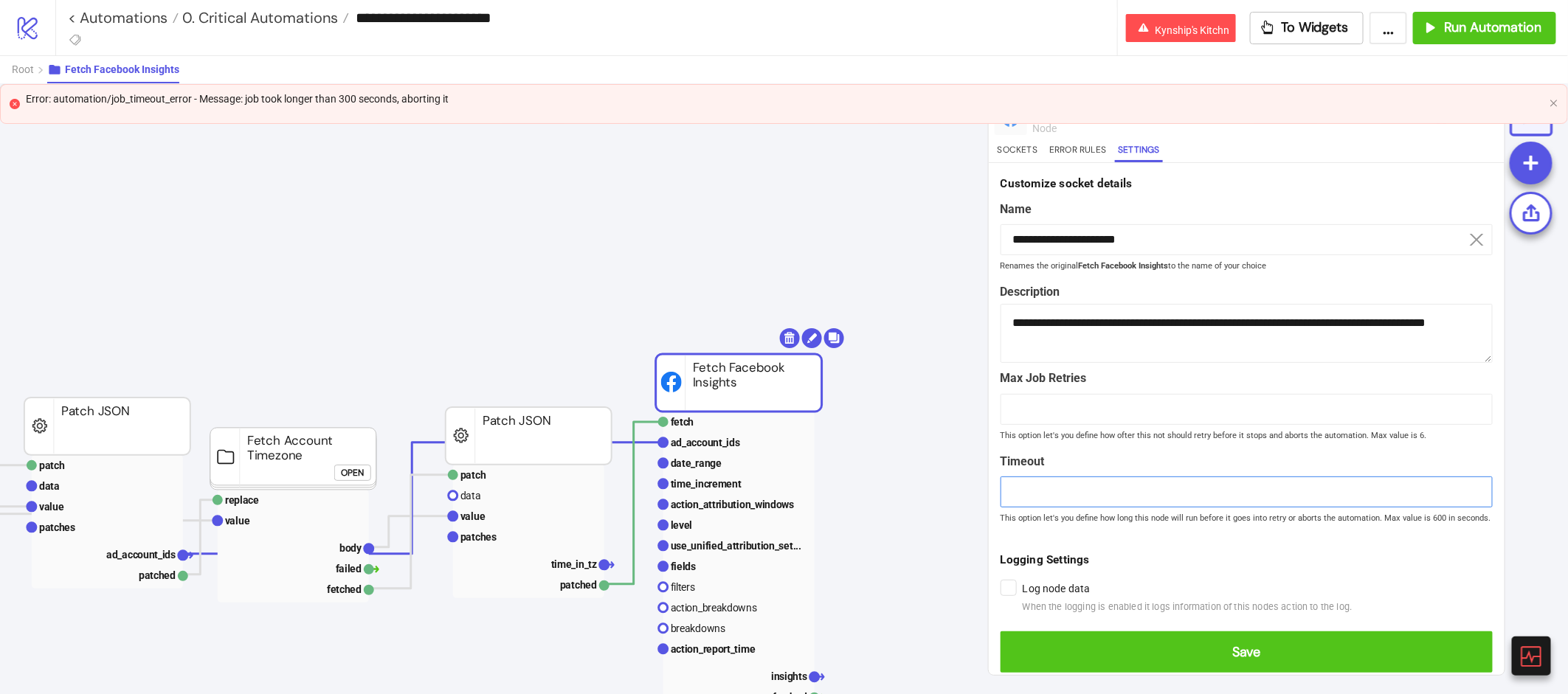
scroll to position [19, 0]
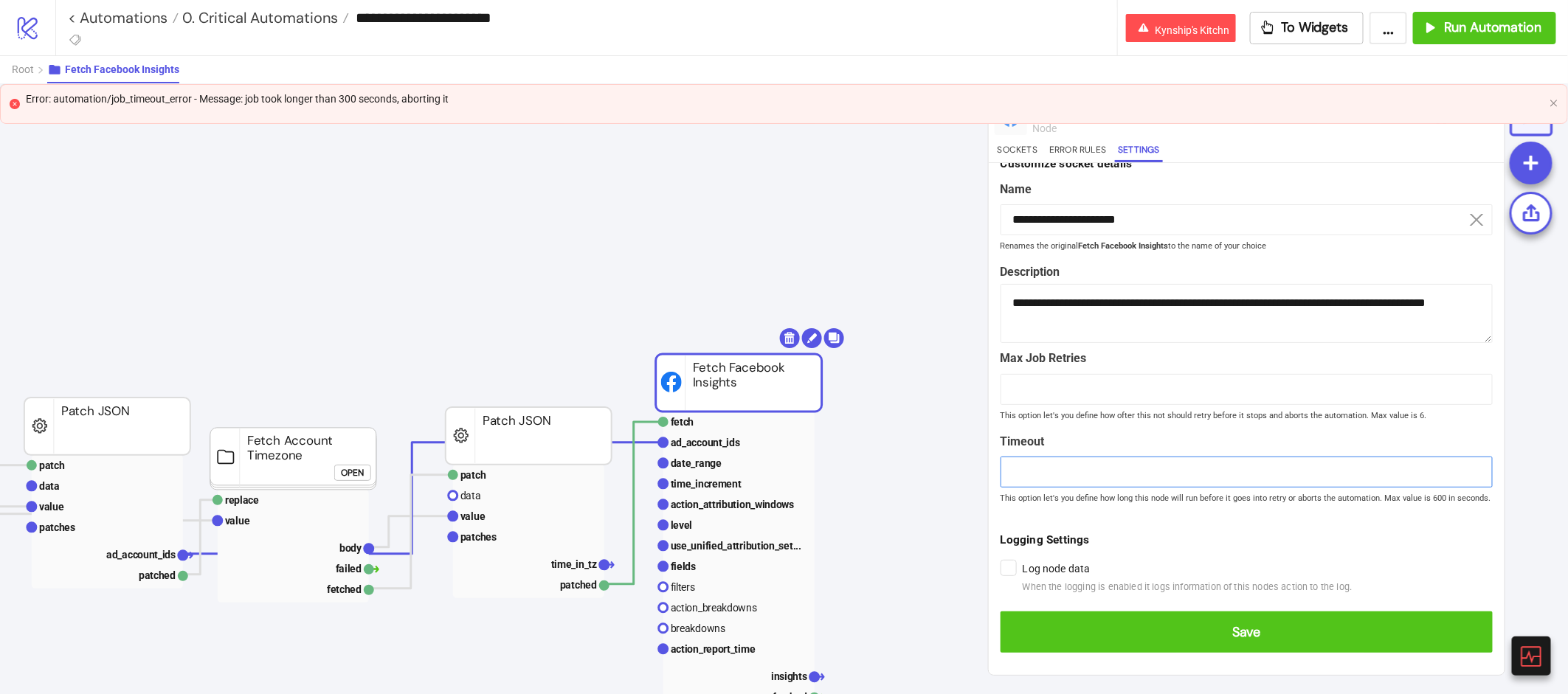
click at [1105, 481] on input "****" at bounding box center [1246, 472] width 492 height 31
type input "***"
click at [1204, 520] on div "**********" at bounding box center [1246, 375] width 492 height 441
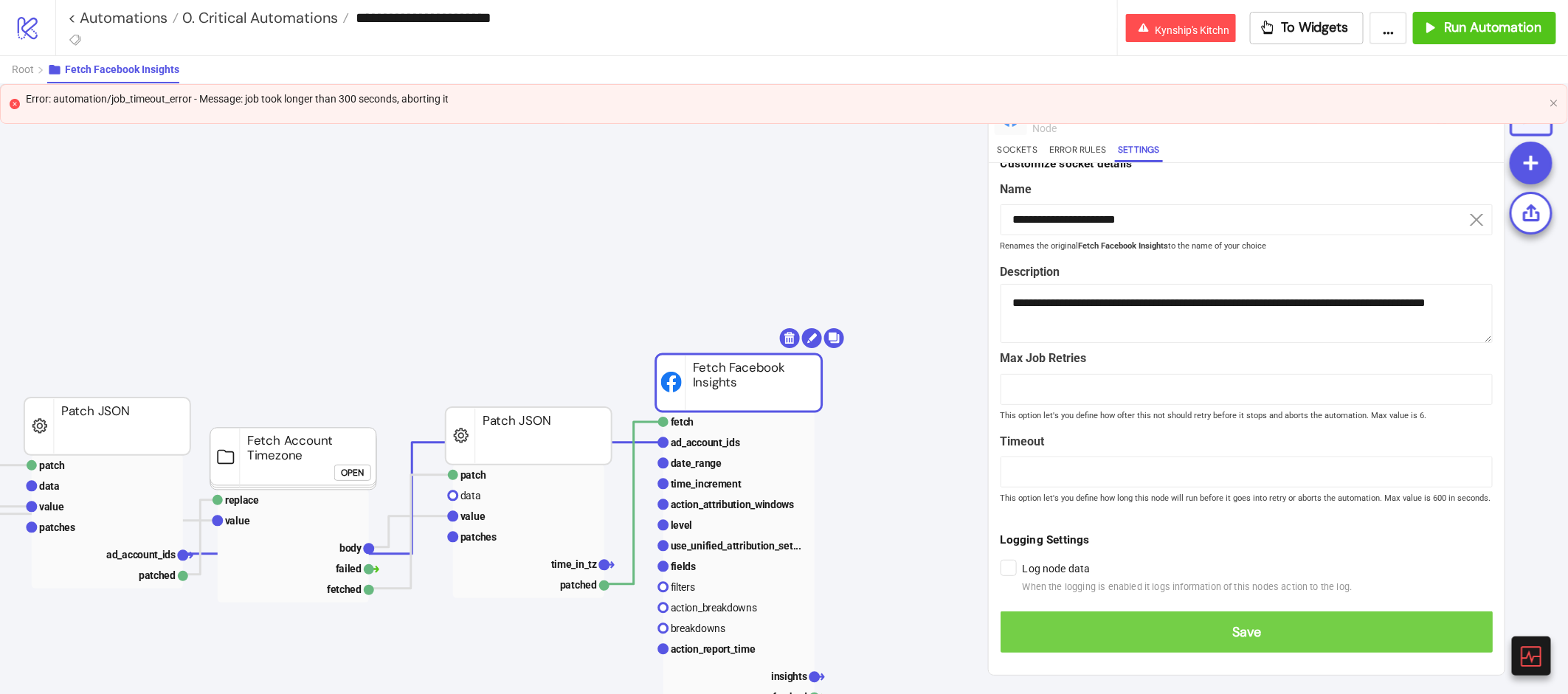
click at [1260, 628] on span "Save" at bounding box center [1246, 632] width 468 height 17
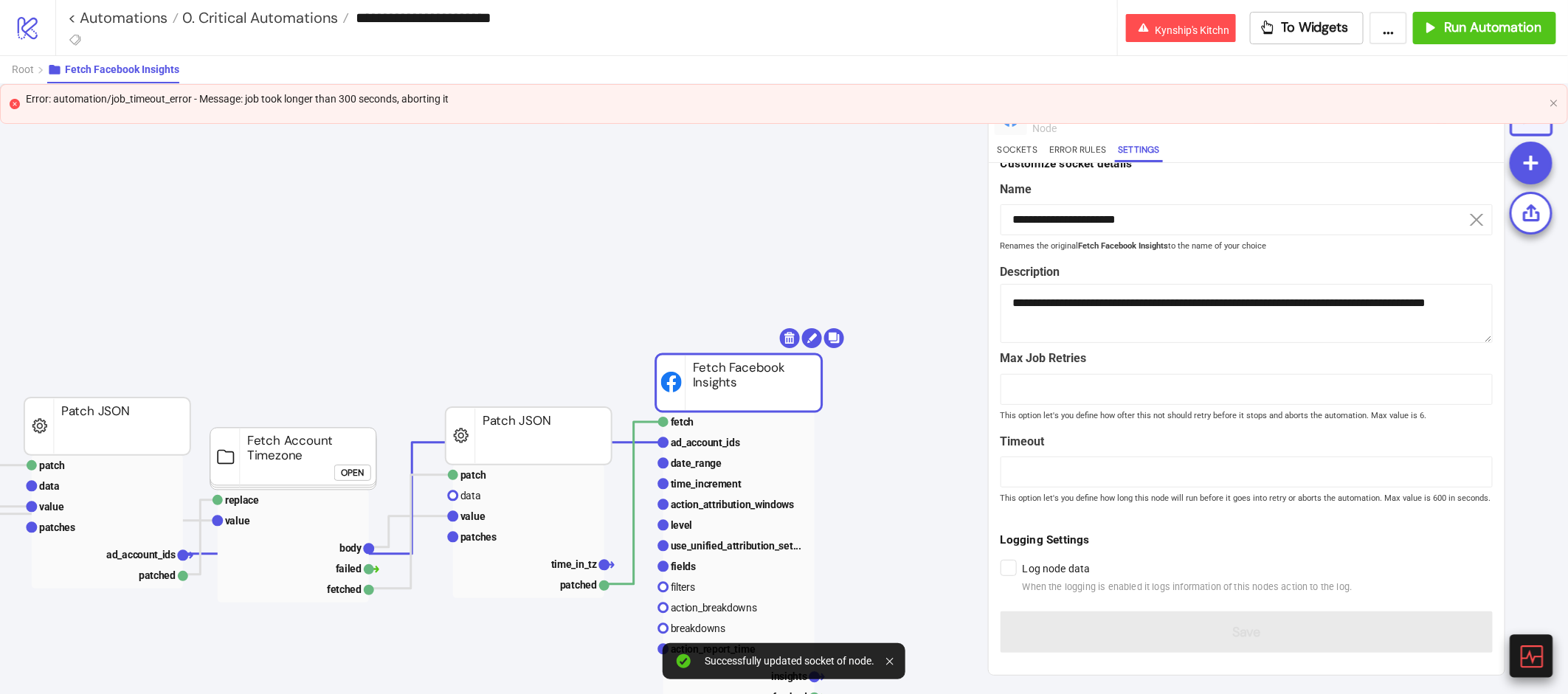
click at [1537, 646] on icon at bounding box center [1531, 656] width 22 height 22
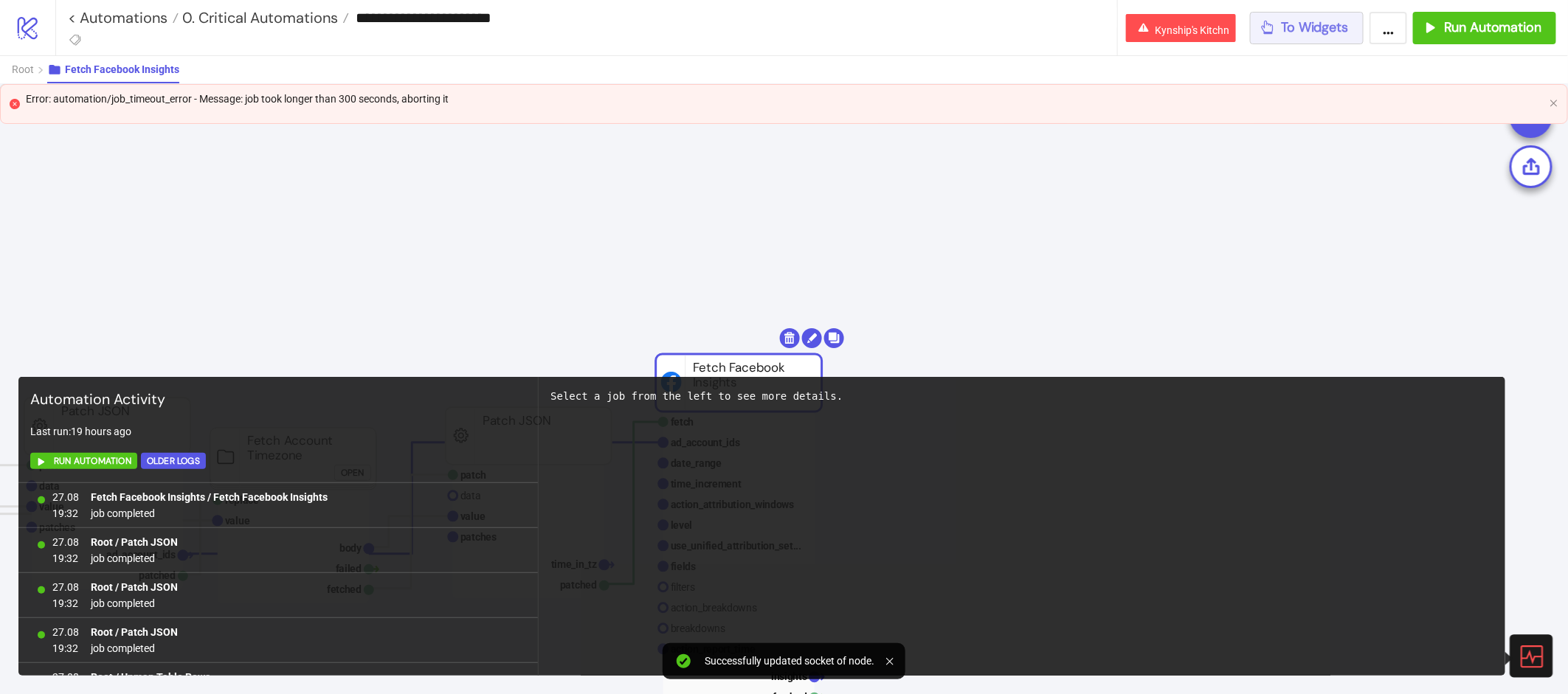
scroll to position [977, 0]
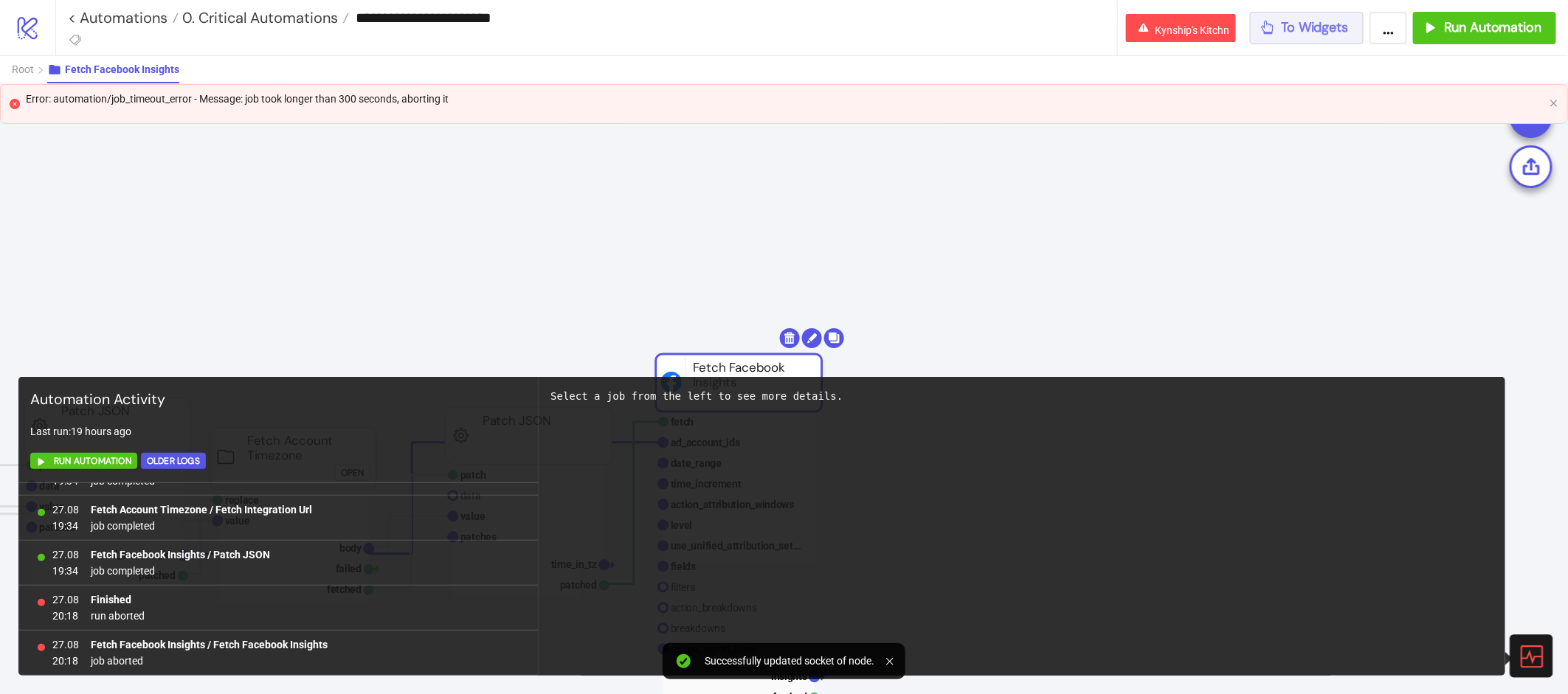
click at [1320, 27] on span "To Widgets" at bounding box center [1315, 27] width 67 height 17
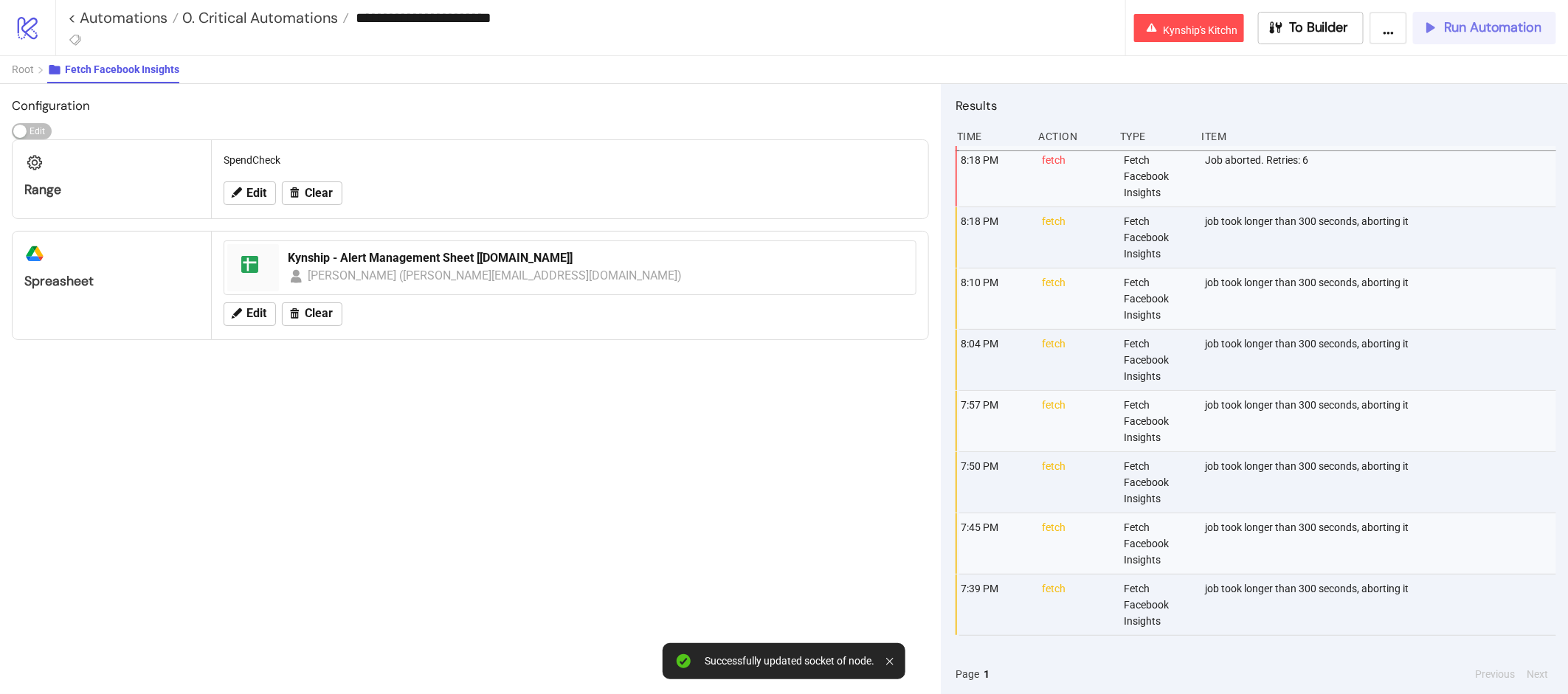
click at [1433, 29] on icon "button" at bounding box center [1430, 27] width 17 height 17
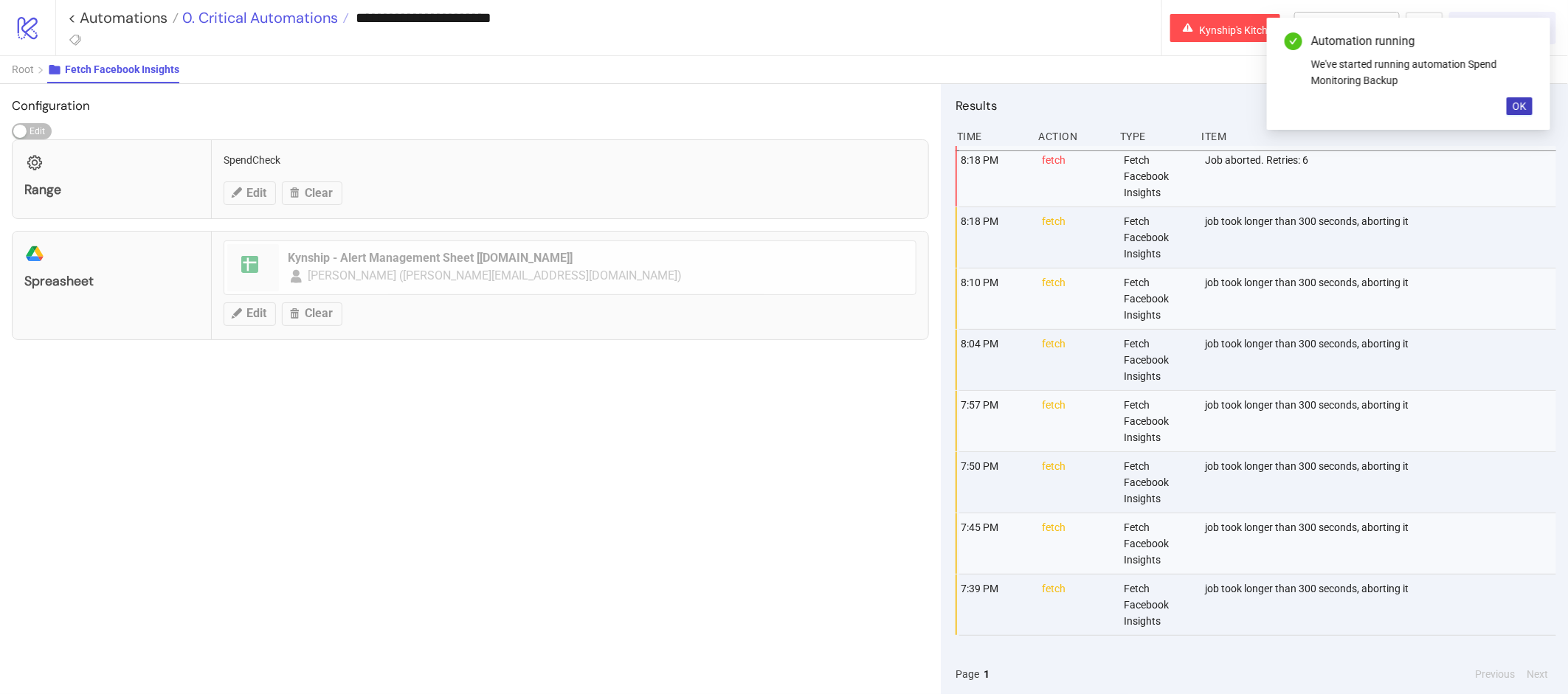
click at [245, 25] on span "0. Critical Automations" at bounding box center [258, 18] width 160 height 19
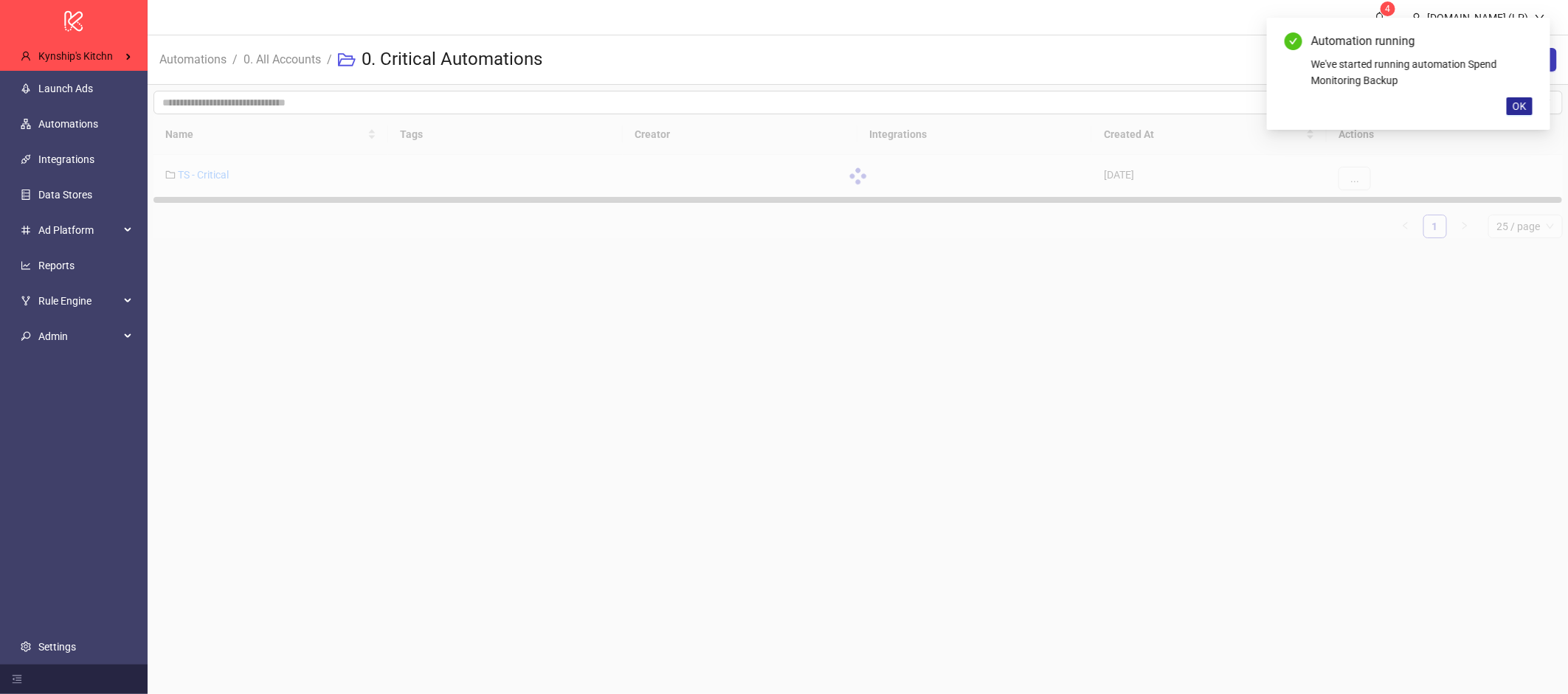
click at [1524, 108] on span "OK" at bounding box center [1519, 106] width 14 height 12
